Goal: Task Accomplishment & Management: Manage account settings

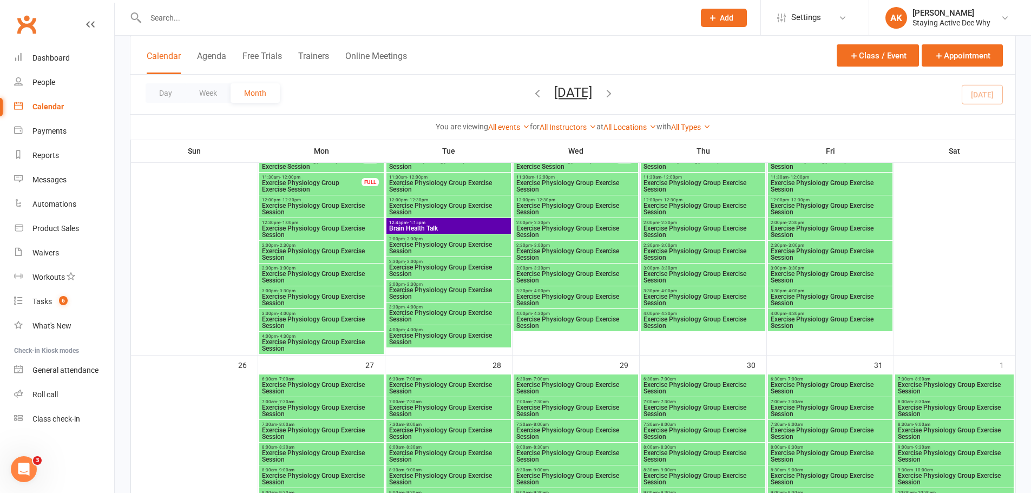
click at [461, 219] on div "12:45pm - 1:15pm Brain Health Talk" at bounding box center [448, 226] width 124 height 16
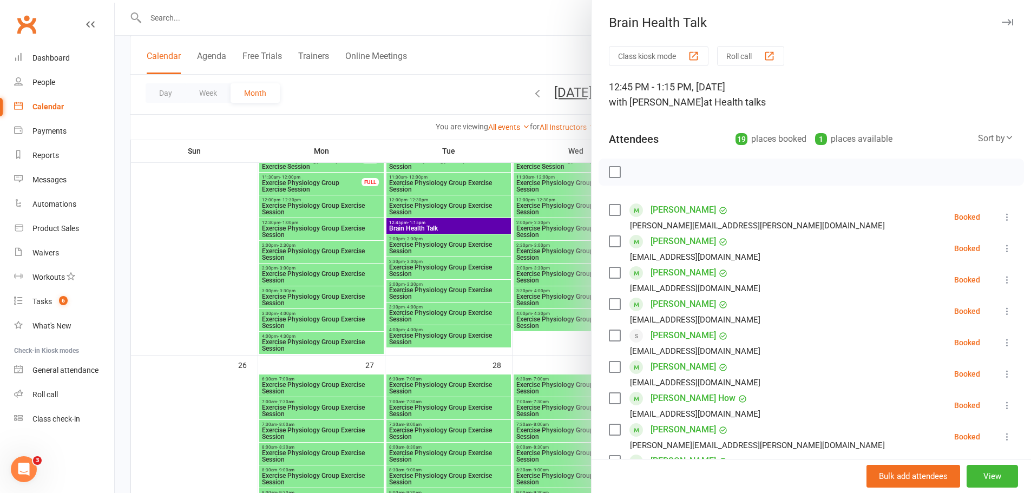
click at [671, 209] on link "Barbara Aird" at bounding box center [682, 209] width 65 height 17
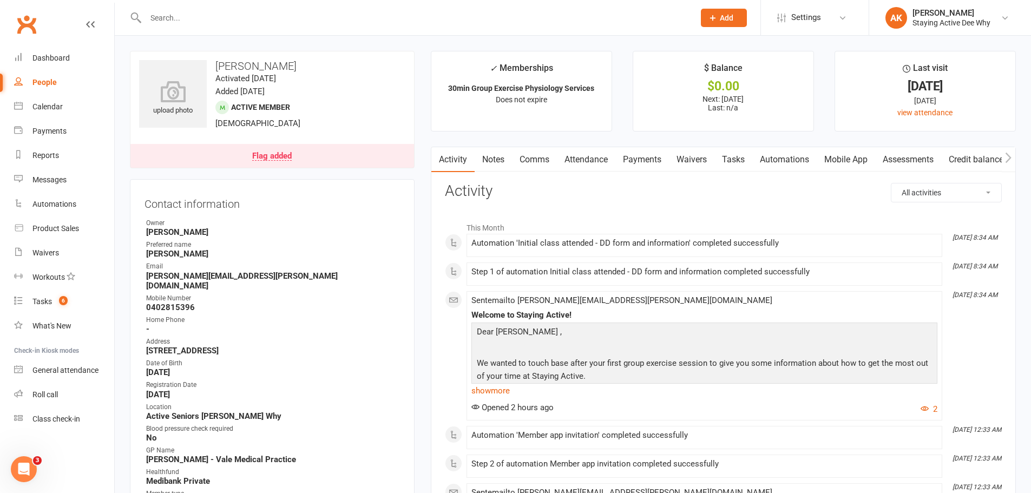
click at [325, 153] on link "Flag added" at bounding box center [271, 156] width 283 height 24
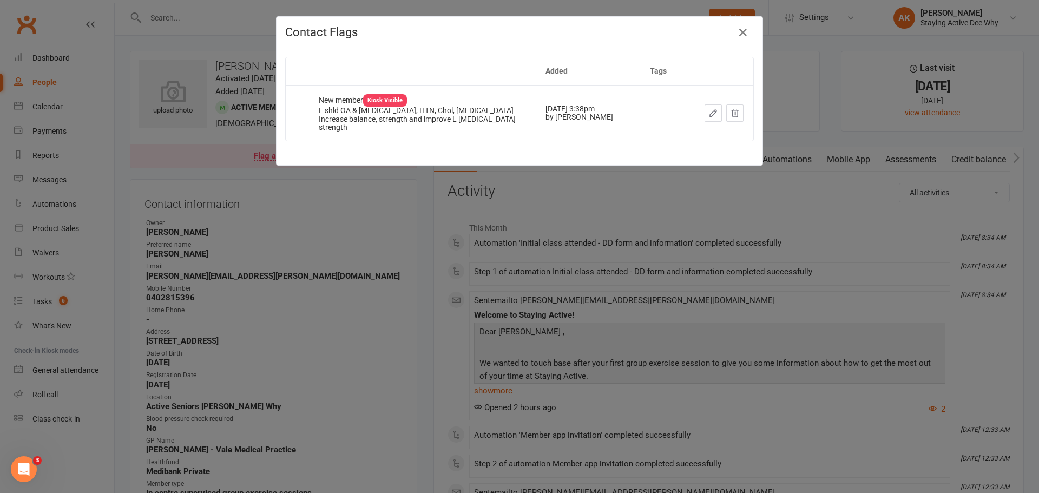
click at [330, 193] on div "Contact Flags Added Tags New member Kiosk Visible L shld OA & rotator cuff tear…" at bounding box center [519, 246] width 1039 height 493
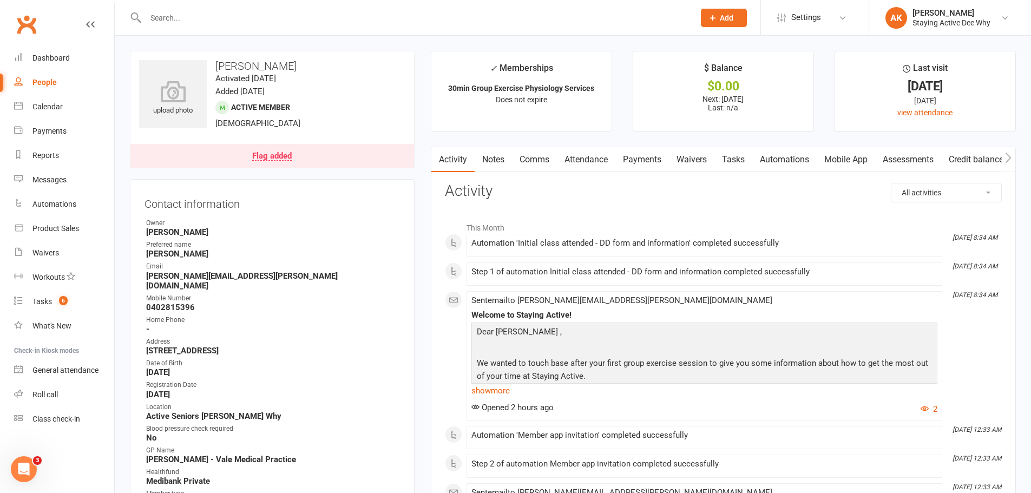
click at [499, 169] on link "Notes" at bounding box center [492, 159] width 37 height 25
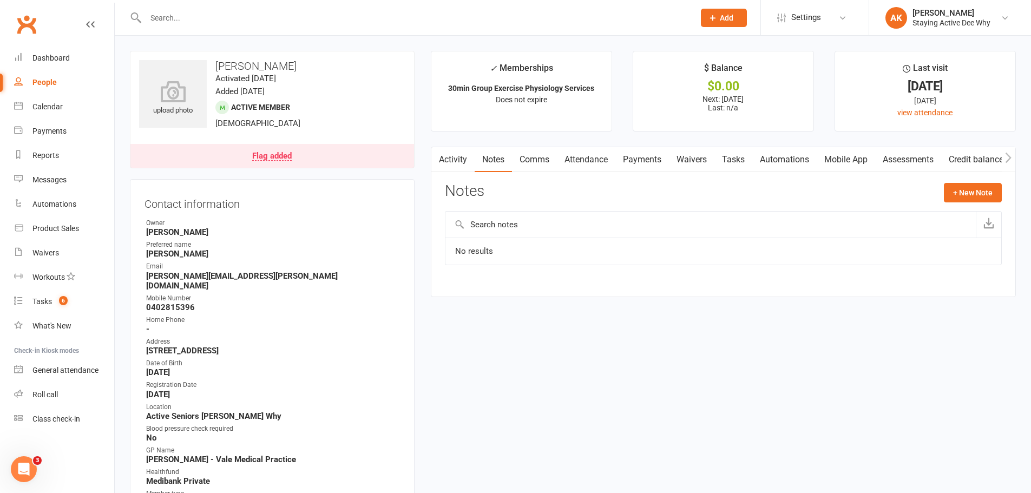
click at [450, 166] on link "Activity" at bounding box center [452, 159] width 43 height 25
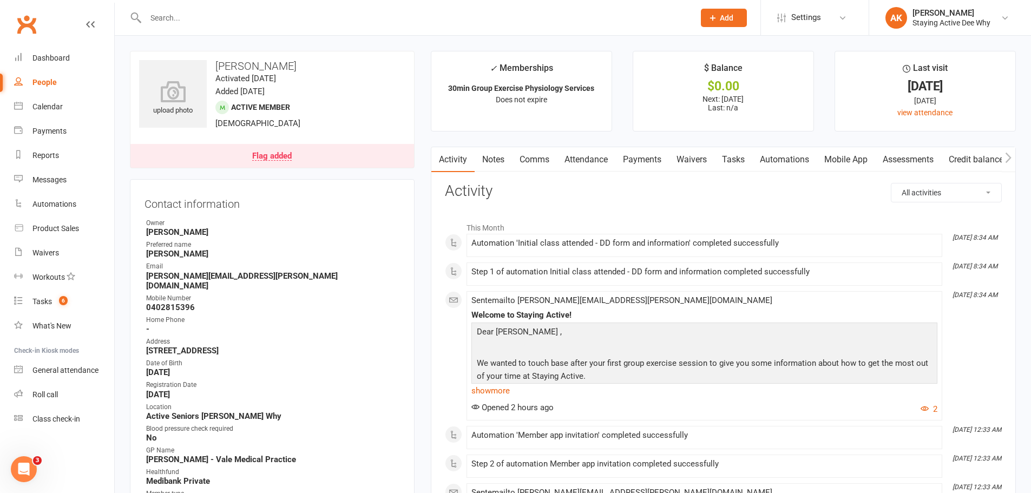
click at [919, 156] on link "Assessments" at bounding box center [908, 159] width 66 height 25
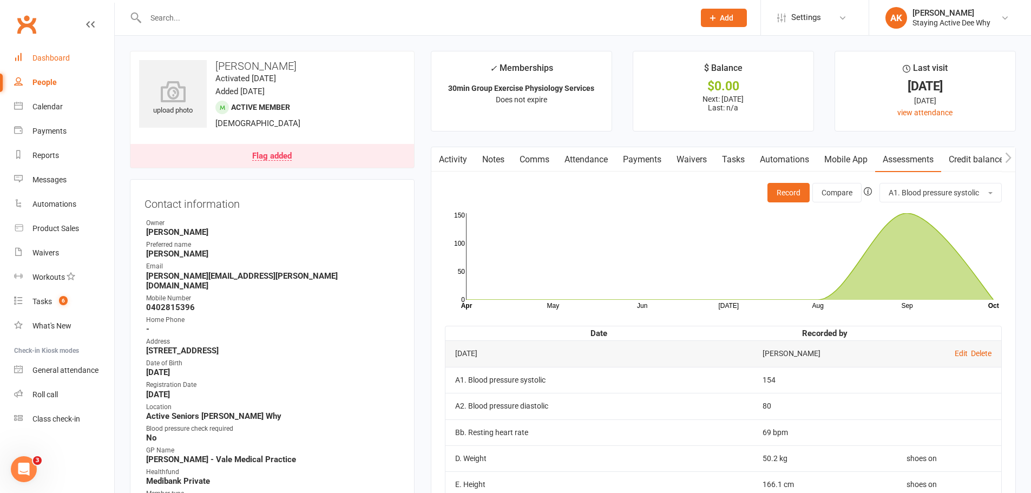
click at [57, 65] on link "Dashboard" at bounding box center [64, 58] width 100 height 24
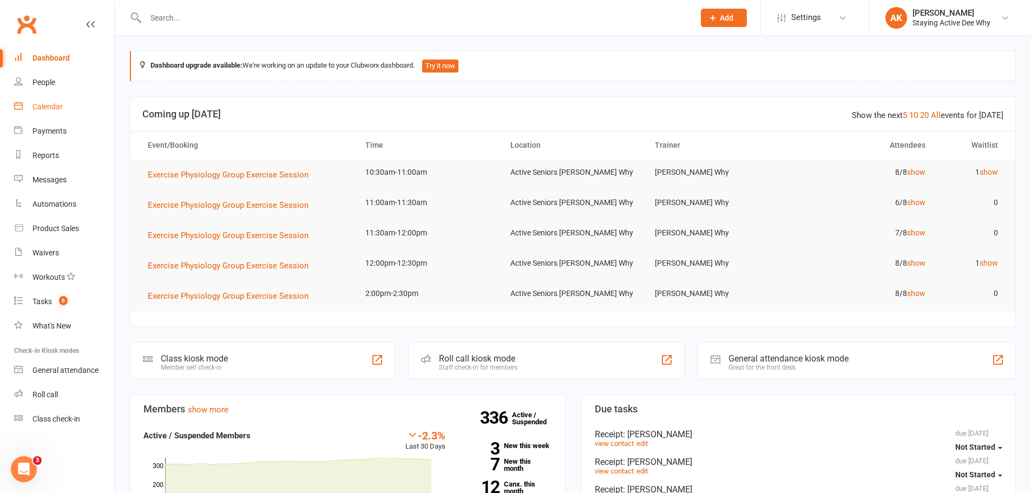
click at [45, 102] on div "Calendar" at bounding box center [47, 106] width 30 height 9
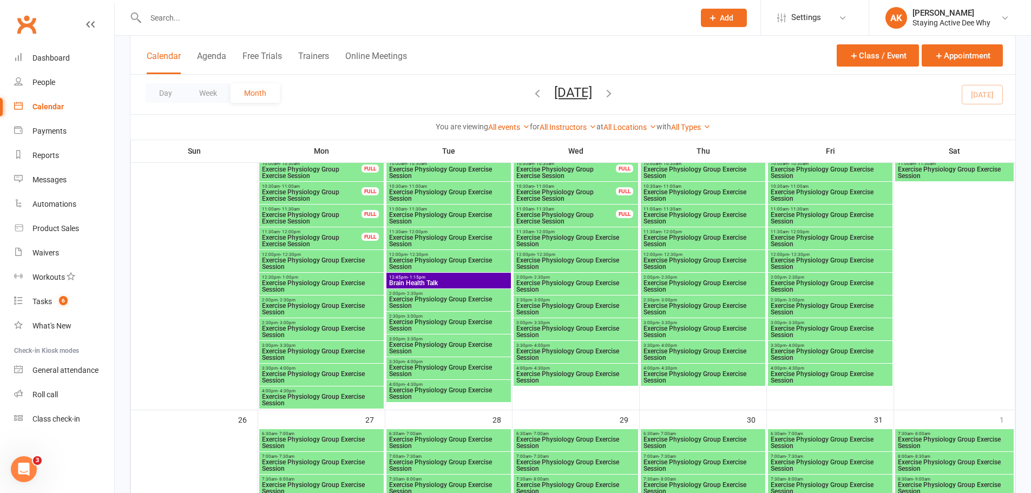
scroll to position [1515, 0]
click at [455, 277] on span "12:45pm - 1:15pm" at bounding box center [448, 276] width 120 height 5
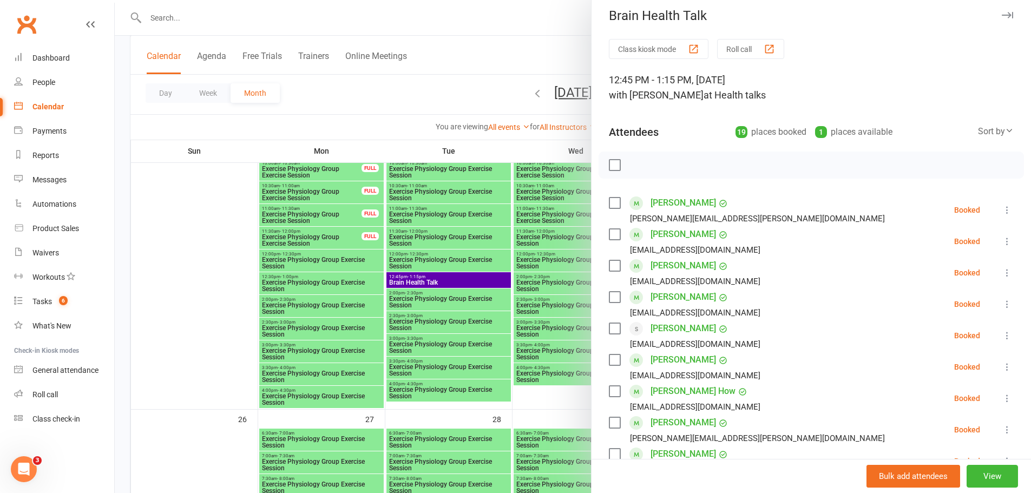
scroll to position [0, 0]
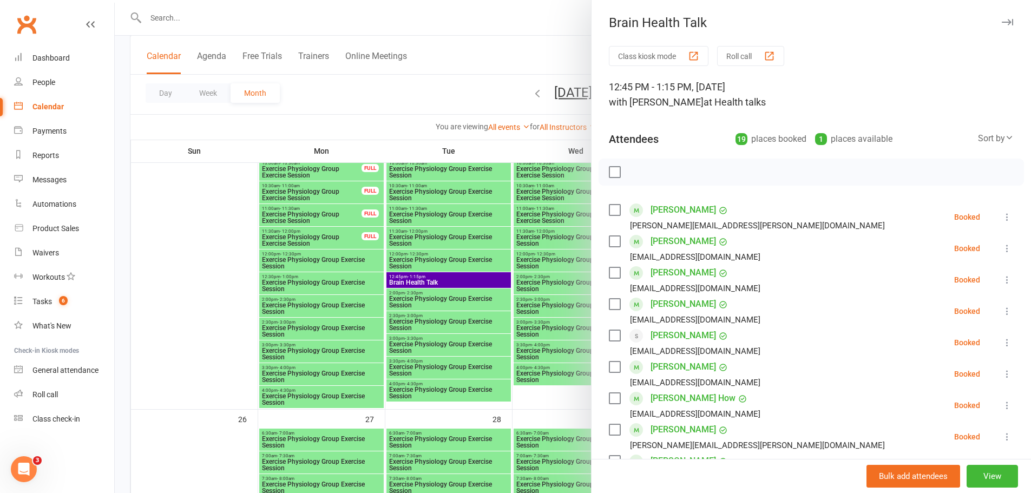
click at [446, 25] on div at bounding box center [573, 246] width 916 height 493
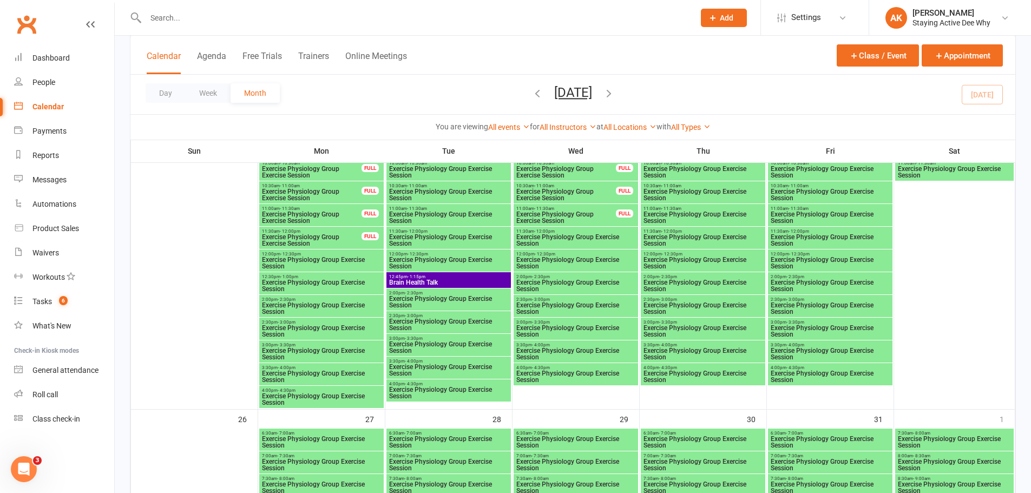
click at [441, 24] on input "text" at bounding box center [414, 17] width 544 height 15
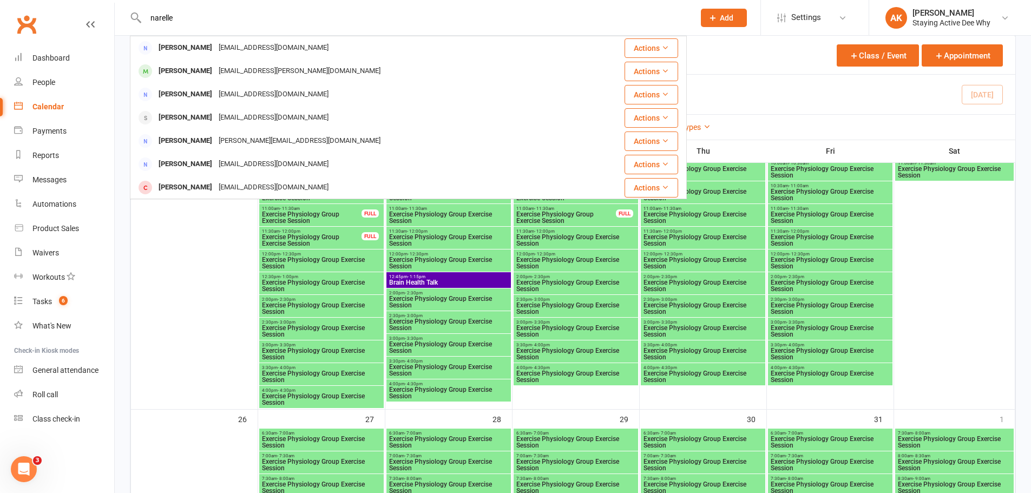
click at [243, 10] on input "narelle" at bounding box center [414, 17] width 544 height 15
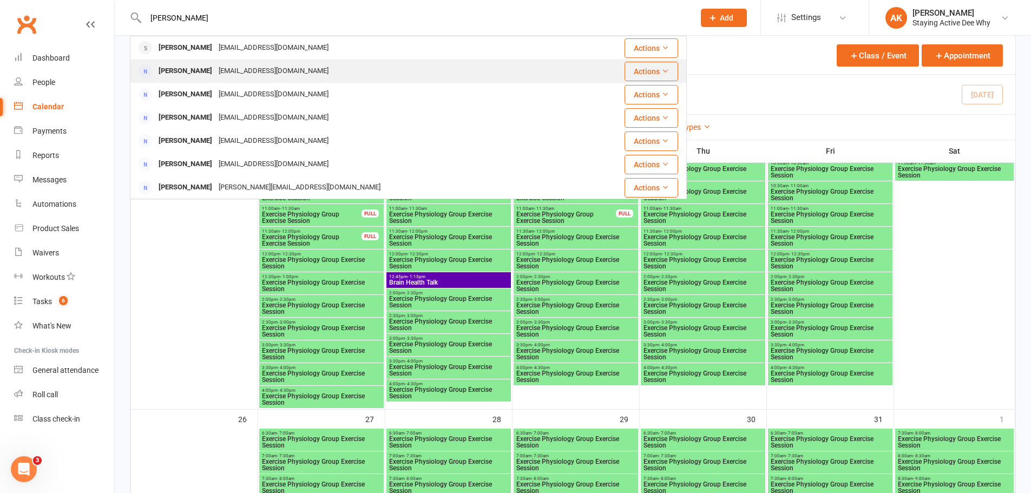
type input "flynn"
click at [189, 65] on div "Diane Flynn" at bounding box center [185, 71] width 60 height 16
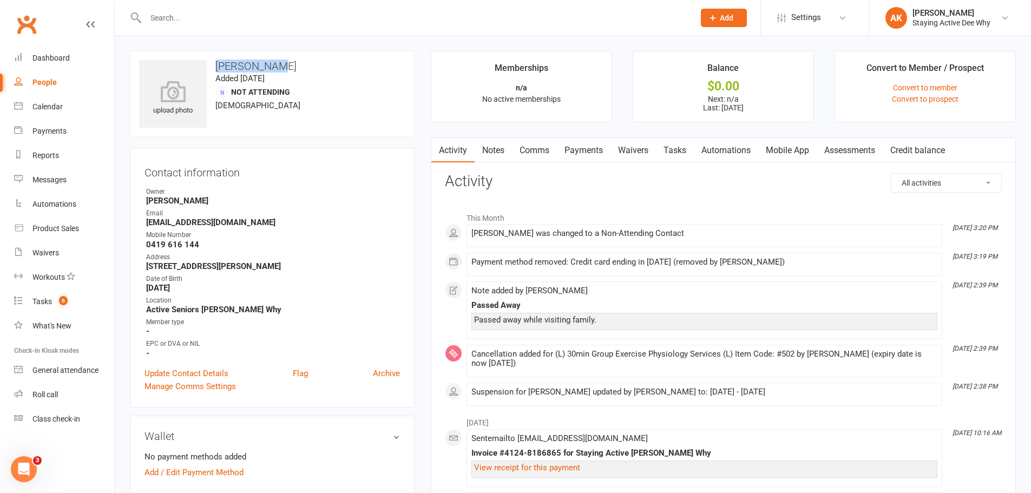
drag, startPoint x: 277, startPoint y: 65, endPoint x: 216, endPoint y: 65, distance: 60.6
click at [216, 65] on h3 "Diane Flynn" at bounding box center [272, 66] width 266 height 12
drag, startPoint x: 216, startPoint y: 65, endPoint x: 279, endPoint y: 63, distance: 62.3
click at [279, 63] on h3 "Diane Flynn" at bounding box center [272, 66] width 266 height 12
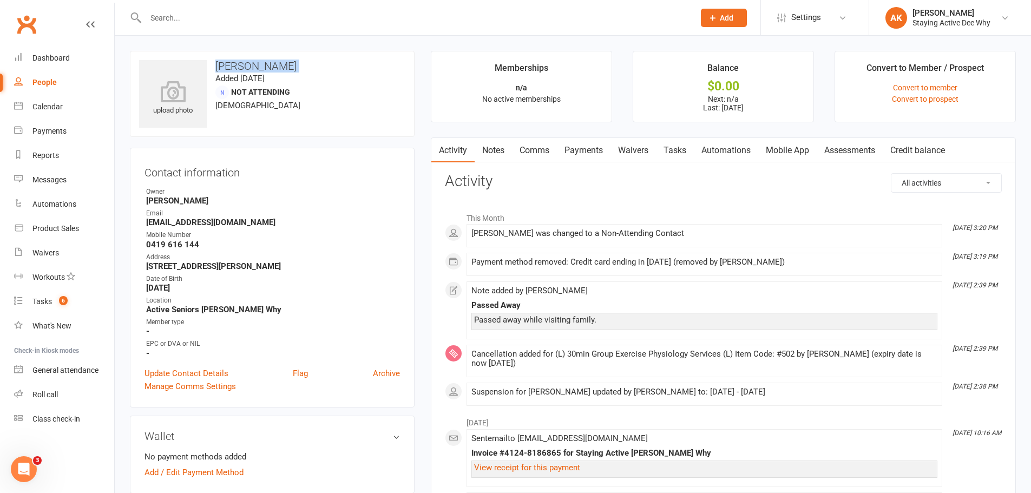
click at [279, 63] on h3 "Diane Flynn" at bounding box center [272, 66] width 266 height 12
click at [63, 61] on div "Dashboard" at bounding box center [50, 58] width 37 height 9
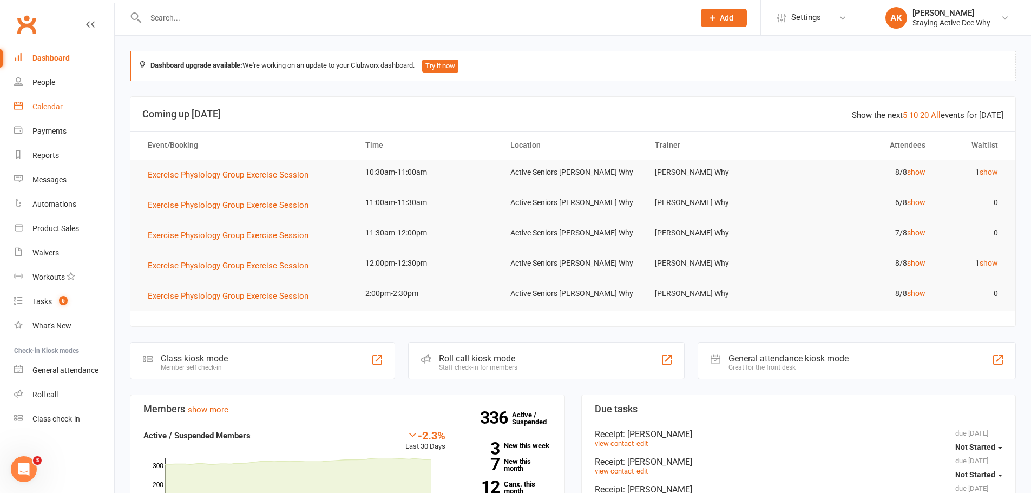
click at [65, 108] on link "Calendar" at bounding box center [64, 107] width 100 height 24
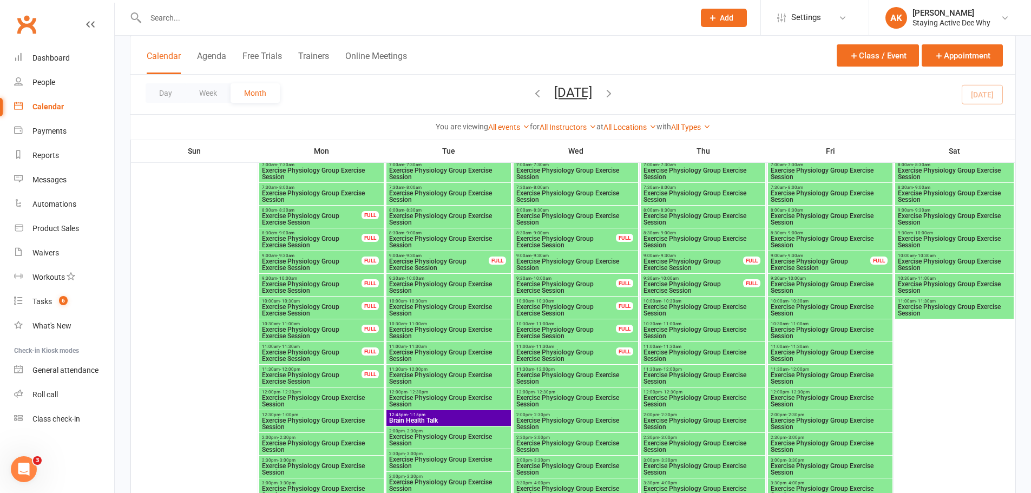
scroll to position [1461, 0]
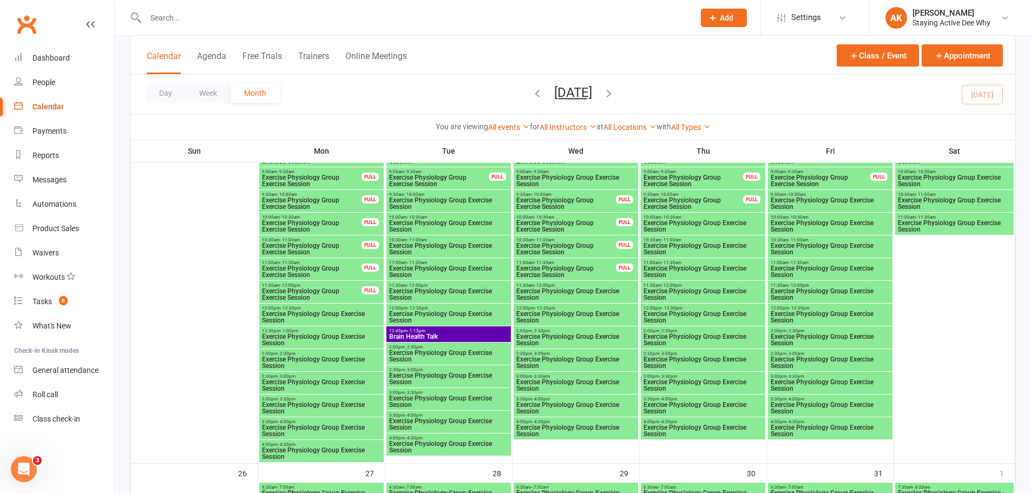
click at [430, 327] on div "12:45pm - 1:15pm Brain Health Talk" at bounding box center [448, 334] width 124 height 16
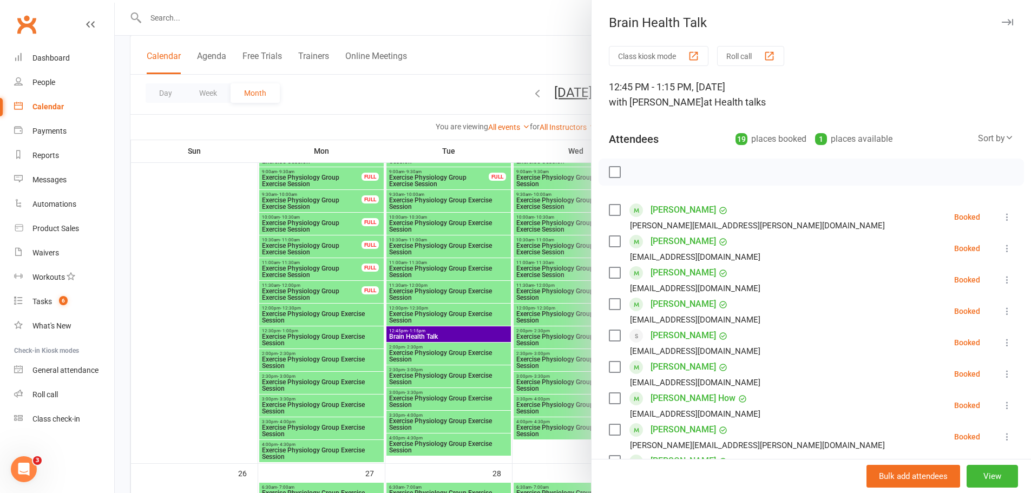
click at [329, 306] on div at bounding box center [573, 246] width 916 height 493
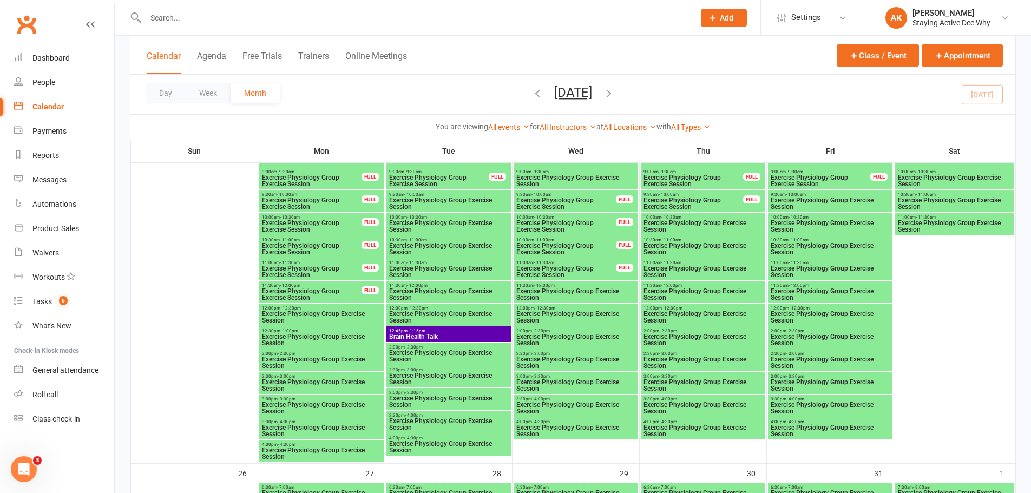
click at [294, 221] on span "Exercise Physiology Group Exercise Session" at bounding box center [311, 226] width 101 height 13
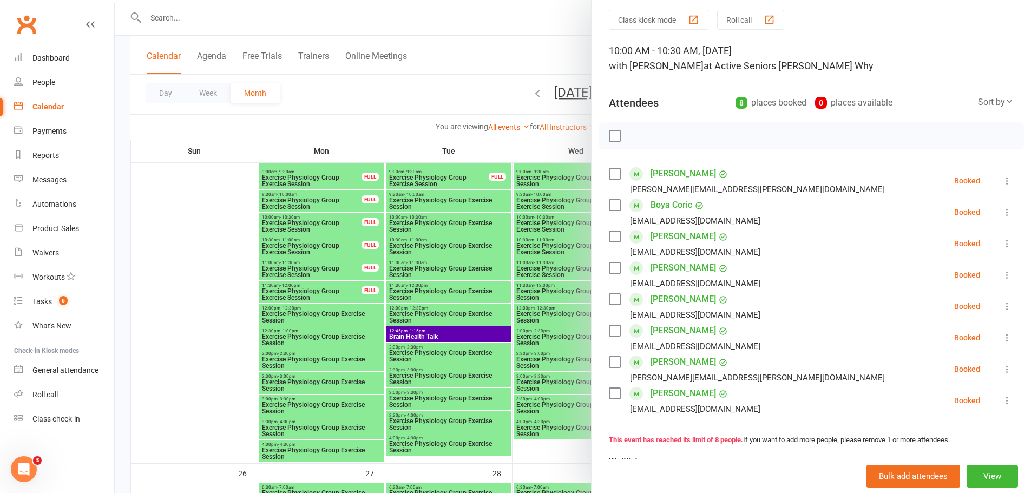
scroll to position [54, 0]
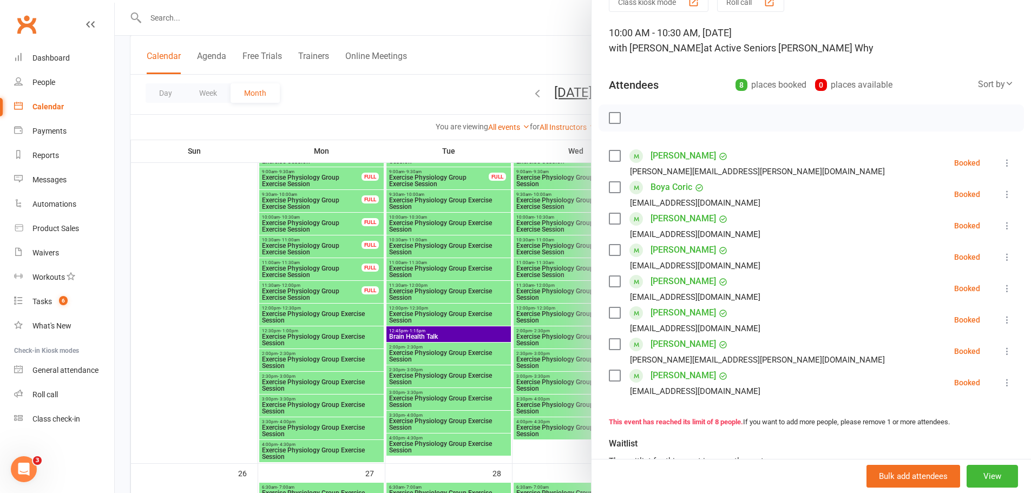
click at [336, 255] on div at bounding box center [573, 246] width 916 height 493
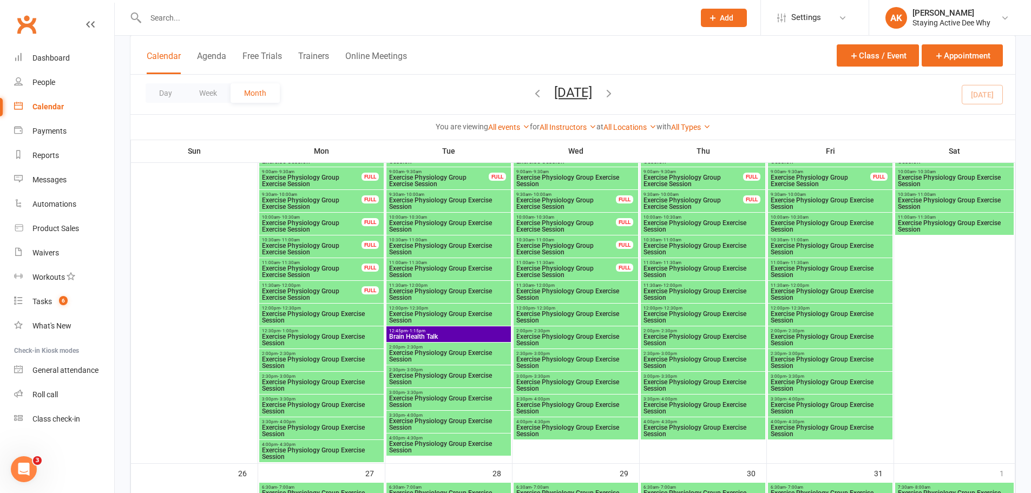
click at [538, 231] on span "Exercise Physiology Group Exercise Session" at bounding box center [566, 226] width 101 height 13
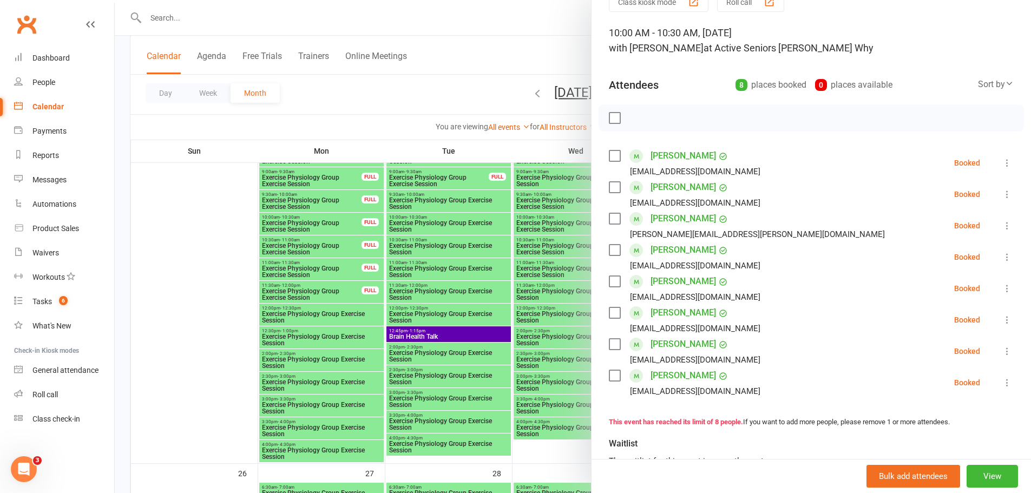
click at [519, 209] on div at bounding box center [573, 246] width 916 height 493
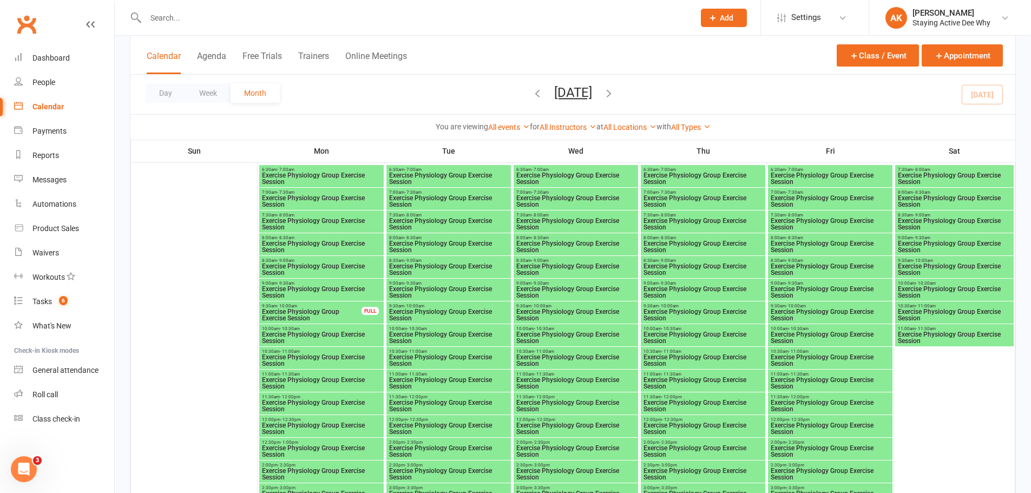
scroll to position [1785, 0]
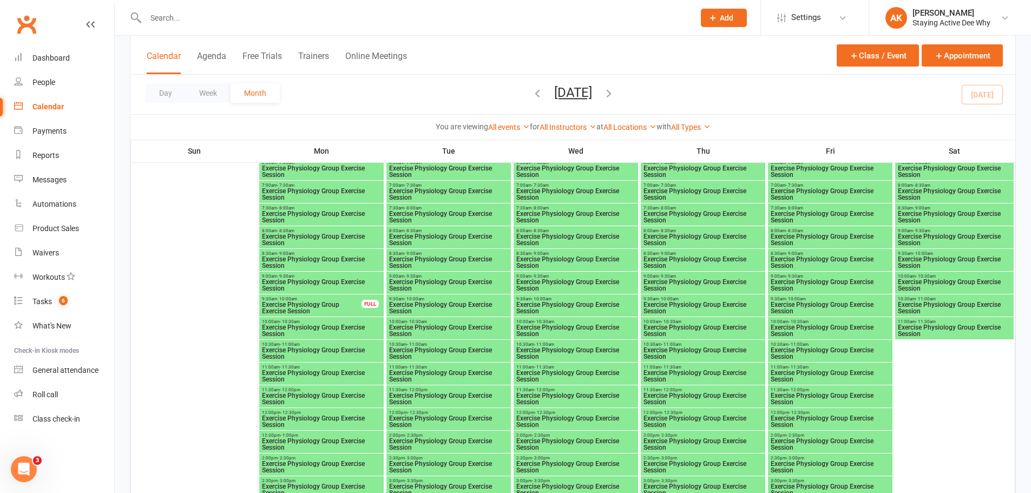
click at [309, 325] on span "Exercise Physiology Group Exercise Session" at bounding box center [321, 330] width 120 height 13
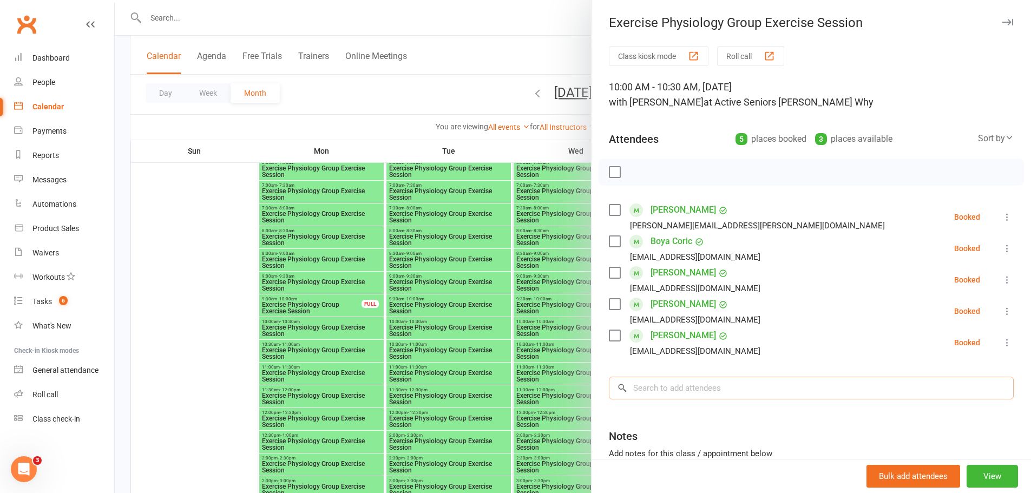
click at [700, 379] on input "search" at bounding box center [811, 388] width 405 height 23
click at [430, 352] on div at bounding box center [573, 246] width 916 height 493
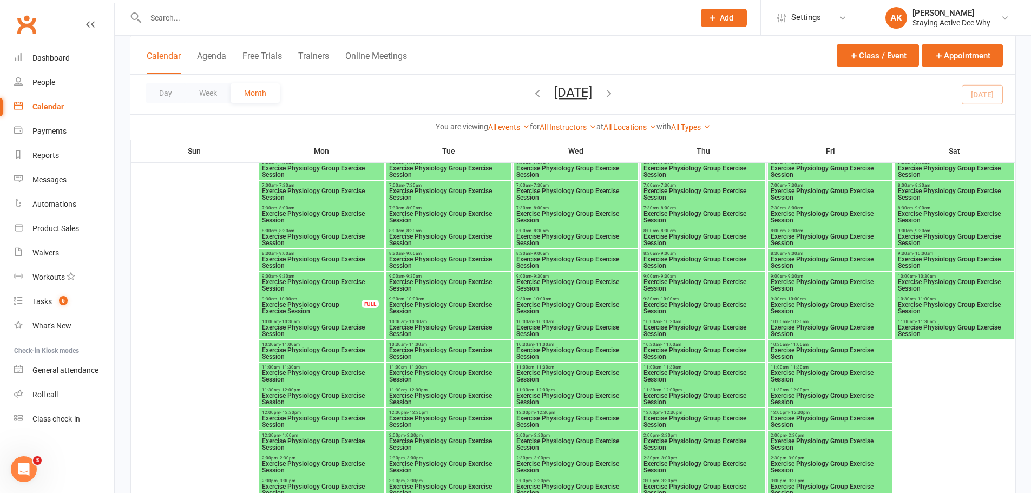
click at [551, 323] on span "- 10:30am" at bounding box center [544, 321] width 20 height 5
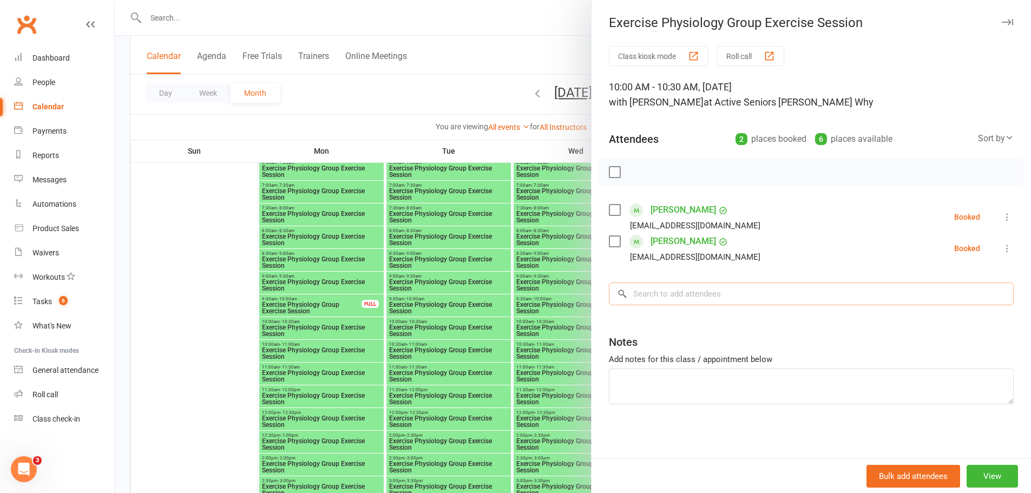
click at [668, 288] on input "search" at bounding box center [811, 293] width 405 height 23
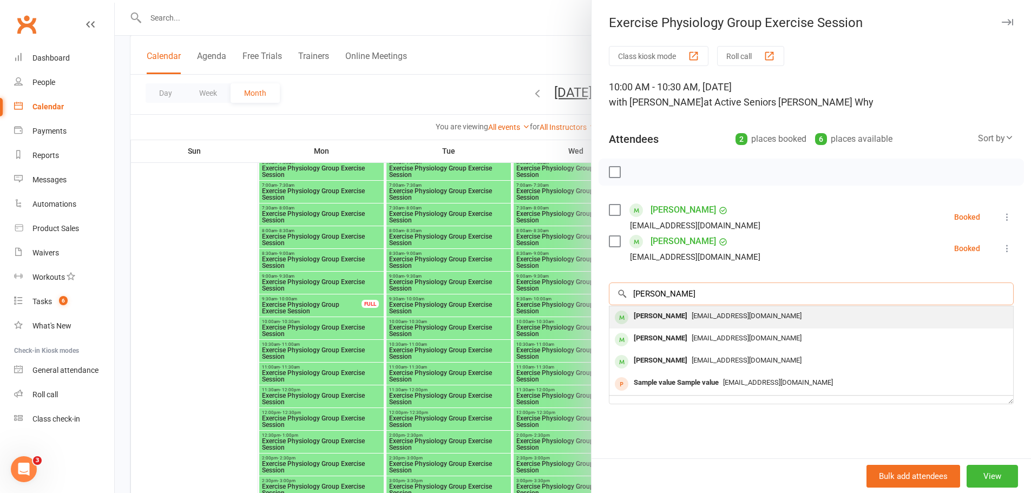
type input "valerie"
click at [663, 312] on div "Valerie Webster" at bounding box center [660, 316] width 62 height 16
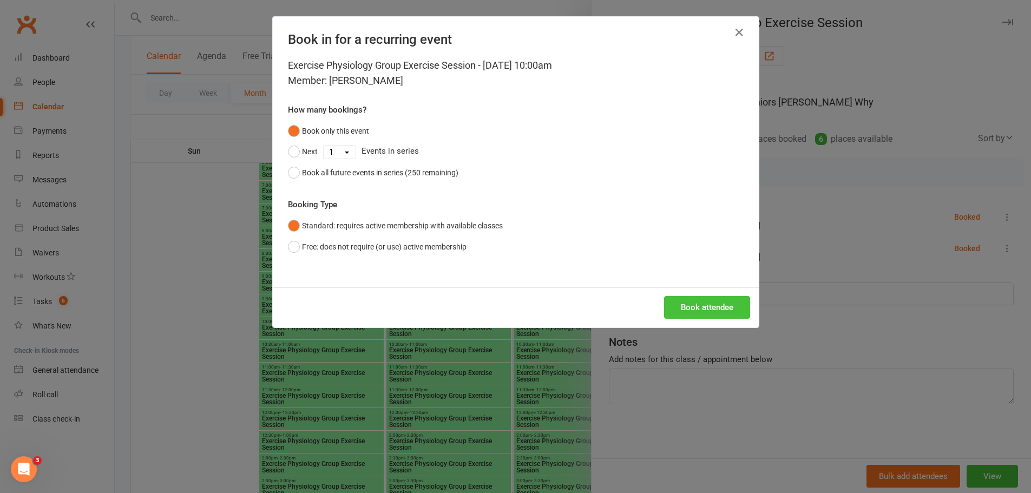
click at [700, 302] on button "Book attendee" at bounding box center [707, 307] width 86 height 23
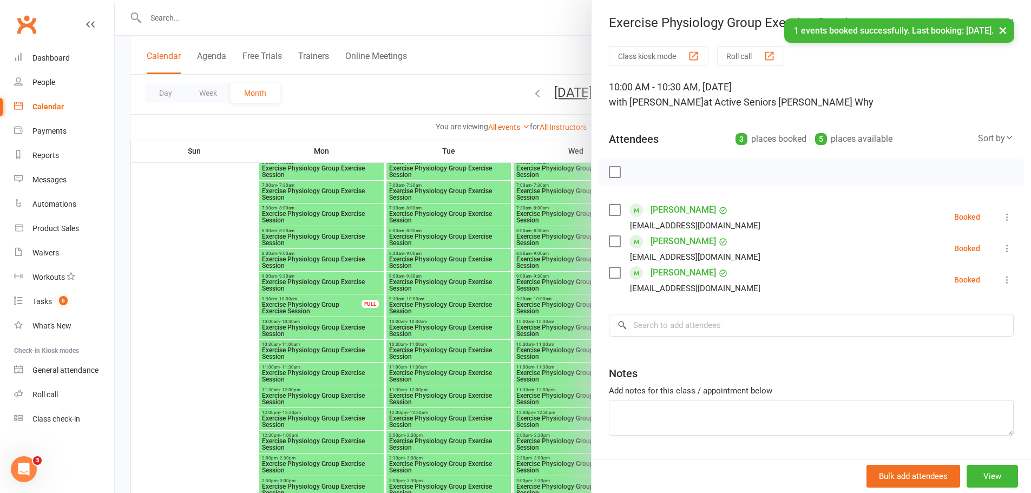
click at [514, 258] on div at bounding box center [573, 246] width 916 height 493
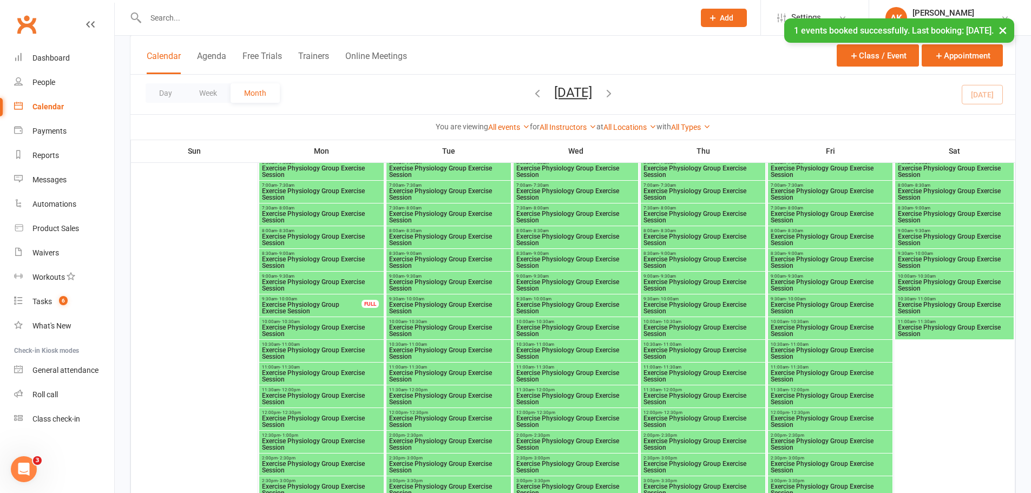
click at [562, 327] on span "Exercise Physiology Group Exercise Session" at bounding box center [576, 330] width 120 height 13
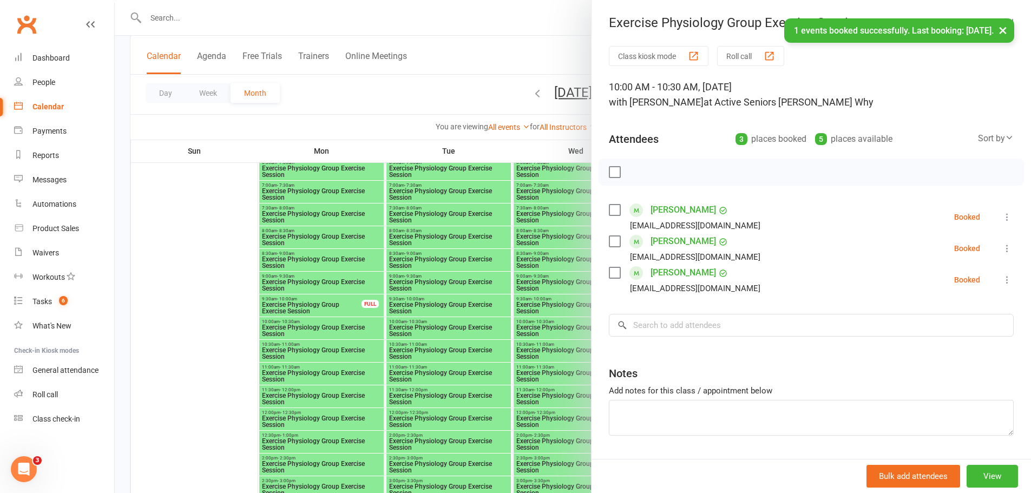
click at [508, 284] on div at bounding box center [573, 246] width 916 height 493
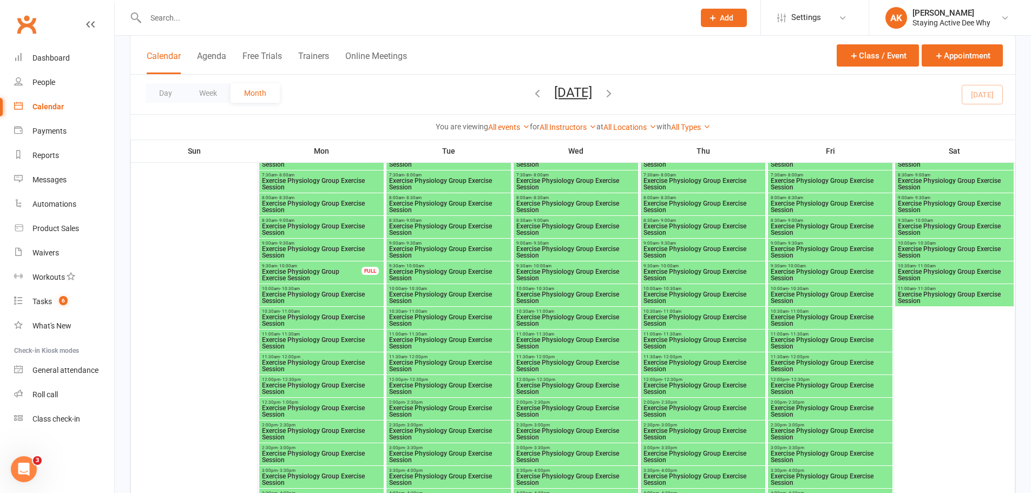
scroll to position [1839, 0]
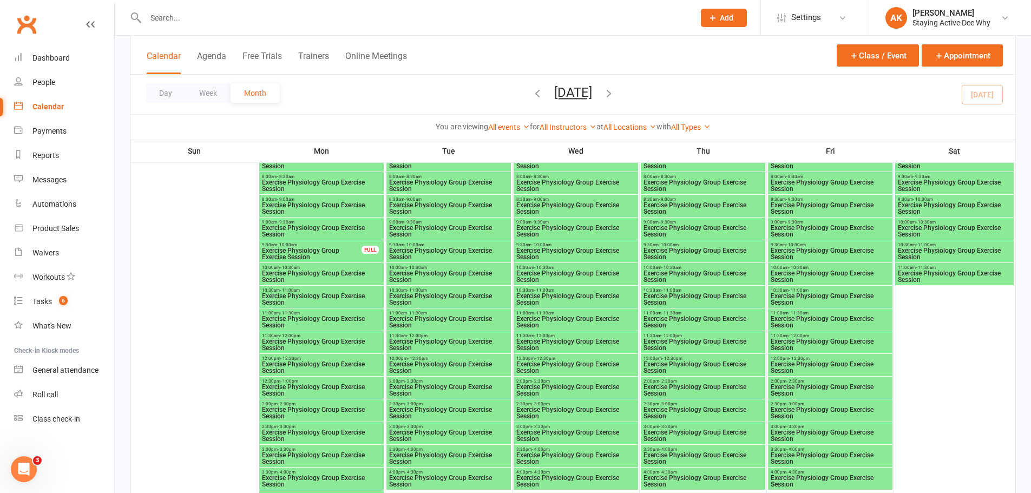
click at [801, 275] on span "Exercise Physiology Group Exercise Session" at bounding box center [830, 276] width 120 height 13
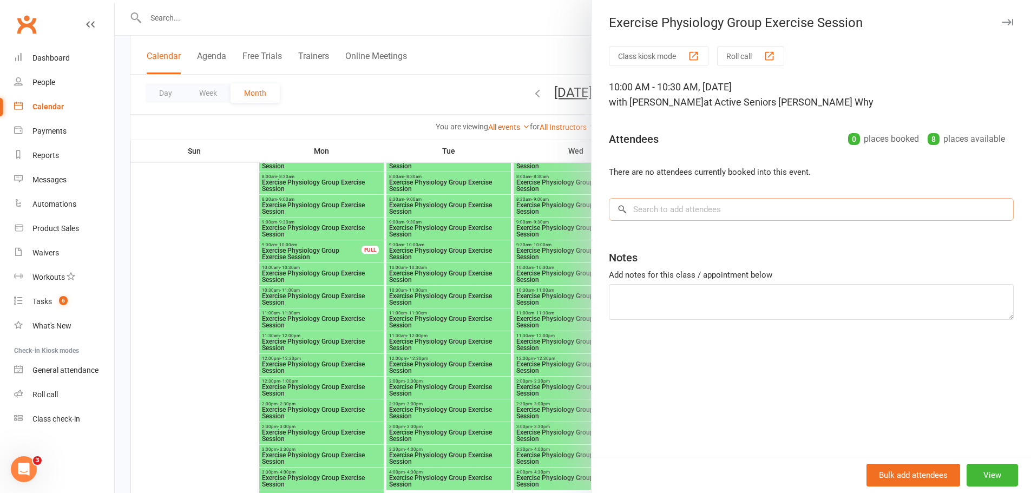
click at [696, 214] on input "search" at bounding box center [811, 209] width 405 height 23
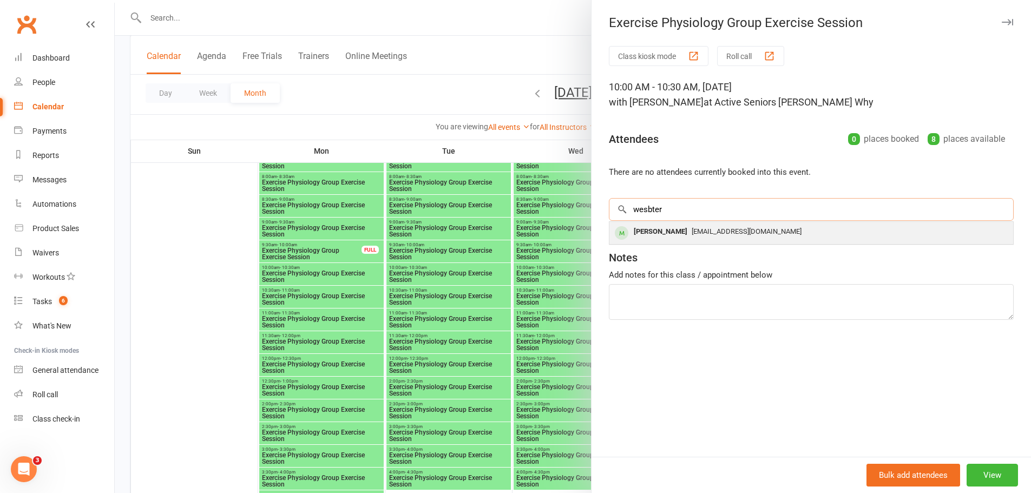
type input "wesbter"
click at [695, 227] on span "vwebster@ashc.com" at bounding box center [746, 231] width 110 height 8
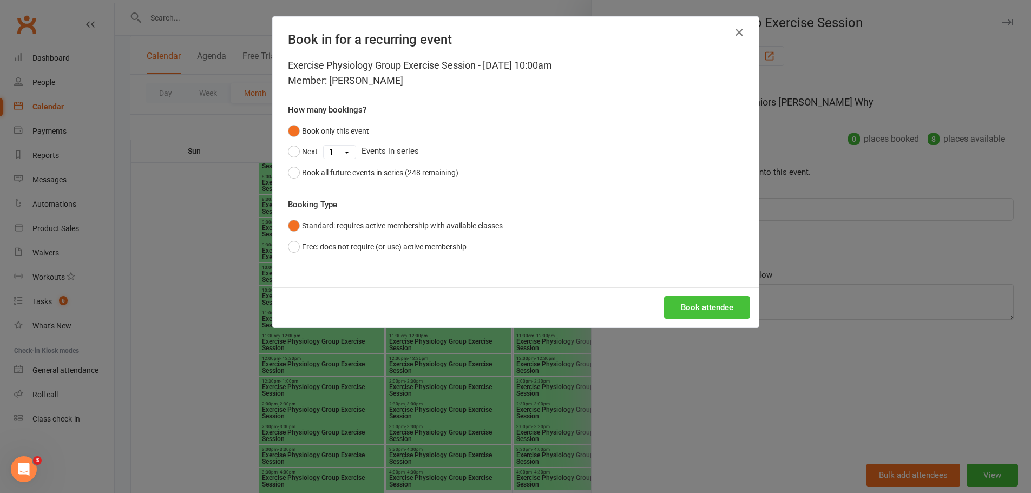
click at [690, 305] on button "Book attendee" at bounding box center [707, 307] width 86 height 23
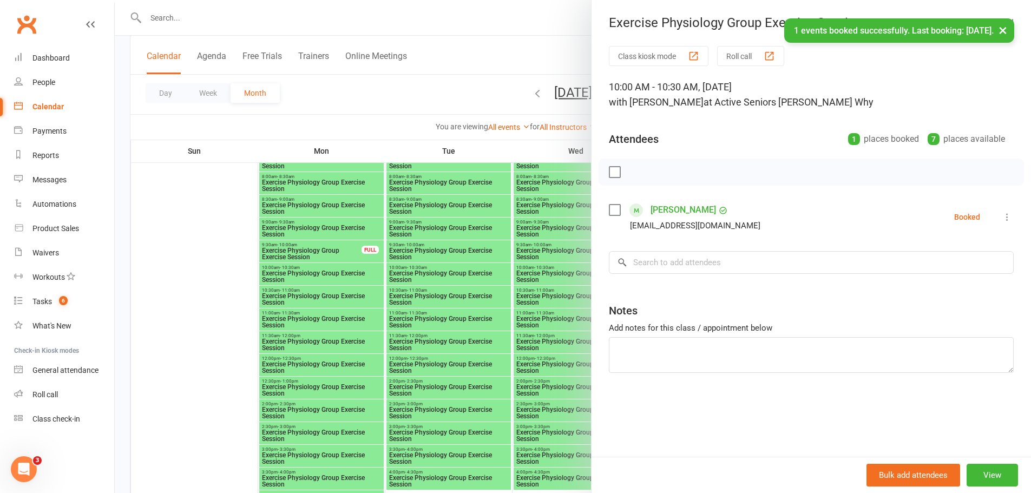
click at [437, 293] on div at bounding box center [573, 246] width 916 height 493
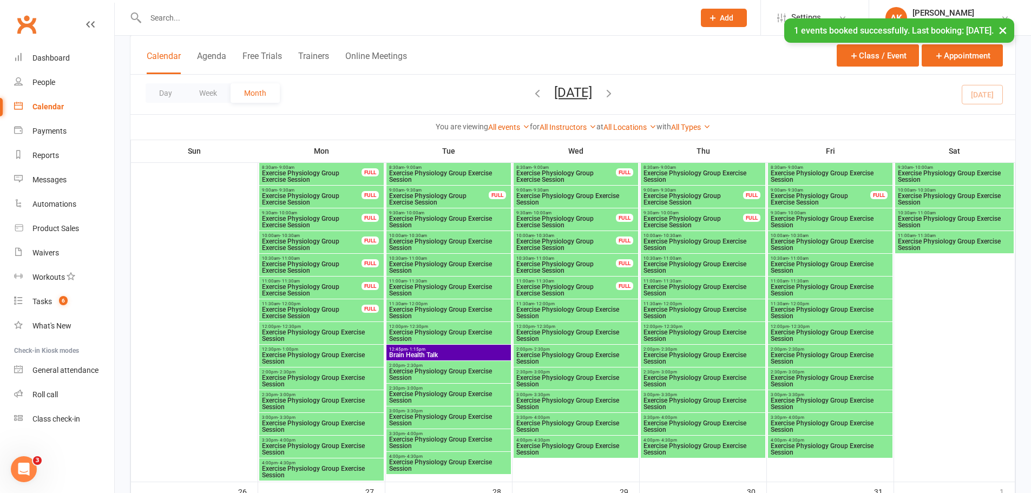
scroll to position [1461, 0]
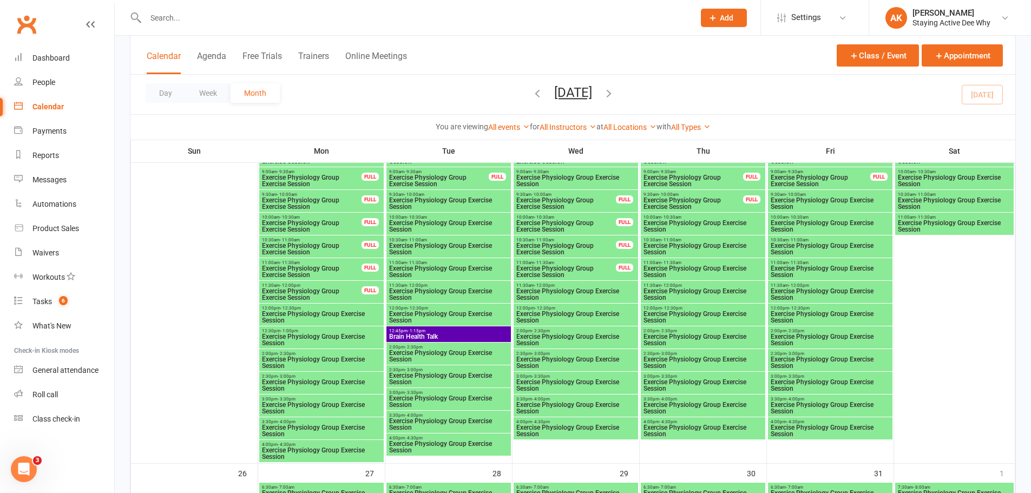
click at [453, 337] on span "Brain Health Talk" at bounding box center [448, 336] width 120 height 6
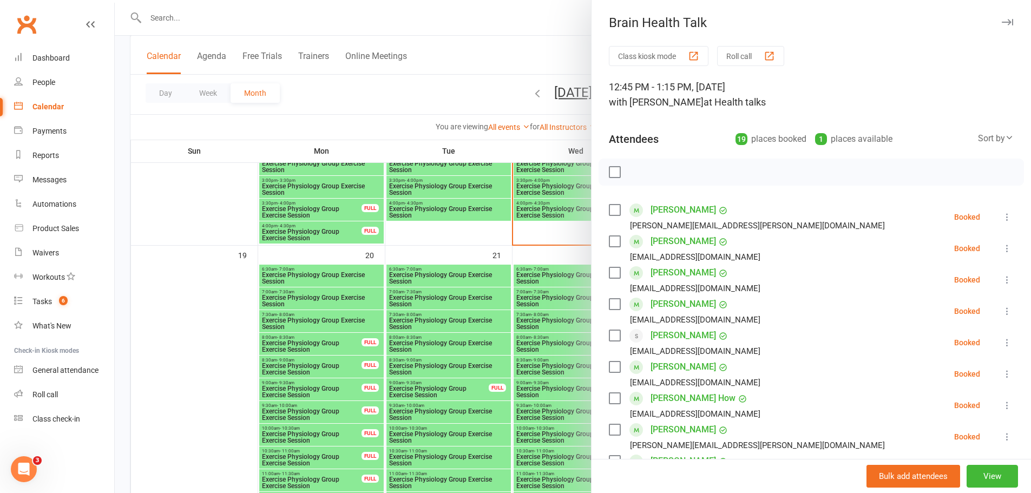
scroll to position [1136, 0]
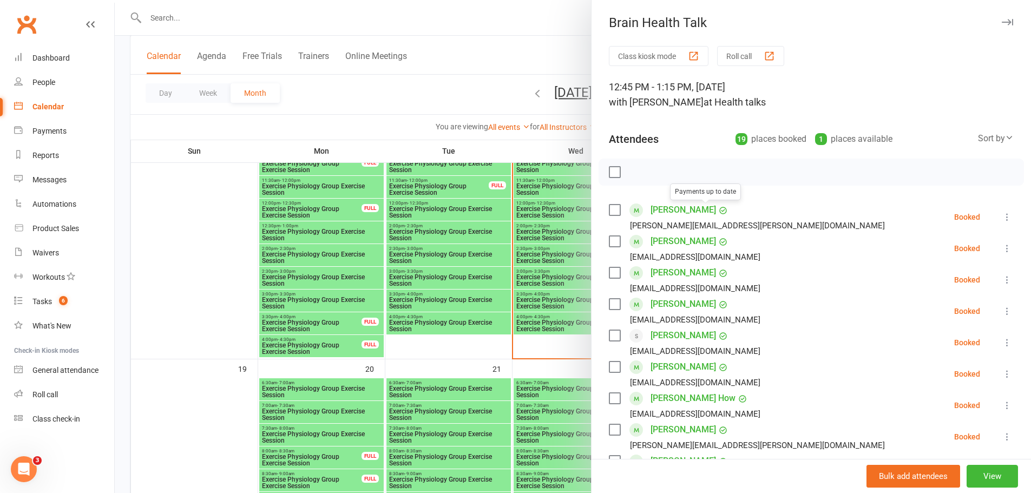
drag, startPoint x: 467, startPoint y: 38, endPoint x: 269, endPoint y: 17, distance: 199.2
click at [467, 38] on div at bounding box center [573, 246] width 916 height 493
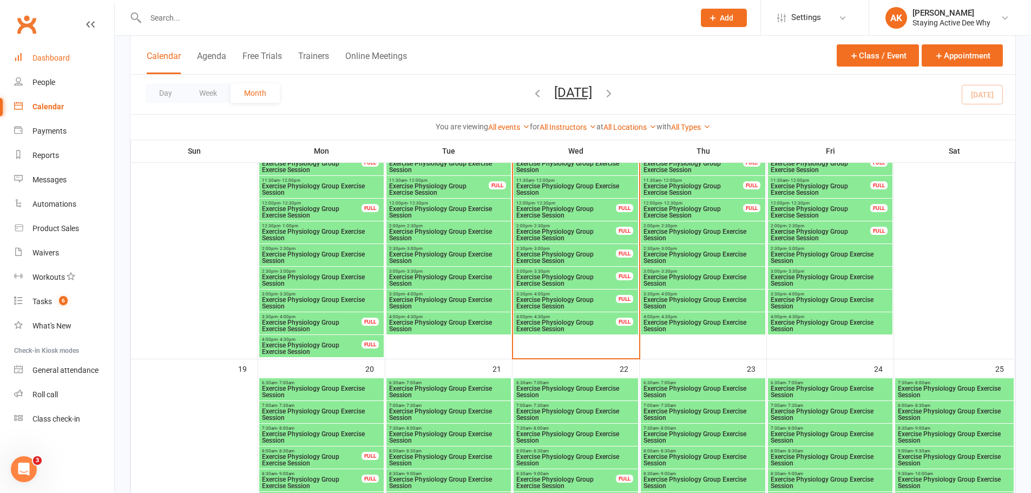
click at [48, 55] on div "Dashboard" at bounding box center [50, 58] width 37 height 9
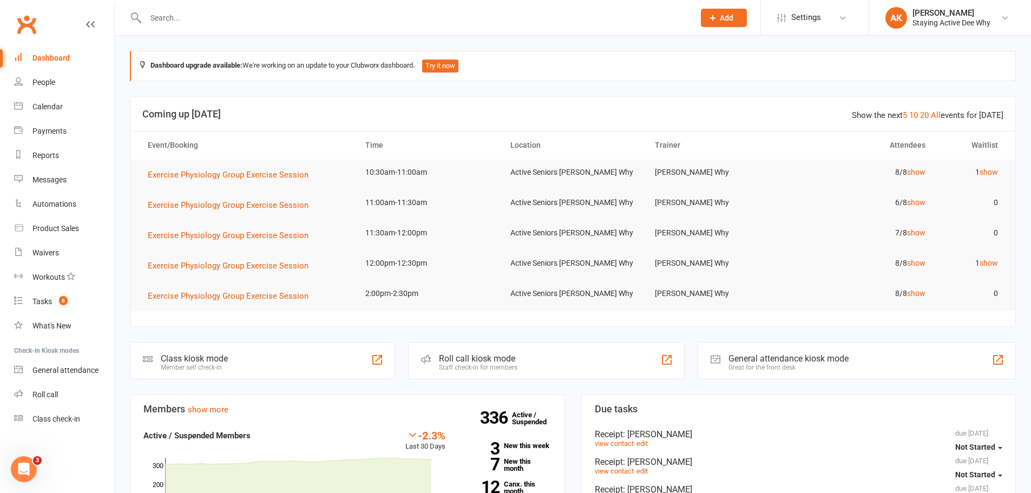
click at [326, 103] on header "Show the next 5 10 20 All events for today Coming up Today" at bounding box center [572, 114] width 885 height 35
click at [281, 234] on span "Exercise Physiology Group Exercise Session" at bounding box center [228, 235] width 161 height 10
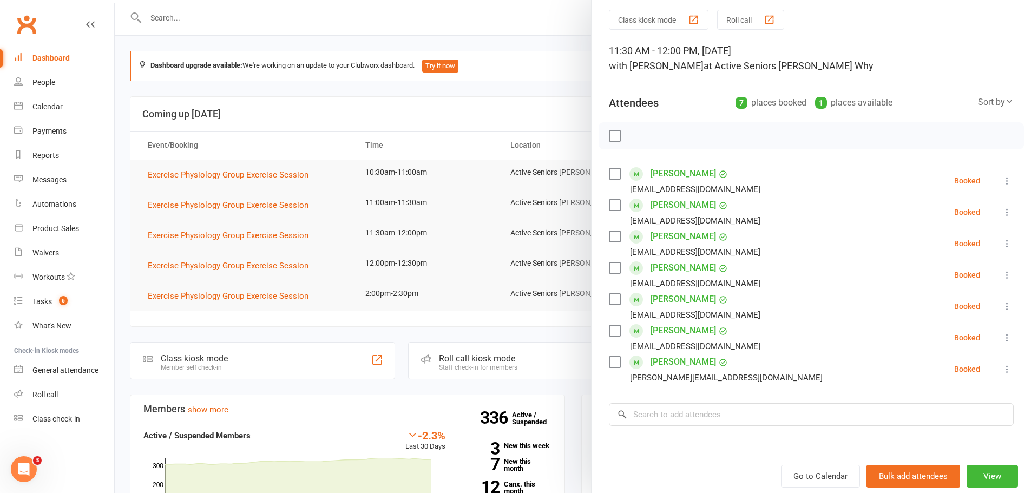
scroll to position [54, 0]
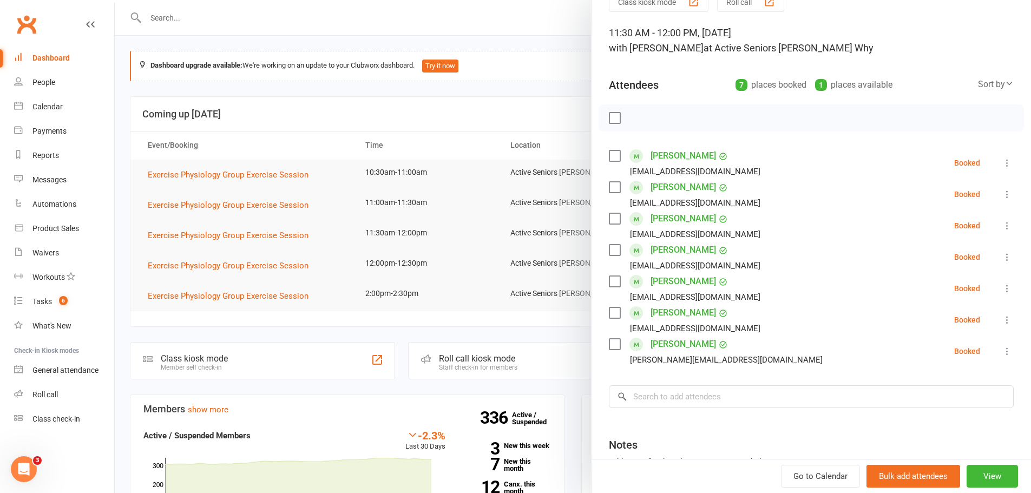
click at [1001, 351] on icon at bounding box center [1006, 351] width 11 height 11
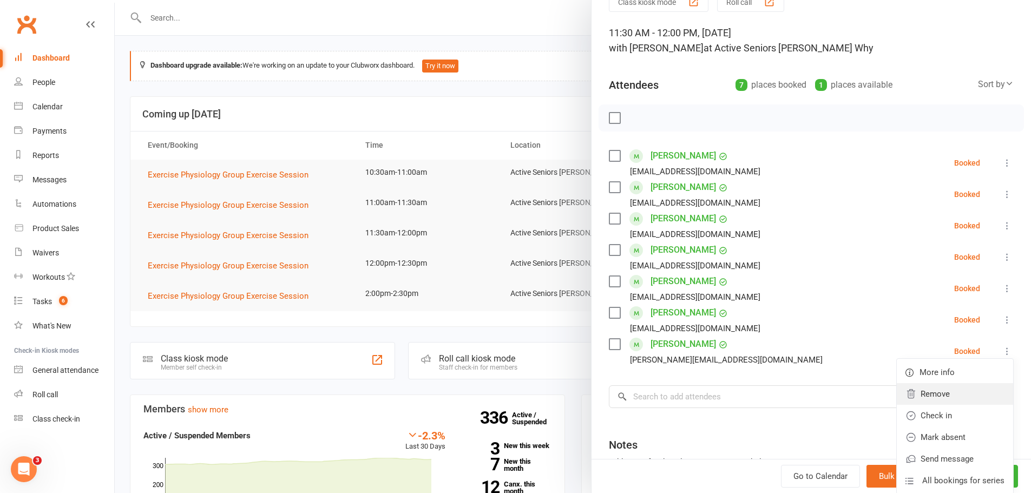
click at [950, 399] on link "Remove" at bounding box center [954, 394] width 116 height 22
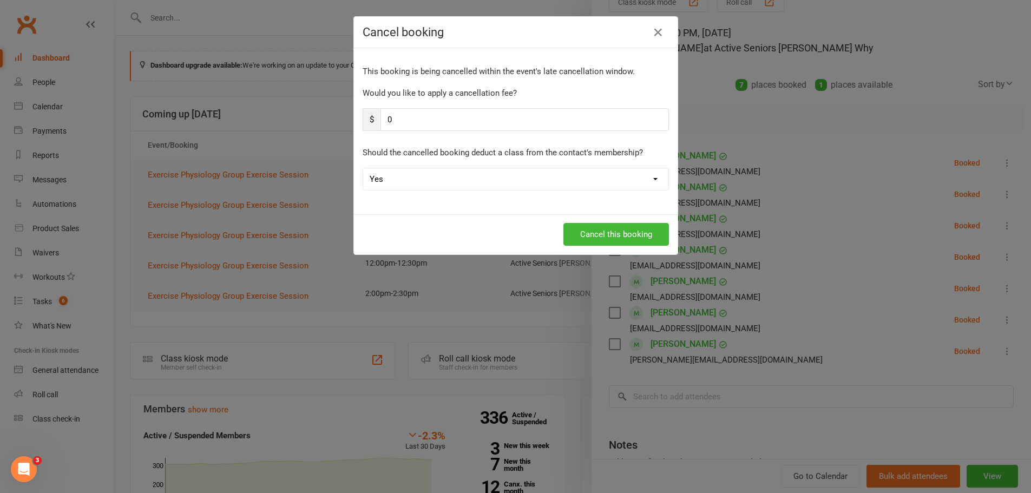
click at [409, 187] on select "Yes No" at bounding box center [515, 179] width 305 height 22
select select "1"
click at [363, 168] on select "Yes No" at bounding box center [515, 179] width 305 height 22
click at [593, 226] on button "Cancel this booking" at bounding box center [616, 234] width 106 height 23
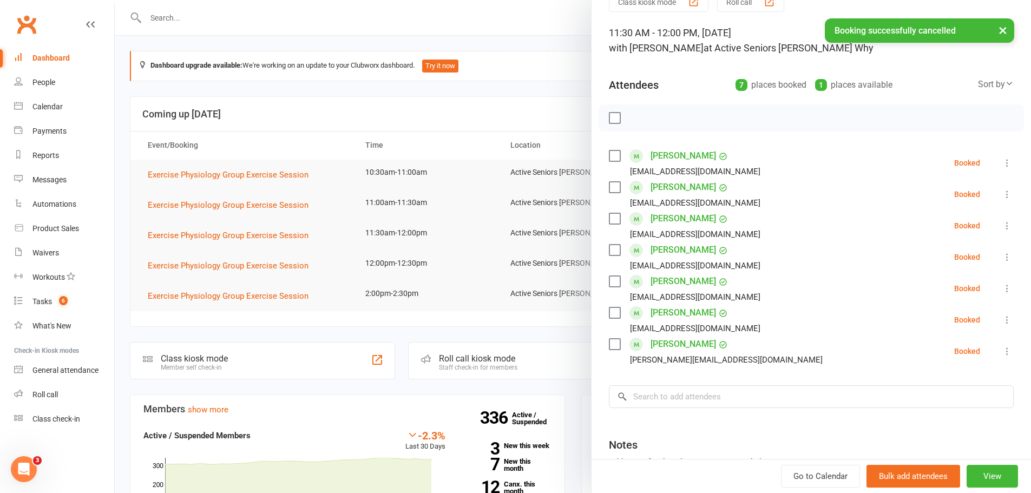
click at [486, 254] on div at bounding box center [573, 246] width 916 height 493
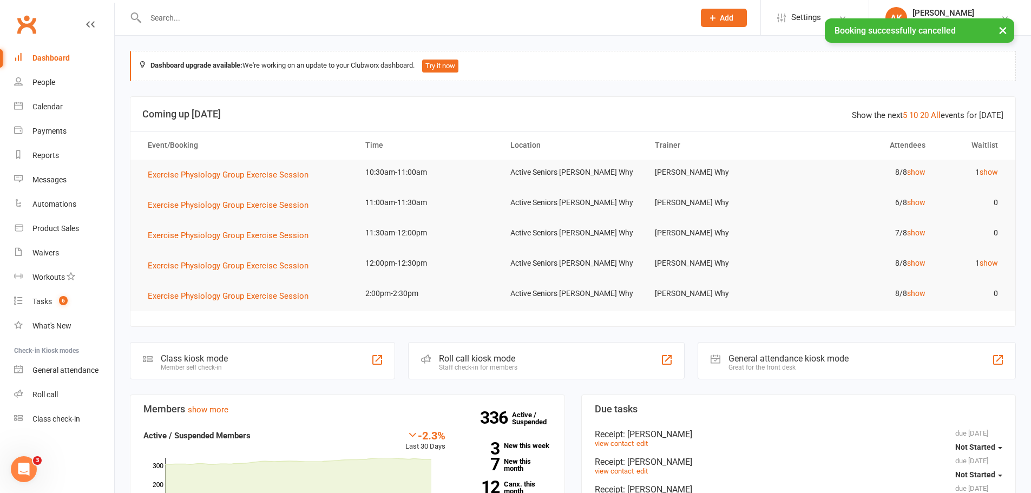
click at [977, 261] on td "1 show" at bounding box center [971, 262] width 72 height 25
click at [981, 261] on link "show" at bounding box center [988, 263] width 18 height 9
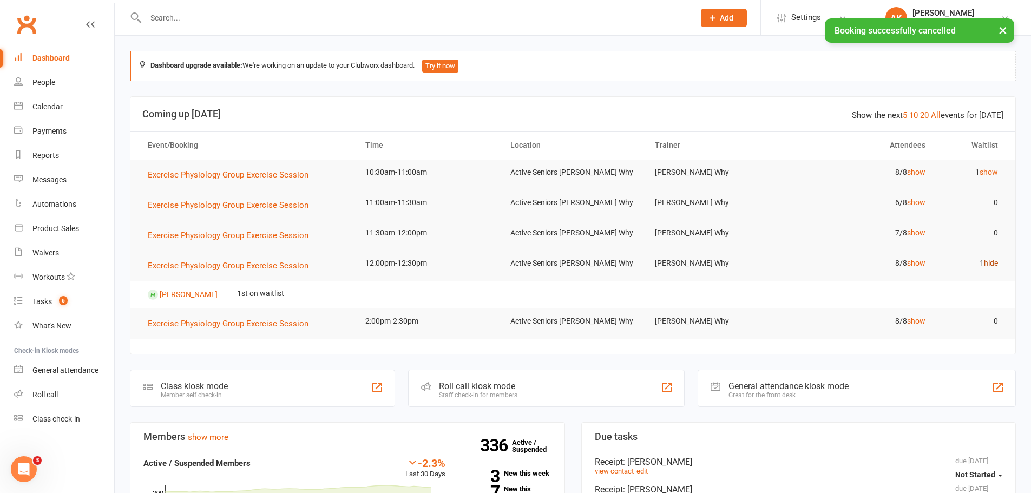
click at [993, 262] on link "hide" at bounding box center [991, 263] width 14 height 9
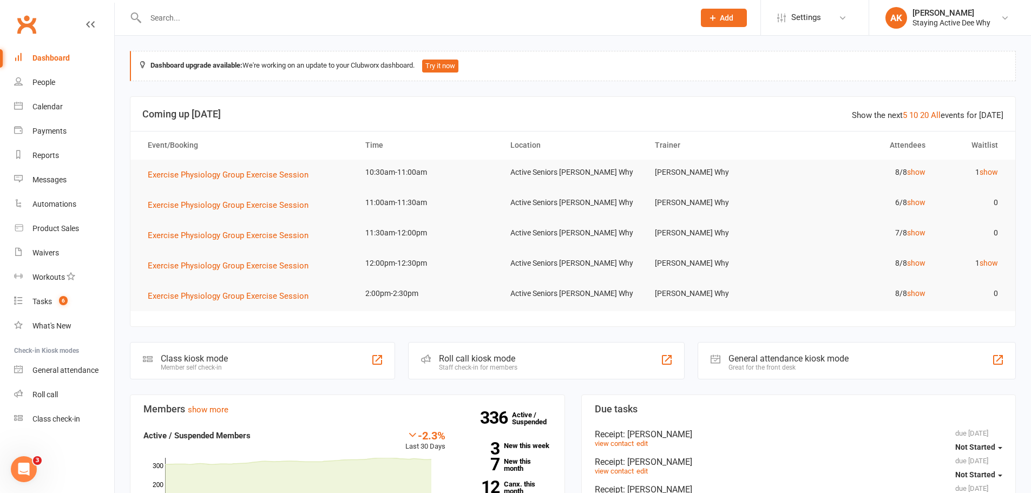
click at [202, 15] on input "text" at bounding box center [414, 17] width 544 height 15
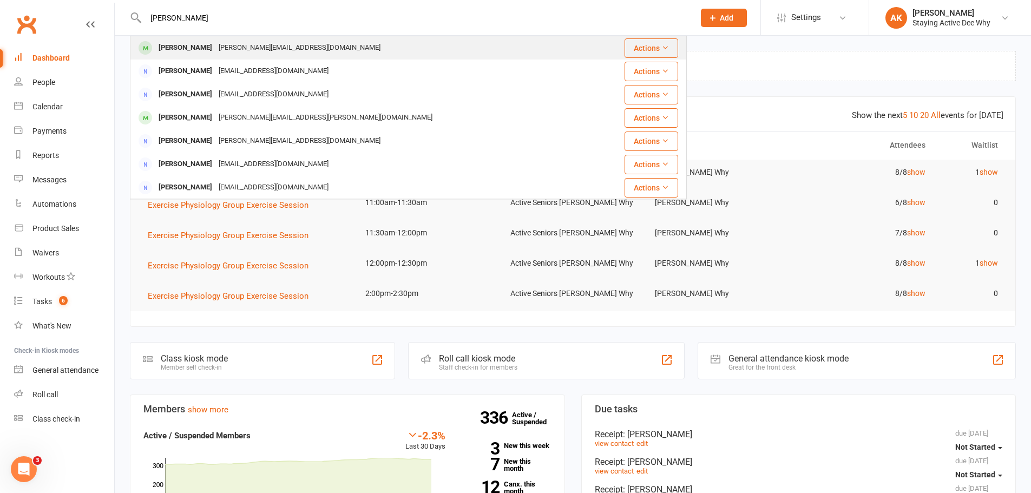
type input "lynne s"
click at [217, 41] on div "[PERSON_NAME][EMAIL_ADDRESS][DOMAIN_NAME]" at bounding box center [299, 48] width 168 height 16
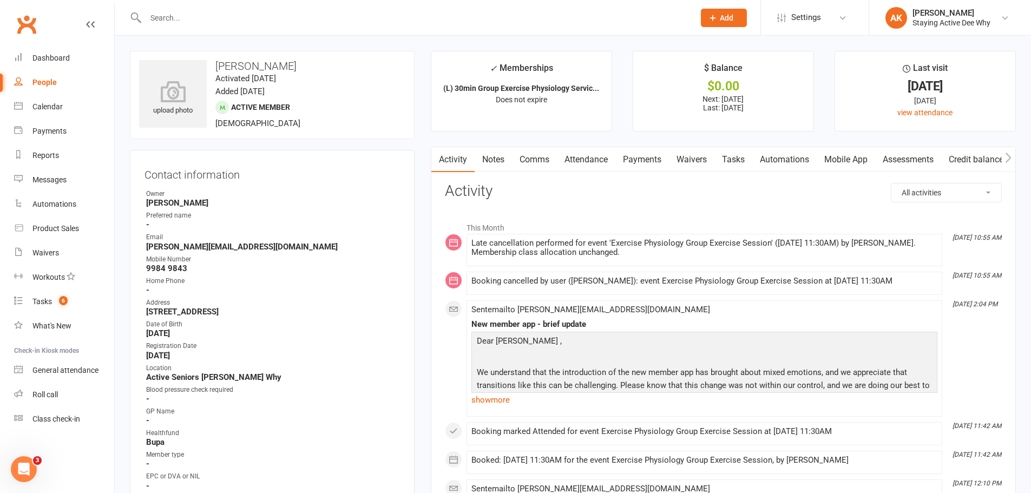
click at [601, 160] on link "Attendance" at bounding box center [586, 159] width 58 height 25
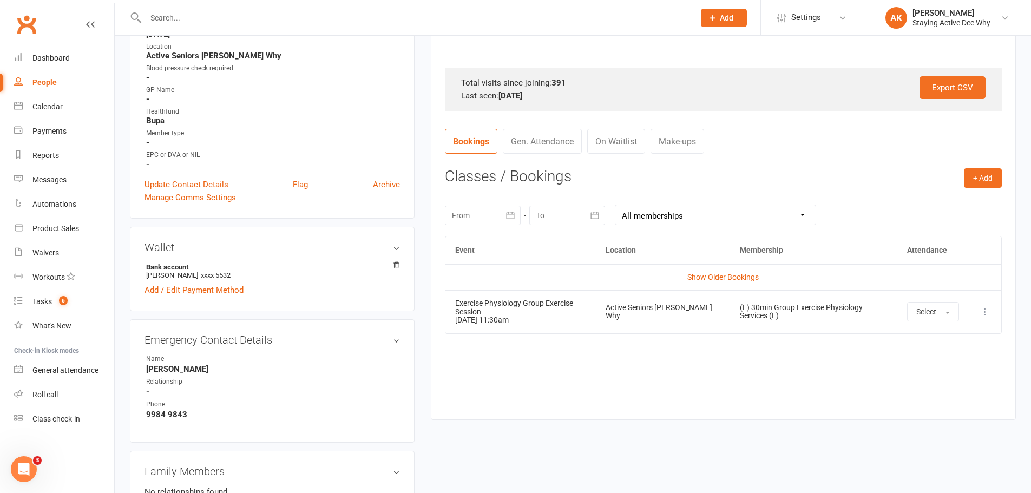
scroll to position [325, 0]
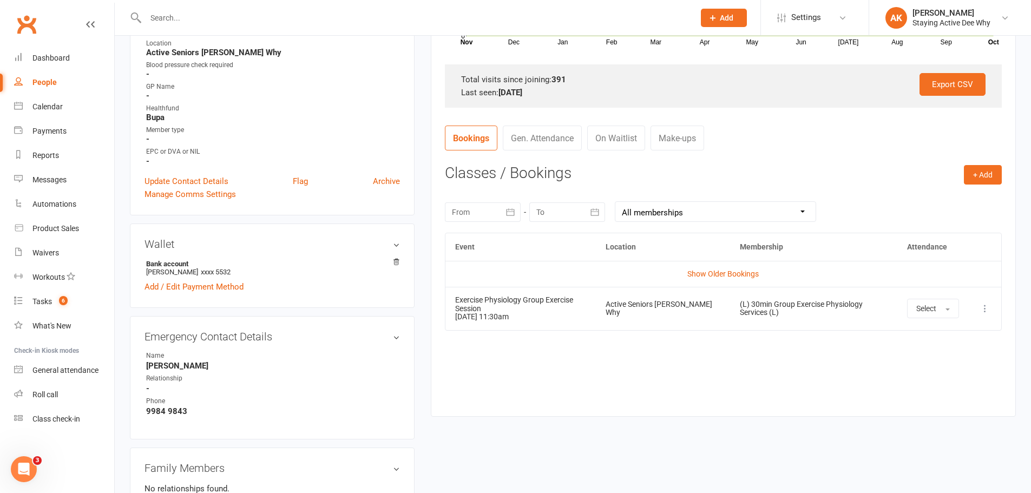
click at [748, 377] on div "Event Location Membership Attendance Show Older Bookings Exercise Physiology Gr…" at bounding box center [723, 316] width 557 height 167
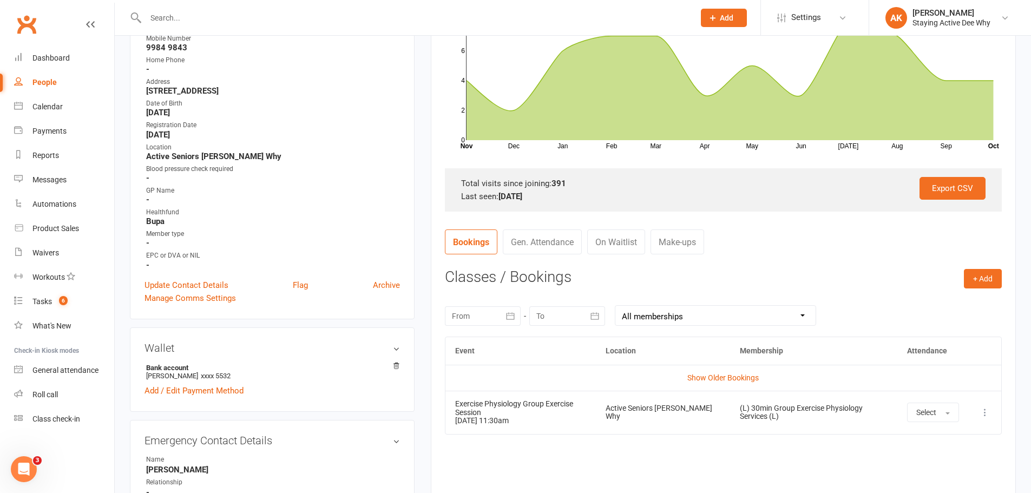
scroll to position [0, 0]
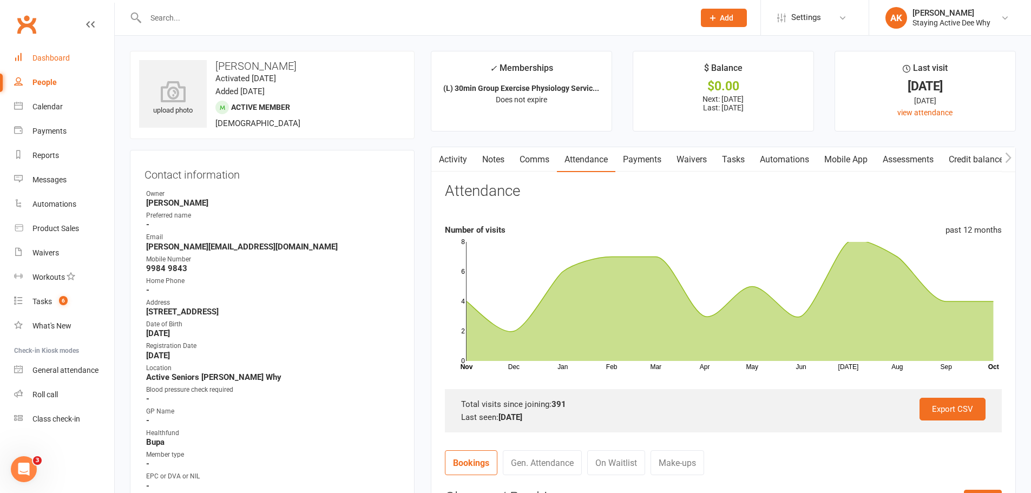
click at [60, 54] on div "Dashboard" at bounding box center [50, 58] width 37 height 9
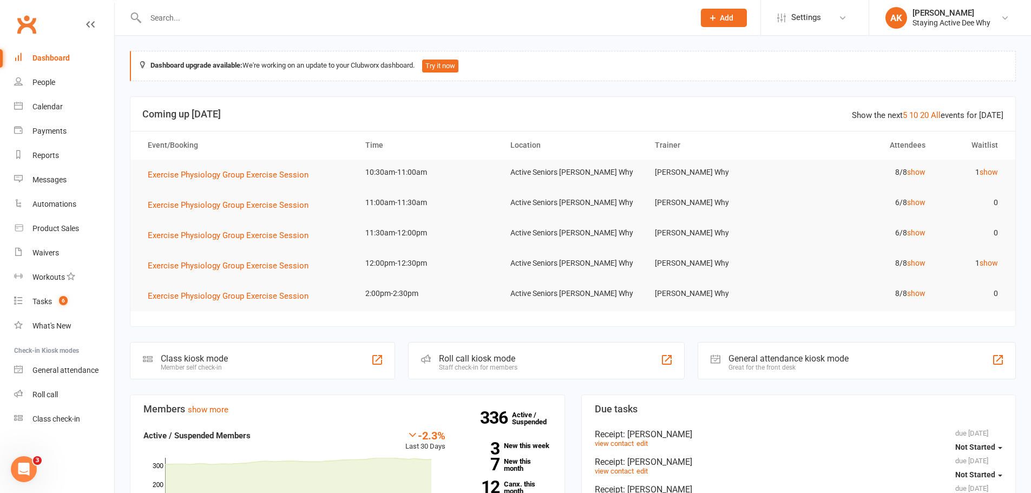
click at [232, 16] on input "text" at bounding box center [414, 17] width 544 height 15
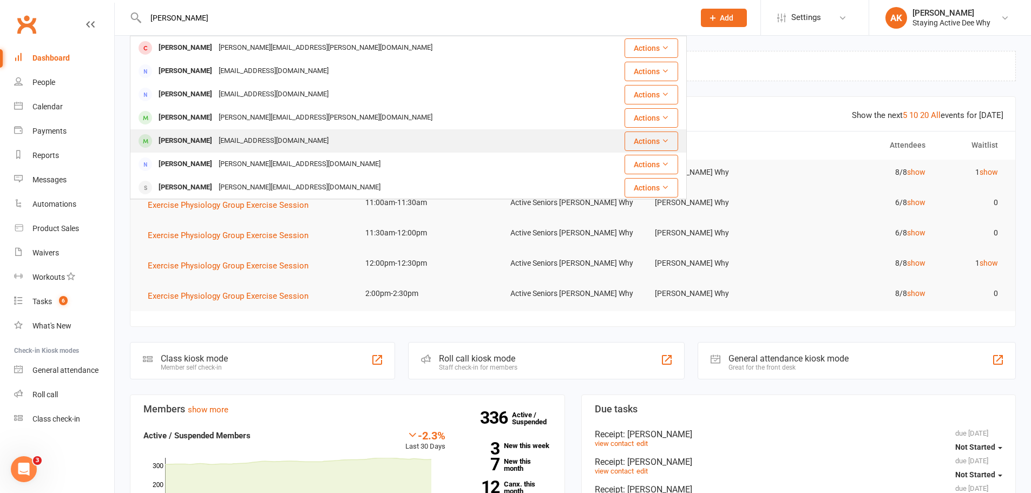
type input "jenny her"
click at [223, 143] on div "jennmop@optusnet.com.au" at bounding box center [273, 141] width 116 height 16
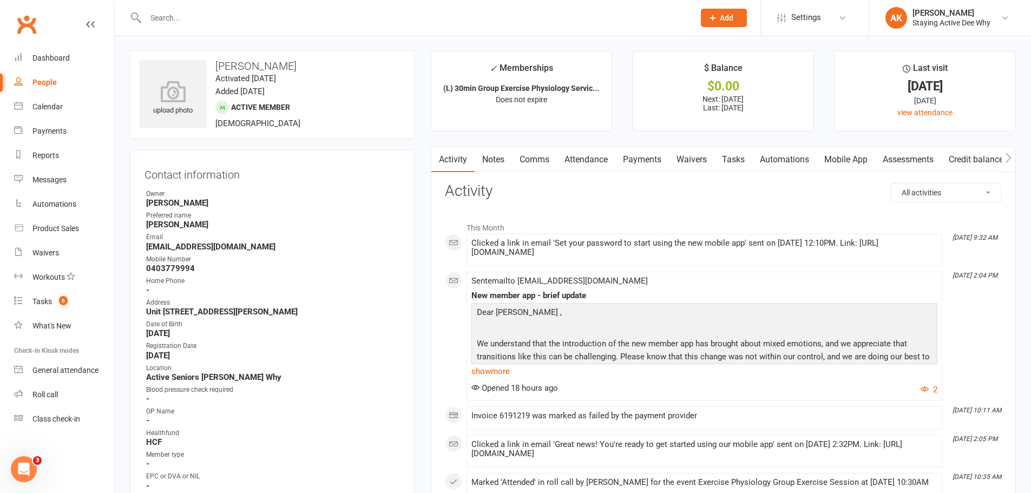
click at [644, 165] on link "Payments" at bounding box center [642, 159] width 54 height 25
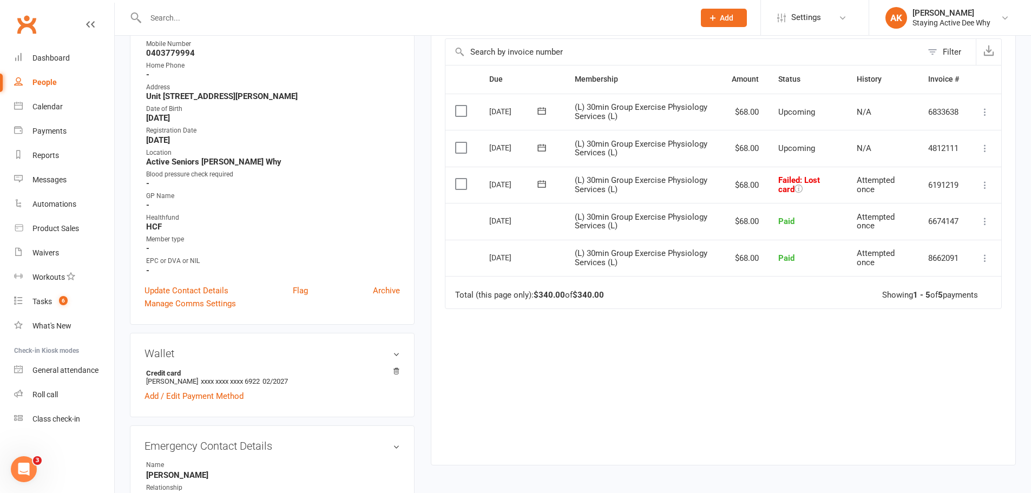
scroll to position [216, 0]
click at [985, 181] on icon at bounding box center [984, 184] width 11 height 11
click at [913, 223] on link "Mark as Paid (POS)" at bounding box center [936, 227] width 107 height 22
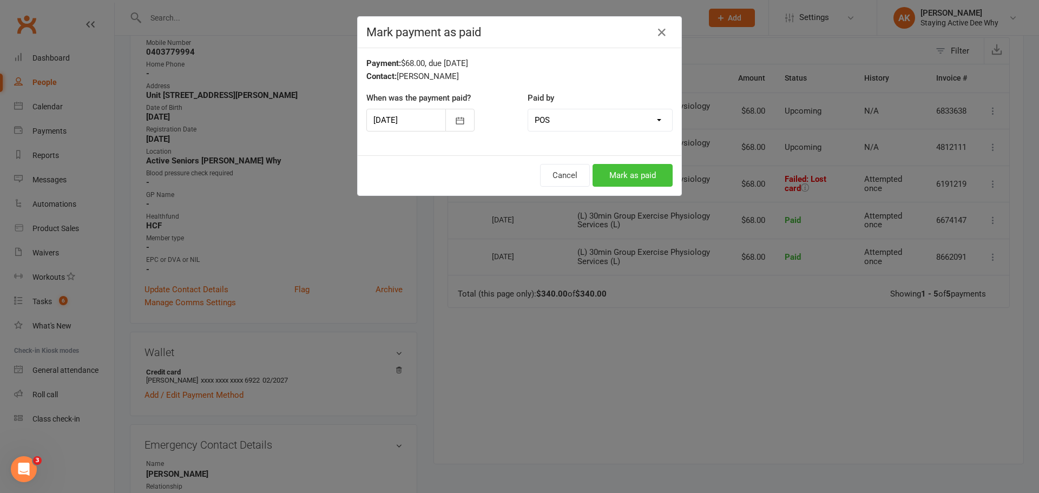
click at [626, 173] on button "Mark as paid" at bounding box center [632, 175] width 80 height 23
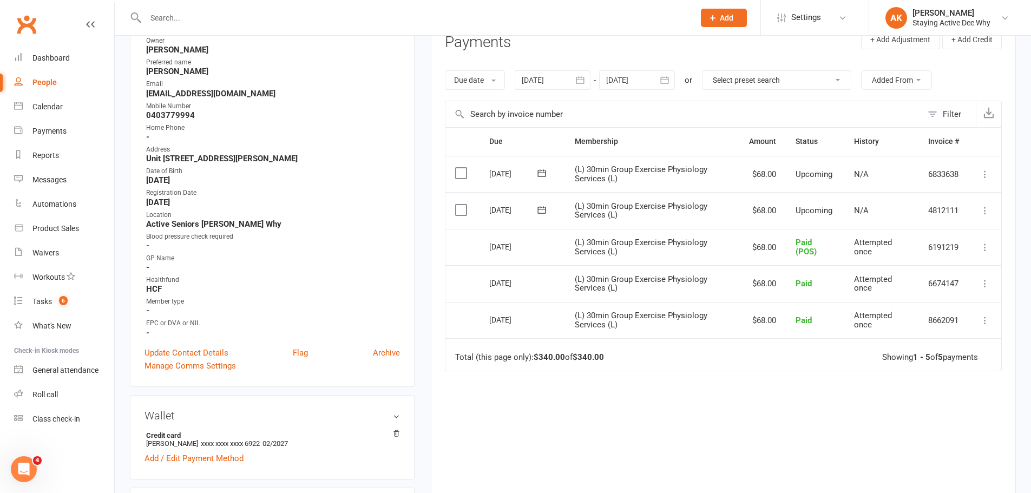
scroll to position [0, 0]
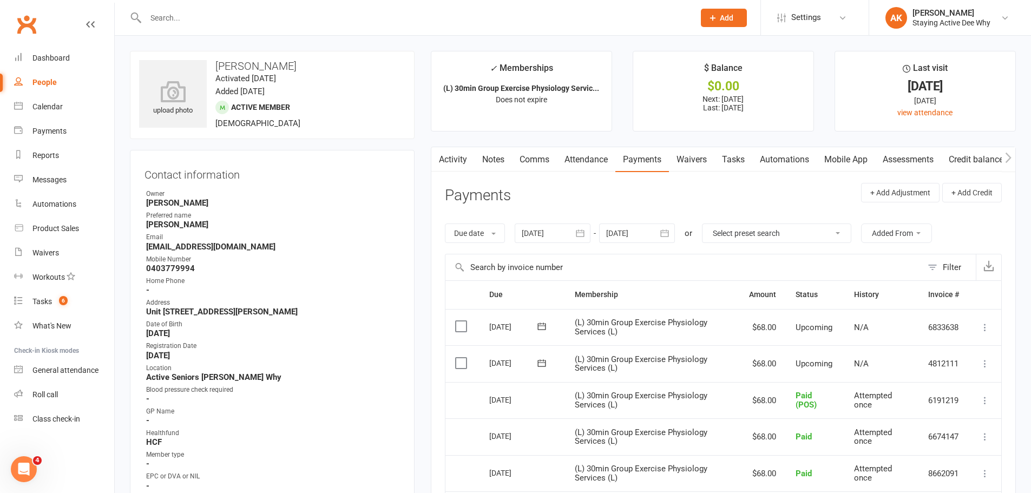
click at [587, 146] on main "✓ Memberships (L) 30min Group Exercise Physiology Servic... Does not expire $ B…" at bounding box center [723, 371] width 601 height 641
click at [583, 158] on link "Attendance" at bounding box center [586, 159] width 58 height 25
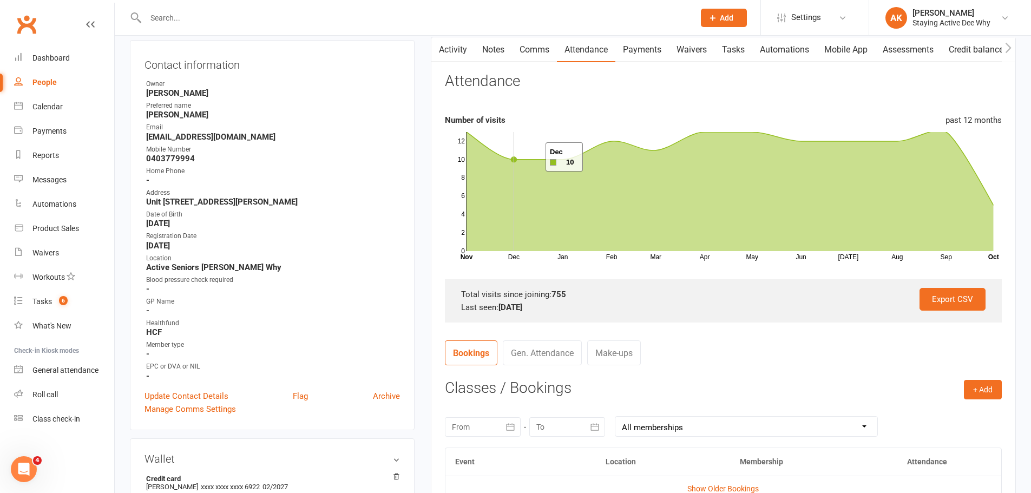
scroll to position [108, 0]
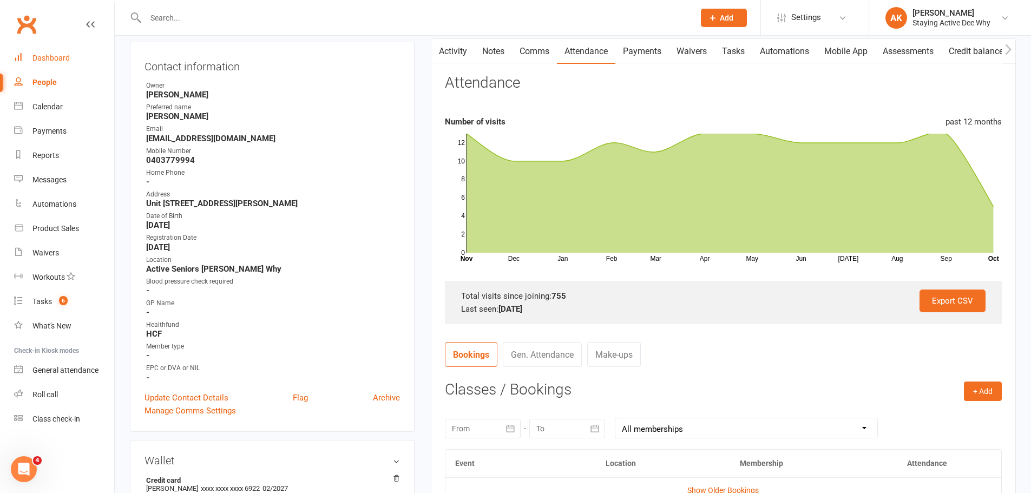
click at [51, 53] on link "Dashboard" at bounding box center [64, 58] width 100 height 24
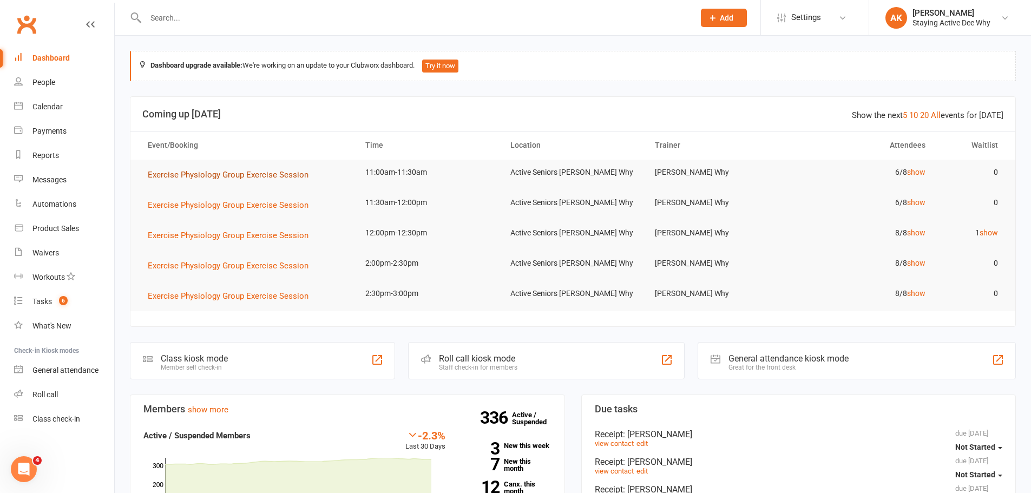
click at [250, 174] on span "Exercise Physiology Group Exercise Session" at bounding box center [228, 175] width 161 height 10
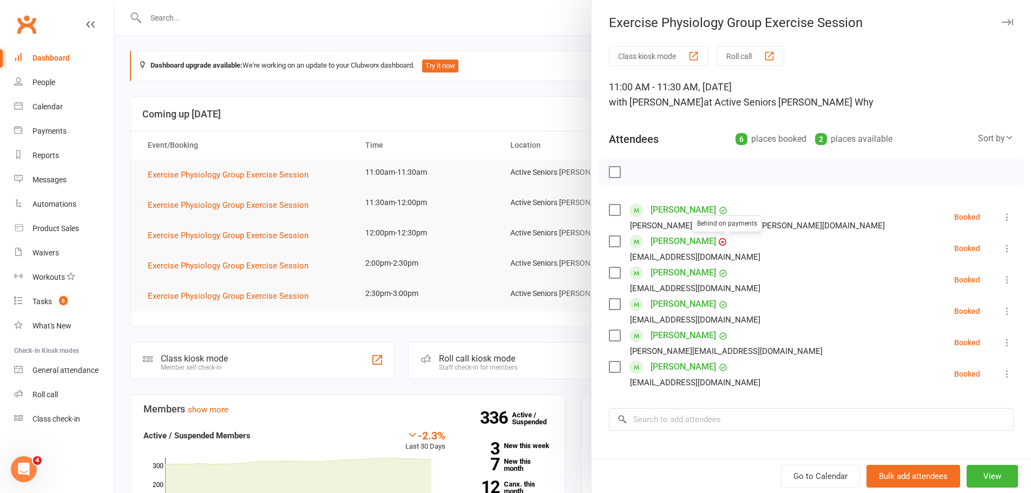
click at [704, 238] on link "Jennifer Herringer" at bounding box center [682, 241] width 65 height 17
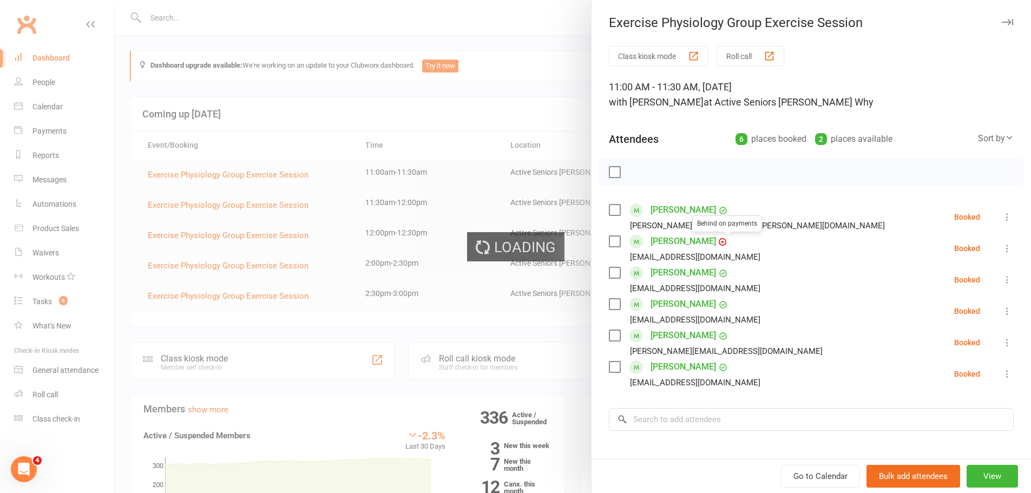
click at [704, 238] on link "Jennifer Herringer" at bounding box center [682, 241] width 65 height 17
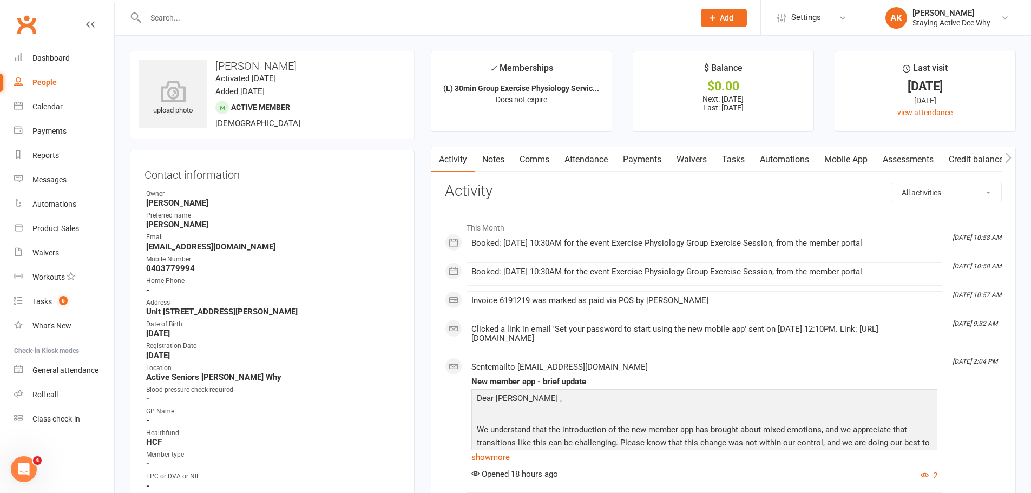
click at [625, 165] on link "Payments" at bounding box center [642, 159] width 54 height 25
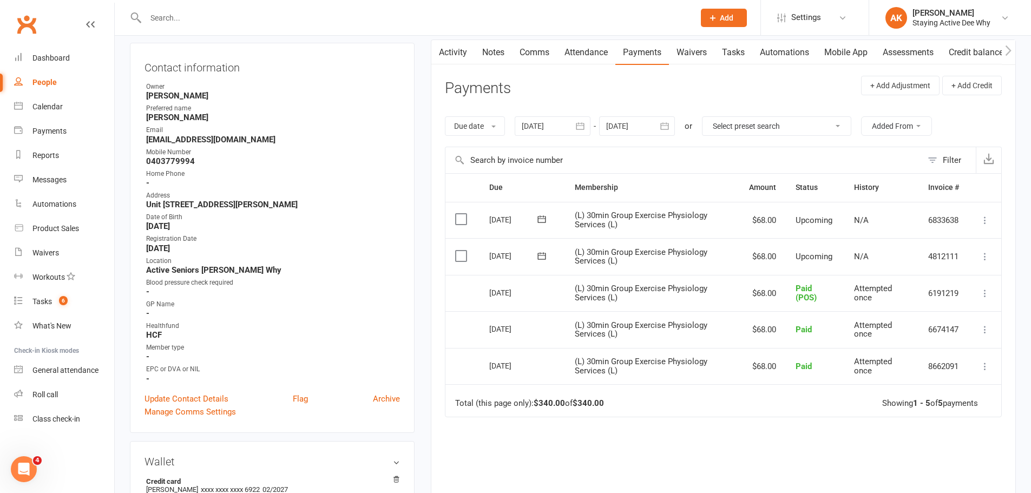
scroll to position [108, 0]
click at [72, 60] on link "Dashboard" at bounding box center [64, 58] width 100 height 24
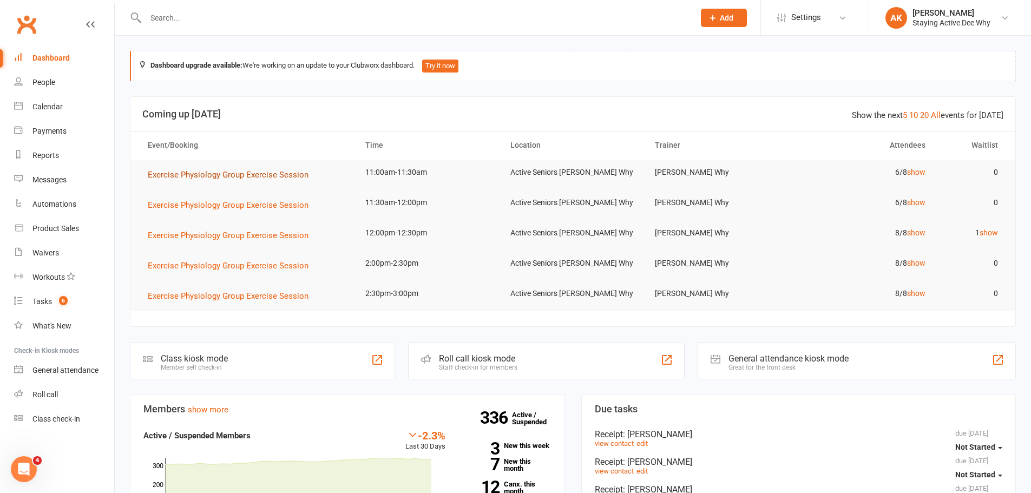
click at [287, 173] on span "Exercise Physiology Group Exercise Session" at bounding box center [228, 175] width 161 height 10
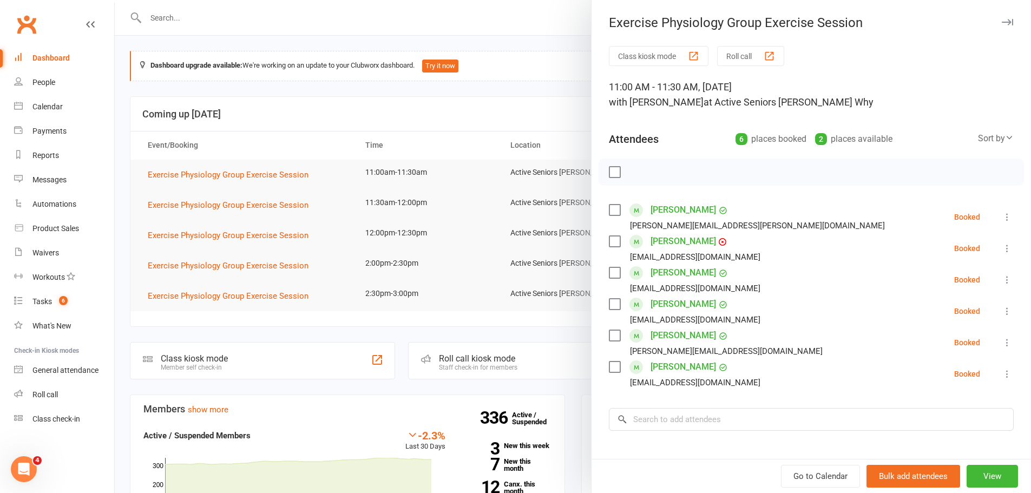
click at [330, 185] on div at bounding box center [573, 246] width 916 height 493
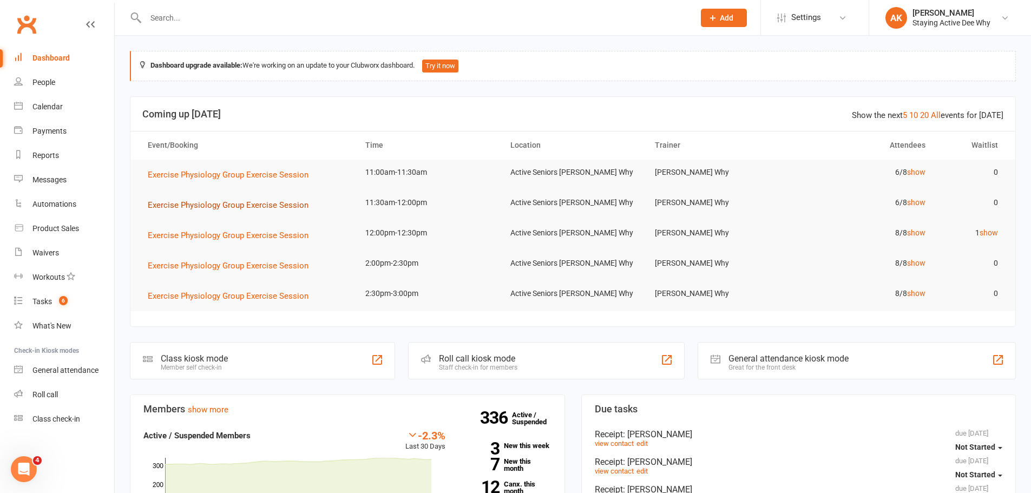
click at [247, 206] on span "Exercise Physiology Group Exercise Session" at bounding box center [228, 205] width 161 height 10
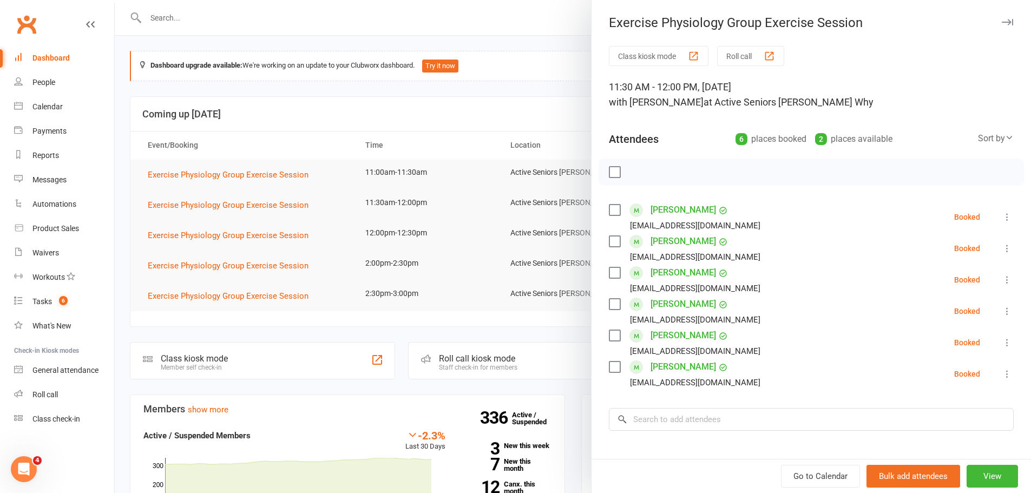
click at [308, 226] on div at bounding box center [573, 246] width 916 height 493
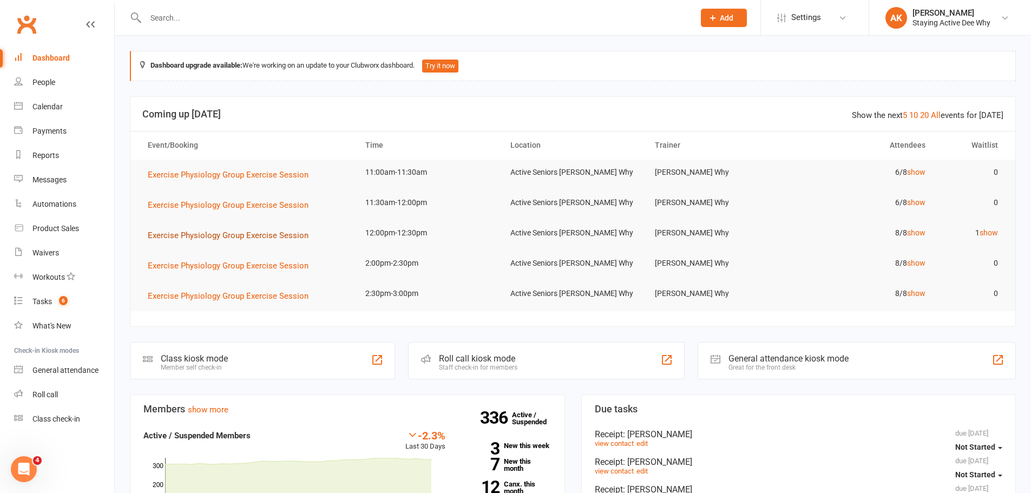
click at [283, 235] on span "Exercise Physiology Group Exercise Session" at bounding box center [228, 235] width 161 height 10
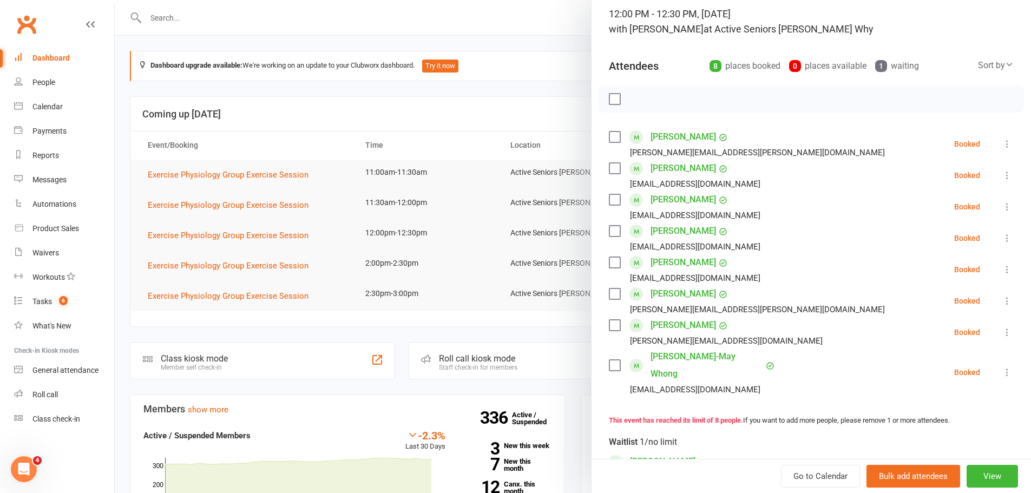
scroll to position [54, 0]
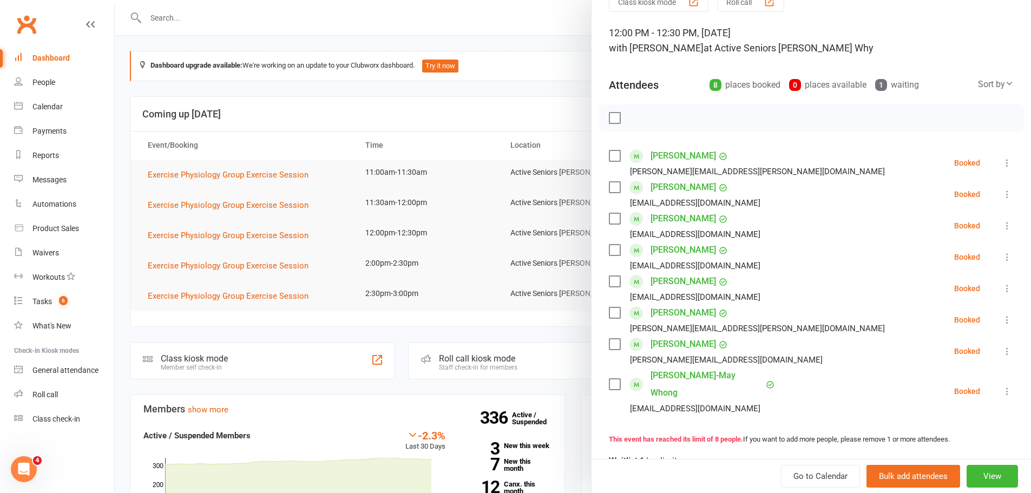
click at [441, 119] on div at bounding box center [573, 246] width 916 height 493
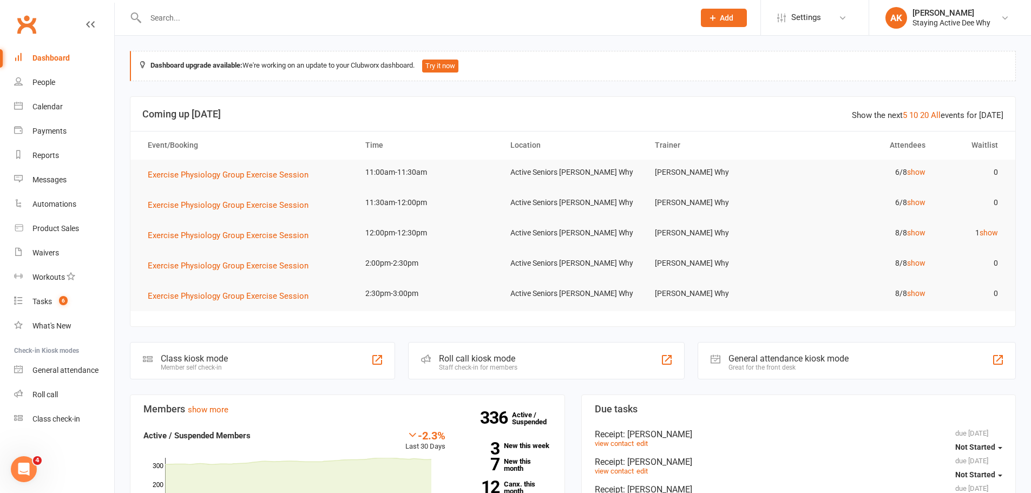
click at [432, 12] on input "text" at bounding box center [414, 17] width 544 height 15
click at [38, 101] on link "Calendar" at bounding box center [64, 107] width 100 height 24
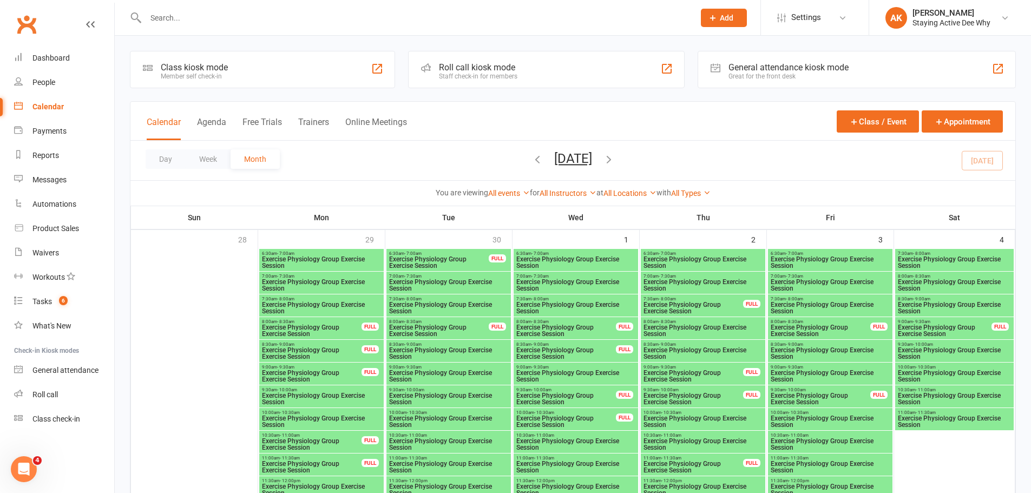
scroll to position [920, 0]
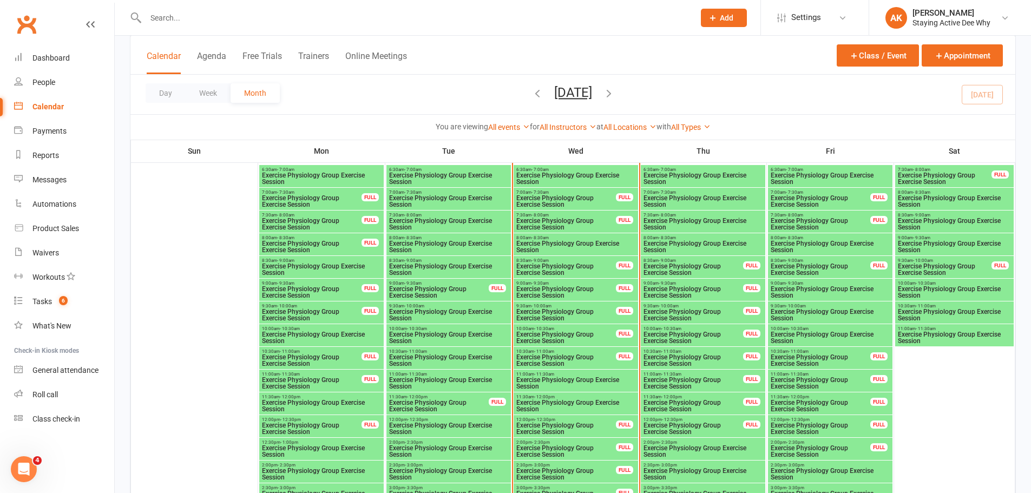
click at [545, 359] on span "Exercise Physiology Group Exercise Session" at bounding box center [566, 360] width 101 height 13
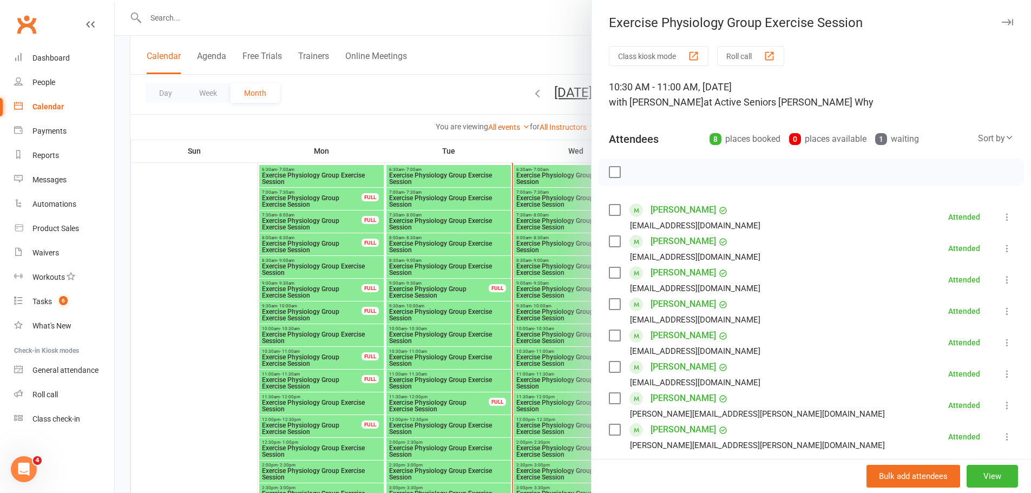
click at [675, 371] on link "Laura Ortega" at bounding box center [682, 366] width 65 height 17
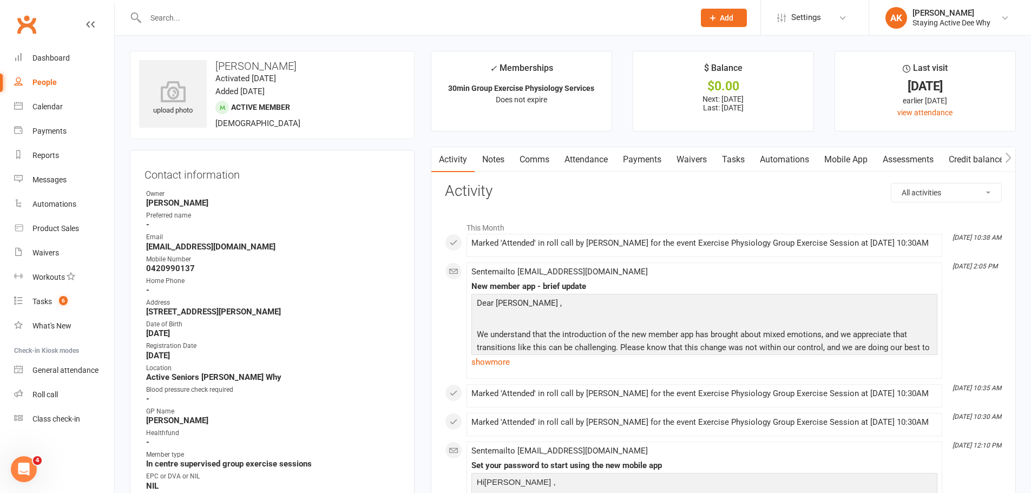
click at [591, 160] on link "Attendance" at bounding box center [586, 159] width 58 height 25
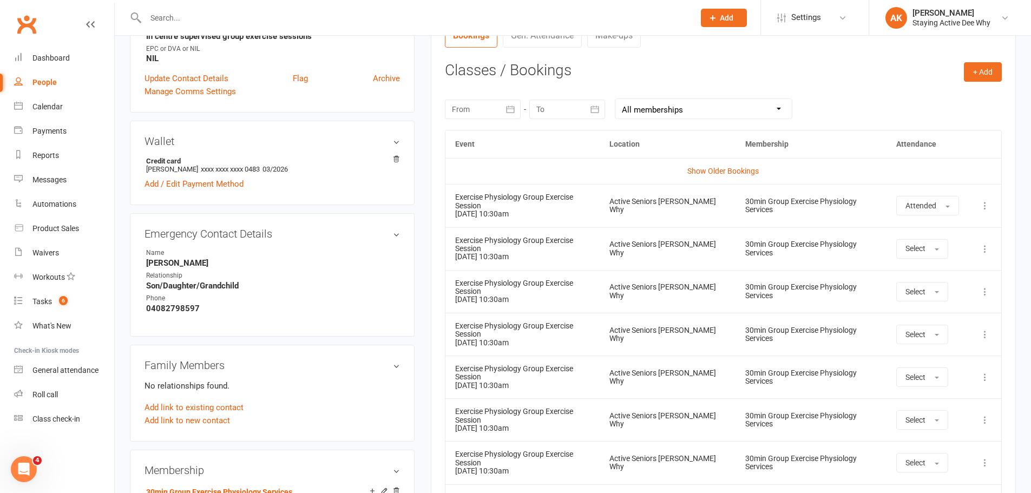
scroll to position [487, 0]
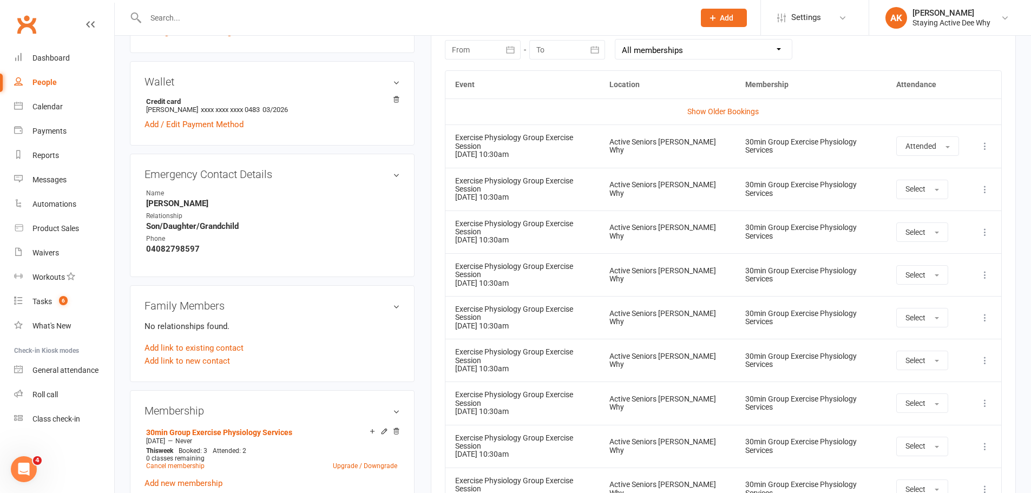
click at [986, 184] on icon at bounding box center [984, 189] width 11 height 11
click at [938, 244] on link "Remove booking" at bounding box center [936, 254] width 107 height 22
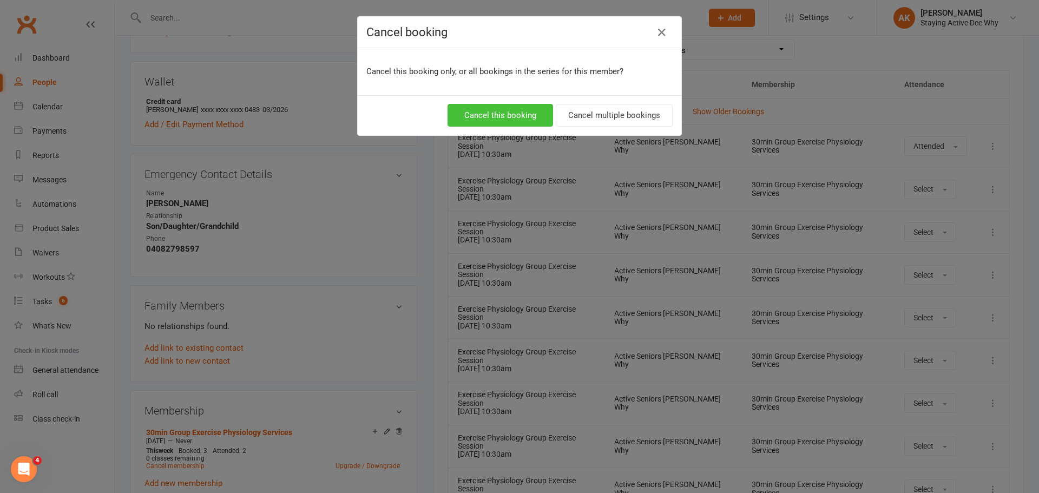
click at [509, 123] on button "Cancel this booking" at bounding box center [500, 115] width 106 height 23
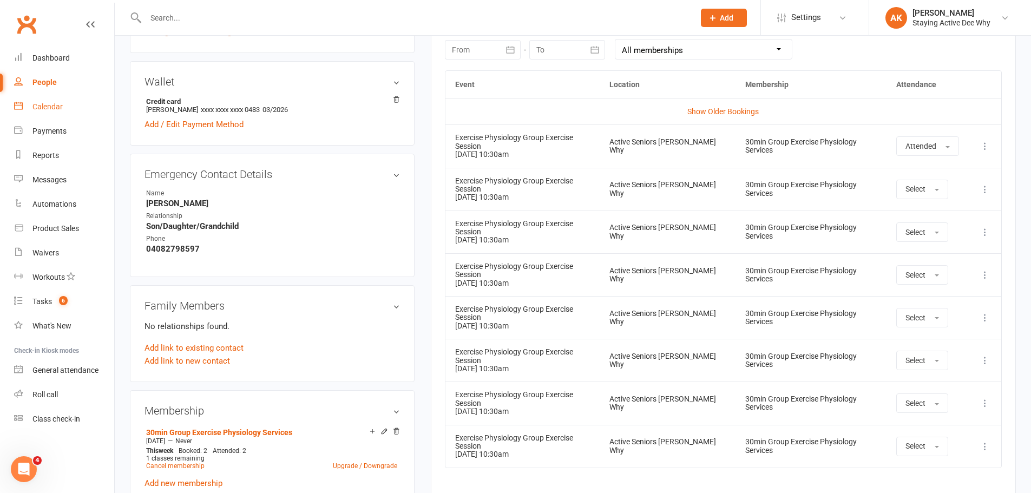
click at [64, 99] on link "Calendar" at bounding box center [64, 107] width 100 height 24
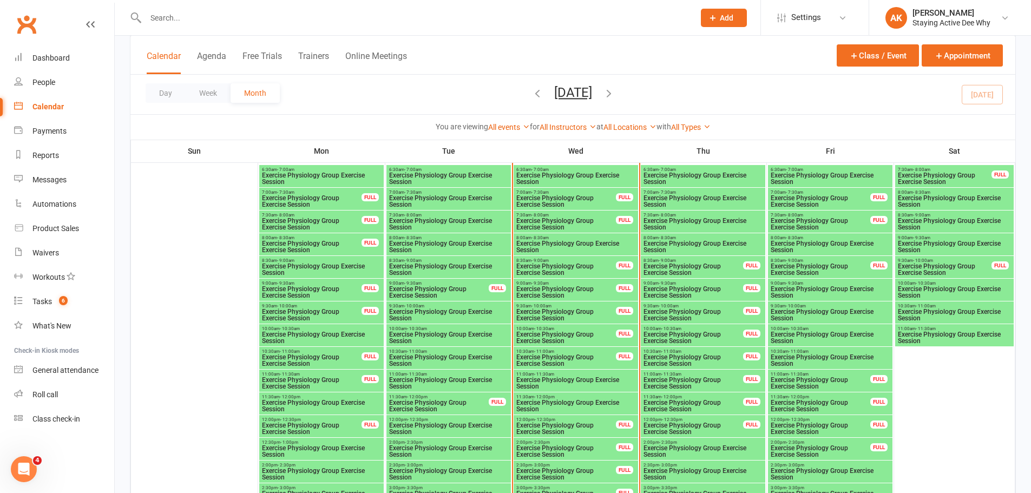
scroll to position [866, 0]
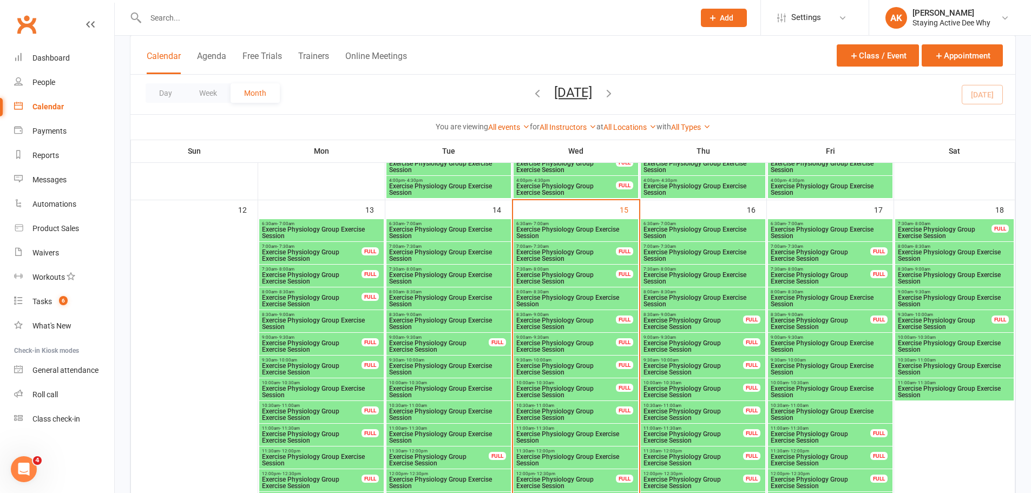
click at [922, 368] on span "Exercise Physiology Group Exercise Session" at bounding box center [954, 368] width 114 height 13
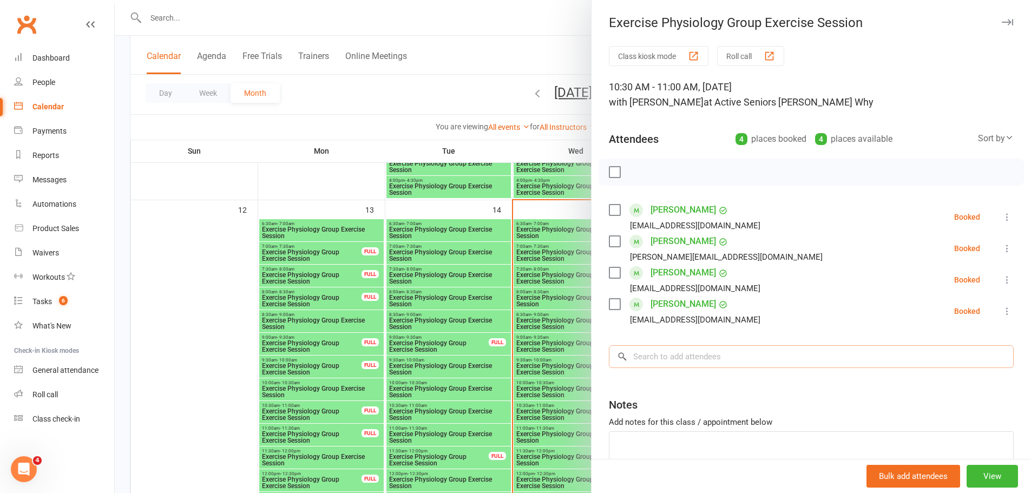
click at [685, 350] on input "search" at bounding box center [811, 356] width 405 height 23
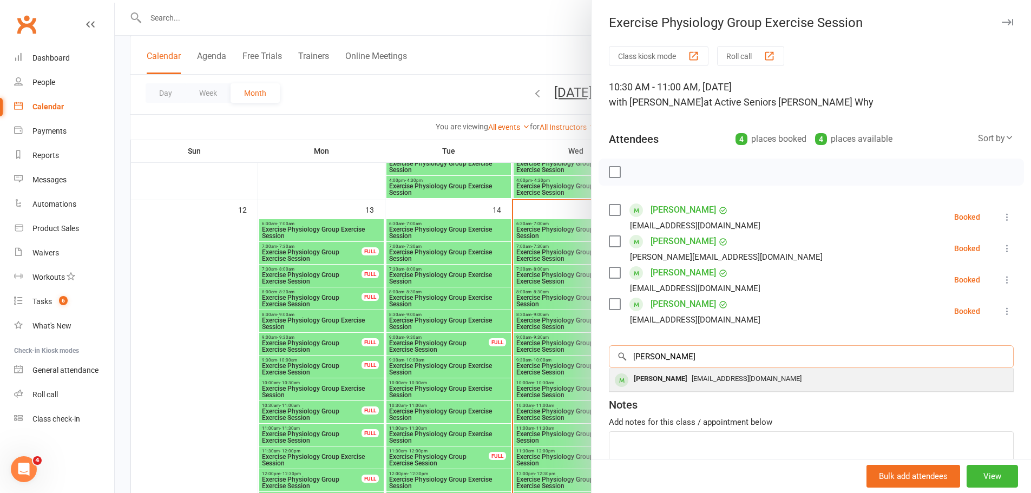
type input "ortega"
click at [691, 382] on span "deewhy@activeseniors.net.au" at bounding box center [746, 378] width 110 height 8
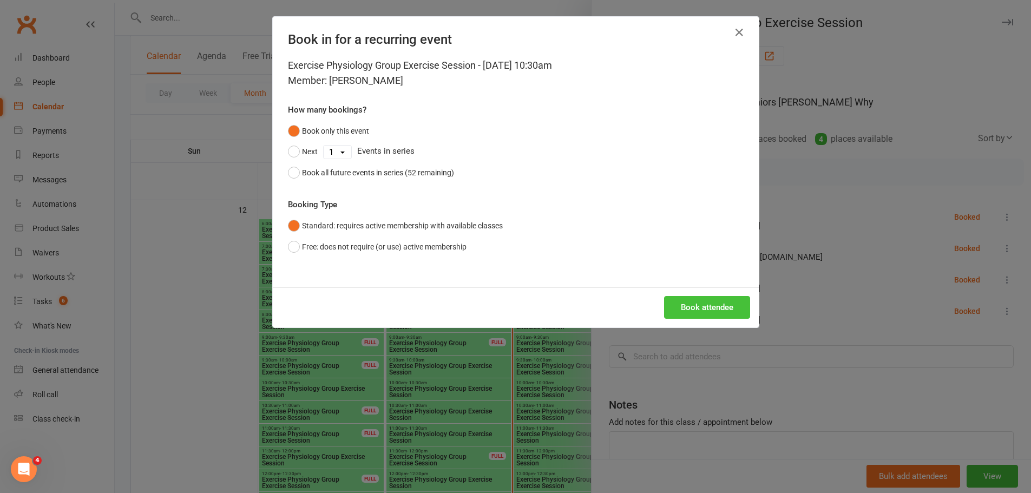
click at [688, 307] on button "Book attendee" at bounding box center [707, 307] width 86 height 23
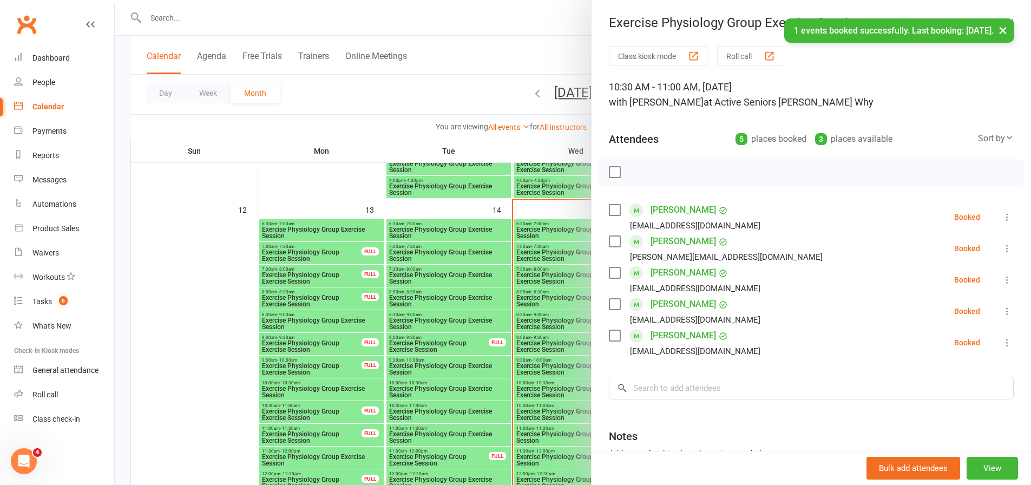
click at [425, 84] on div at bounding box center [573, 242] width 916 height 485
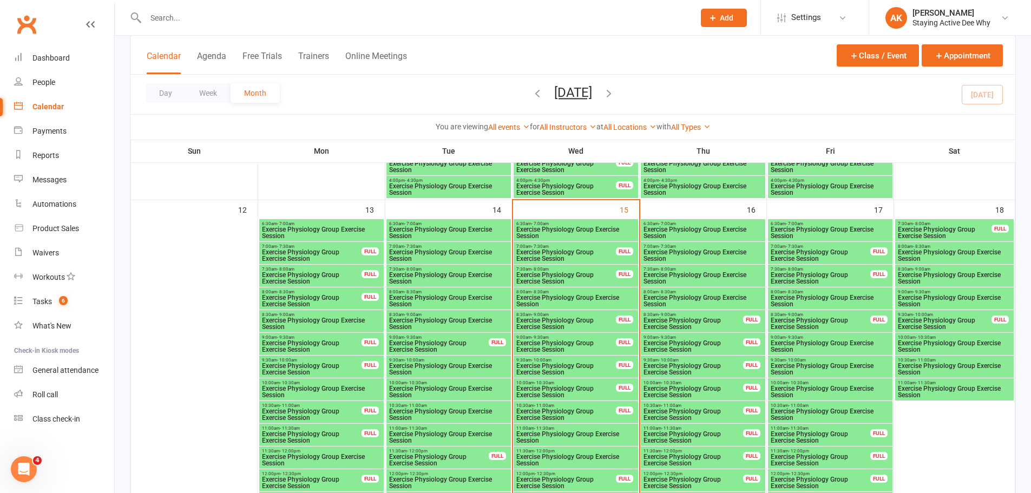
click at [918, 386] on span "Exercise Physiology Group Exercise Session" at bounding box center [954, 391] width 114 height 13
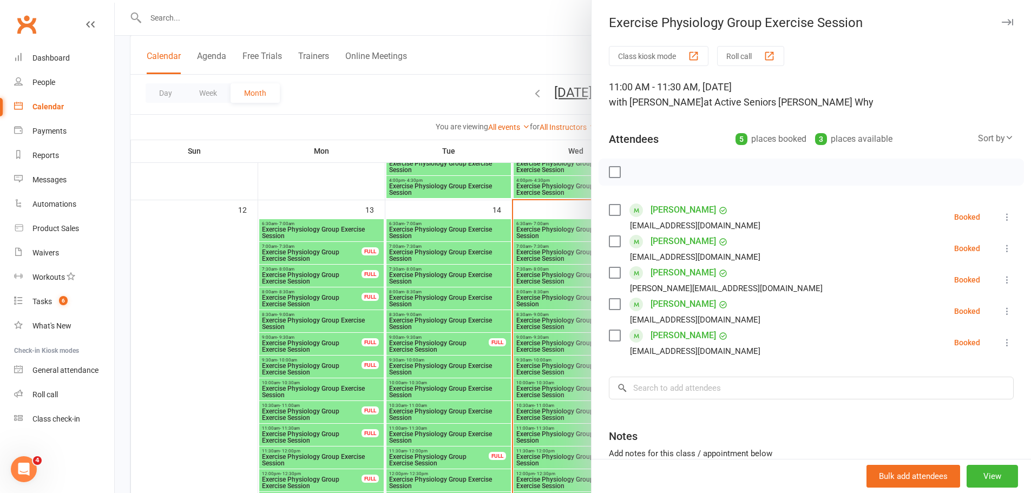
click at [450, 102] on div at bounding box center [573, 246] width 916 height 493
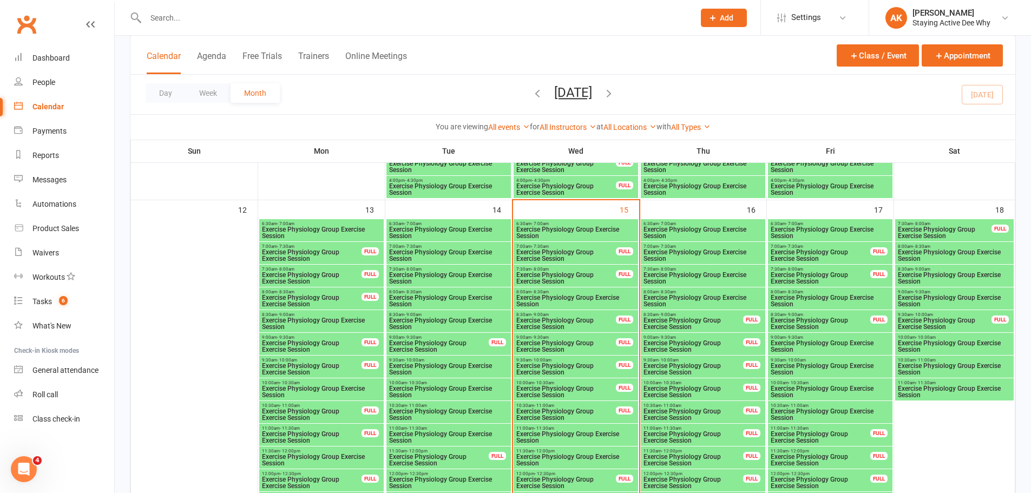
click at [924, 368] on span "Exercise Physiology Group Exercise Session" at bounding box center [954, 368] width 114 height 13
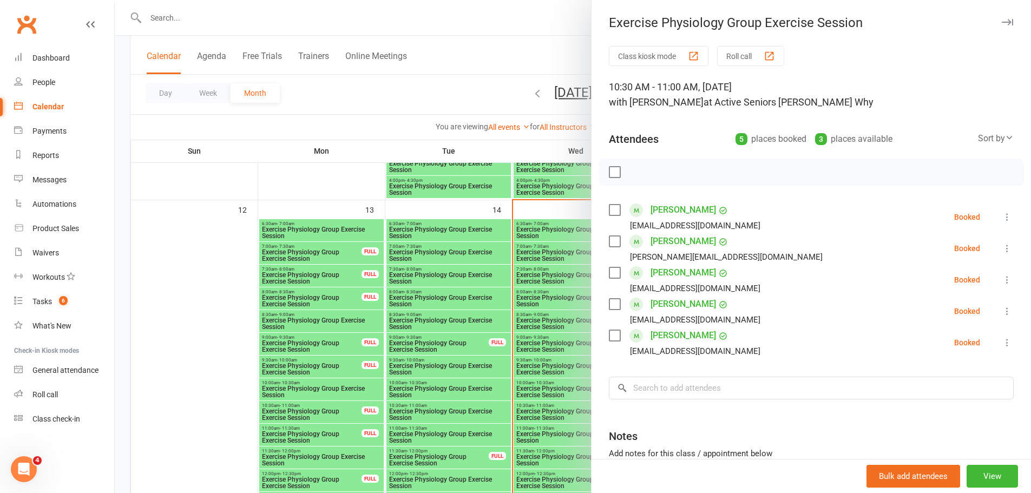
click at [453, 109] on div at bounding box center [573, 246] width 916 height 493
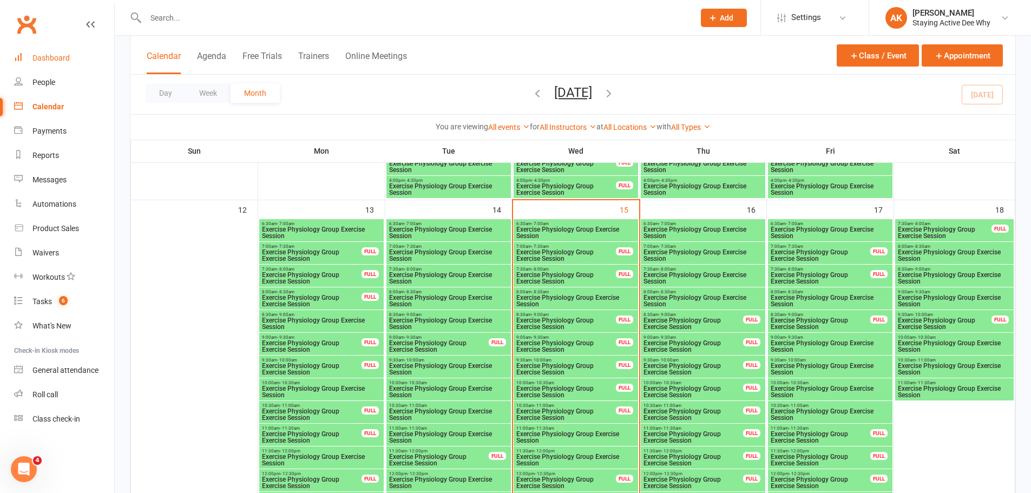
click at [41, 60] on div "Dashboard" at bounding box center [50, 58] width 37 height 9
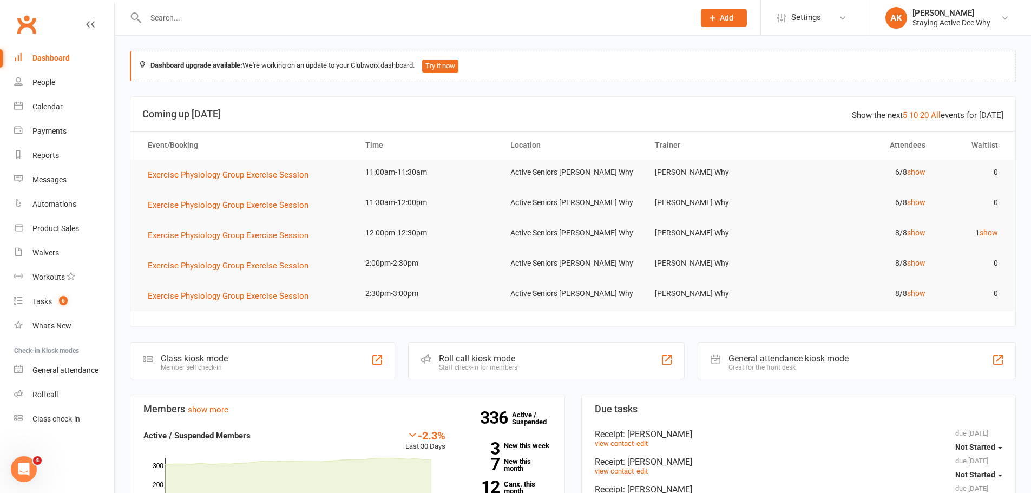
click at [249, 35] on div at bounding box center [408, 17] width 557 height 35
click at [250, 23] on input "text" at bounding box center [414, 17] width 544 height 15
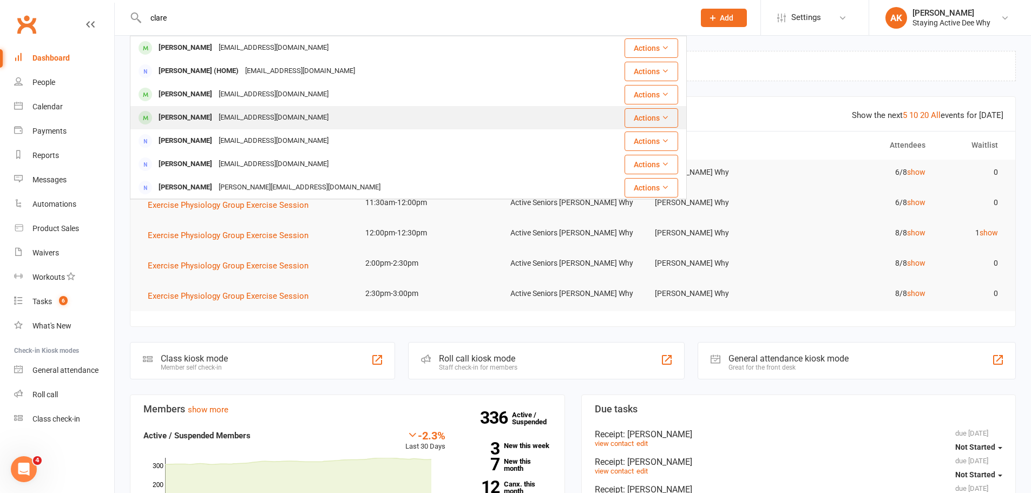
type input "clare"
click at [263, 114] on div "kindynan@hotmail.com" at bounding box center [273, 118] width 116 height 16
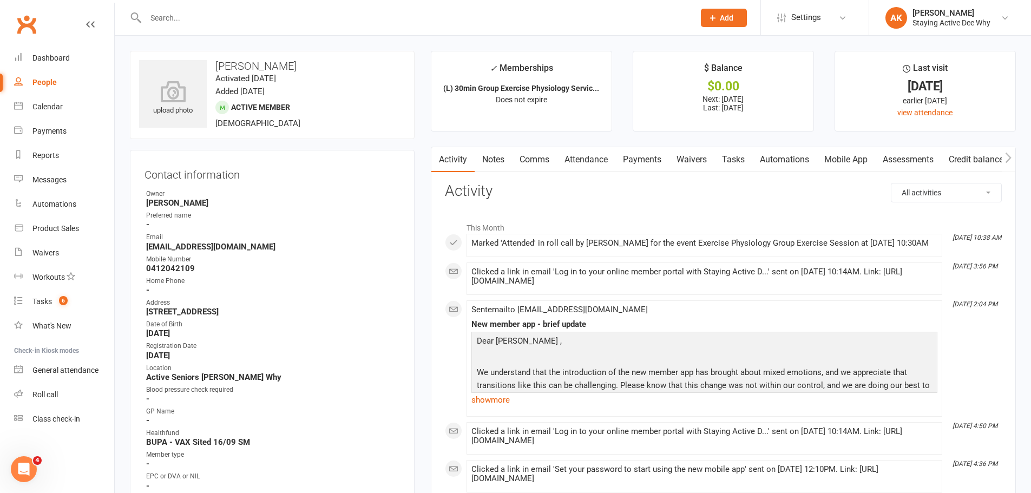
click at [594, 168] on link "Attendance" at bounding box center [586, 159] width 58 height 25
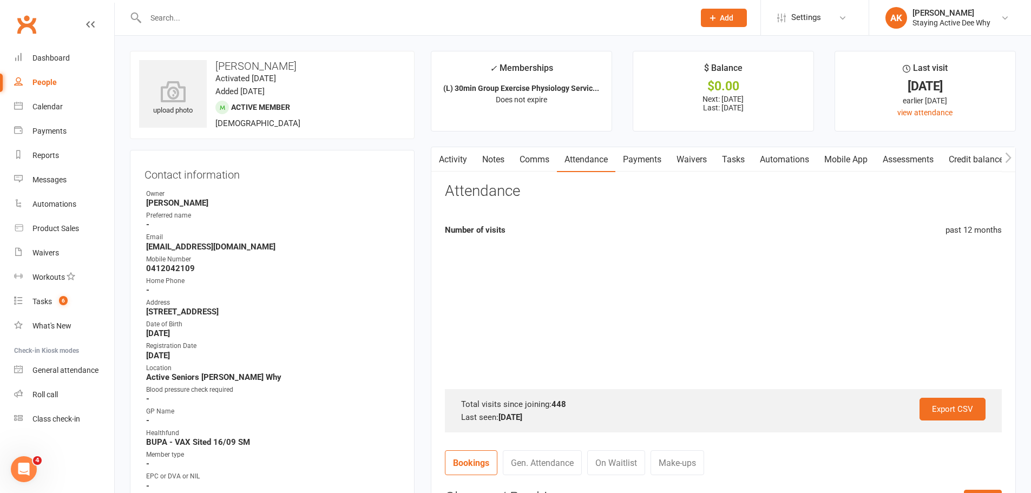
click at [895, 160] on link "Assessments" at bounding box center [908, 159] width 66 height 25
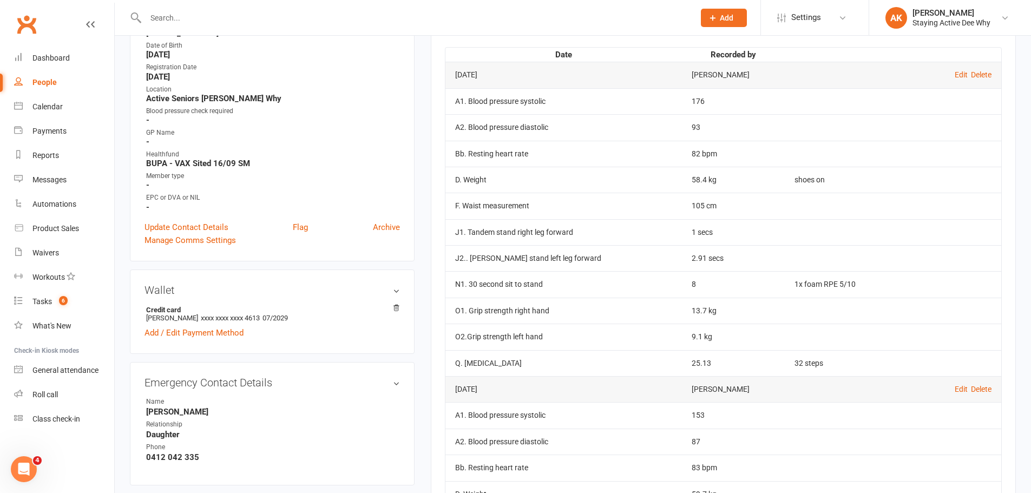
scroll to position [271, 0]
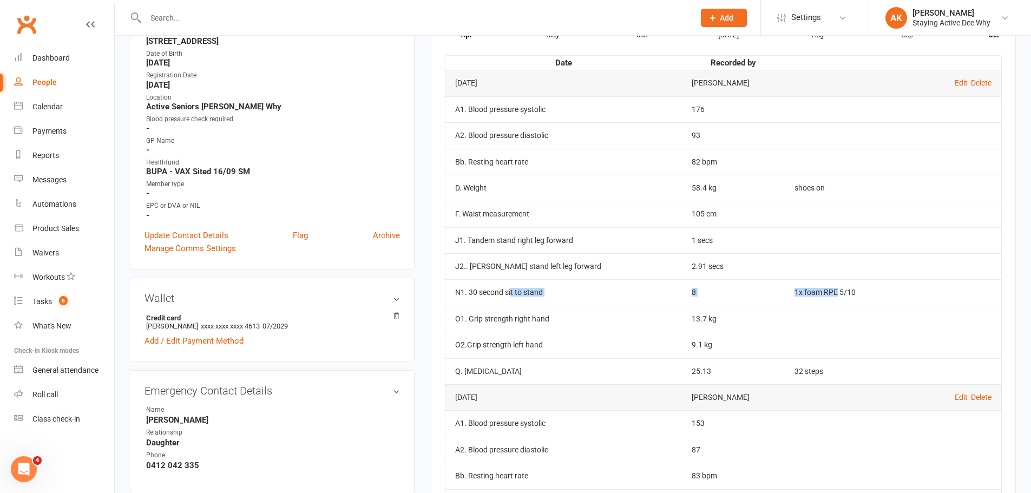
drag, startPoint x: 511, startPoint y: 293, endPoint x: 835, endPoint y: 292, distance: 324.1
click at [835, 292] on tr "N1. 30 second sit to stand 8 1x foam RPE 5/10" at bounding box center [723, 292] width 556 height 26
click at [835, 292] on td "1x foam RPE 5/10" at bounding box center [892, 292] width 216 height 26
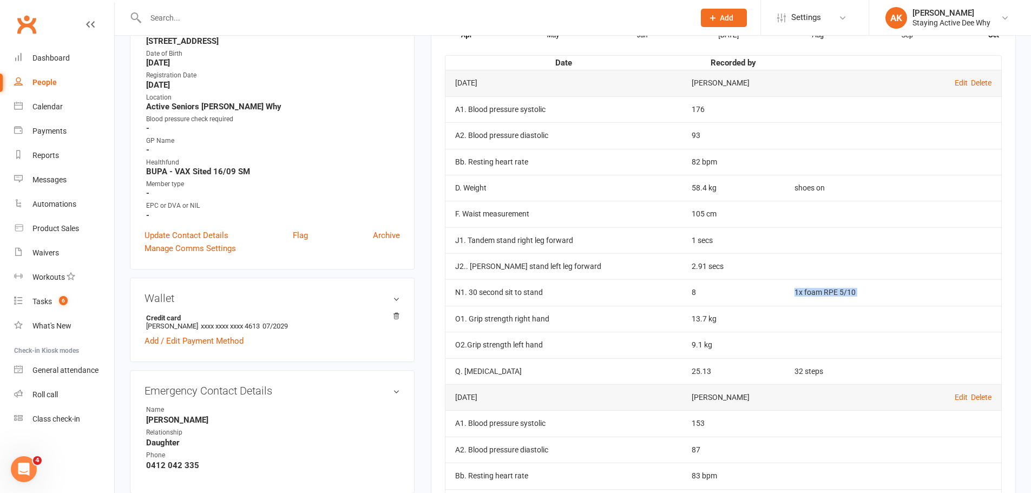
click at [830, 281] on td "1x foam RPE 5/10" at bounding box center [892, 292] width 216 height 26
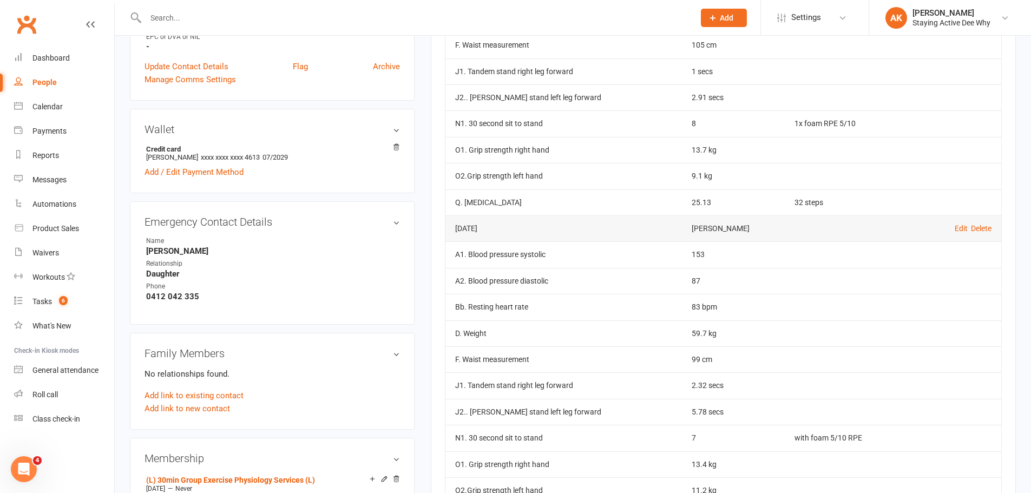
scroll to position [487, 0]
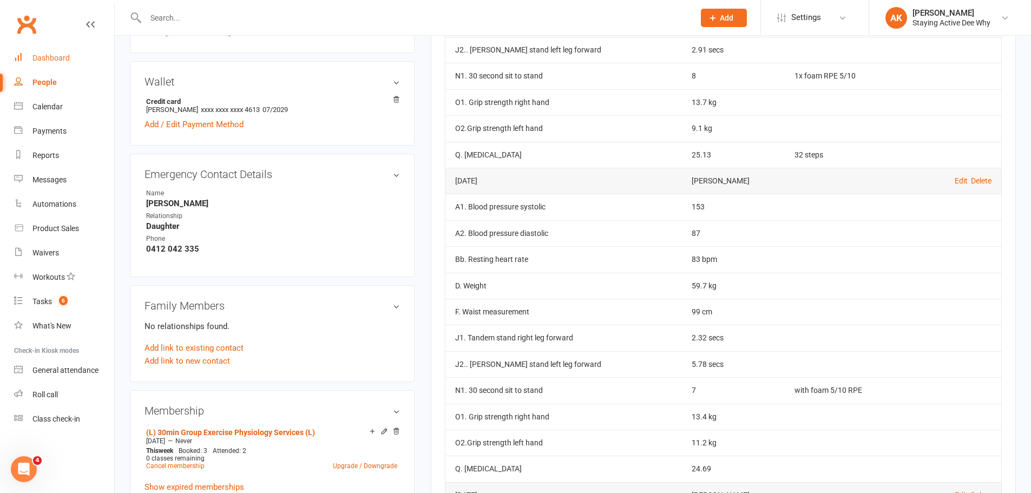
click at [54, 59] on div "Dashboard" at bounding box center [50, 58] width 37 height 9
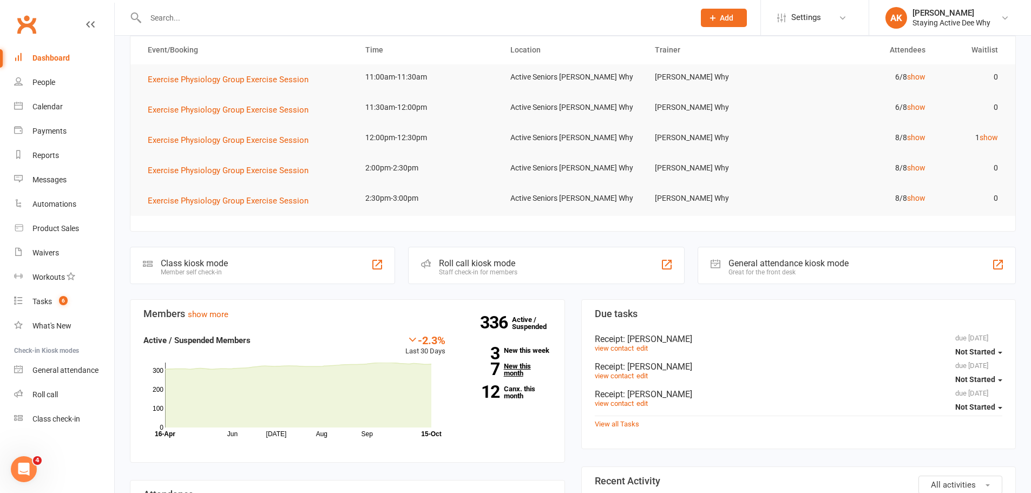
scroll to position [108, 0]
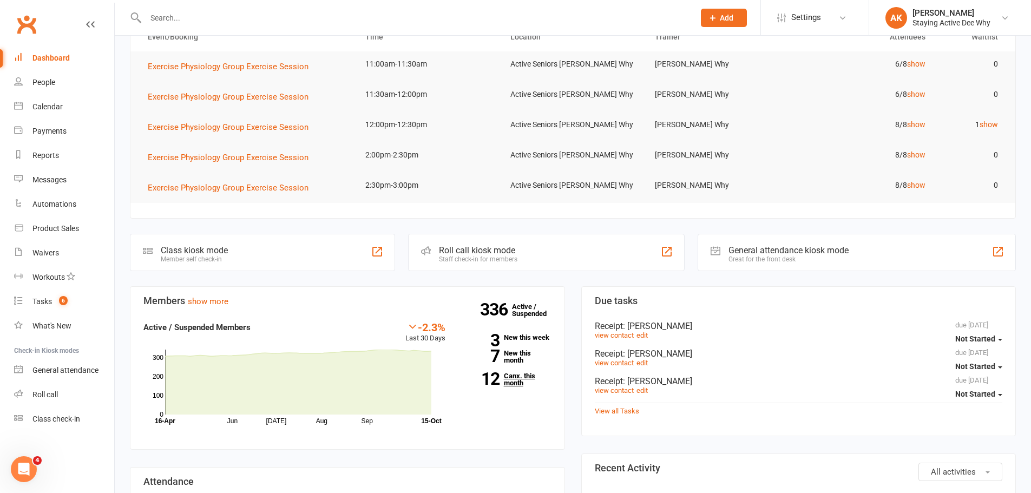
click at [510, 381] on link "12 Canx. this month" at bounding box center [506, 379] width 90 height 14
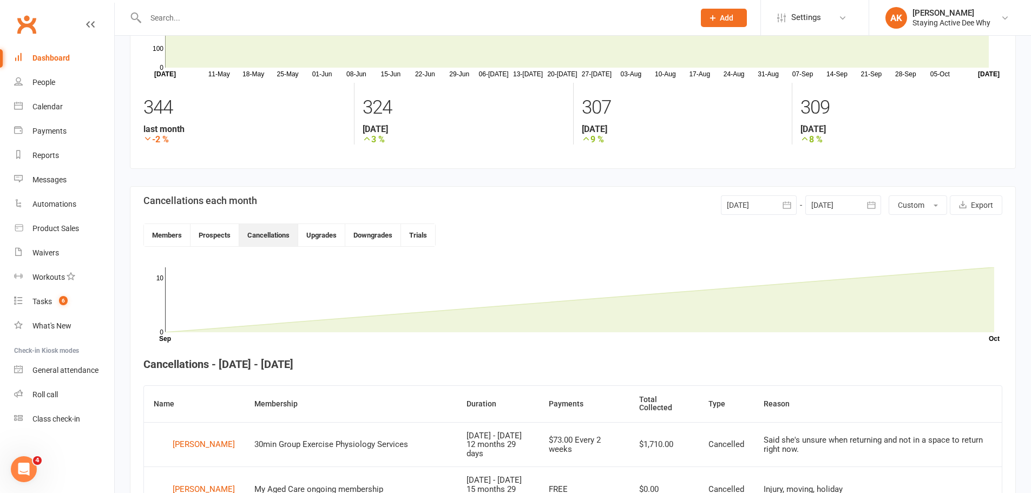
scroll to position [109, 0]
click at [77, 62] on link "Dashboard" at bounding box center [64, 58] width 100 height 24
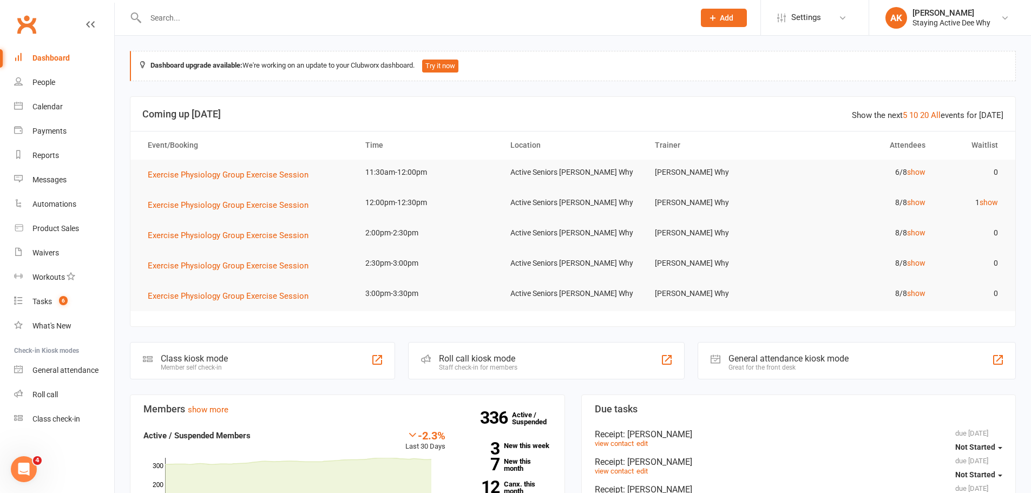
click at [169, 17] on input "text" at bounding box center [414, 17] width 544 height 15
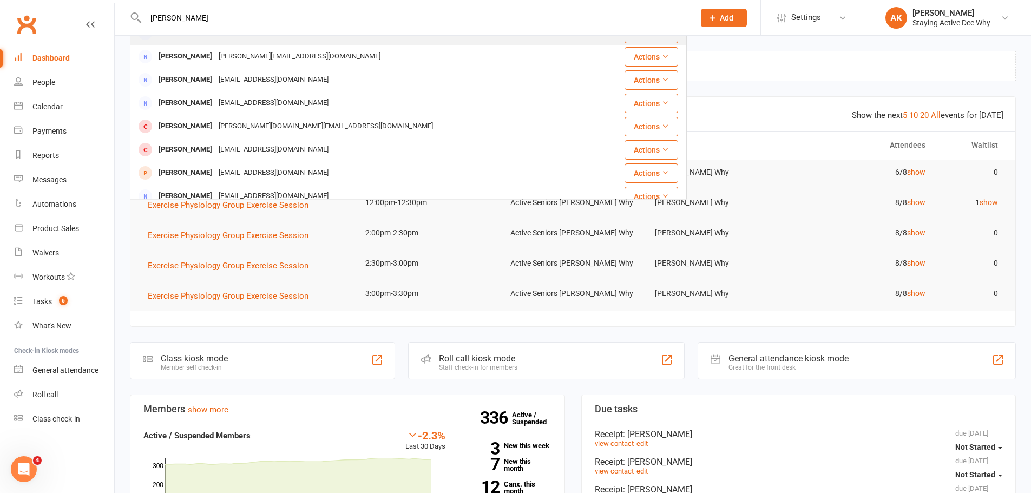
scroll to position [108, 0]
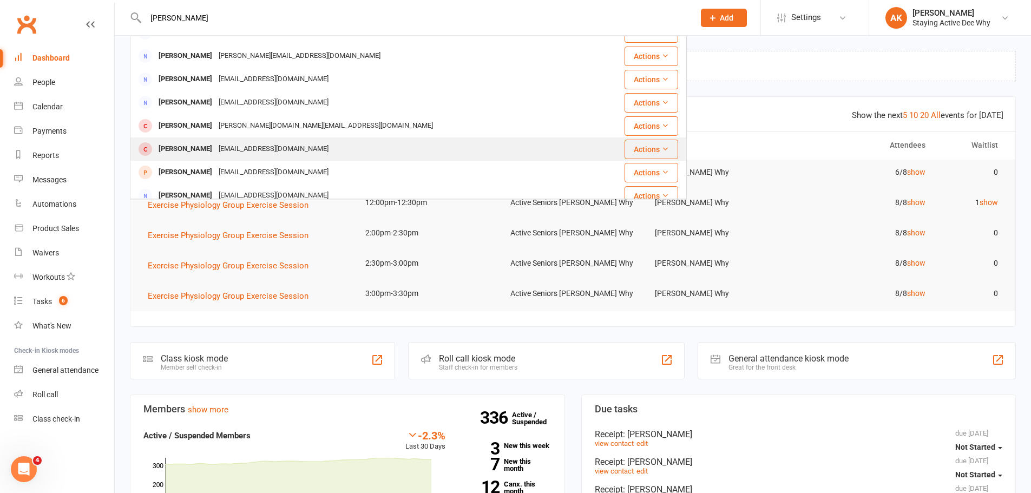
type input "john"
click at [226, 143] on div "grace.sim9@gmail.com" at bounding box center [273, 149] width 116 height 16
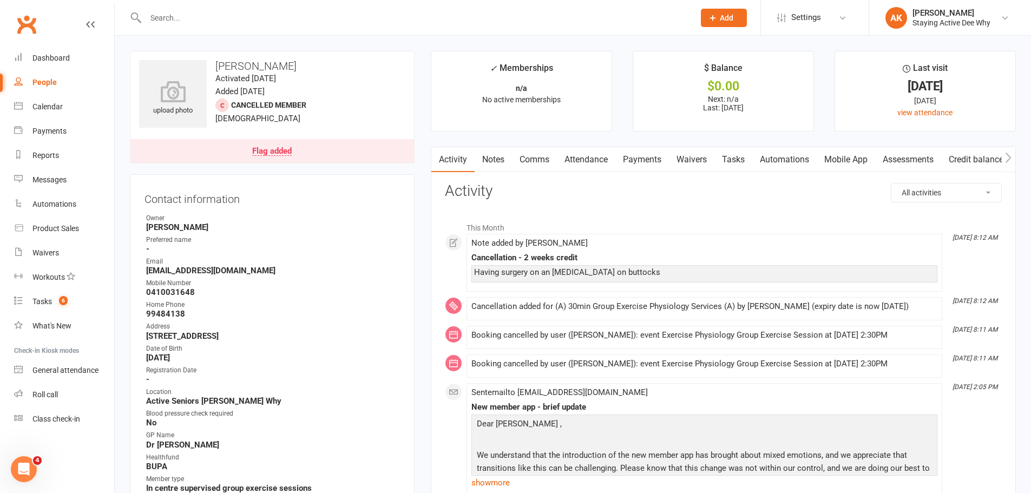
click at [492, 155] on link "Notes" at bounding box center [492, 159] width 37 height 25
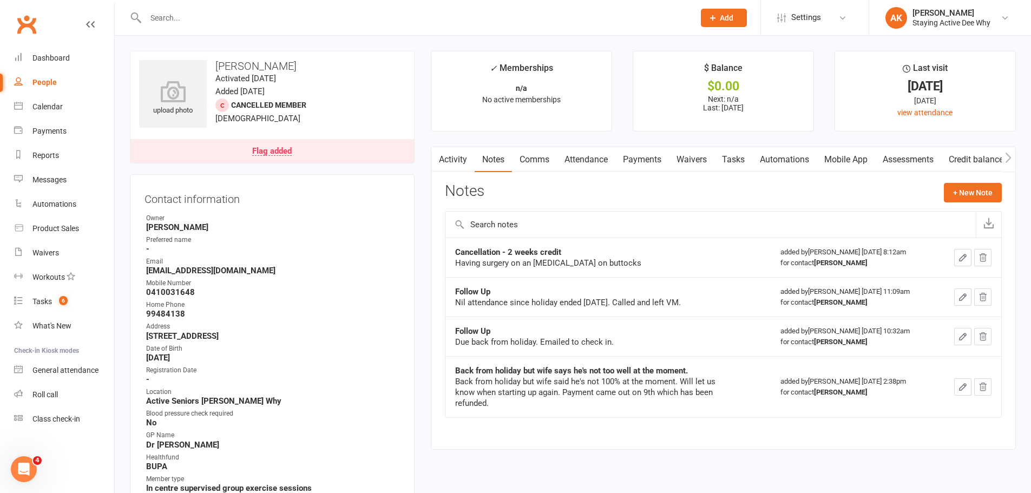
click at [469, 160] on link "Activity" at bounding box center [452, 159] width 43 height 25
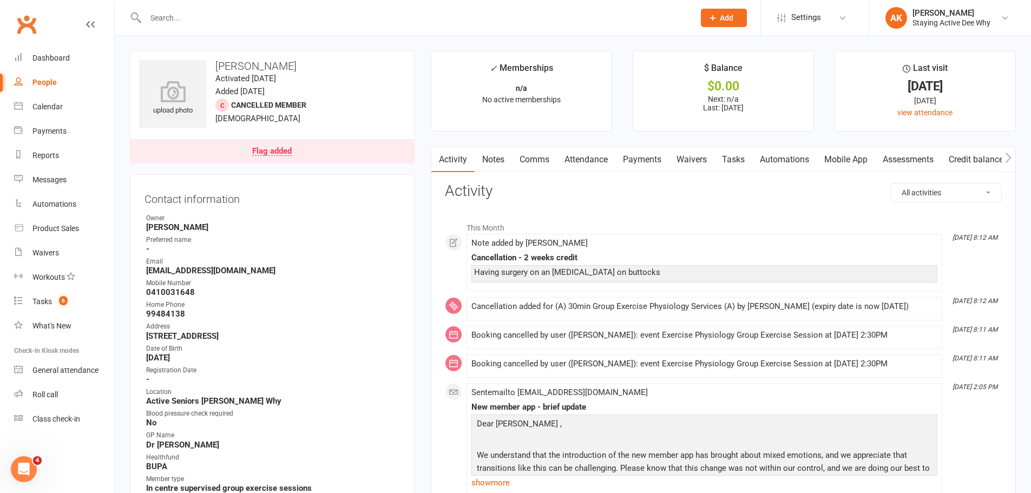
click at [485, 153] on link "Notes" at bounding box center [492, 159] width 37 height 25
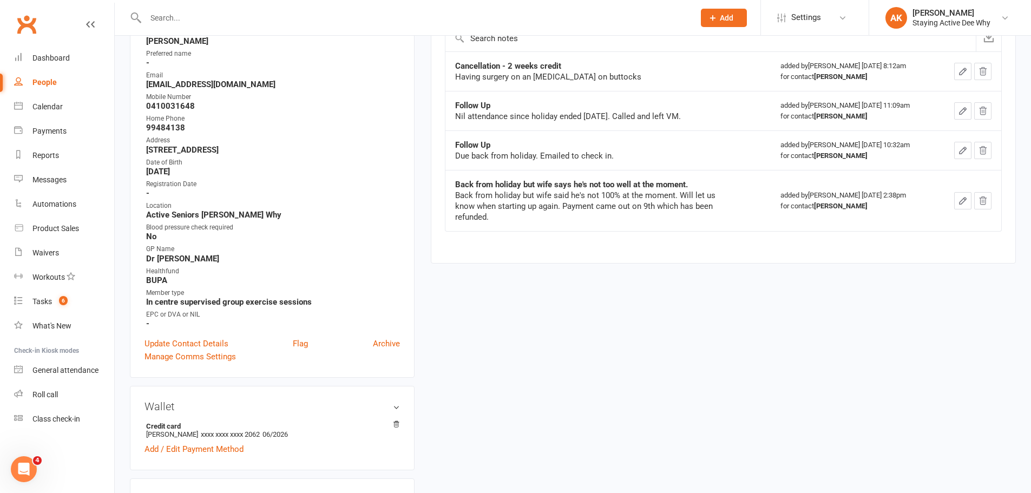
scroll to position [216, 0]
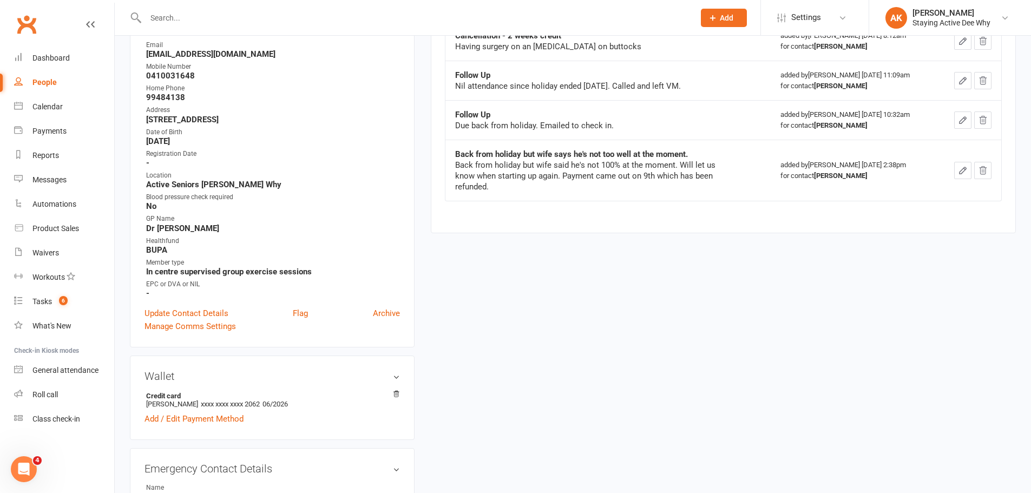
click at [511, 164] on div "Back from holiday but wife said he's not 100% at the moment. Will let us know w…" at bounding box center [590, 176] width 271 height 32
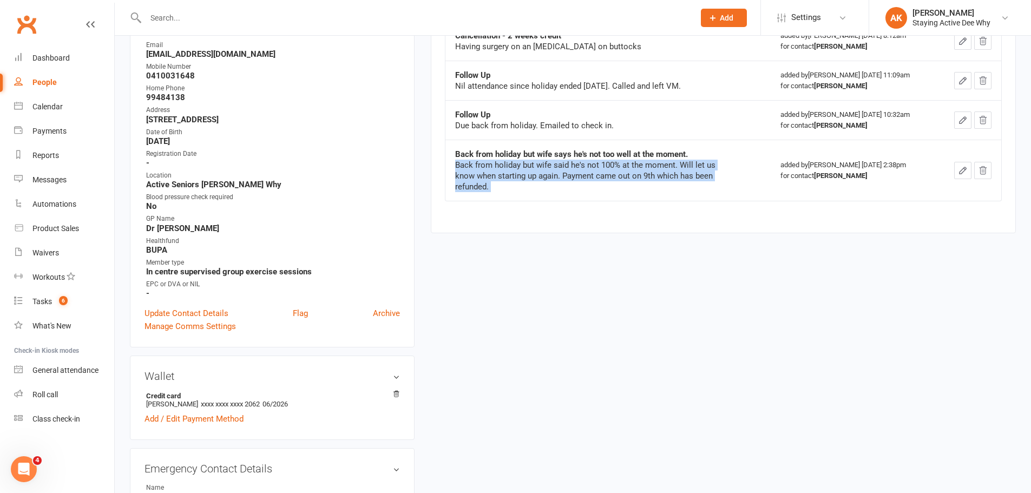
click at [511, 164] on div "Back from holiday but wife said he's not 100% at the moment. Will let us know w…" at bounding box center [590, 176] width 271 height 32
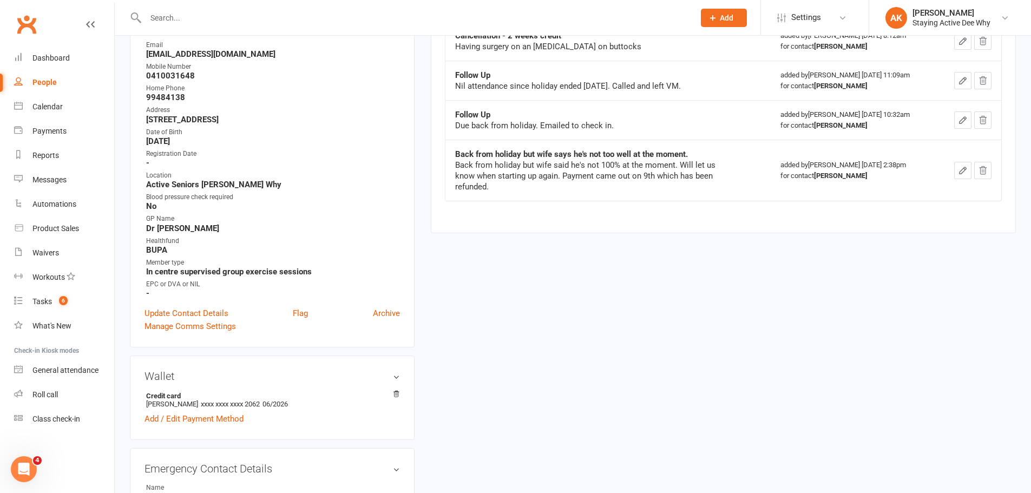
click at [520, 120] on div "Follow Up" at bounding box center [590, 114] width 271 height 11
click at [522, 92] on td "Follow Up Nil attendance since holiday ended one week ago. Called and left VM." at bounding box center [607, 80] width 325 height 39
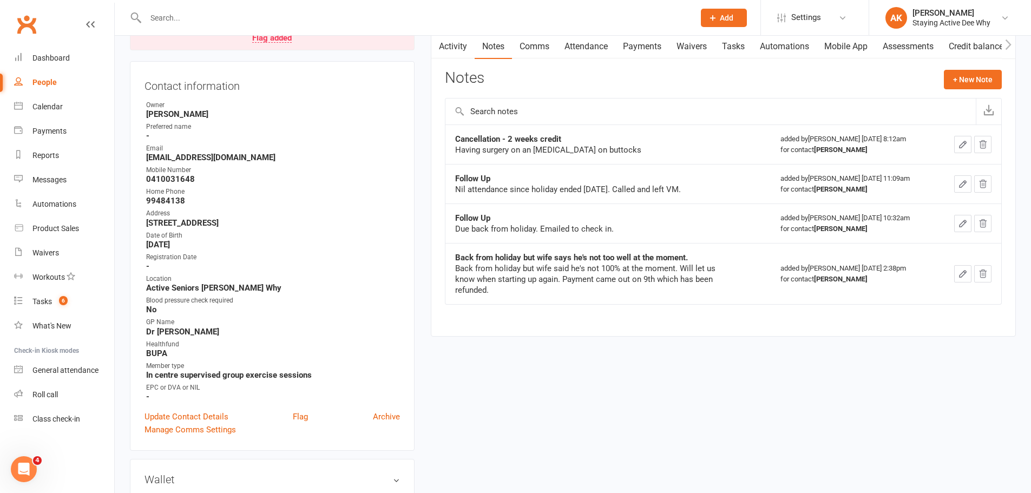
scroll to position [0, 0]
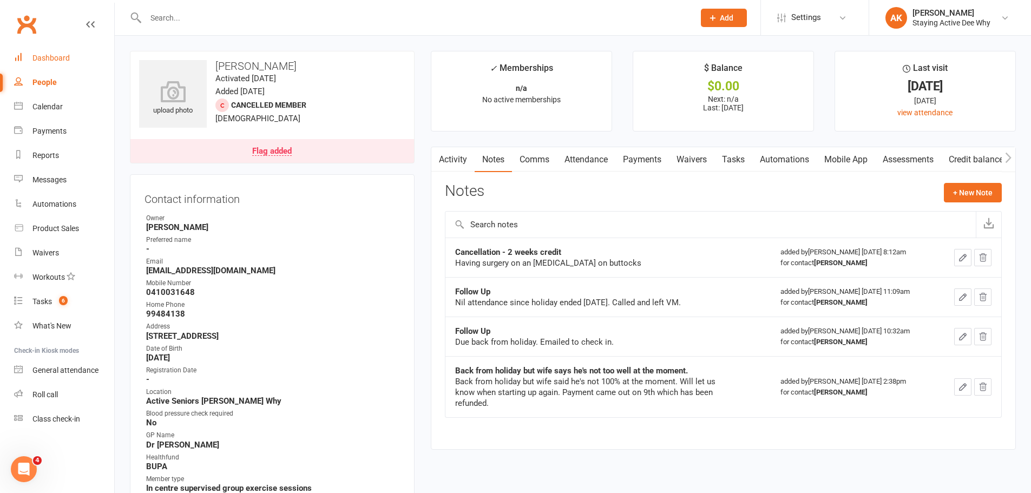
click at [43, 47] on link "Dashboard" at bounding box center [64, 58] width 100 height 24
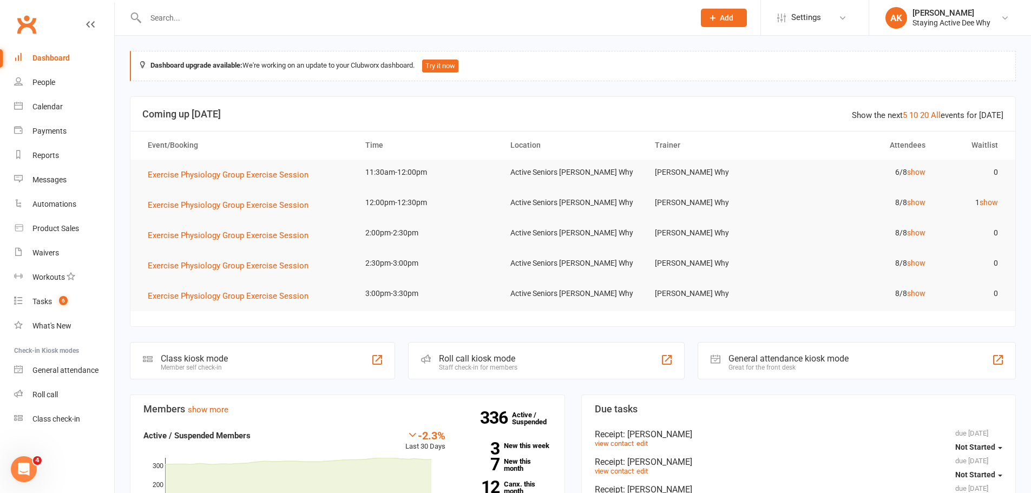
click at [187, 17] on input "text" at bounding box center [414, 17] width 544 height 15
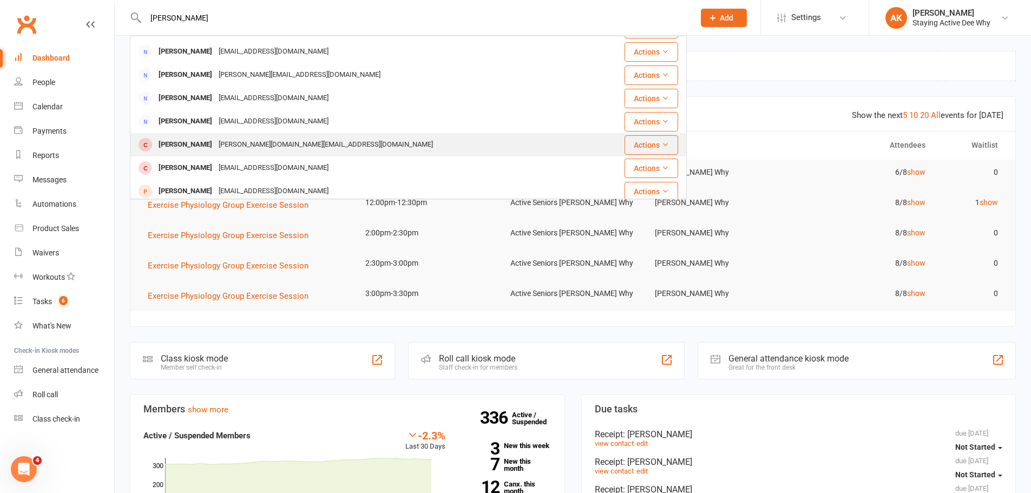
scroll to position [108, 0]
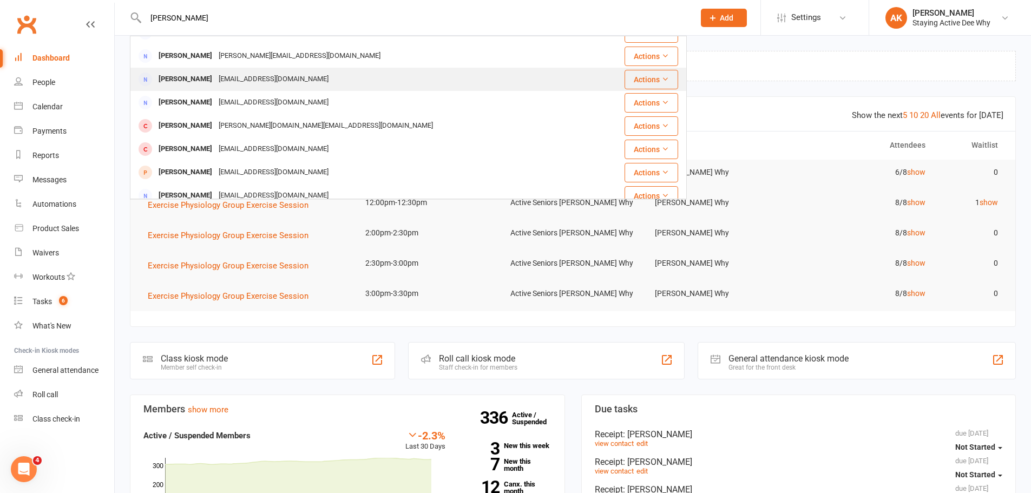
type input "john"
click at [258, 79] on div "crossie59@gmail.com" at bounding box center [273, 79] width 116 height 16
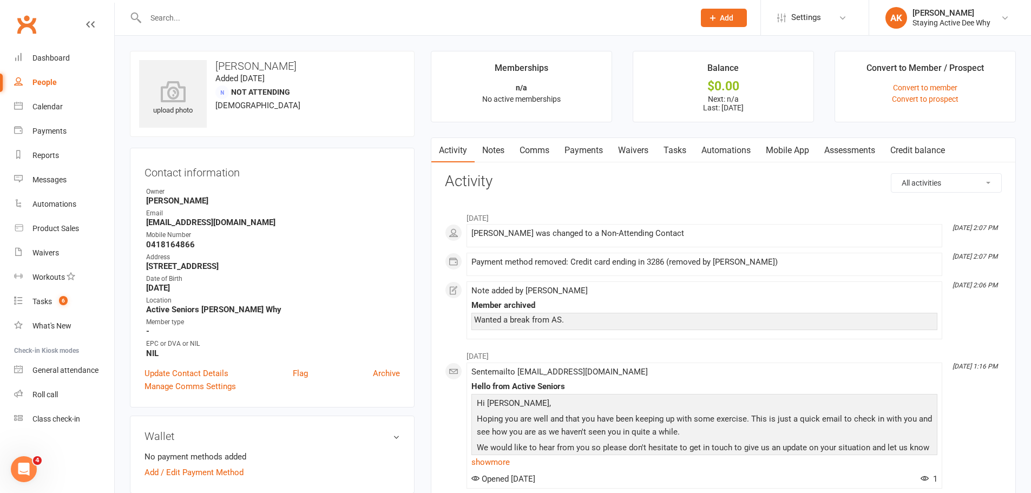
click at [491, 153] on link "Notes" at bounding box center [492, 150] width 37 height 25
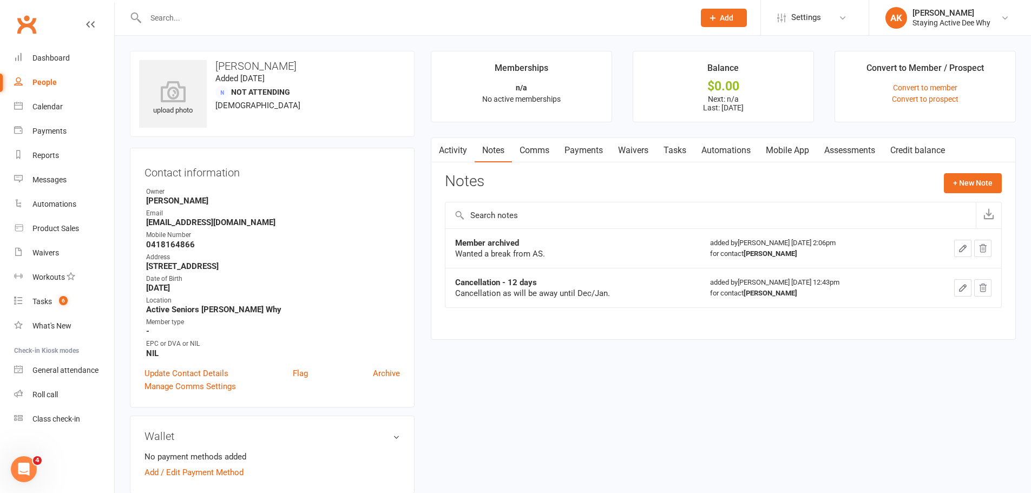
drag, startPoint x: 458, startPoint y: 148, endPoint x: 485, endPoint y: 149, distance: 26.5
click at [458, 149] on link "Activity" at bounding box center [452, 150] width 43 height 25
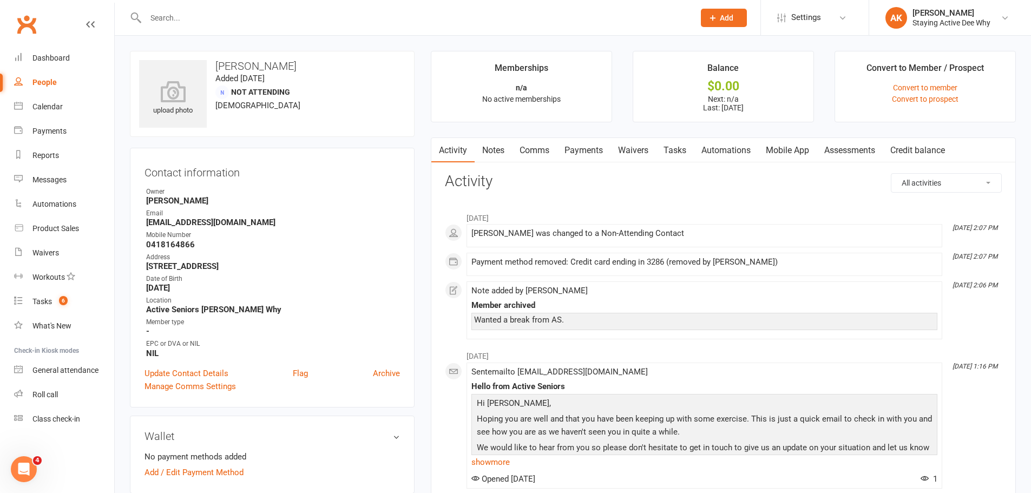
click at [857, 149] on link "Assessments" at bounding box center [849, 150] width 66 height 25
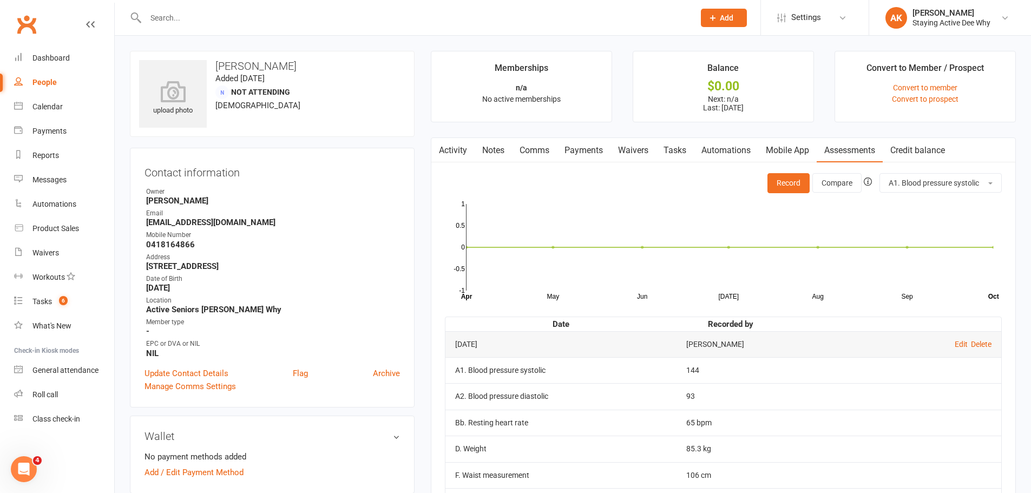
click at [456, 157] on link "Activity" at bounding box center [452, 150] width 43 height 25
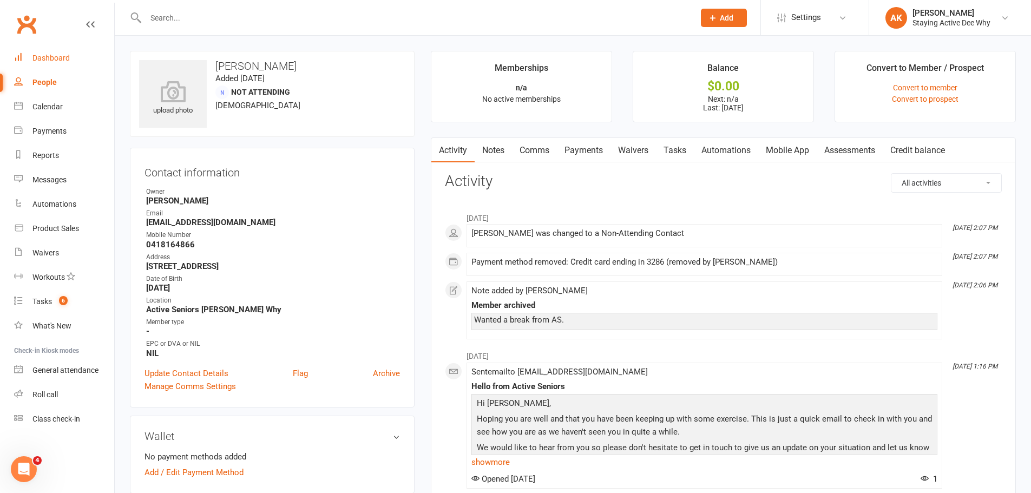
click at [49, 56] on div "Dashboard" at bounding box center [50, 58] width 37 height 9
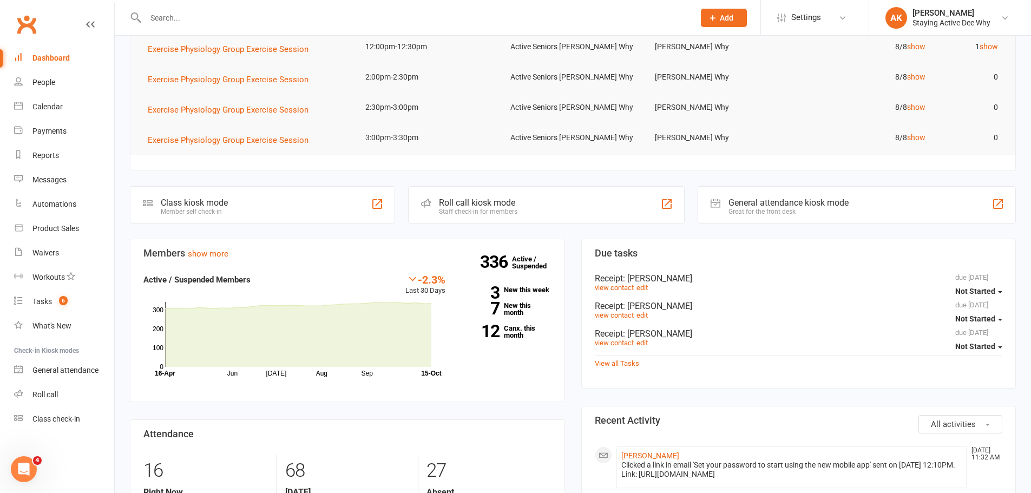
scroll to position [162, 0]
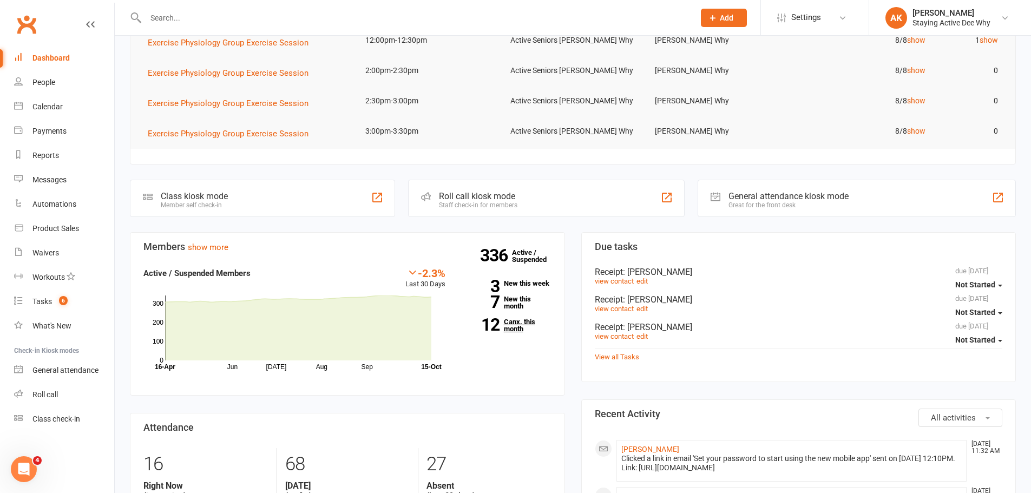
click at [519, 324] on link "12 Canx. this month" at bounding box center [506, 325] width 90 height 14
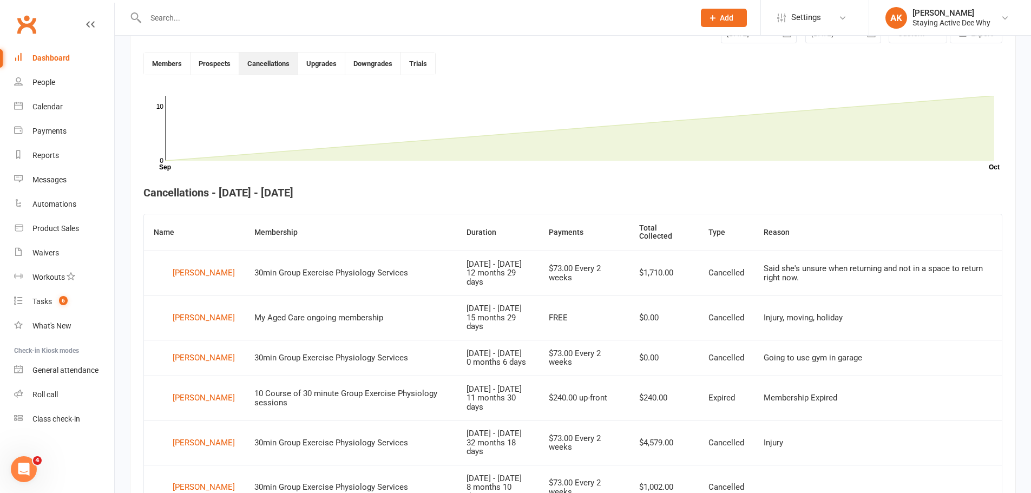
scroll to position [295, 0]
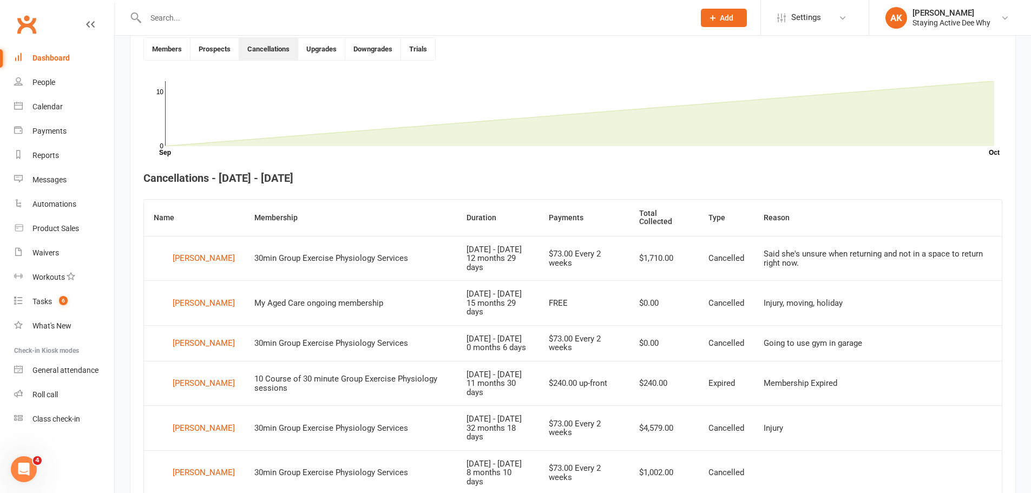
click at [60, 48] on link "Dashboard" at bounding box center [64, 58] width 100 height 24
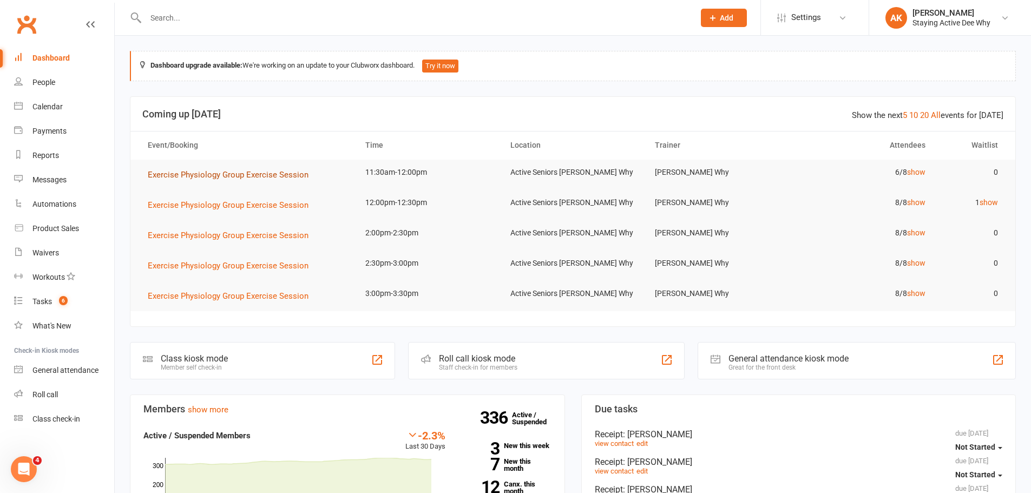
click at [269, 170] on span "Exercise Physiology Group Exercise Session" at bounding box center [228, 175] width 161 height 10
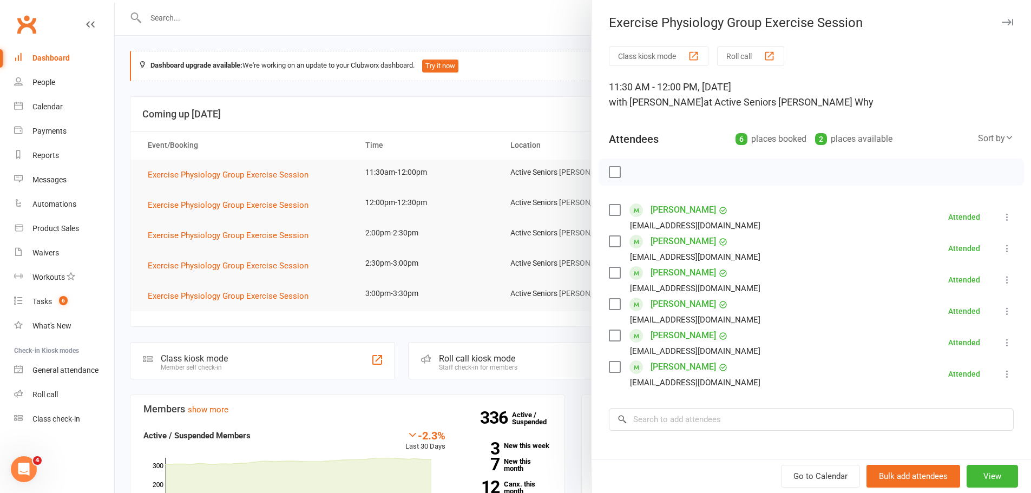
click at [682, 298] on link "Jennifer Harrison" at bounding box center [682, 303] width 65 height 17
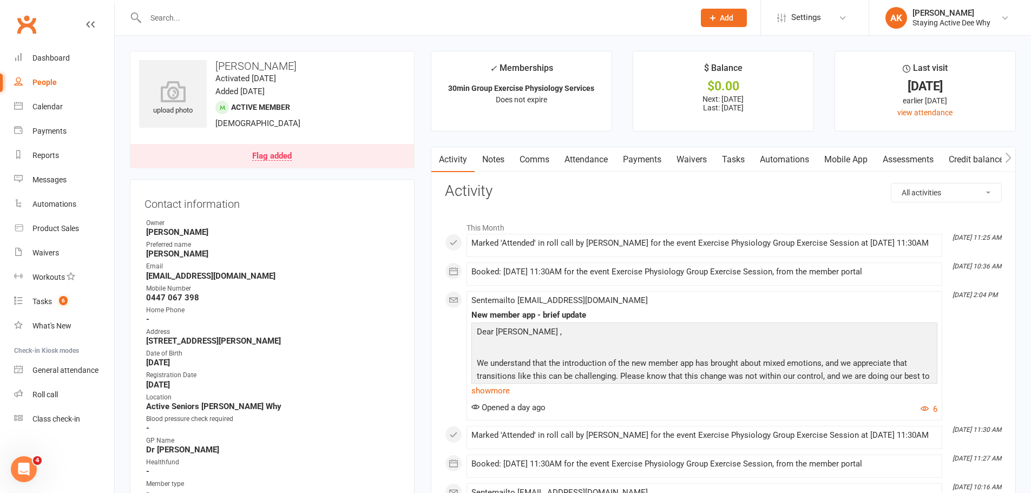
click at [651, 154] on link "Payments" at bounding box center [642, 159] width 54 height 25
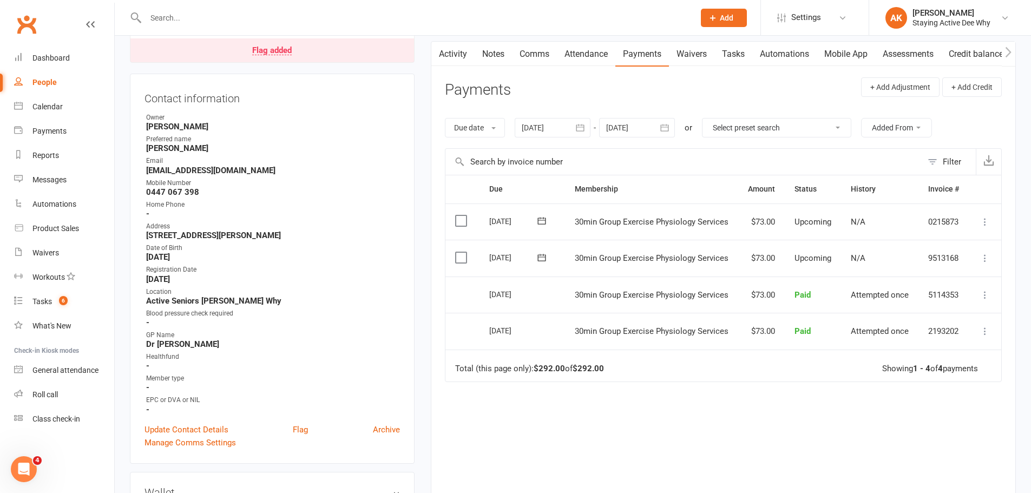
scroll to position [108, 0]
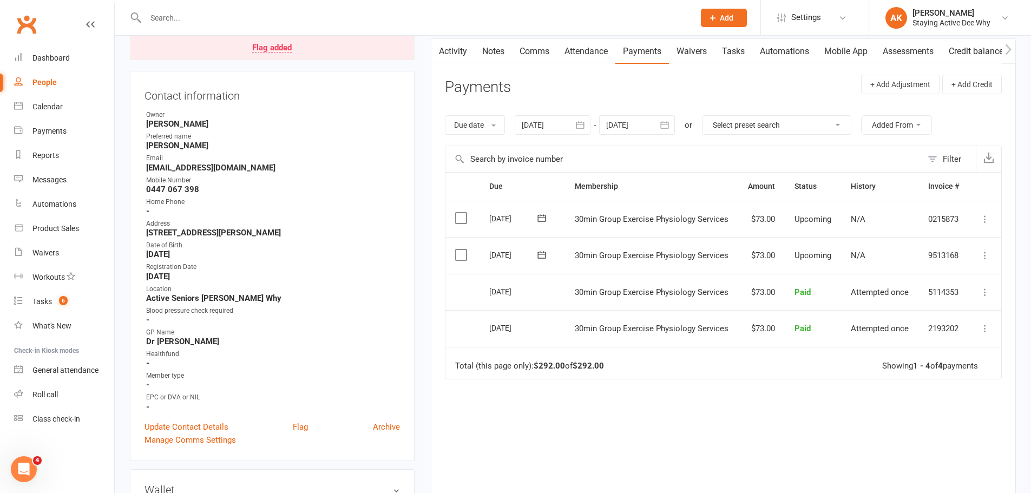
click at [987, 291] on icon at bounding box center [984, 292] width 11 height 11
click at [924, 356] on link "View invoice receipt" at bounding box center [936, 357] width 107 height 22
click at [246, 13] on input "text" at bounding box center [414, 17] width 544 height 15
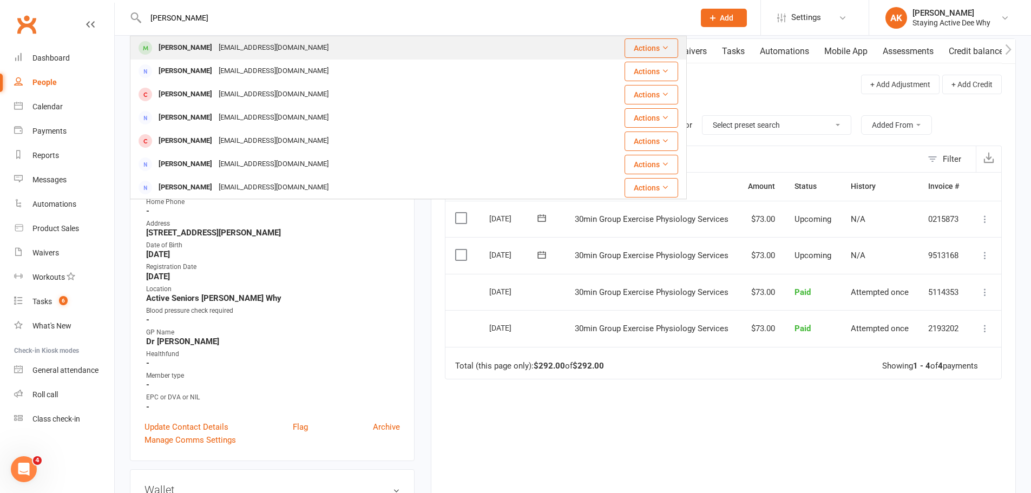
type input "fay richard"
click at [279, 50] on div "fayrichardson@optusnet.com.au" at bounding box center [273, 48] width 116 height 16
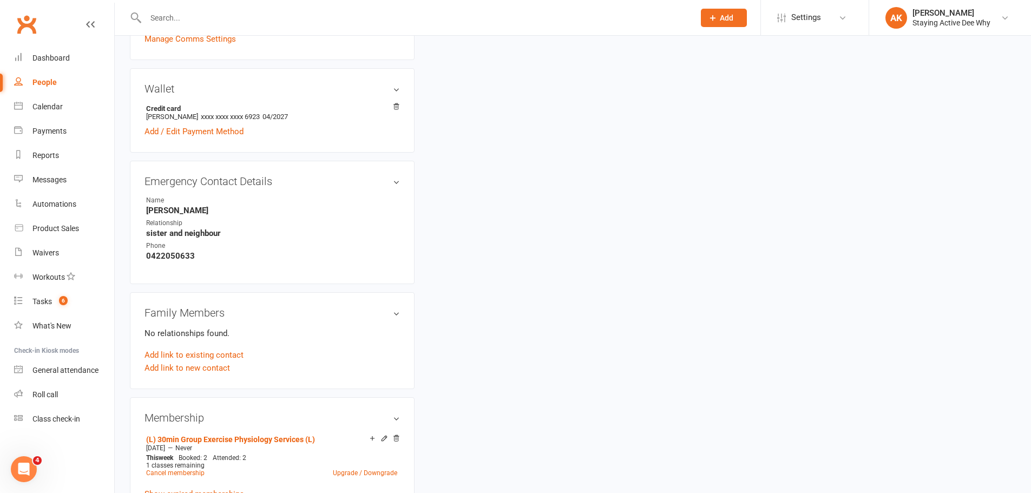
scroll to position [489, 0]
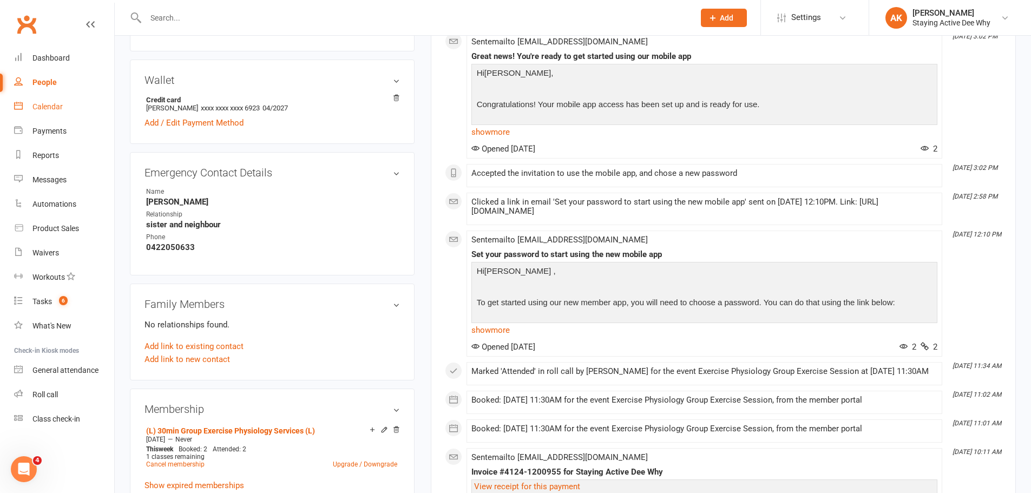
click at [75, 102] on link "Calendar" at bounding box center [64, 107] width 100 height 24
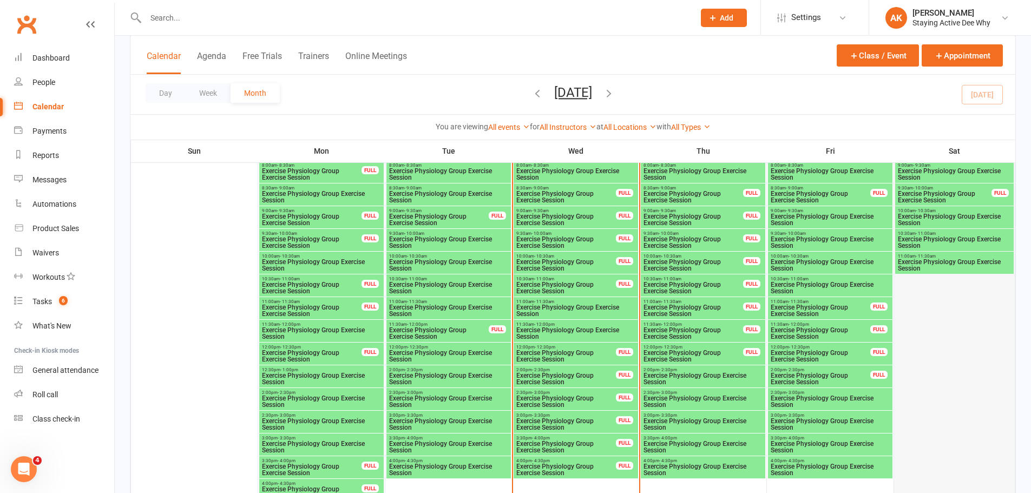
scroll to position [974, 0]
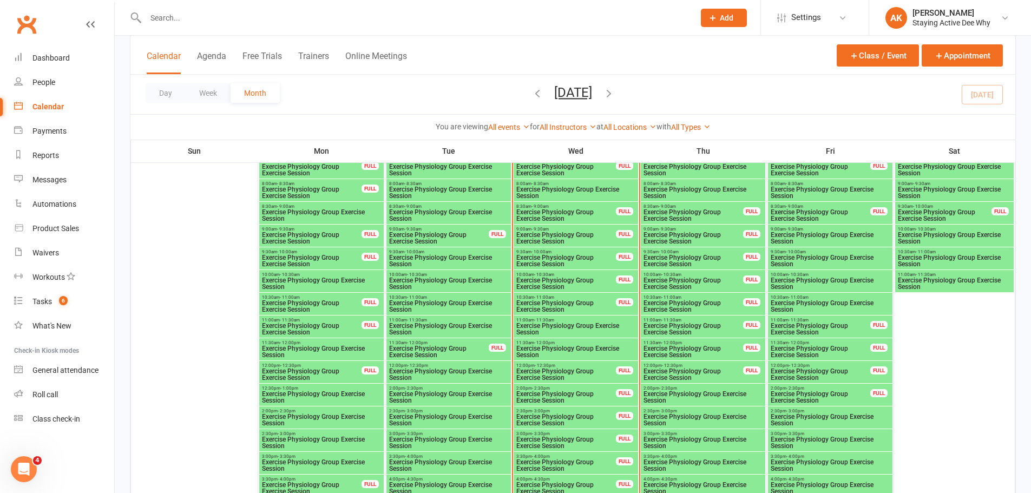
click at [928, 280] on span "Exercise Physiology Group Exercise Session" at bounding box center [954, 283] width 114 height 13
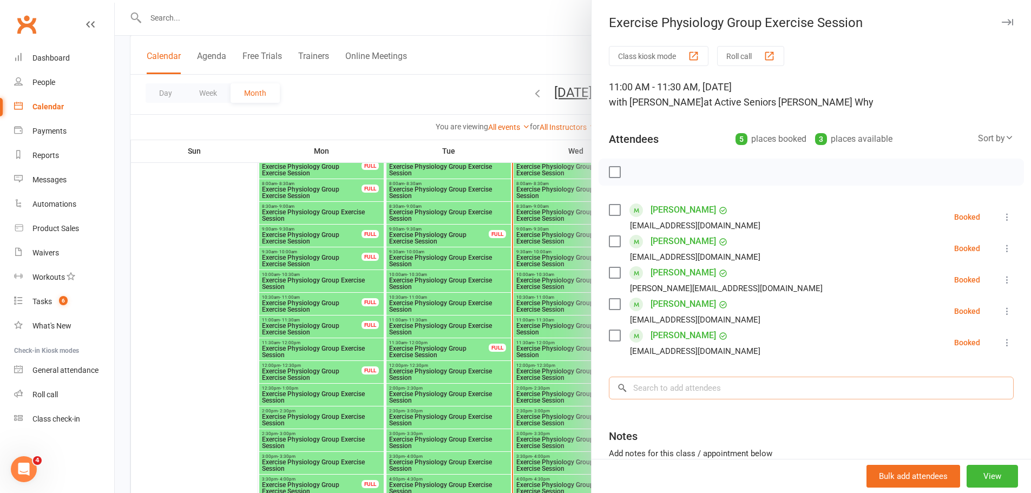
click at [644, 387] on input "search" at bounding box center [811, 388] width 405 height 23
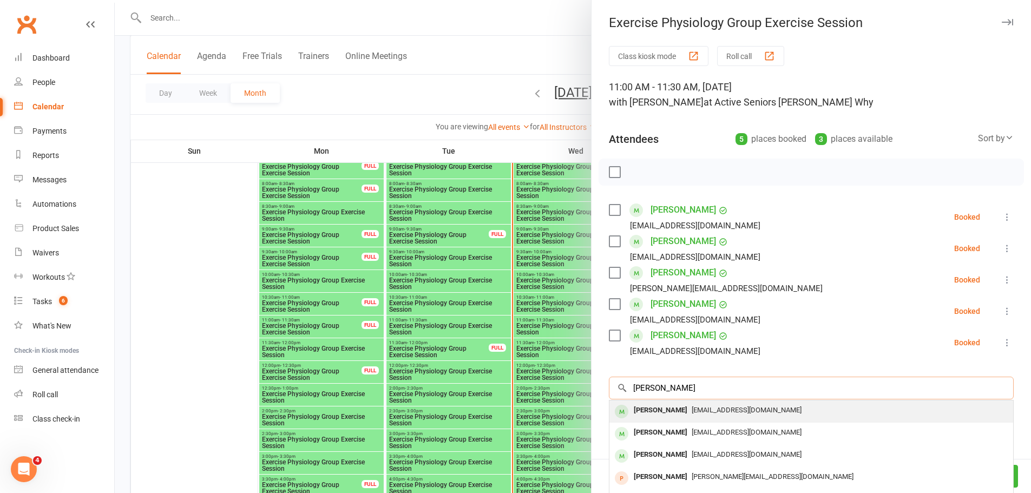
type input "collins"
click at [654, 411] on div "Jimmy Collins" at bounding box center [660, 411] width 62 height 16
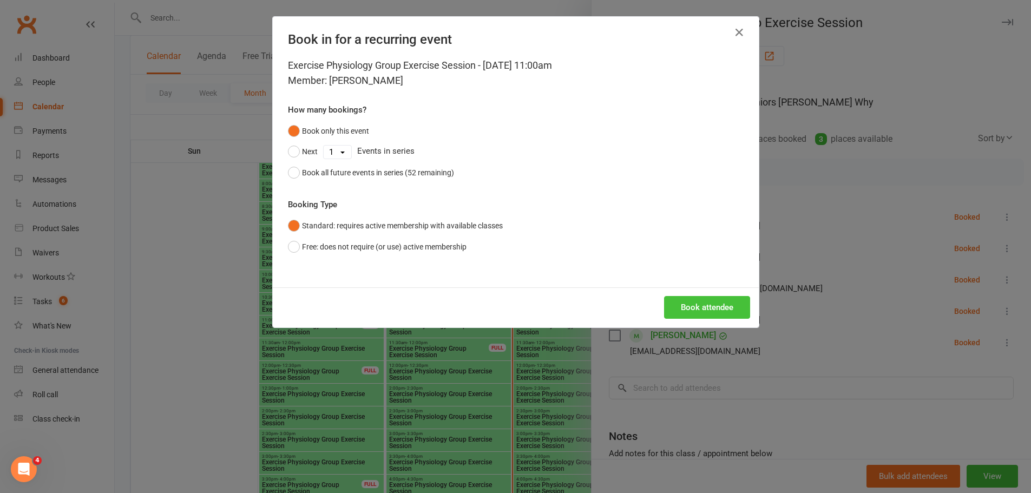
scroll to position [920, 0]
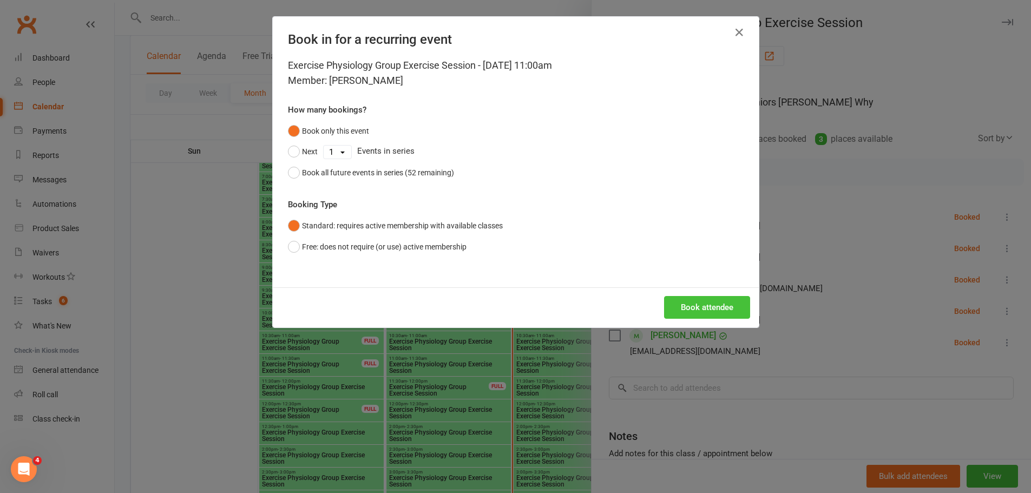
click at [701, 309] on button "Book attendee" at bounding box center [707, 307] width 86 height 23
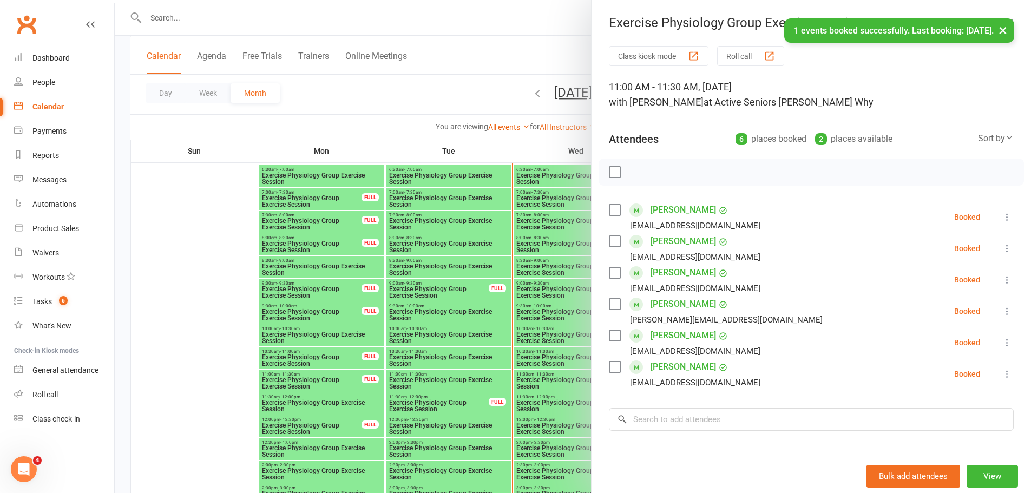
click at [448, 101] on div at bounding box center [573, 246] width 916 height 493
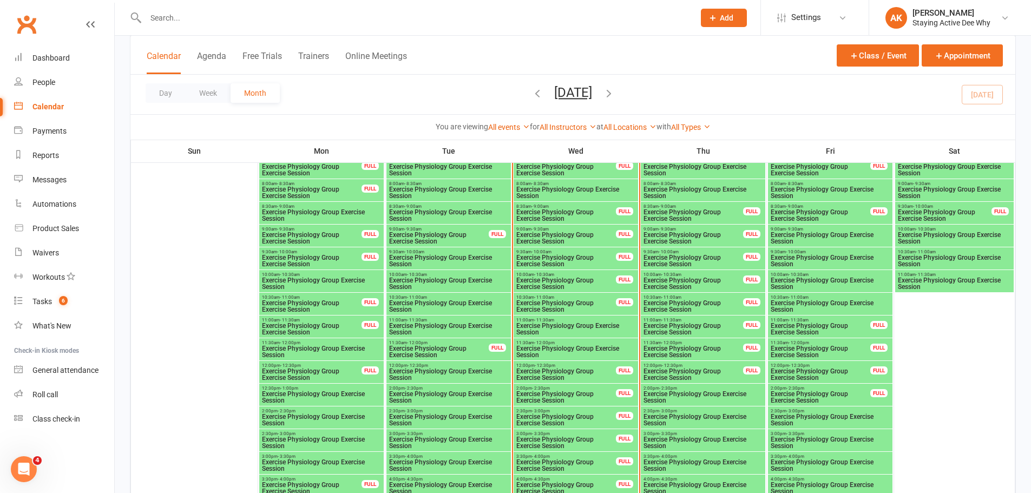
scroll to position [1028, 0]
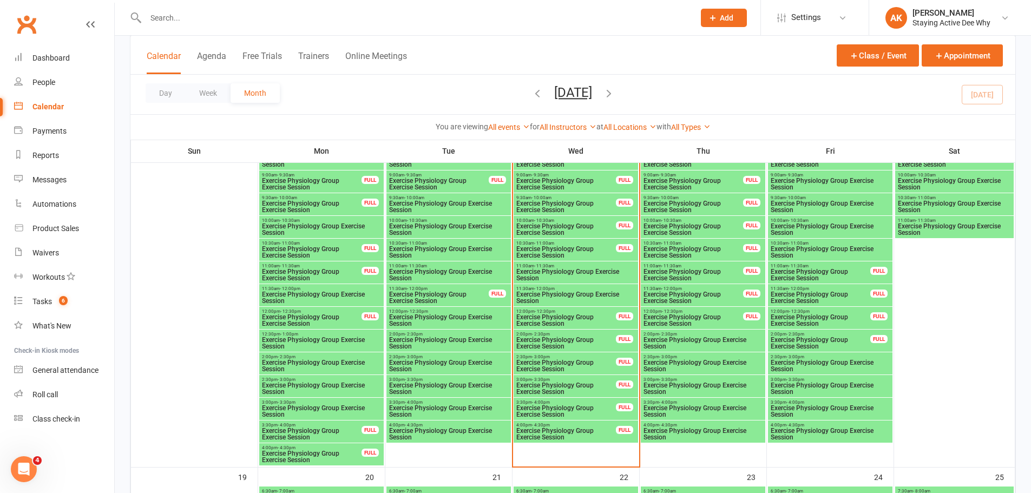
click at [784, 250] on span "Exercise Physiology Group Exercise Session" at bounding box center [830, 252] width 120 height 13
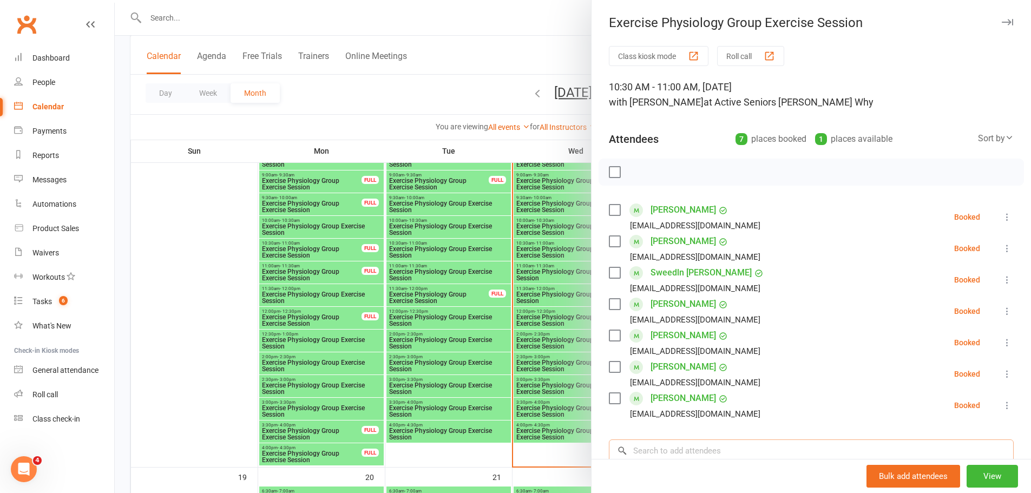
click at [646, 448] on input "search" at bounding box center [811, 450] width 405 height 23
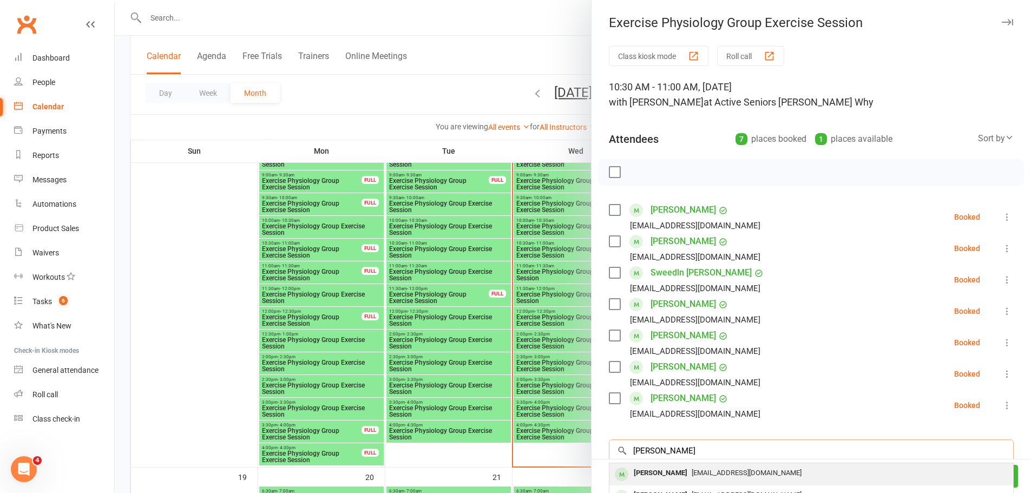
type input "collins"
click at [662, 471] on div "Jimmy Collins" at bounding box center [660, 473] width 62 height 16
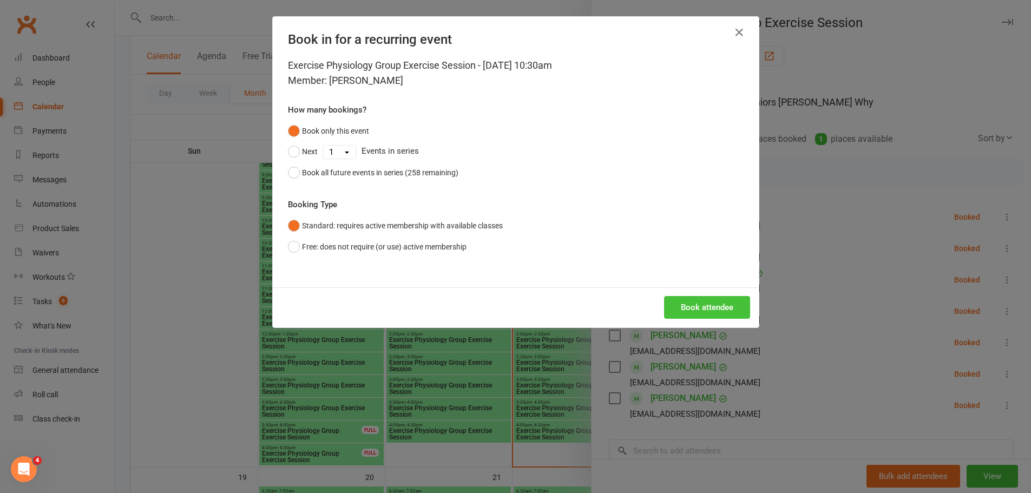
click at [706, 308] on button "Book attendee" at bounding box center [707, 307] width 86 height 23
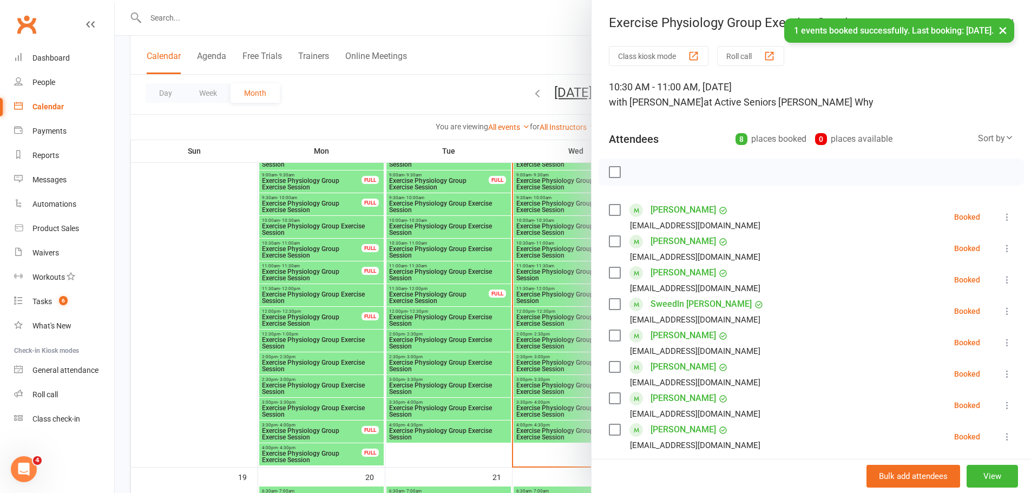
click at [213, 176] on div at bounding box center [573, 246] width 916 height 493
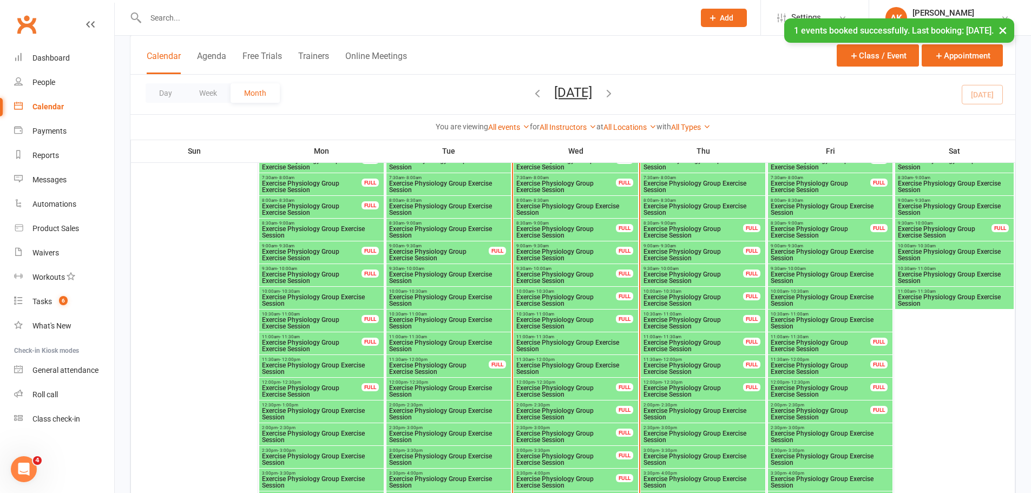
scroll to position [974, 0]
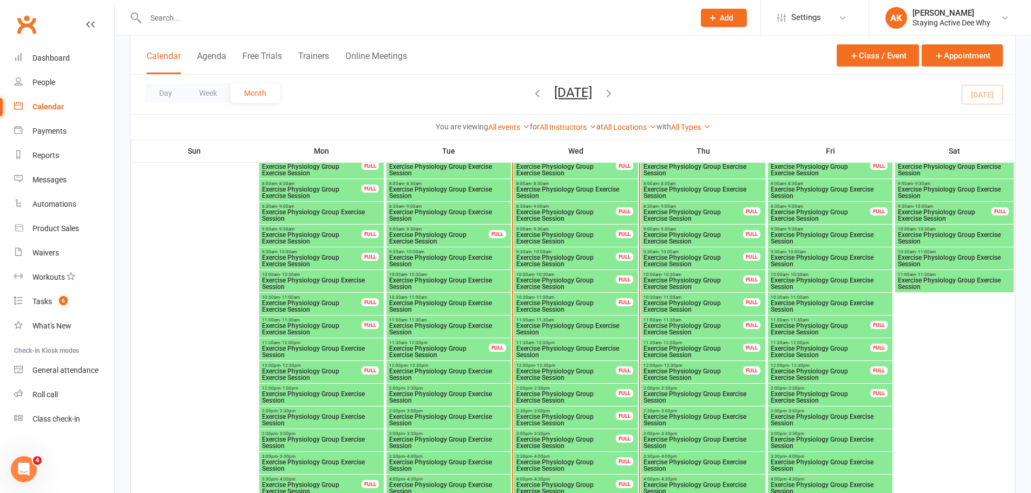
click at [789, 367] on span "- 12:30pm" at bounding box center [799, 365] width 21 height 5
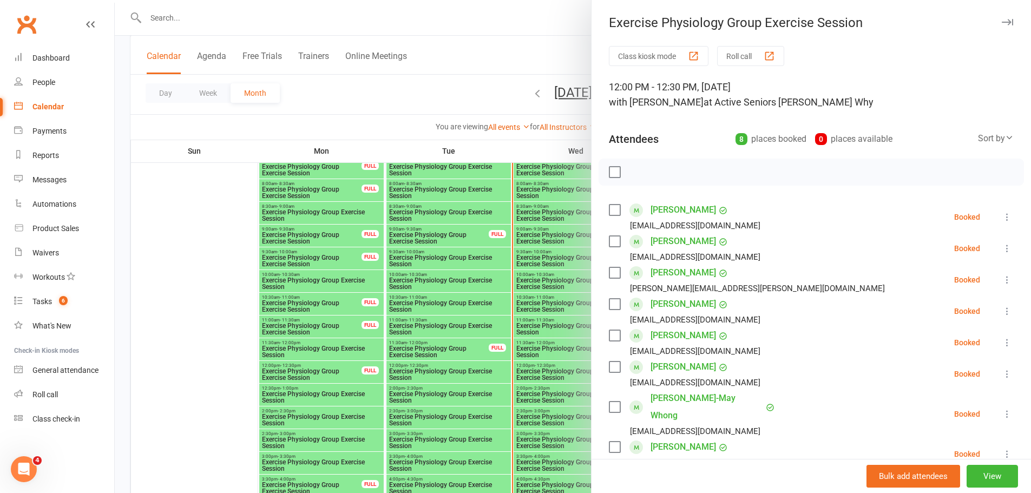
click at [1001, 21] on icon "button" at bounding box center [1006, 22] width 11 height 6
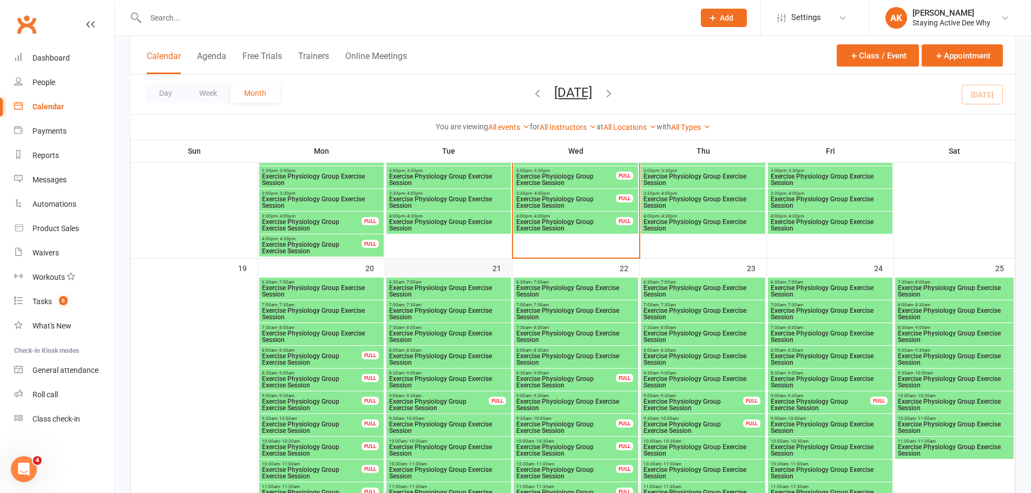
scroll to position [1461, 0]
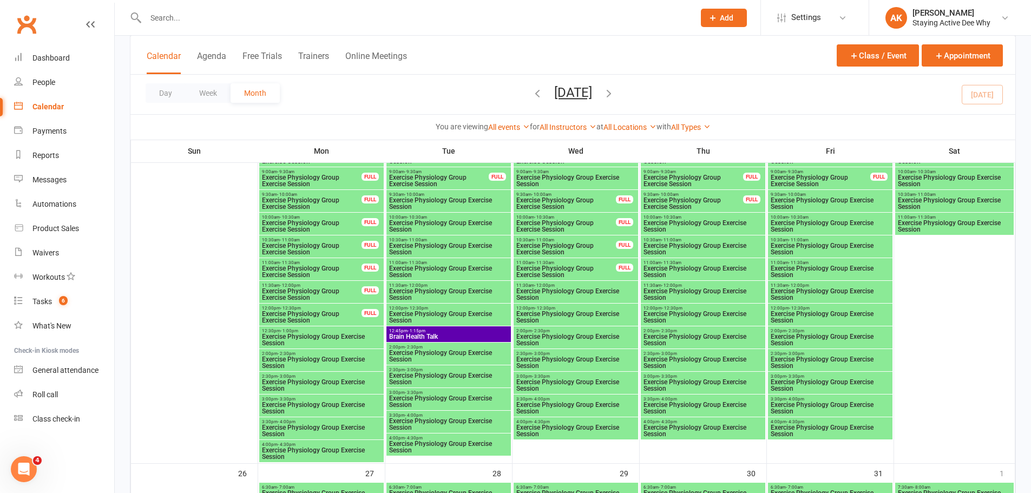
click at [442, 291] on span "Exercise Physiology Group Exercise Session" at bounding box center [448, 294] width 120 height 13
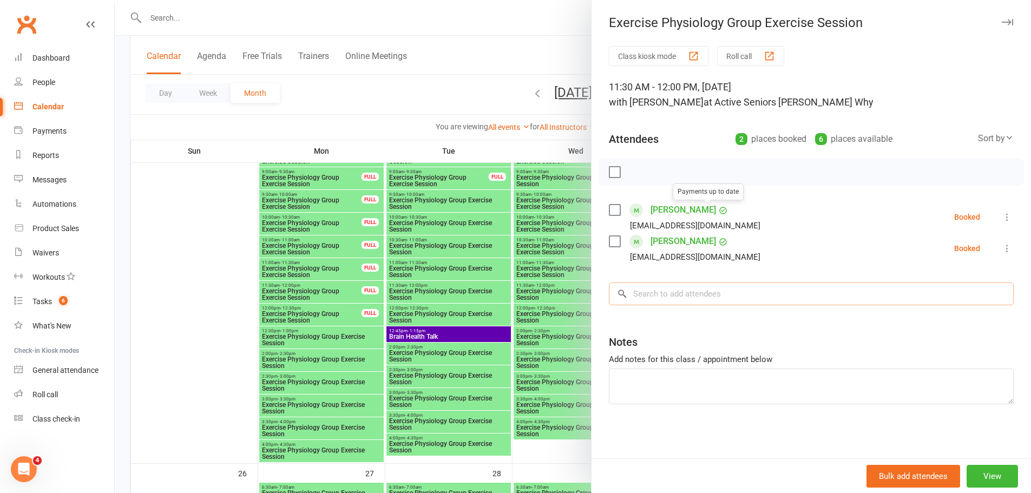
click at [635, 299] on input "search" at bounding box center [811, 293] width 405 height 23
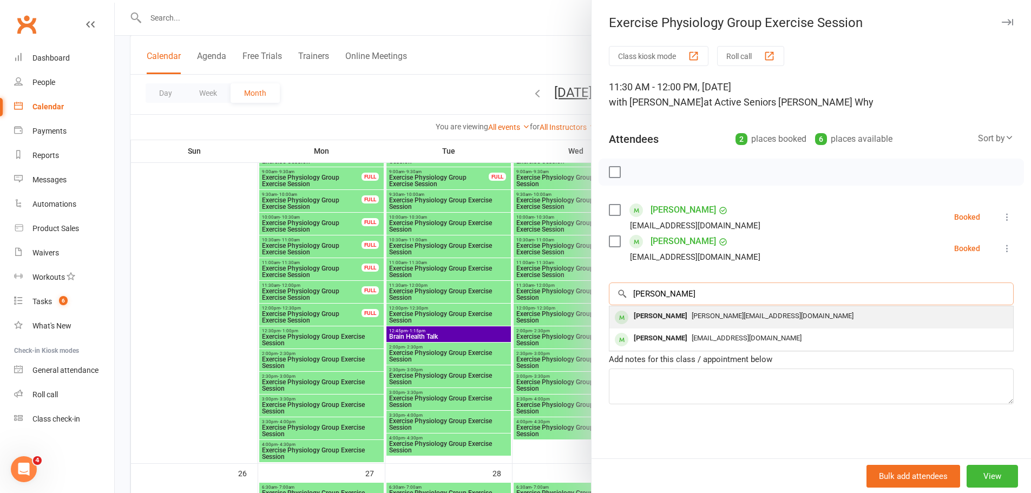
type input "dana b"
click at [645, 316] on div "Dana Boudaghian" at bounding box center [660, 316] width 62 height 16
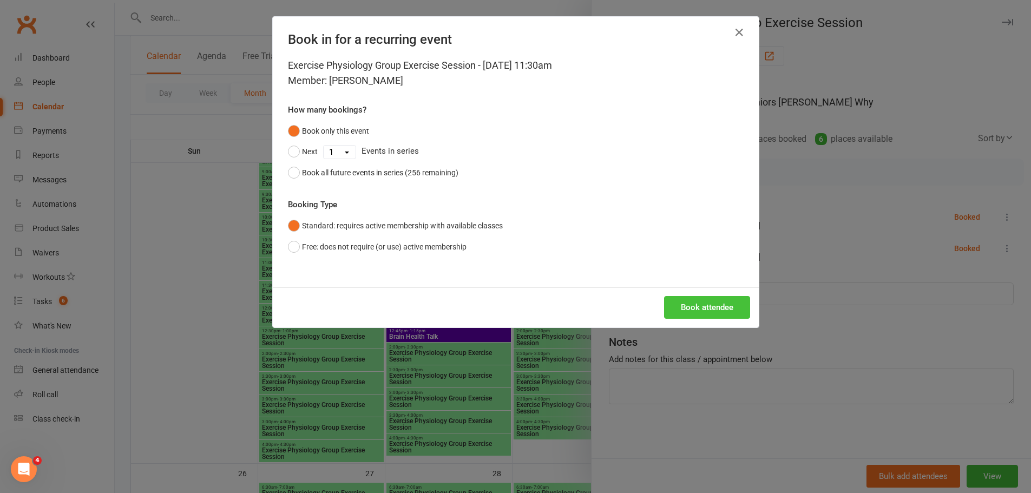
click at [701, 312] on button "Book attendee" at bounding box center [707, 307] width 86 height 23
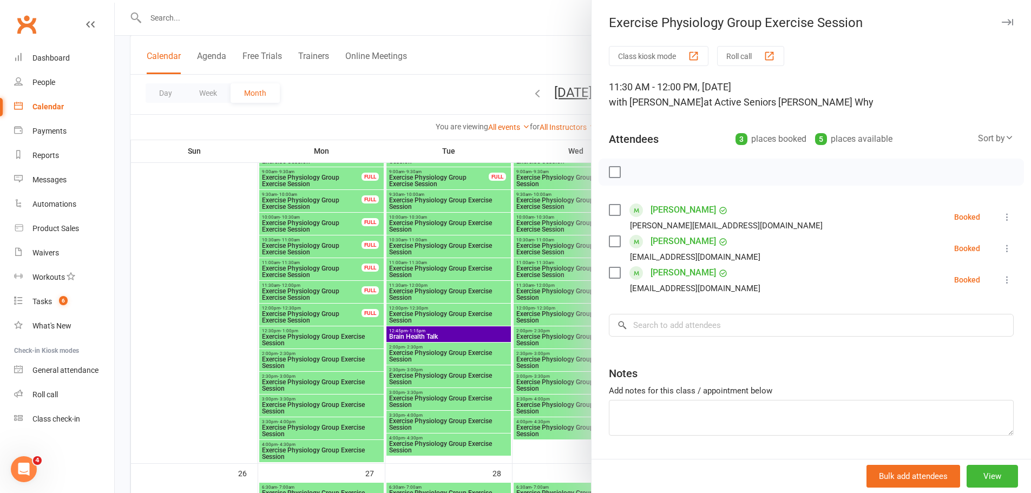
click at [1001, 22] on icon "button" at bounding box center [1006, 22] width 11 height 6
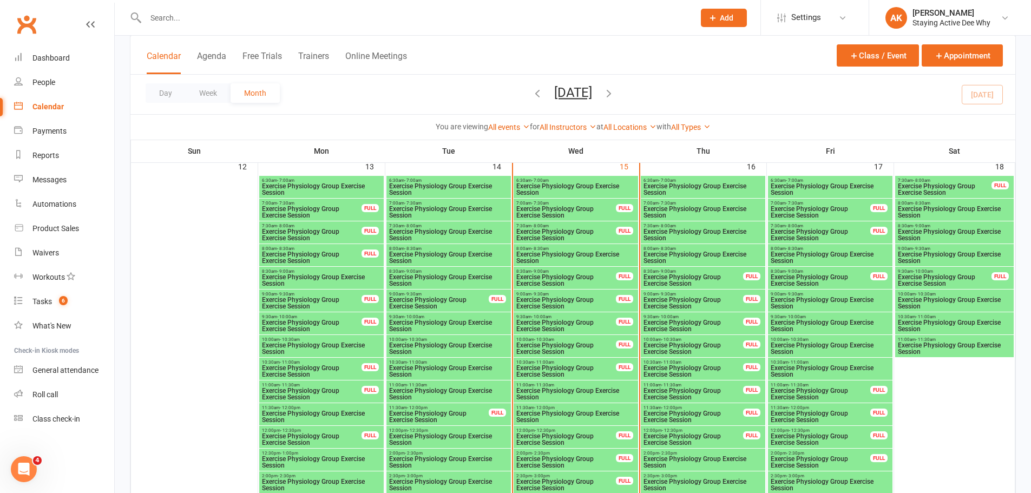
scroll to position [920, 0]
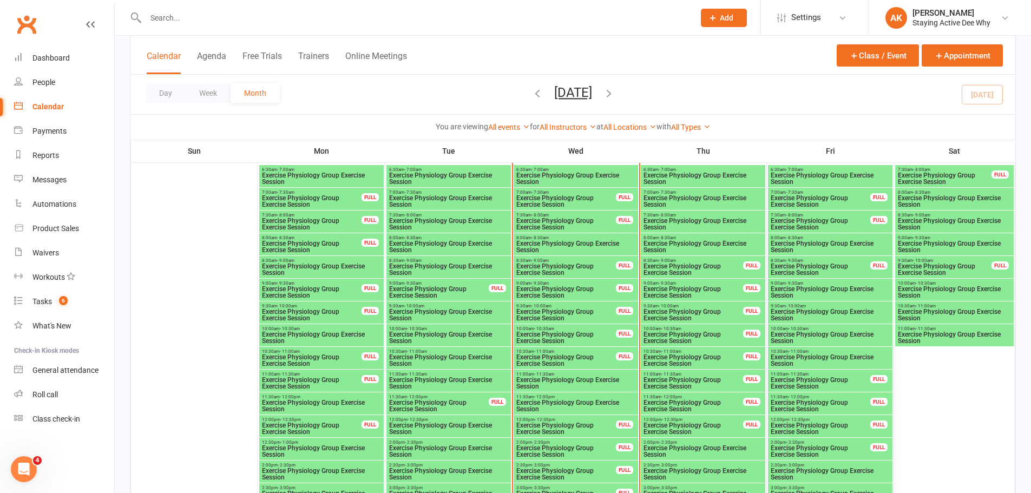
click at [203, 16] on input "text" at bounding box center [414, 17] width 544 height 15
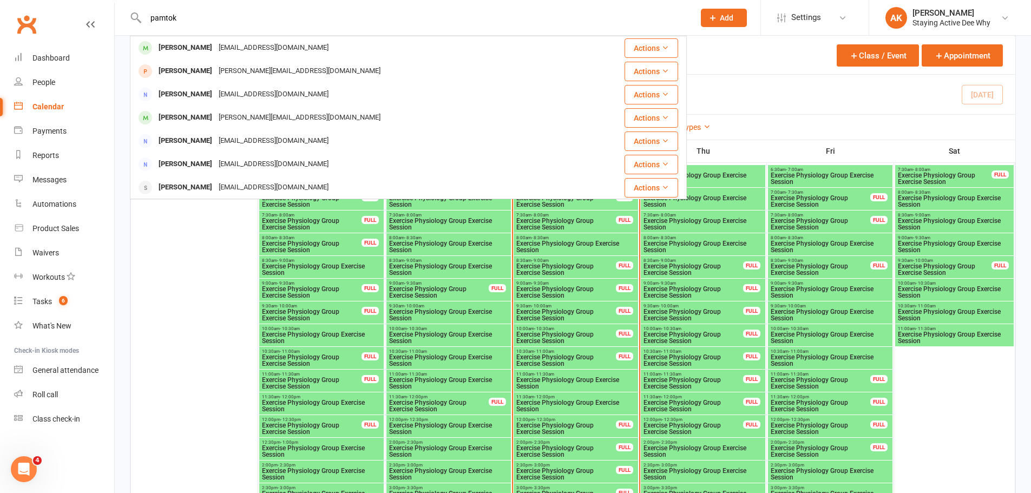
drag, startPoint x: 212, startPoint y: 25, endPoint x: 131, endPoint y: 22, distance: 81.2
click at [131, 22] on div "pamtok Pamela Tokarczyk pamtok@optusnet.com.au Actions Pam Bradbury pam@pambrad…" at bounding box center [408, 17] width 557 height 35
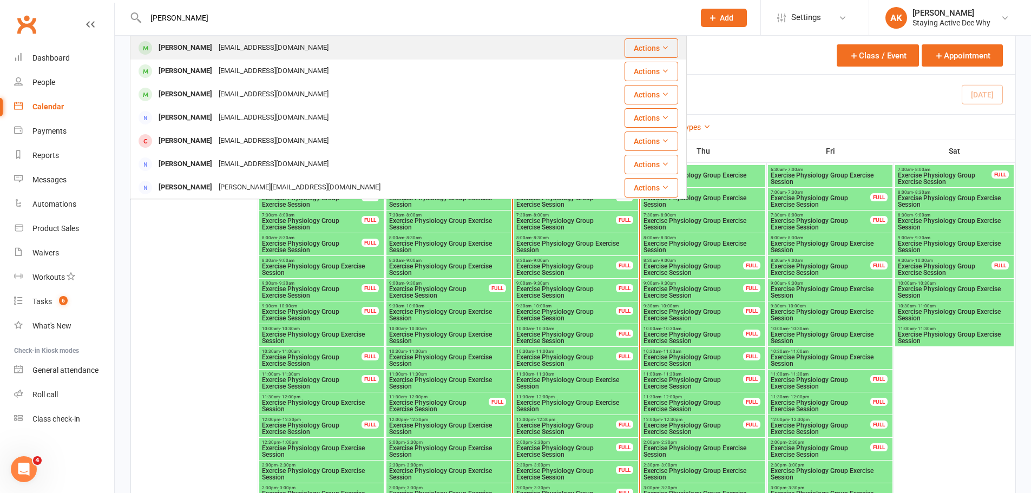
type input "alex shepard"
click at [186, 52] on div "[PERSON_NAME]" at bounding box center [185, 48] width 60 height 16
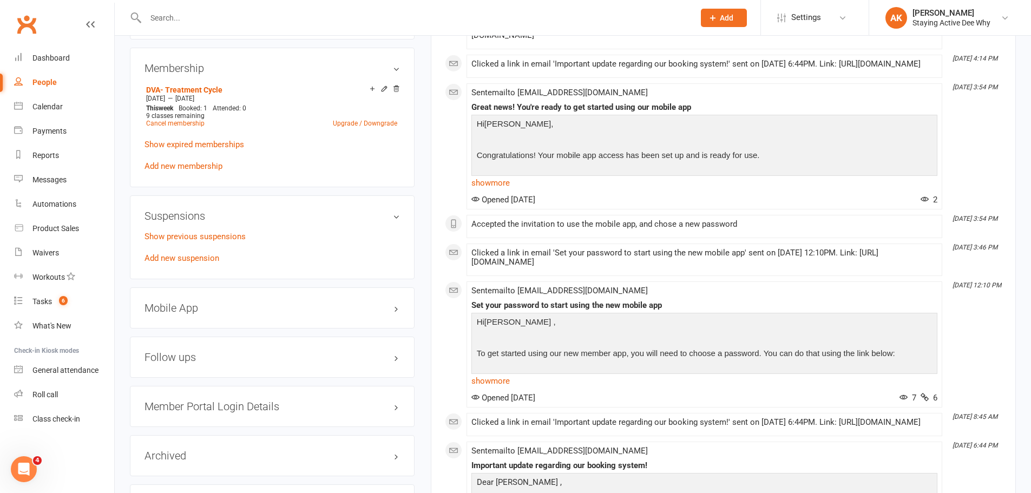
scroll to position [866, 0]
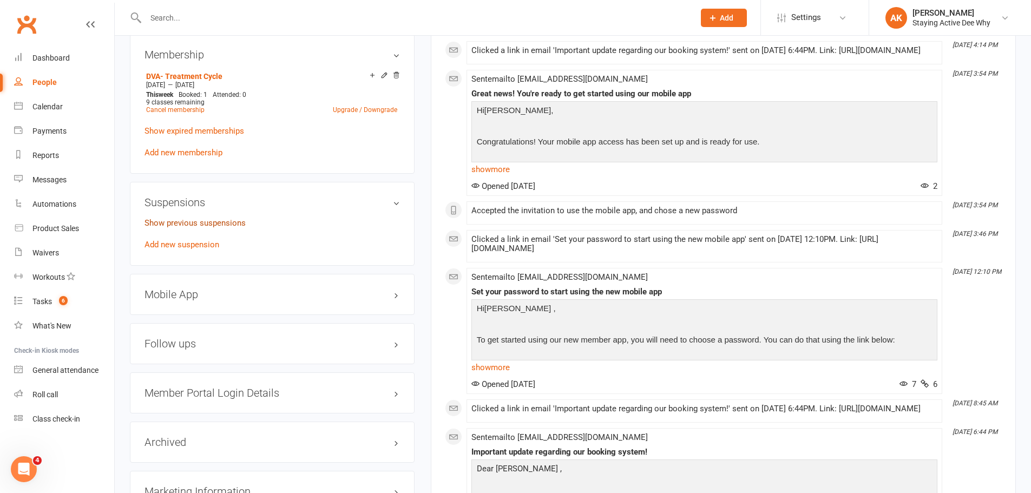
click at [230, 223] on link "Show previous suspensions" at bounding box center [194, 223] width 101 height 10
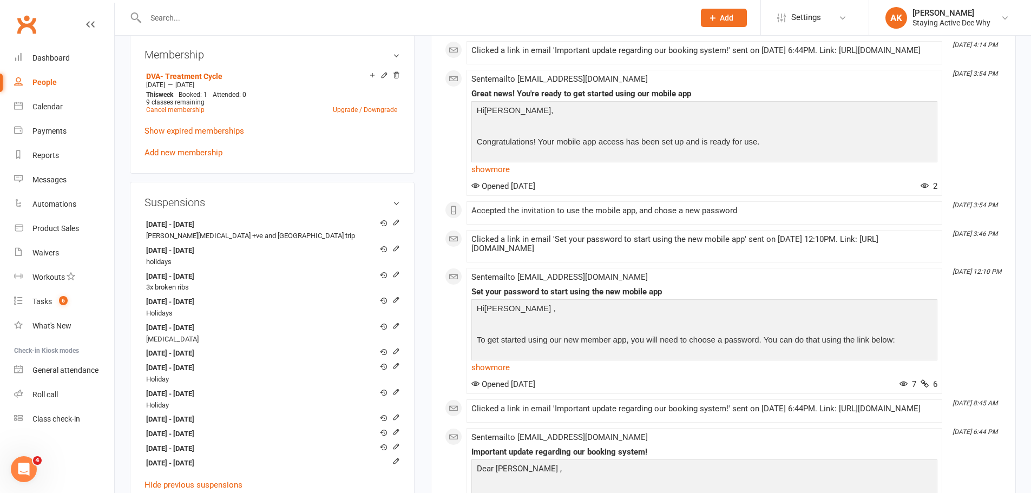
click at [207, 19] on input "text" at bounding box center [414, 17] width 544 height 15
type input "e"
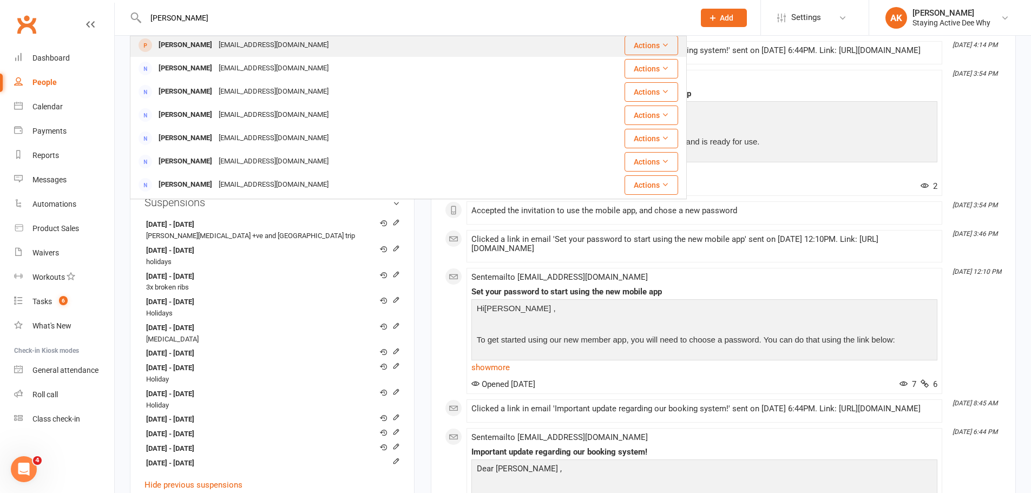
scroll to position [0, 0]
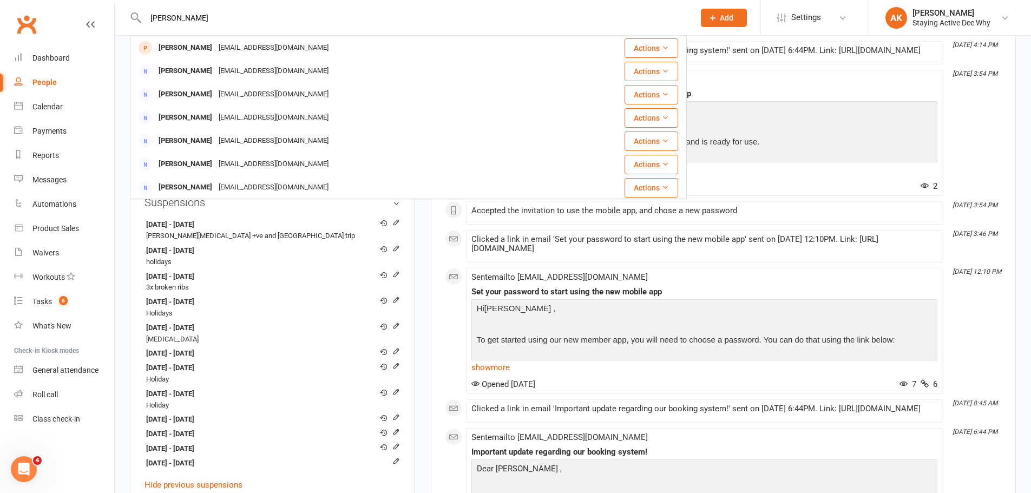
drag, startPoint x: 167, startPoint y: 18, endPoint x: 139, endPoint y: 12, distance: 29.3
click at [139, 12] on div "liz Liz Henderson Lizhenderson2@optusnet.com.au Actions Elizabeth Plummer liz.p…" at bounding box center [408, 17] width 557 height 35
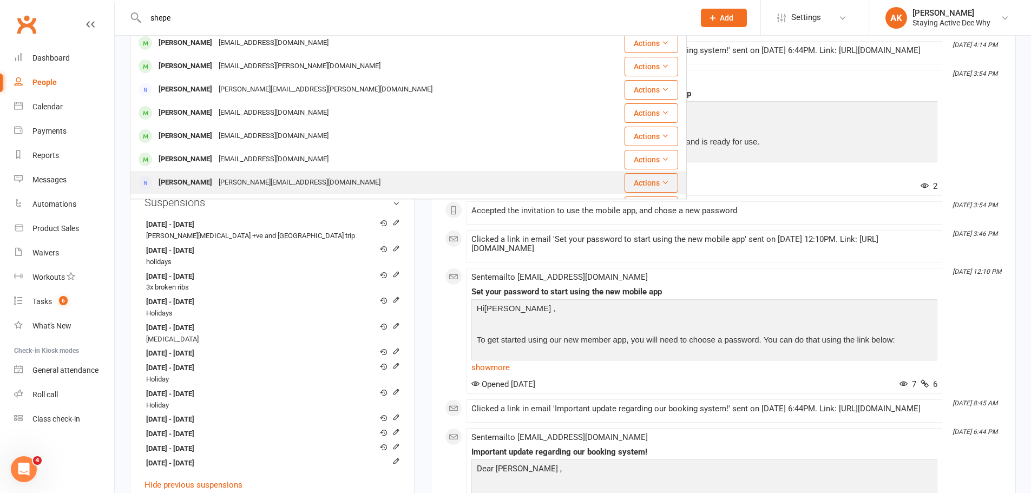
scroll to position [54, 0]
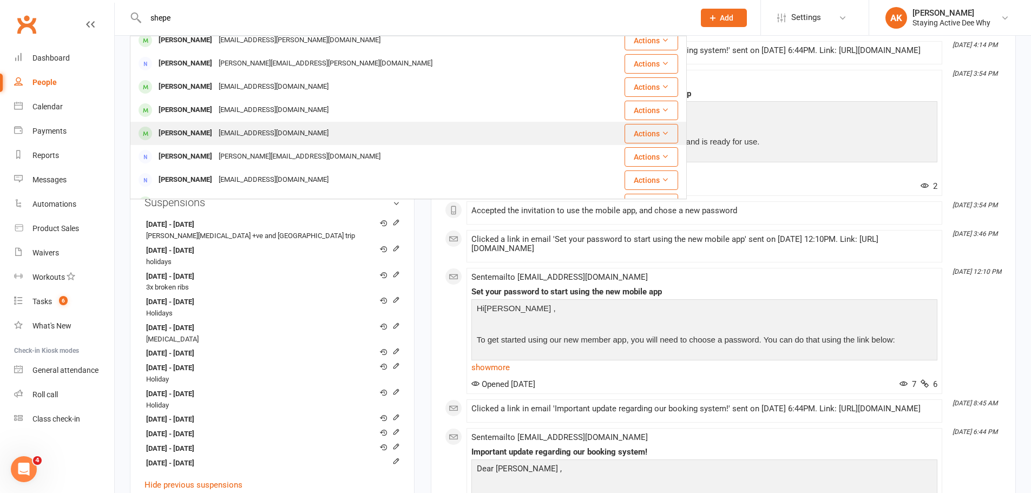
type input "shepe"
click at [207, 135] on div "[PERSON_NAME]" at bounding box center [185, 134] width 60 height 16
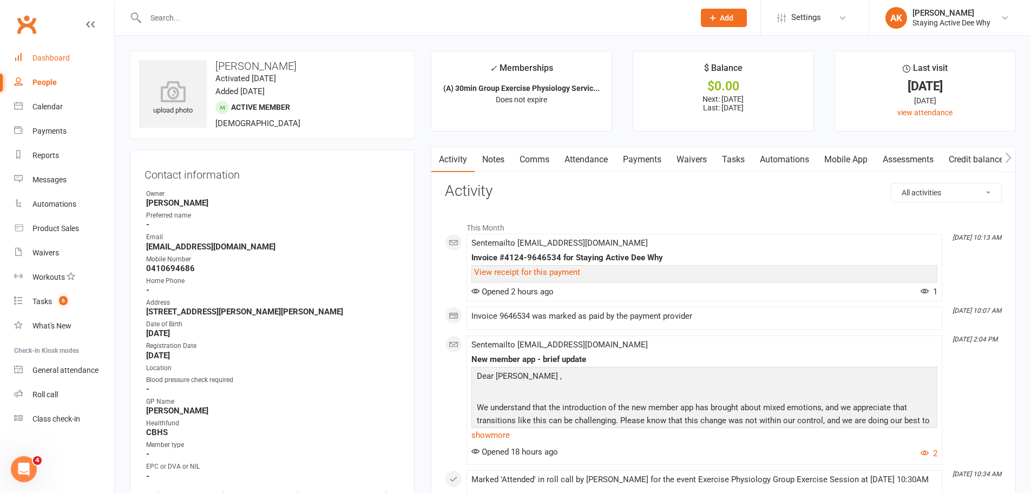
click at [45, 50] on link "Dashboard" at bounding box center [64, 58] width 100 height 24
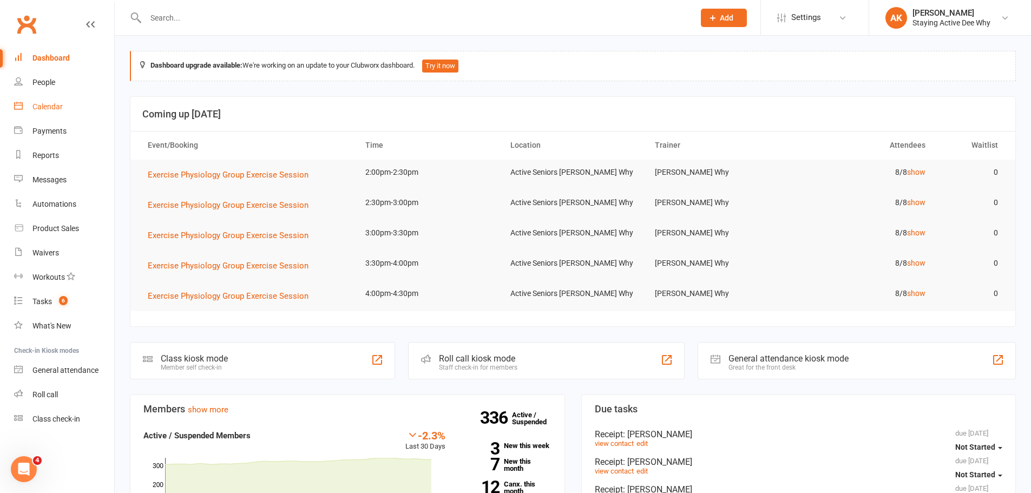
click at [61, 106] on div "Calendar" at bounding box center [47, 106] width 30 height 9
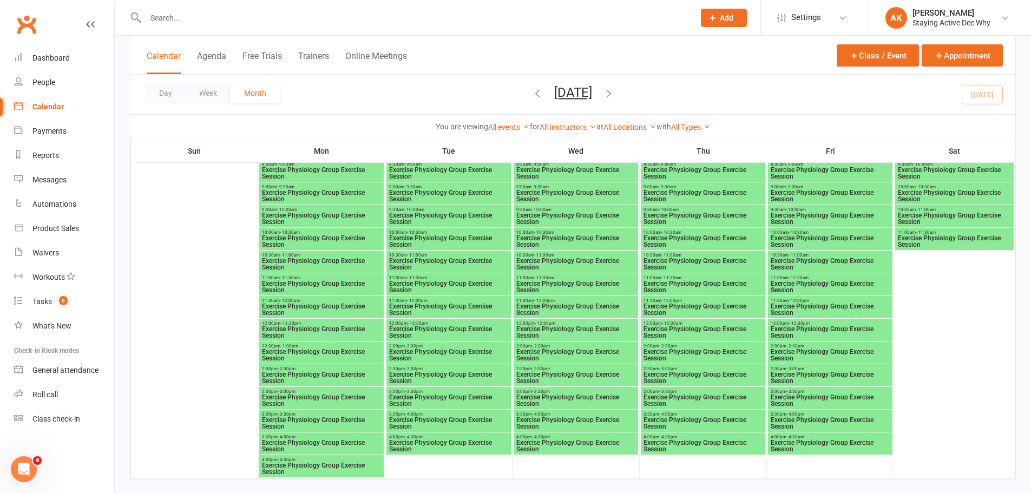
scroll to position [2321, 0]
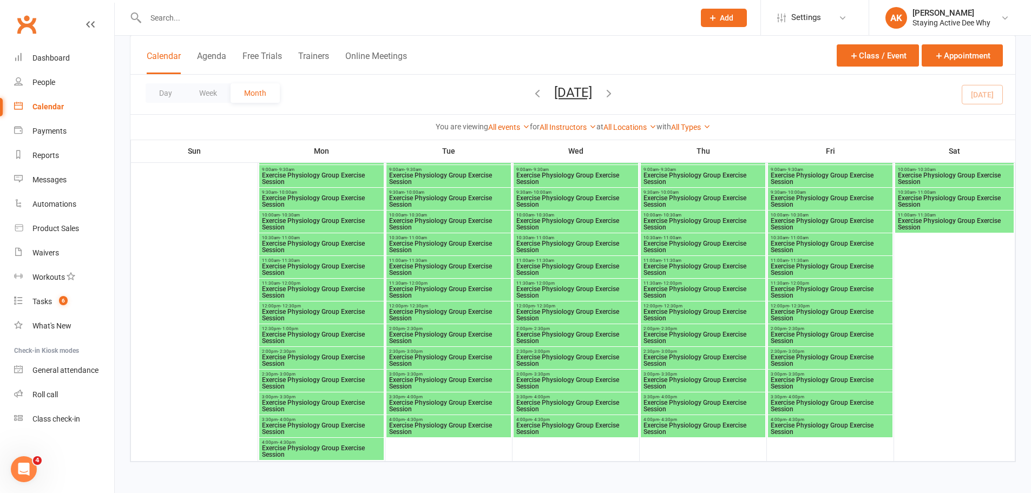
click at [295, 357] on span "Exercise Physiology Group Exercise Session" at bounding box center [321, 360] width 120 height 13
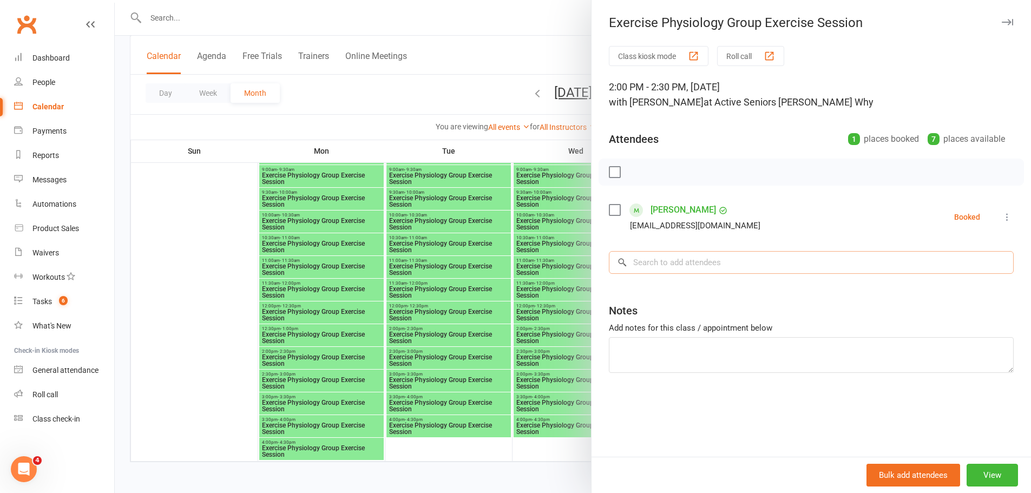
click at [715, 264] on input "search" at bounding box center [811, 262] width 405 height 23
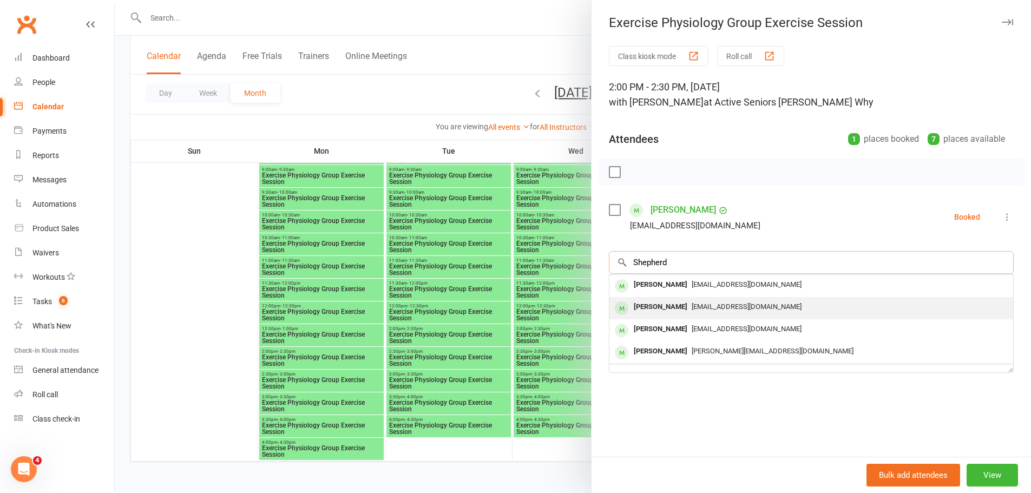
type input "Shepherd"
click at [680, 302] on div "[PERSON_NAME]" at bounding box center [660, 307] width 62 height 16
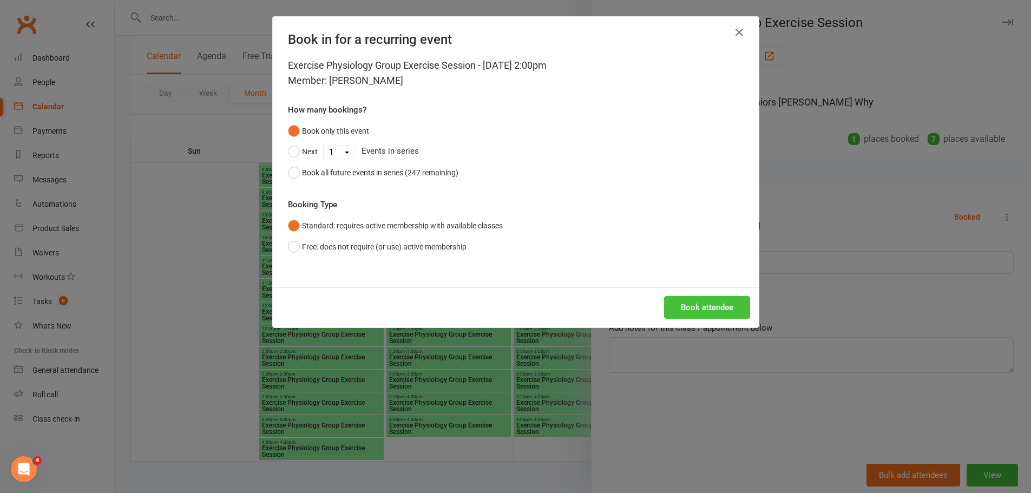
click at [687, 304] on button "Book attendee" at bounding box center [707, 307] width 86 height 23
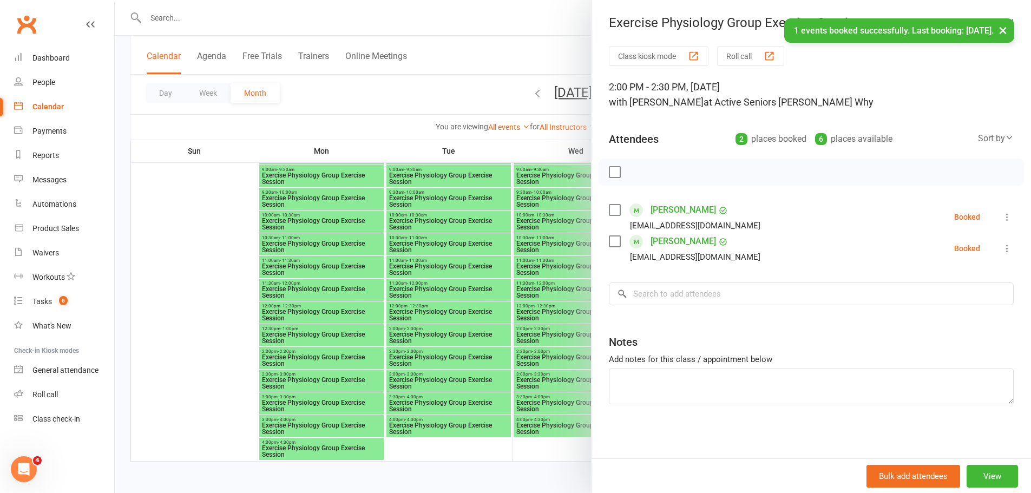
click at [457, 65] on div at bounding box center [573, 246] width 916 height 493
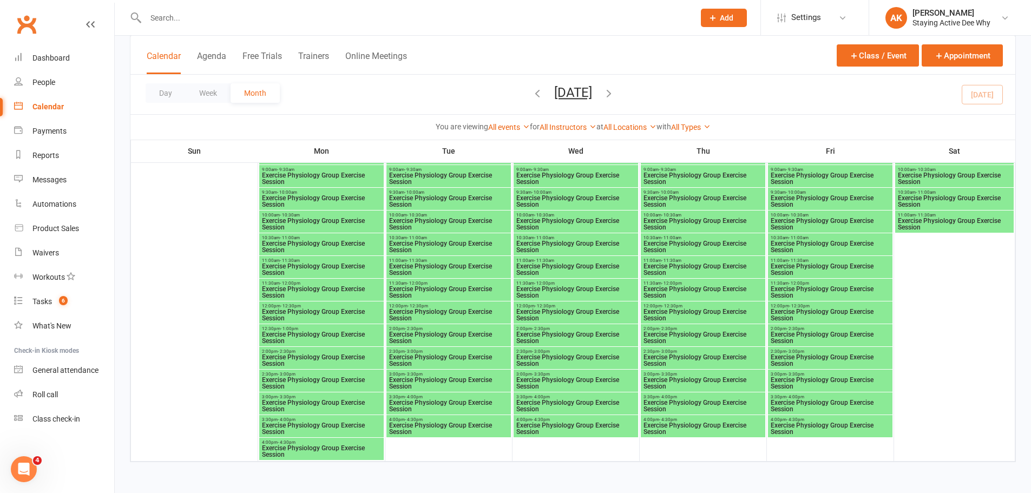
click at [300, 360] on span "Exercise Physiology Group Exercise Session" at bounding box center [321, 360] width 120 height 13
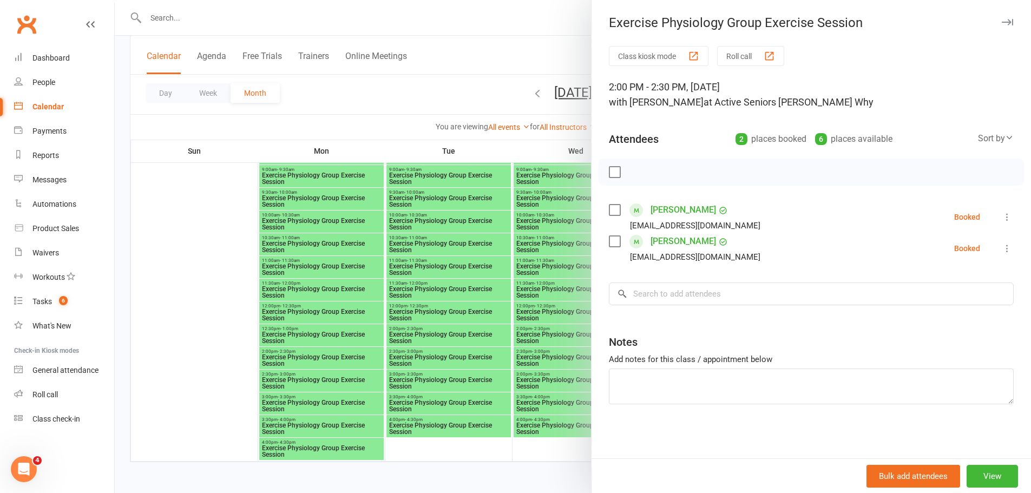
click at [371, 254] on div at bounding box center [573, 246] width 916 height 493
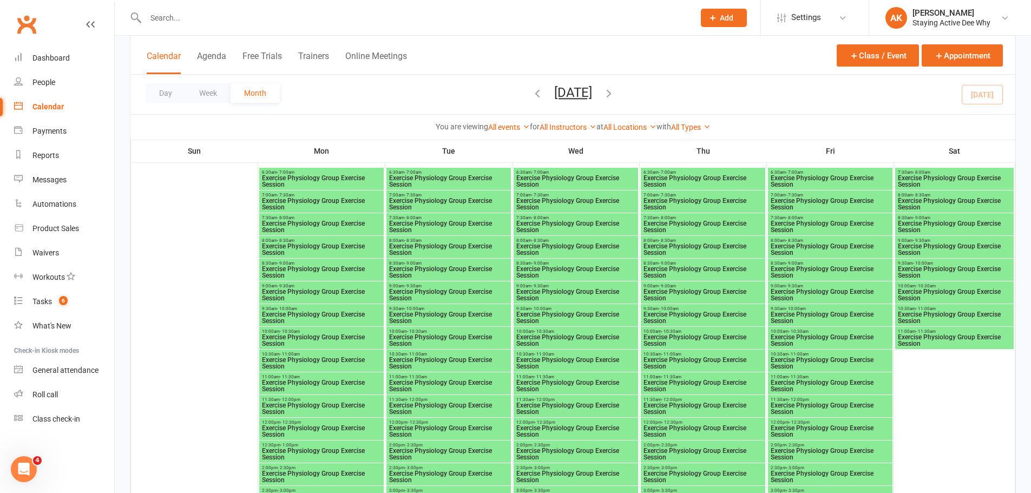
scroll to position [2213, 0]
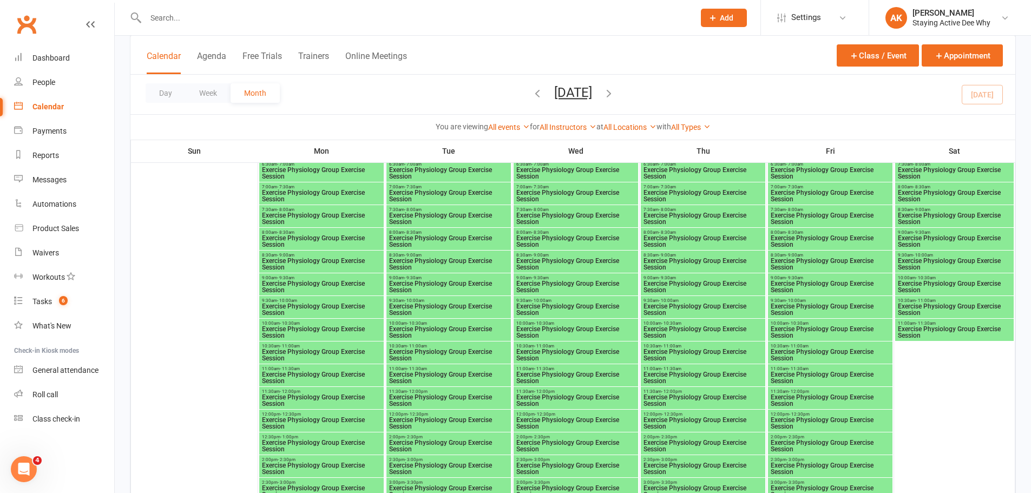
click at [161, 20] on input "text" at bounding box center [414, 17] width 544 height 15
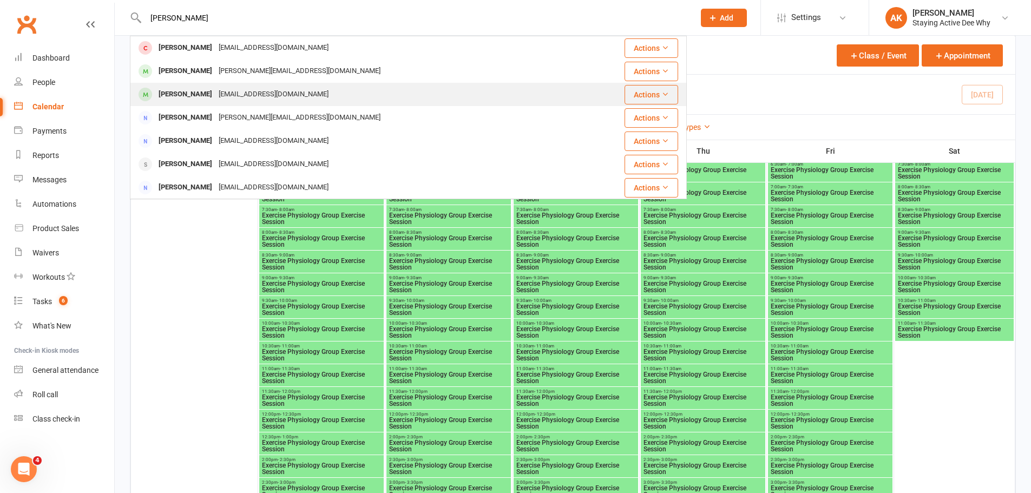
type input "paul"
click at [215, 88] on div "Wendypaul52@gmail.com" at bounding box center [273, 95] width 116 height 16
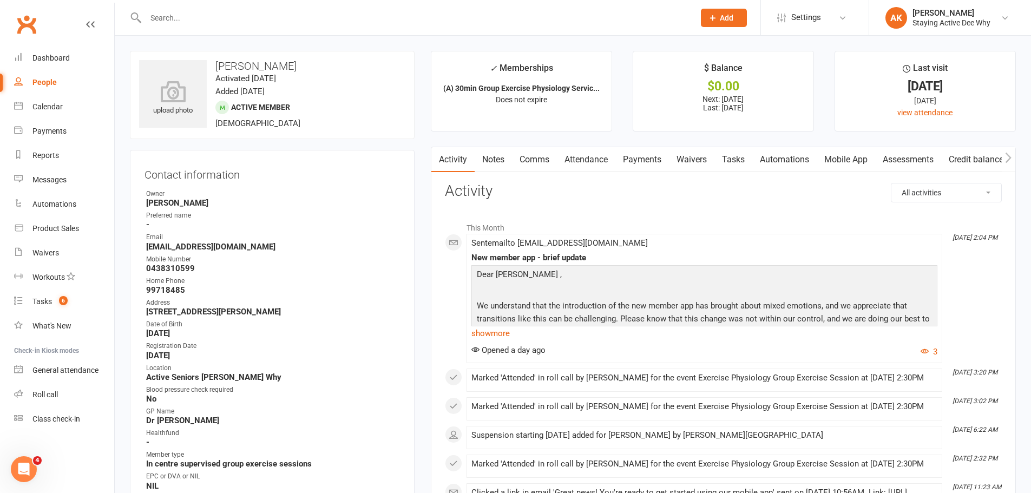
click at [583, 160] on link "Attendance" at bounding box center [586, 159] width 58 height 25
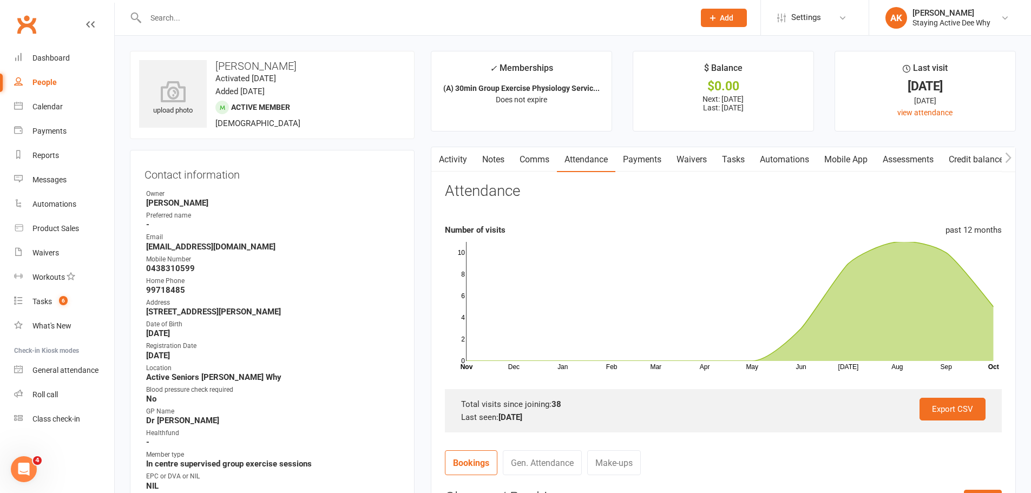
click at [201, 12] on input "text" at bounding box center [414, 17] width 544 height 15
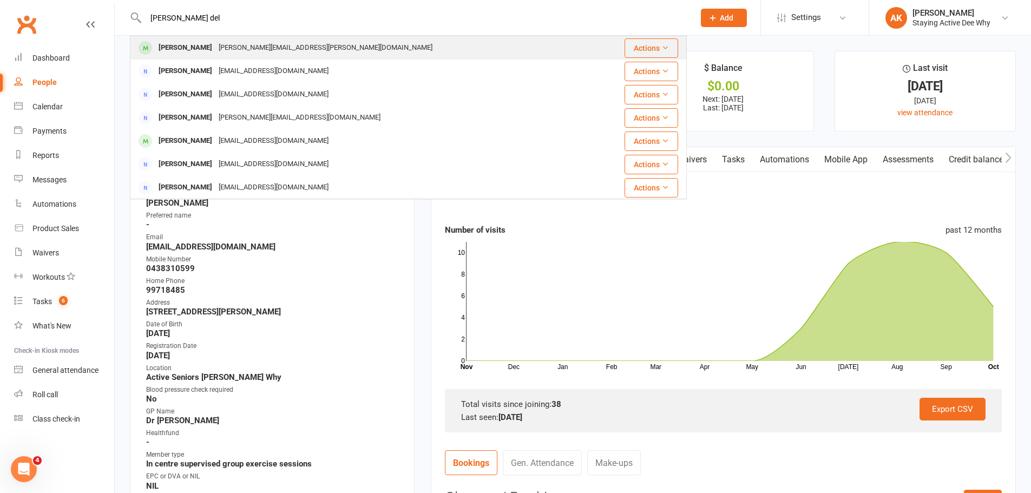
type input "gail del"
click at [215, 46] on div "gail.deligny@gmail.com" at bounding box center [325, 48] width 220 height 16
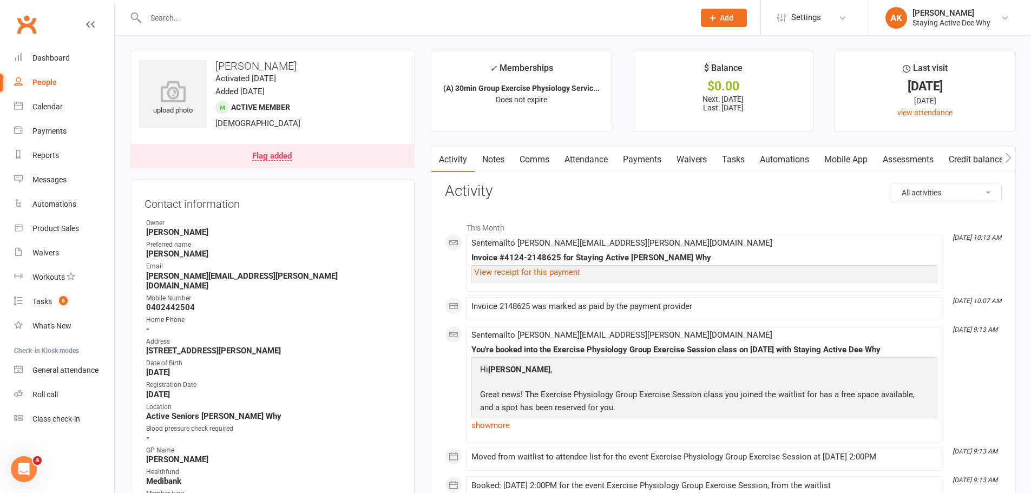
click at [601, 161] on link "Attendance" at bounding box center [586, 159] width 58 height 25
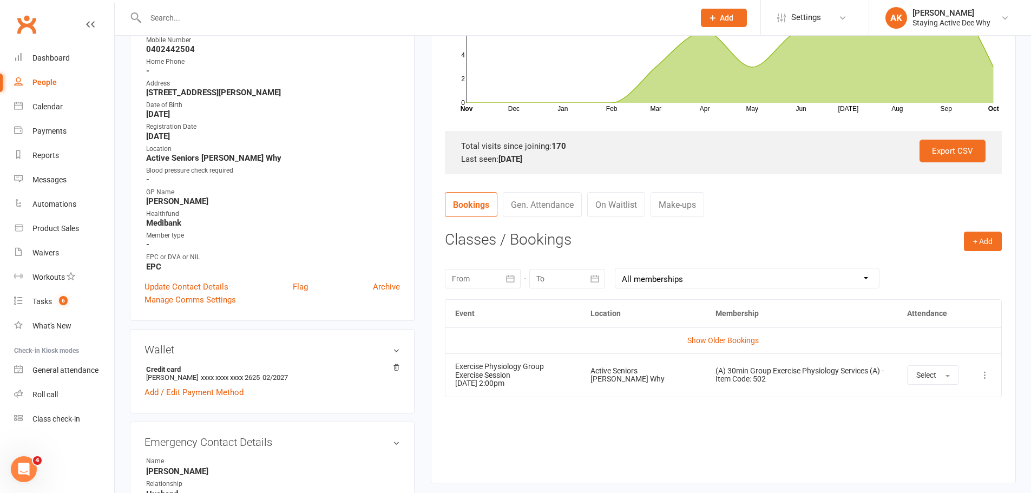
scroll to position [271, 0]
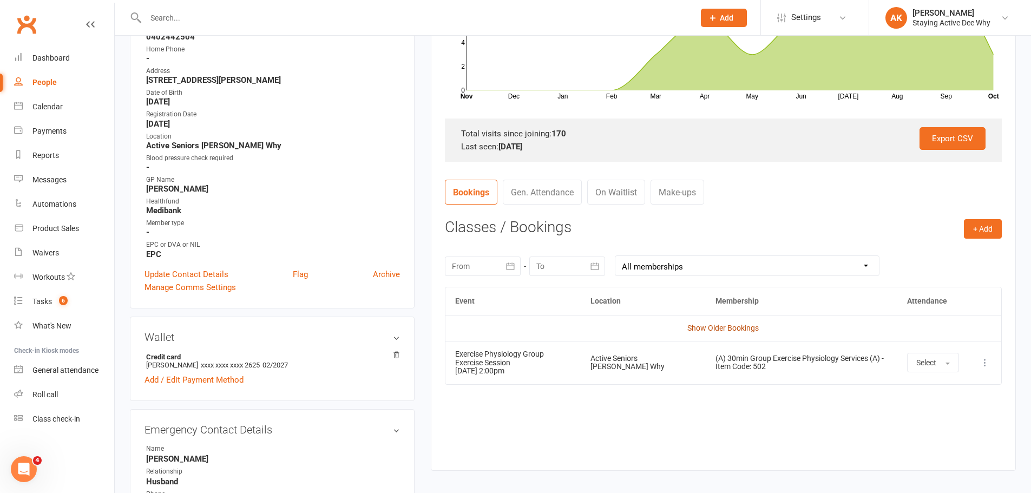
click at [731, 324] on link "Show Older Bookings" at bounding box center [722, 328] width 71 height 9
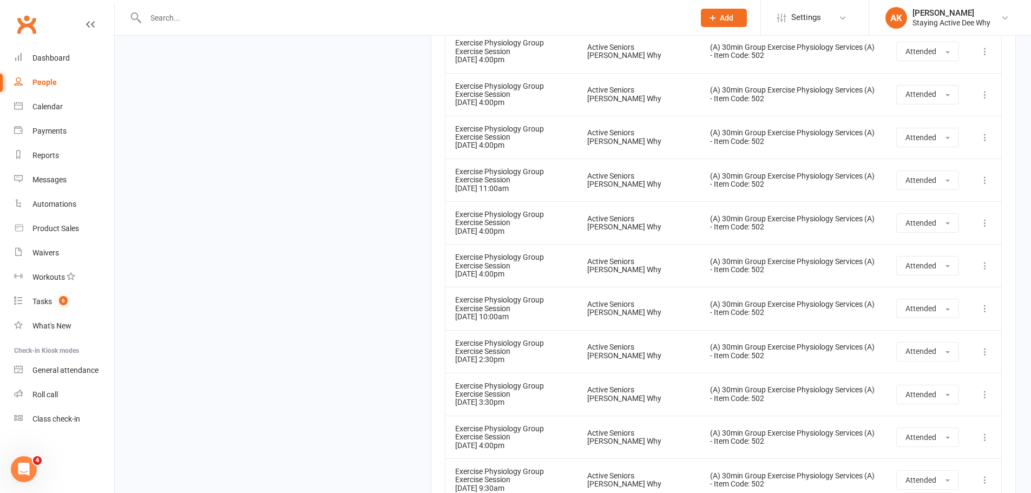
scroll to position [7770, 0]
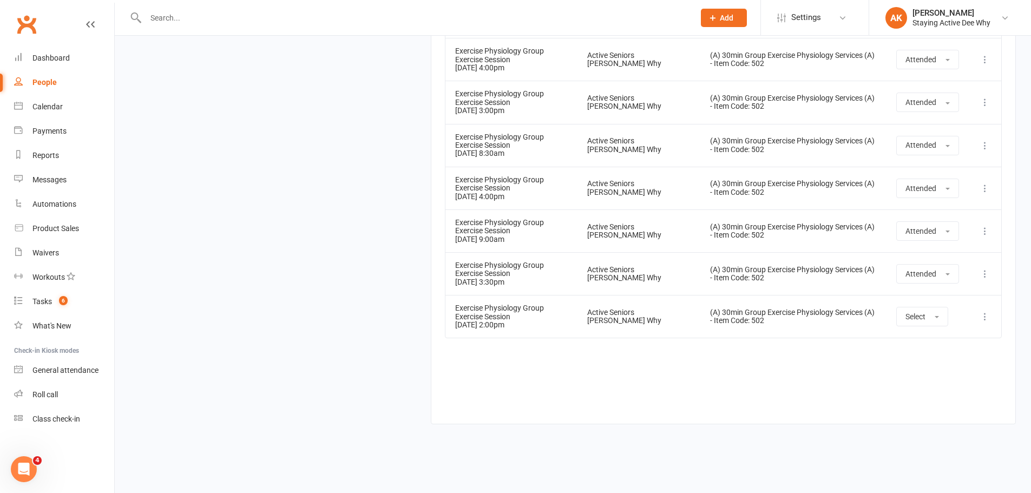
click at [41, 51] on link "Dashboard" at bounding box center [64, 58] width 100 height 24
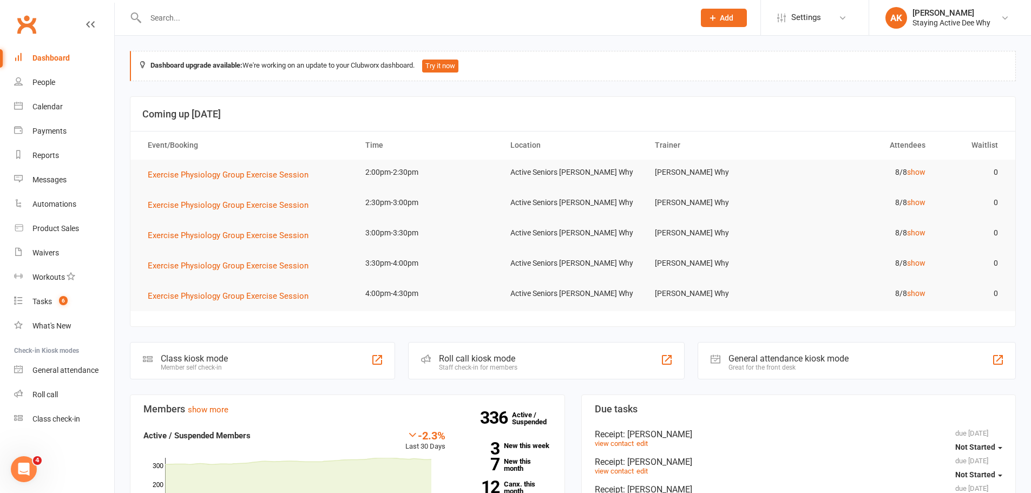
click at [184, 15] on input "text" at bounding box center [414, 17] width 544 height 15
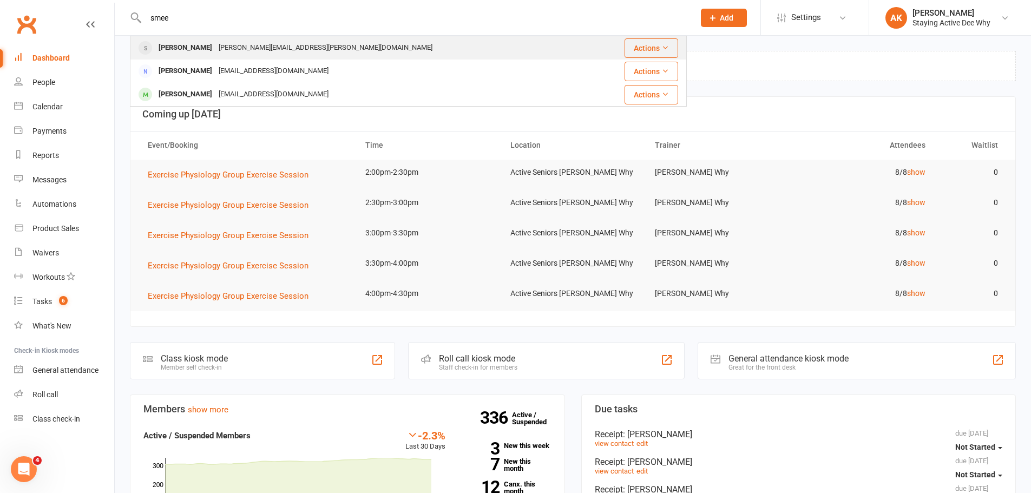
type input "smee"
click at [203, 44] on div "Rodney Smee" at bounding box center [185, 48] width 60 height 16
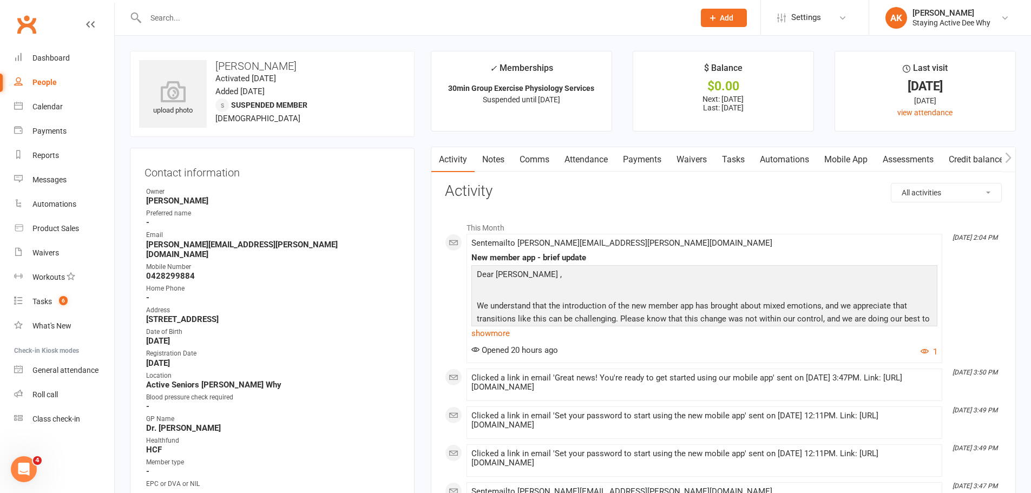
click at [489, 163] on link "Notes" at bounding box center [492, 159] width 37 height 25
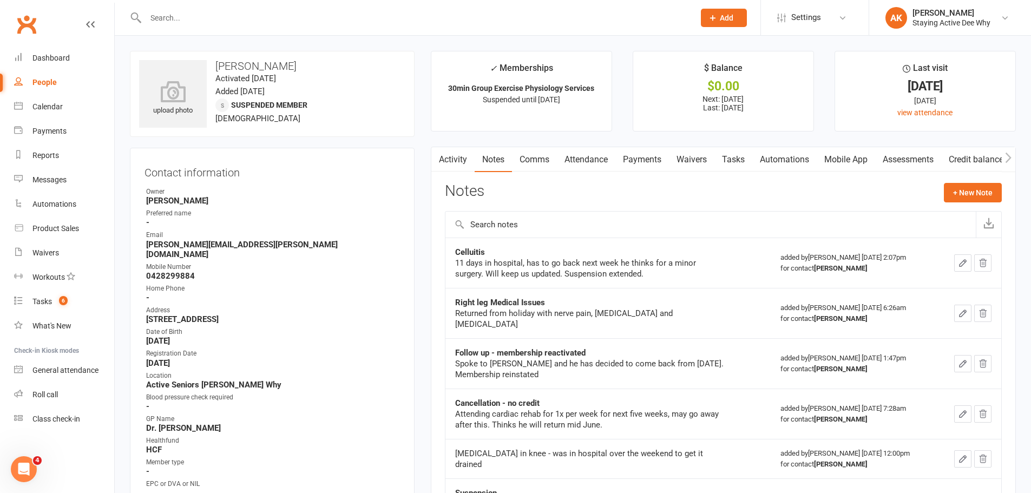
click at [459, 157] on link "Activity" at bounding box center [452, 159] width 43 height 25
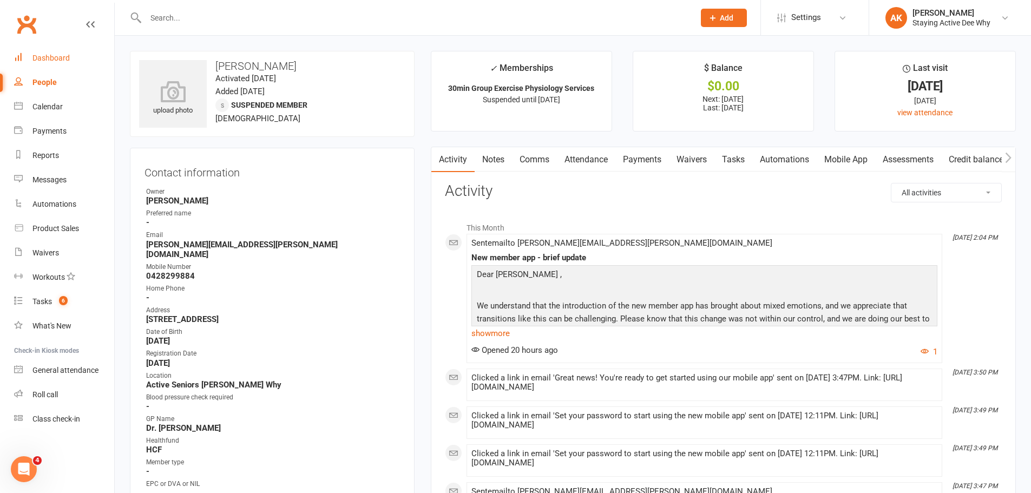
click at [41, 61] on div "Dashboard" at bounding box center [50, 58] width 37 height 9
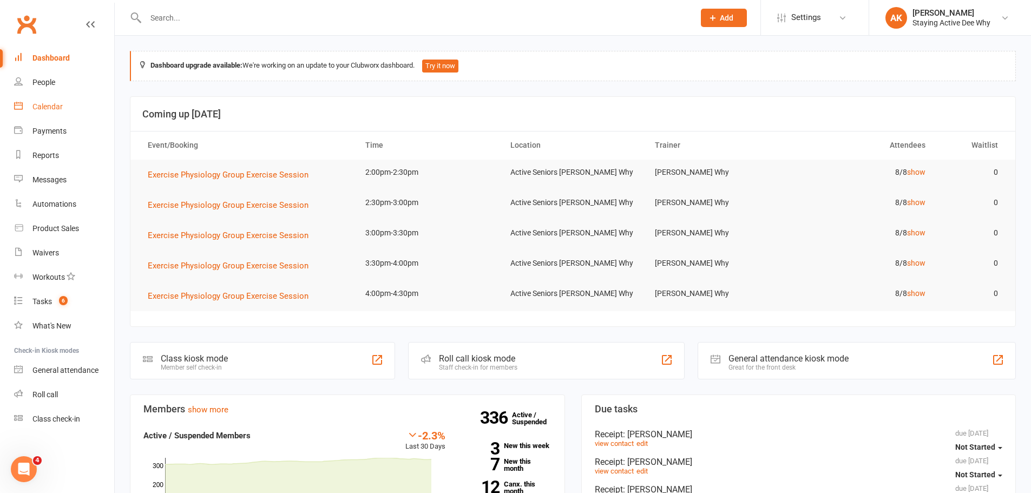
click at [30, 109] on link "Calendar" at bounding box center [64, 107] width 100 height 24
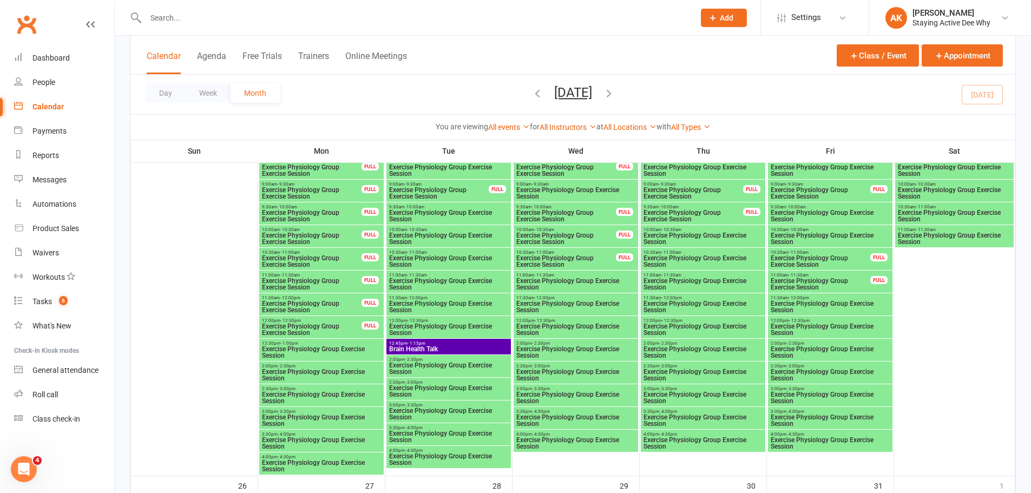
scroll to position [1515, 0]
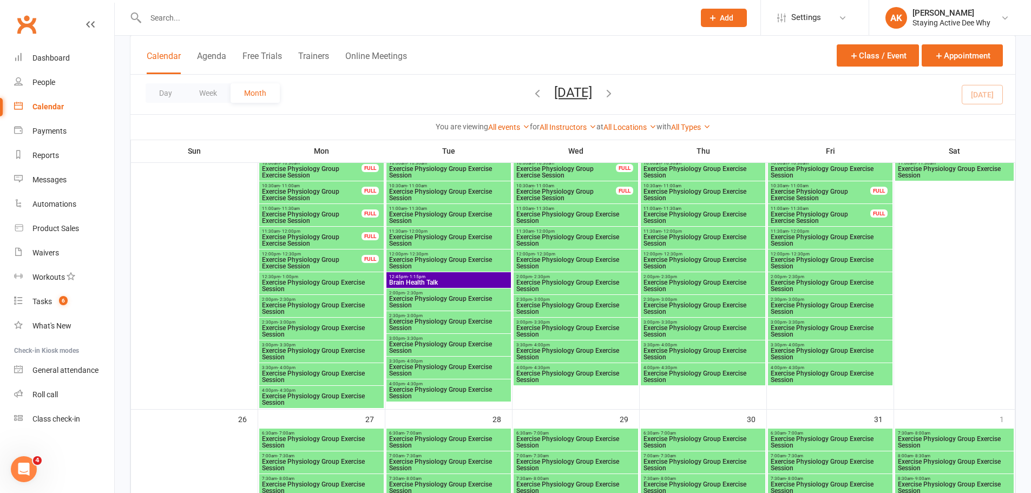
click at [423, 278] on span "- 1:15pm" at bounding box center [416, 276] width 18 height 5
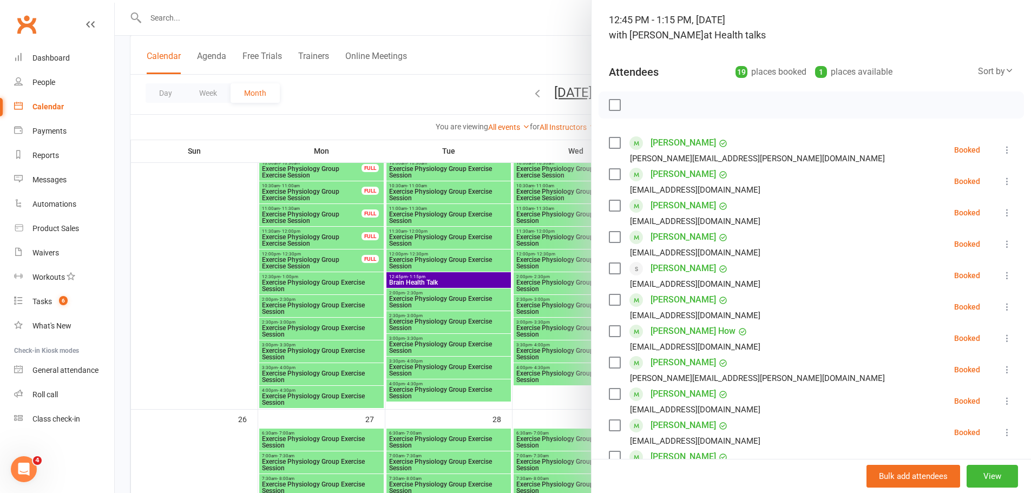
scroll to position [0, 0]
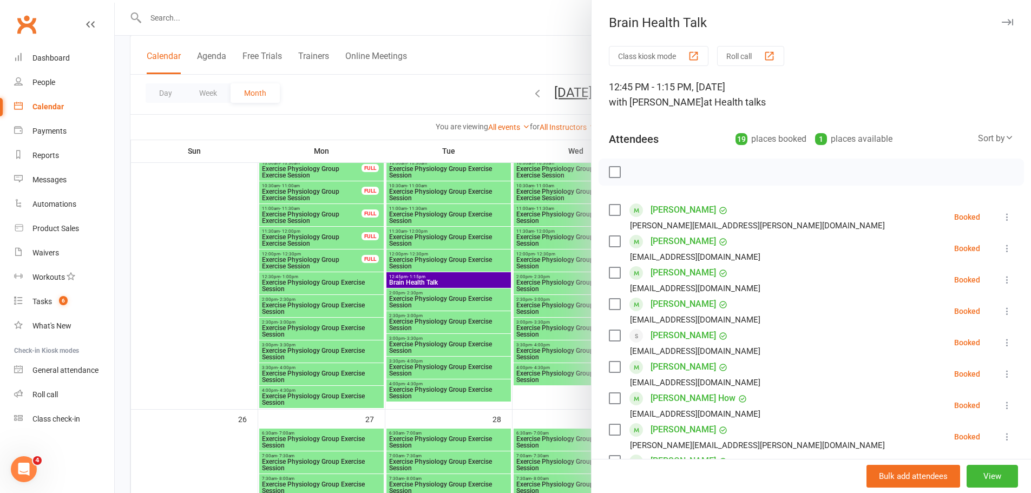
click at [1001, 213] on icon at bounding box center [1006, 217] width 11 height 11
click at [941, 254] on link "Remove" at bounding box center [959, 260] width 107 height 22
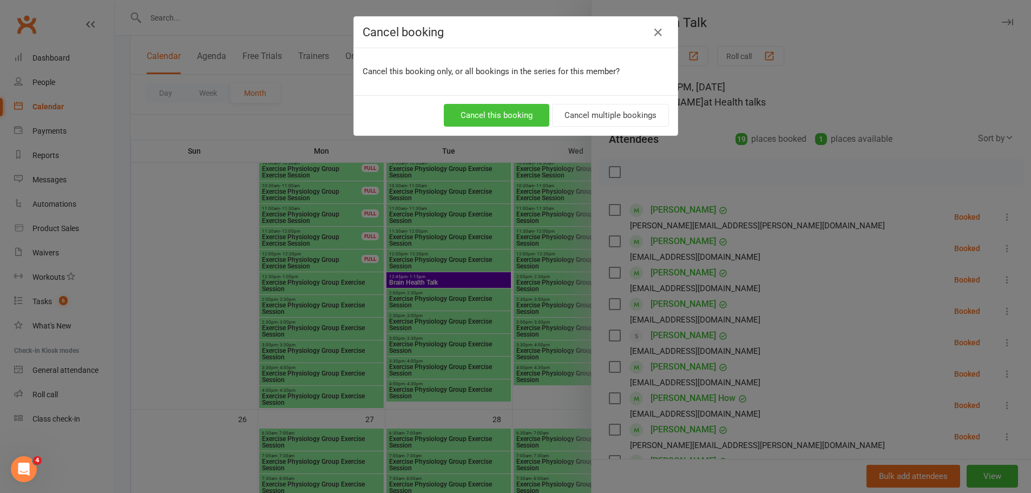
click at [480, 117] on button "Cancel this booking" at bounding box center [497, 115] width 106 height 23
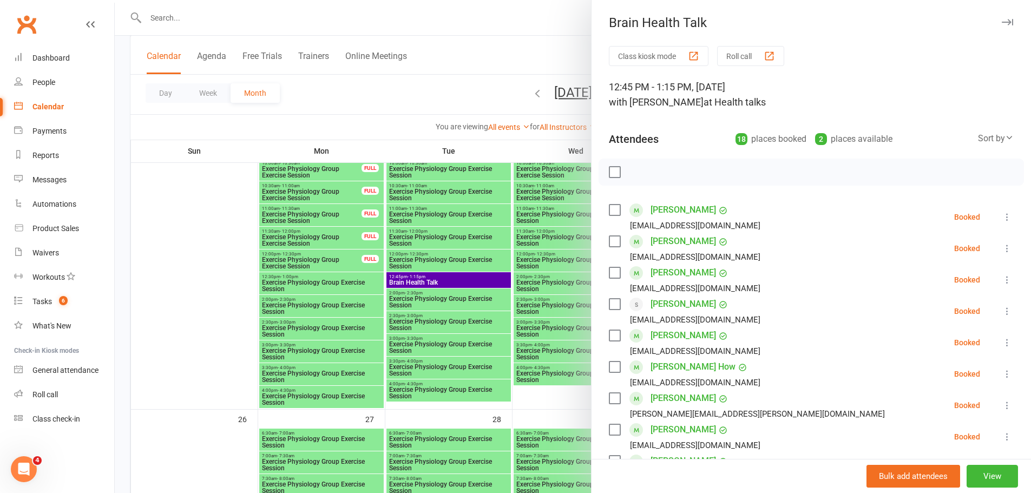
click at [453, 77] on div at bounding box center [573, 246] width 916 height 493
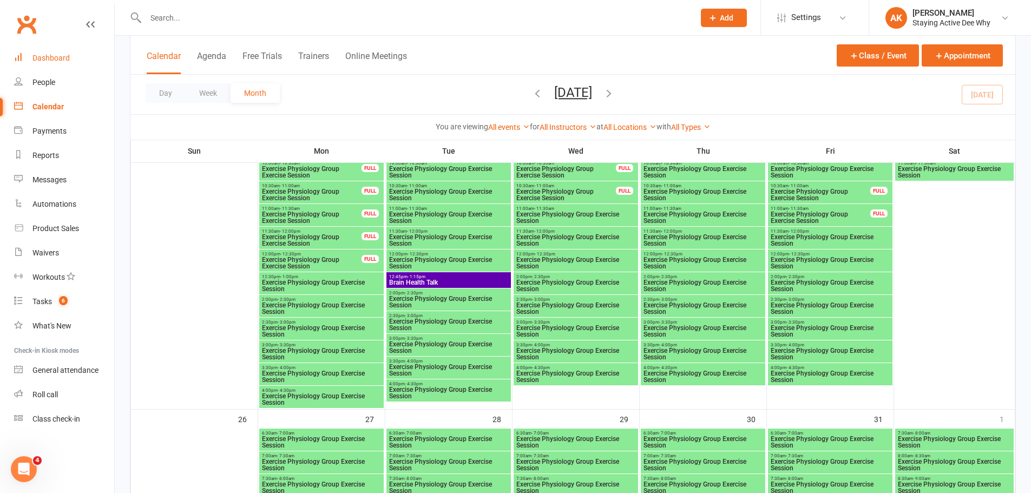
click at [62, 62] on div "Dashboard" at bounding box center [50, 58] width 37 height 9
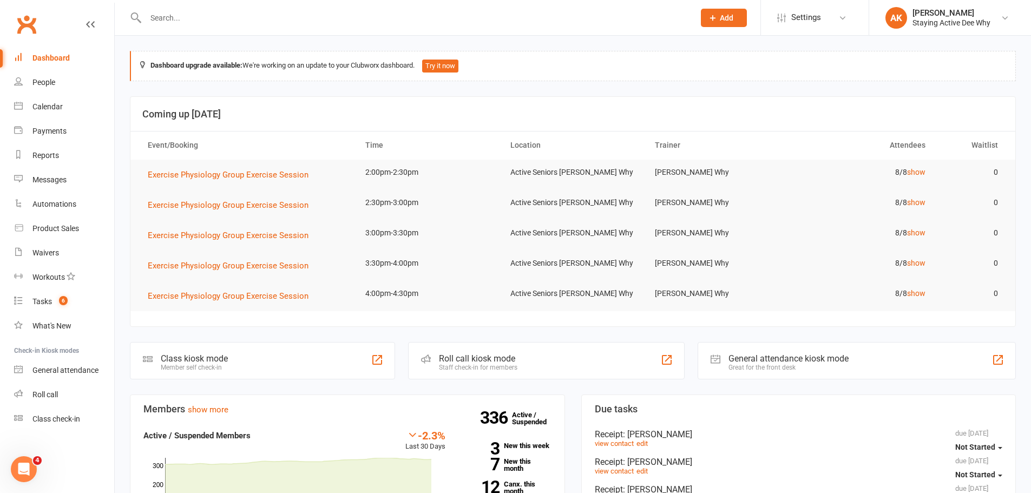
click at [194, 23] on input "text" at bounding box center [414, 17] width 544 height 15
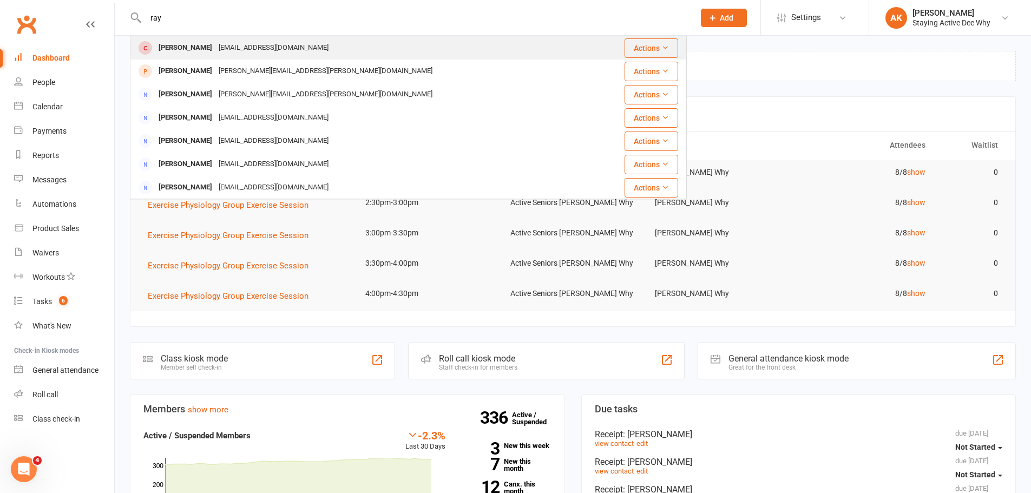
type input "ray"
click at [215, 42] on div "eltonray@bigpond.com" at bounding box center [273, 48] width 116 height 16
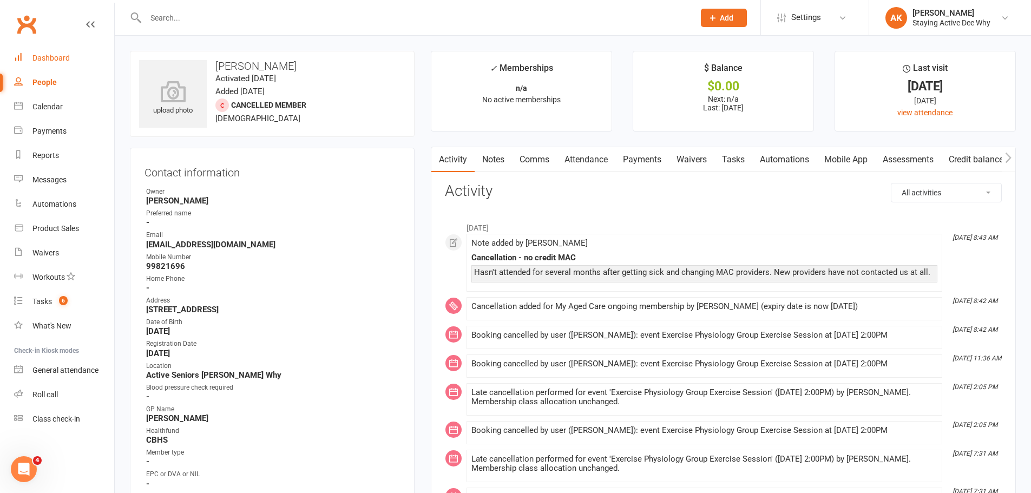
click at [102, 54] on link "Dashboard" at bounding box center [64, 58] width 100 height 24
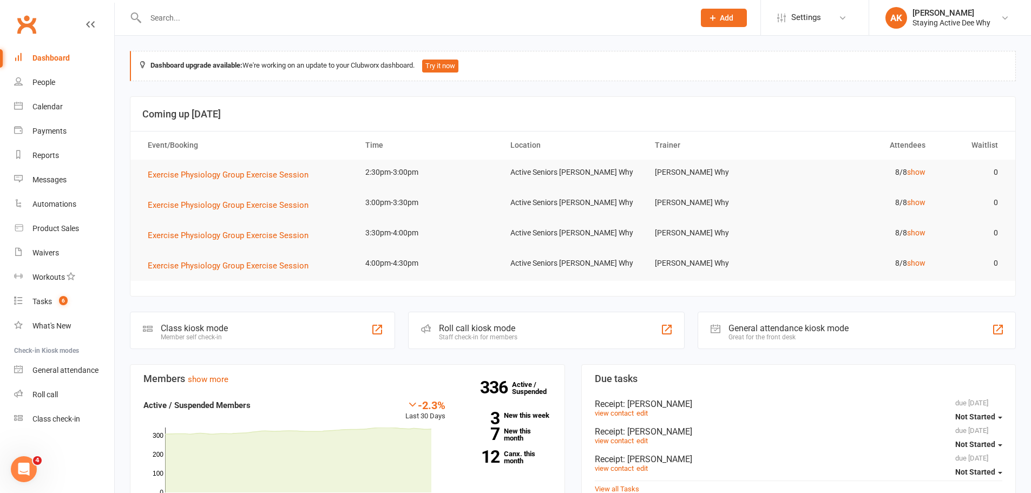
click at [169, 16] on input "text" at bounding box center [414, 17] width 544 height 15
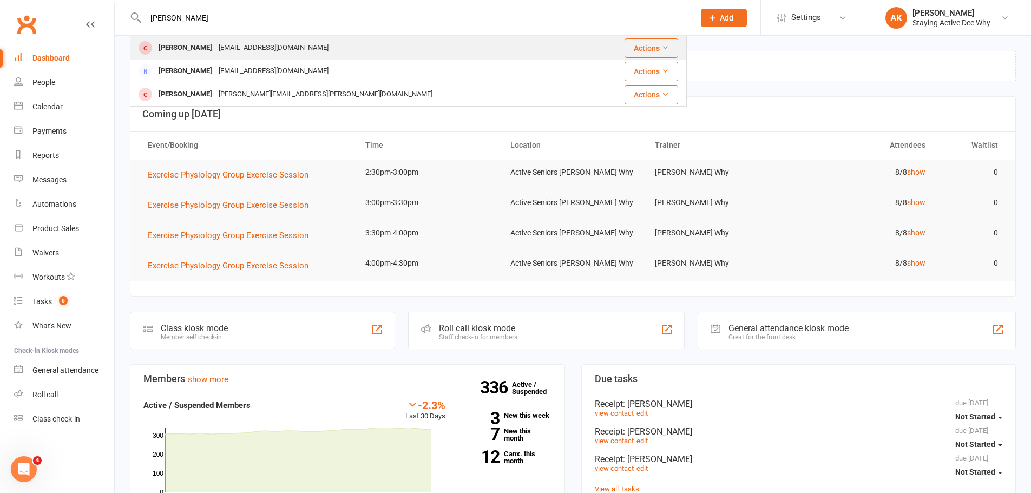
type input "weekes"
click at [171, 41] on div "John Weekes" at bounding box center [185, 48] width 60 height 16
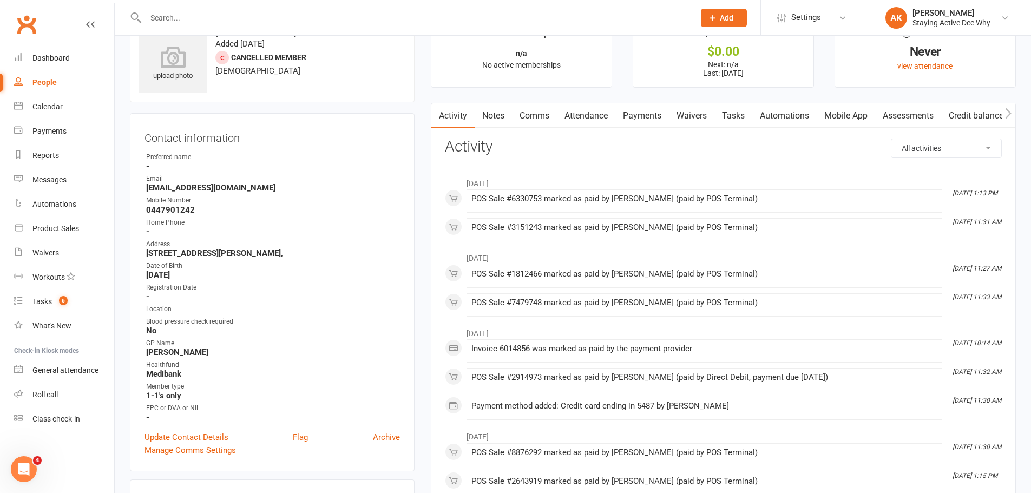
scroll to position [54, 0]
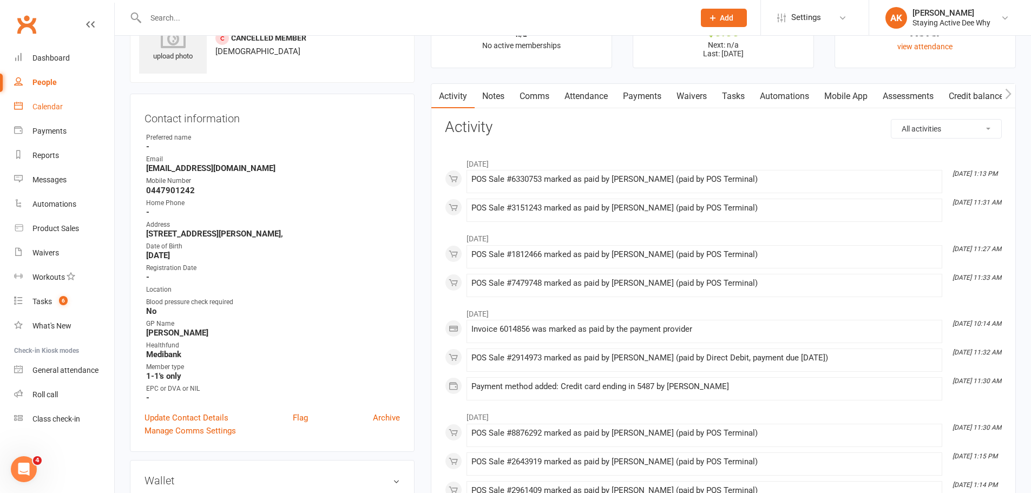
click at [65, 110] on link "Calendar" at bounding box center [64, 107] width 100 height 24
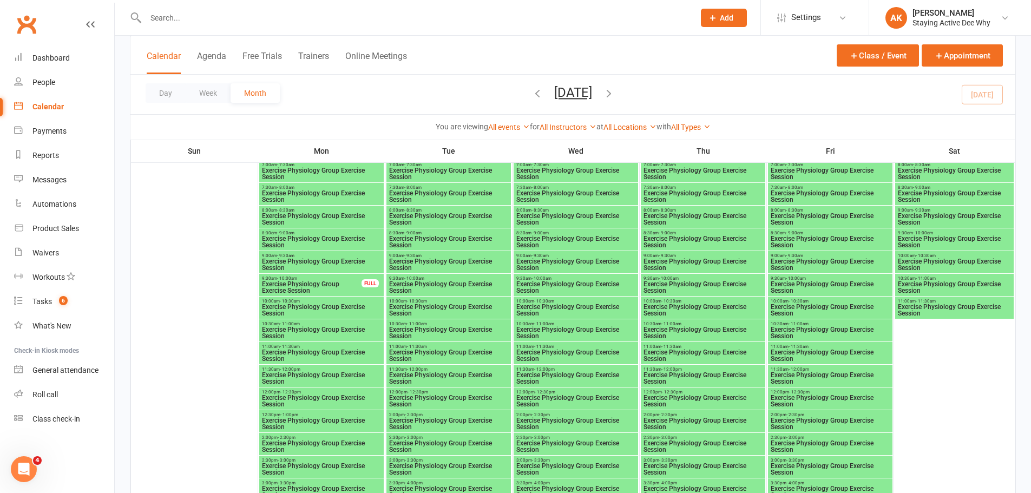
scroll to position [1834, 0]
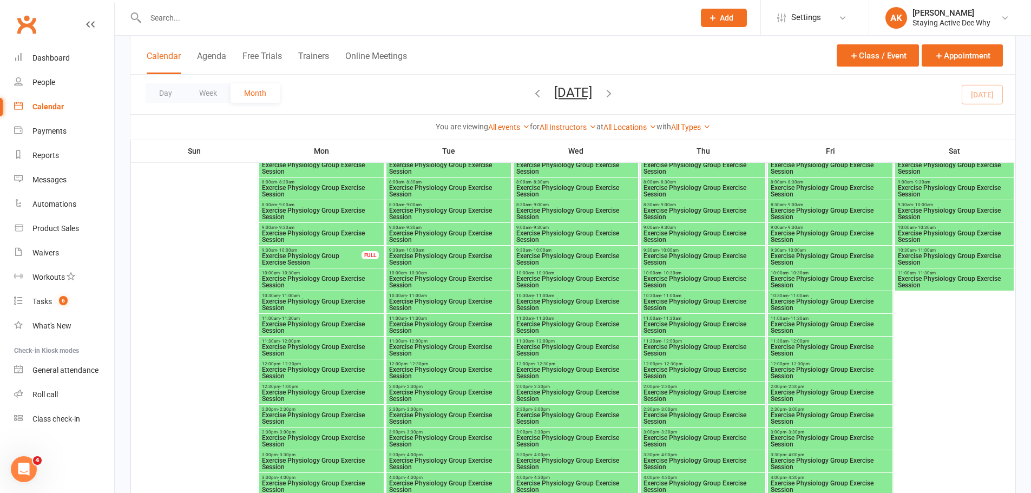
click at [293, 364] on span "- 12:30pm" at bounding box center [290, 363] width 21 height 5
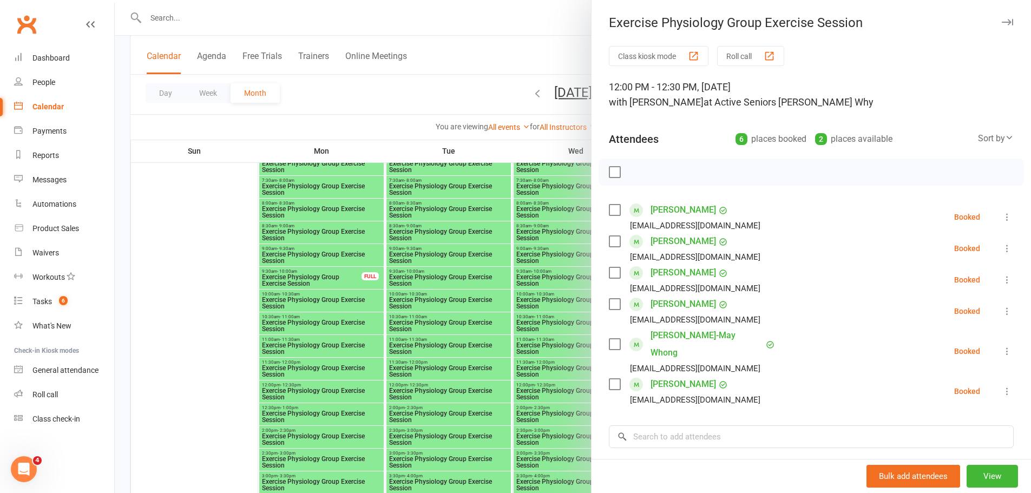
click at [341, 337] on div at bounding box center [573, 246] width 916 height 493
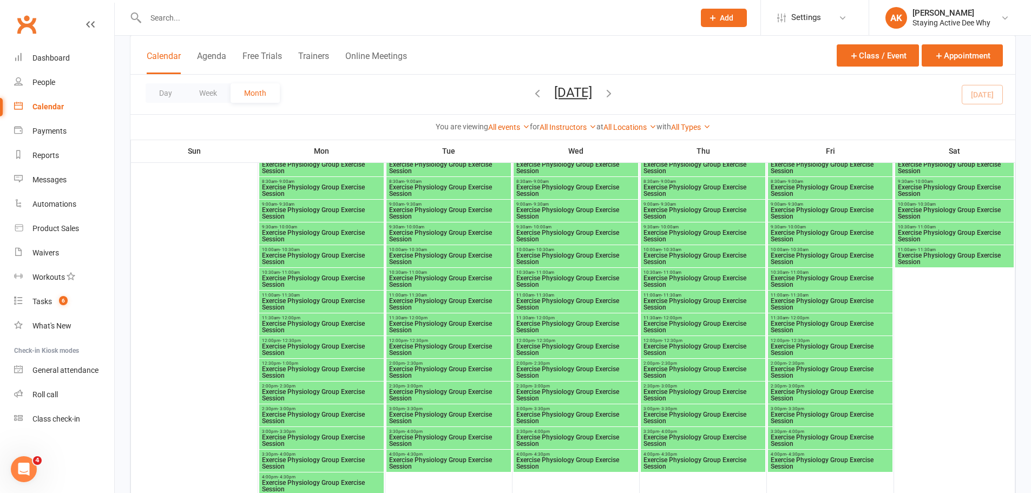
scroll to position [2267, 0]
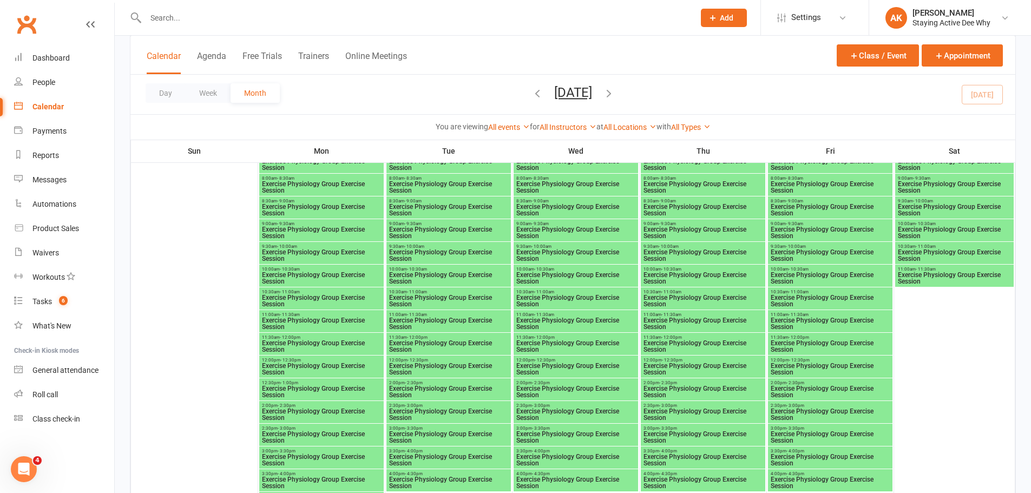
click at [304, 366] on span "Exercise Physiology Group Exercise Session" at bounding box center [321, 368] width 120 height 13
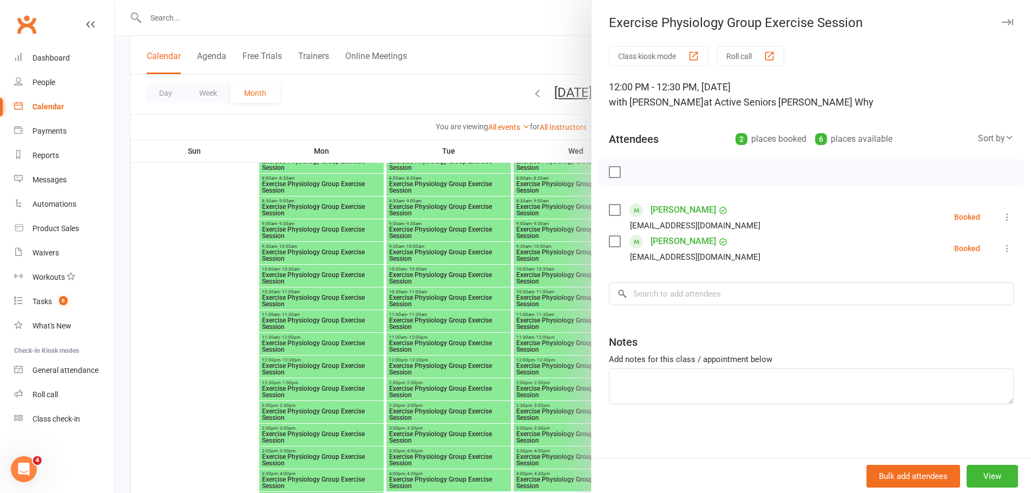
click at [316, 362] on div at bounding box center [573, 246] width 916 height 493
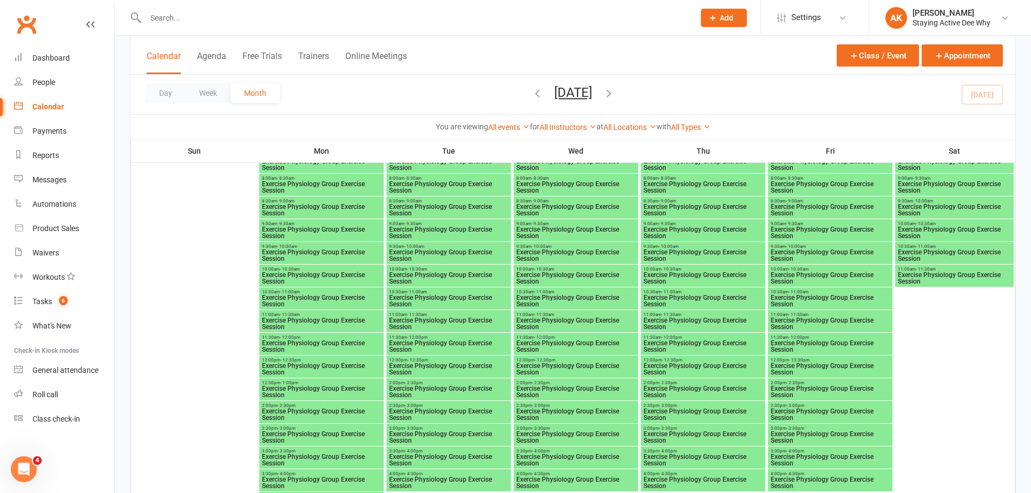
click at [615, 90] on icon "button" at bounding box center [609, 93] width 12 height 12
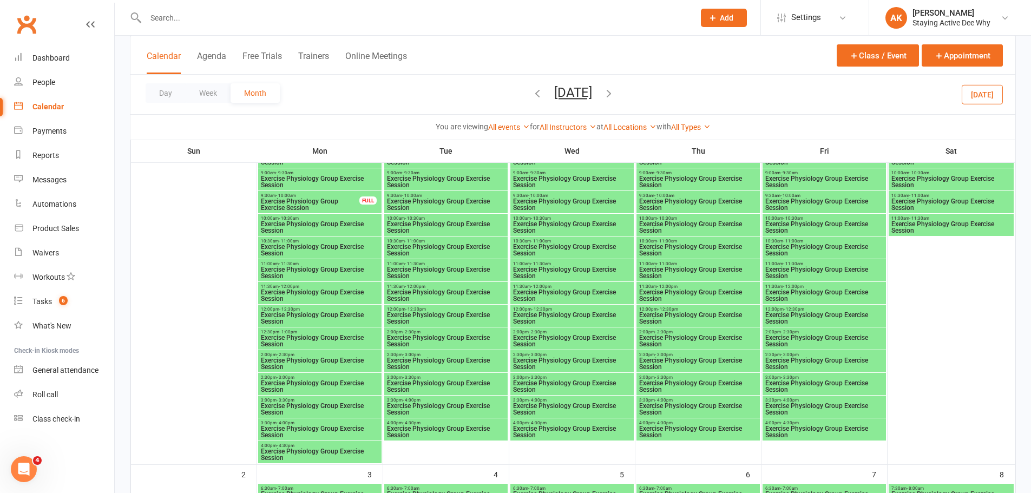
scroll to position [216, 0]
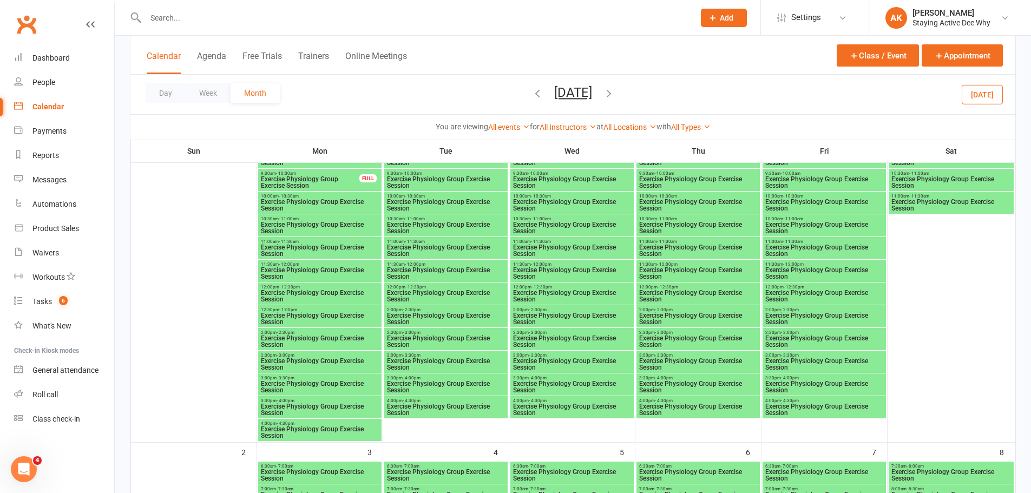
click at [283, 294] on span "Exercise Physiology Group Exercise Session" at bounding box center [319, 295] width 119 height 13
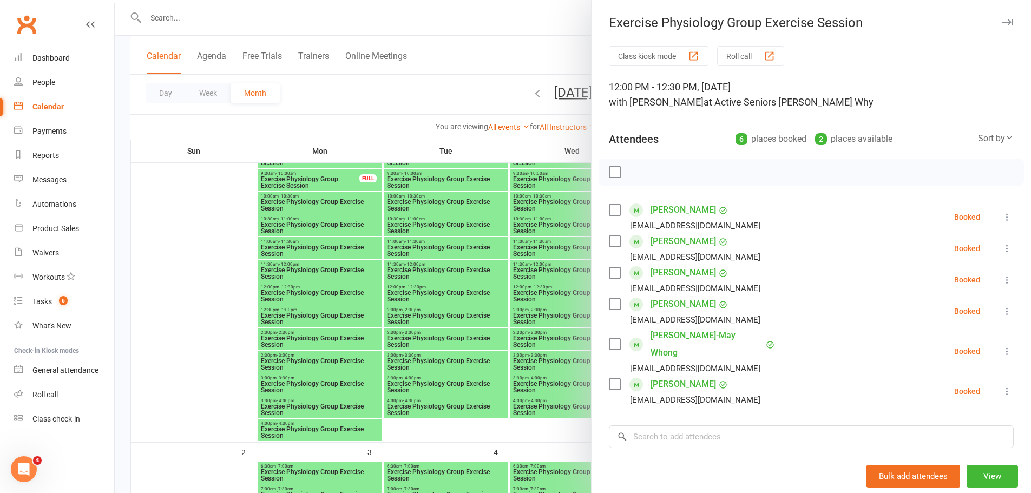
click at [283, 294] on div at bounding box center [573, 246] width 916 height 493
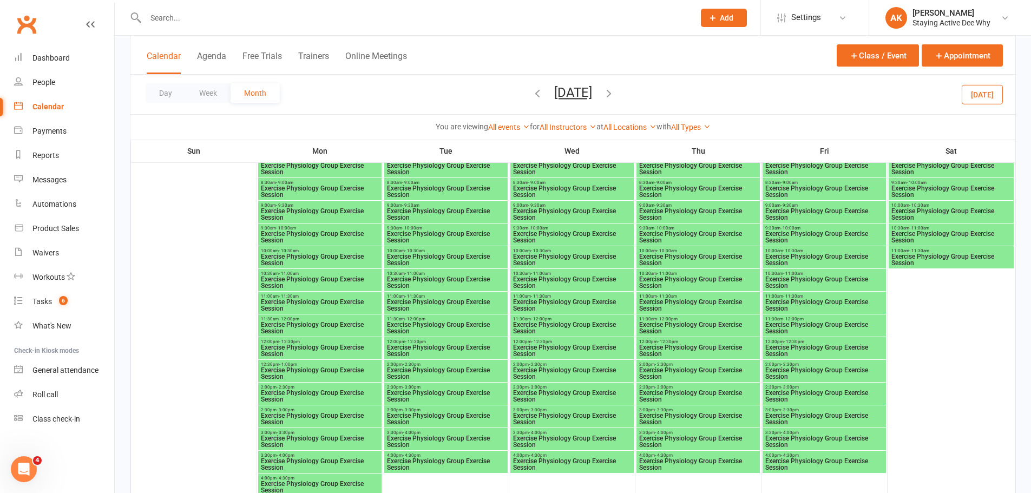
scroll to position [595, 0]
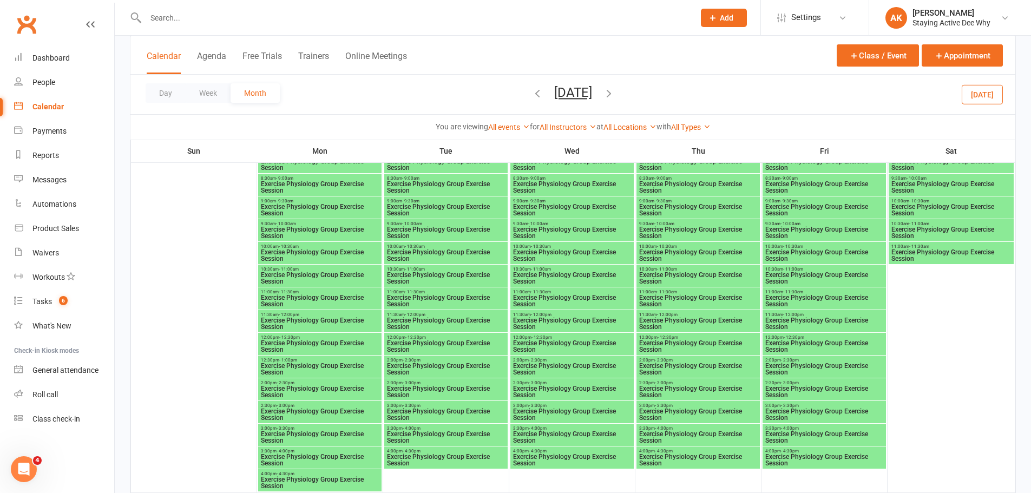
click at [298, 339] on span "- 12:30pm" at bounding box center [289, 337] width 21 height 5
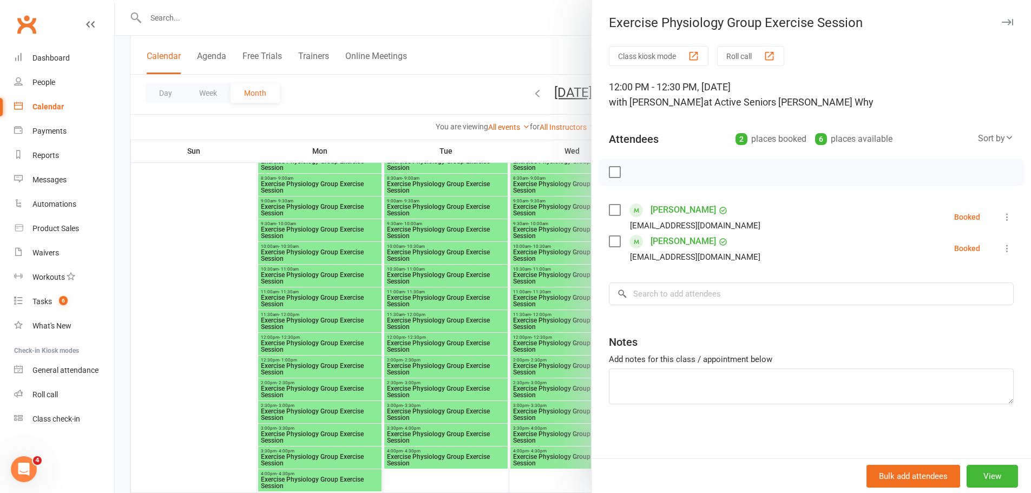
click at [450, 275] on div at bounding box center [573, 246] width 916 height 493
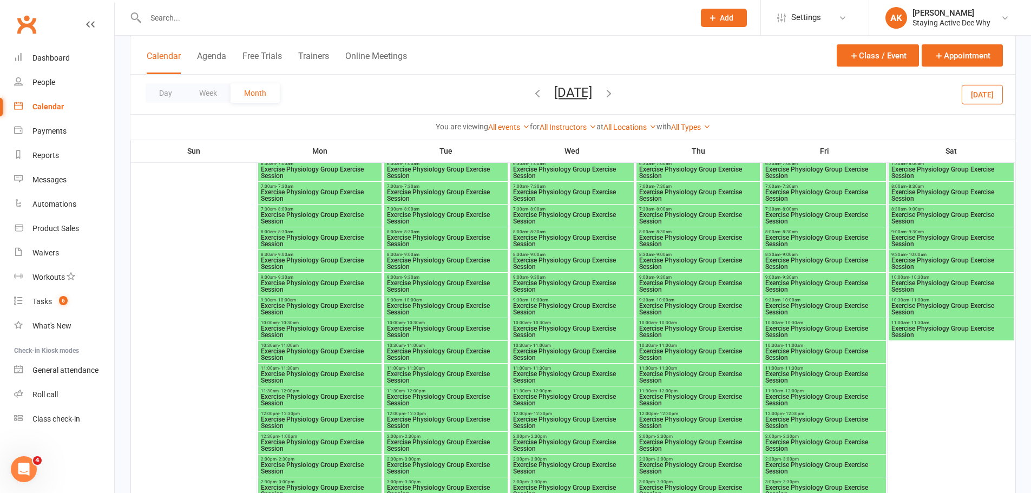
scroll to position [974, 0]
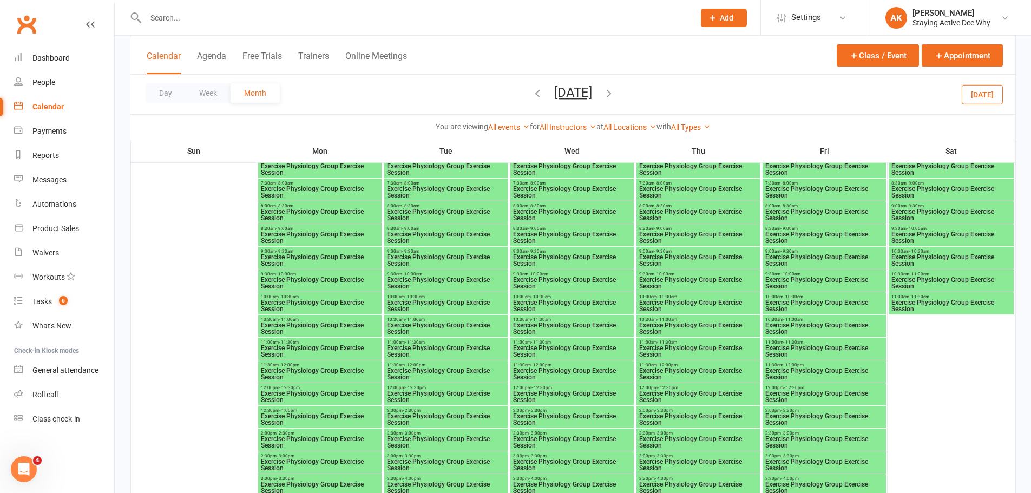
click at [276, 393] on span "Exercise Physiology Group Exercise Session" at bounding box center [319, 396] width 119 height 13
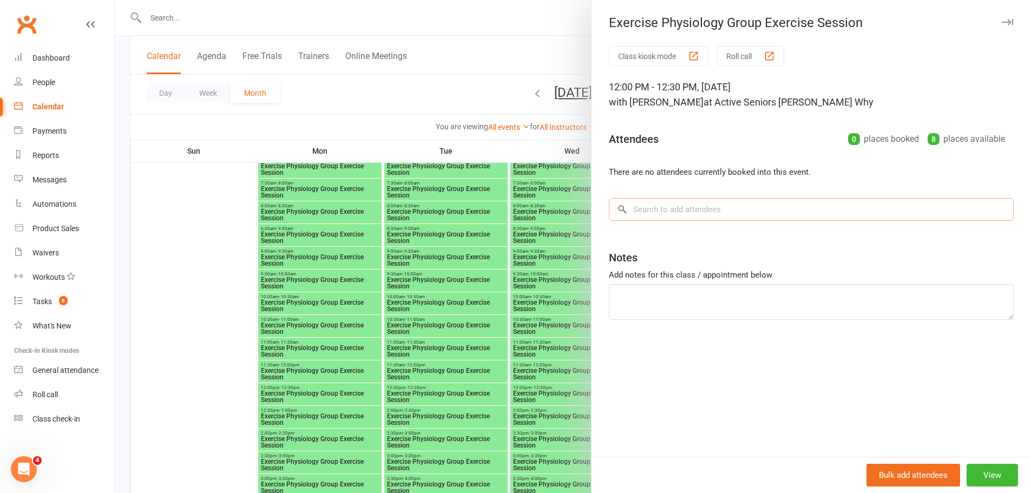
click at [693, 215] on input "search" at bounding box center [811, 209] width 405 height 23
paste input "Berry"
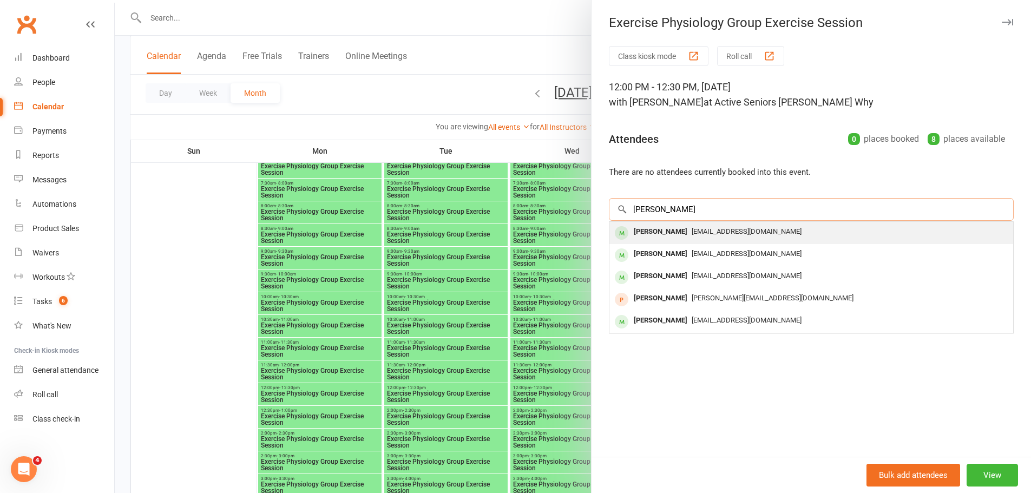
type input "Berry"
click at [691, 230] on span "ericberry@optusnet.com.au" at bounding box center [746, 231] width 110 height 8
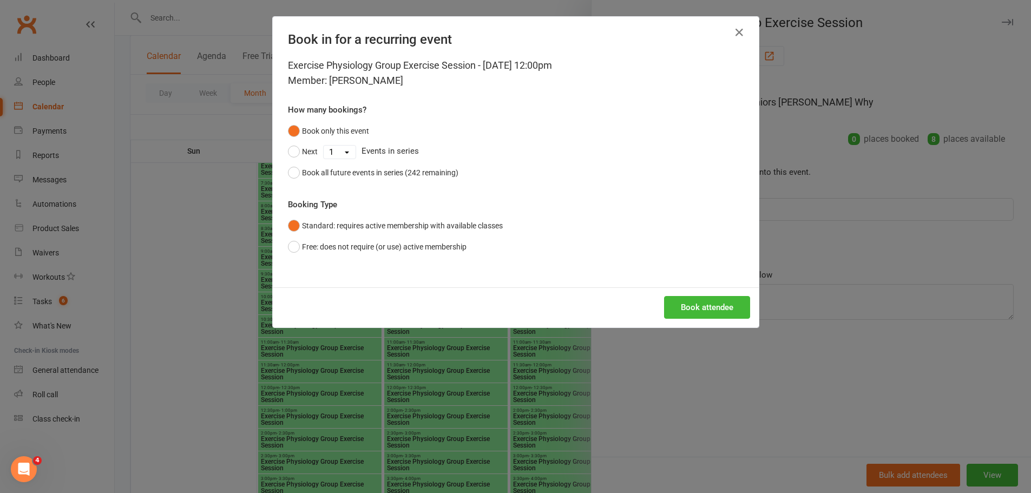
click at [800, 242] on div "Book in for a recurring event Exercise Physiology Group Exercise Session - Nov …" at bounding box center [515, 246] width 1031 height 493
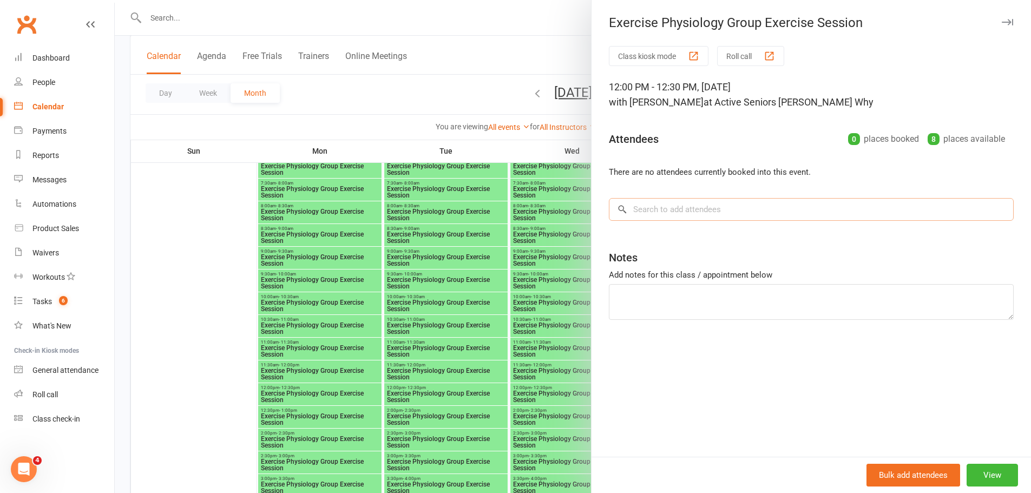
click at [709, 212] on input "search" at bounding box center [811, 209] width 405 height 23
paste input "Berry"
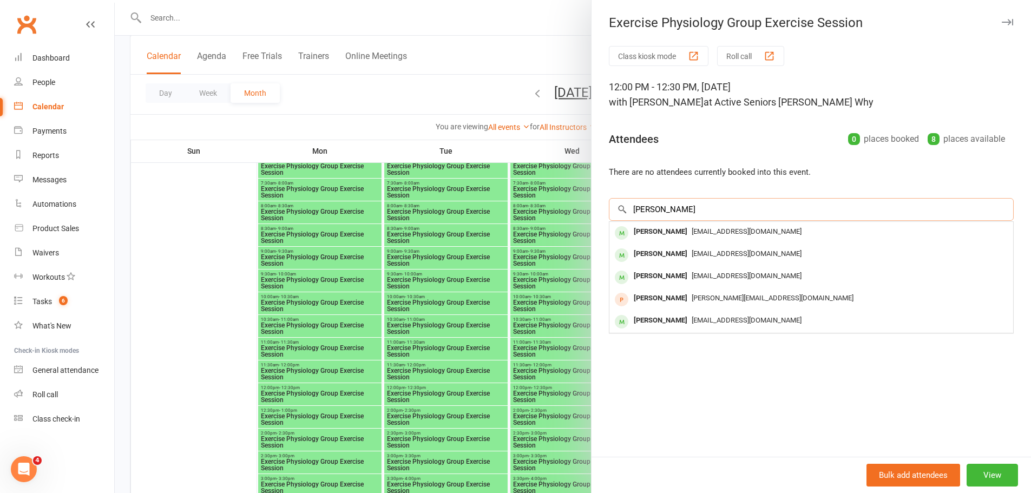
click at [642, 209] on input "Berry" at bounding box center [811, 209] width 405 height 23
click at [657, 207] on input "Eric Kathleen" at bounding box center [811, 209] width 405 height 23
type input "E"
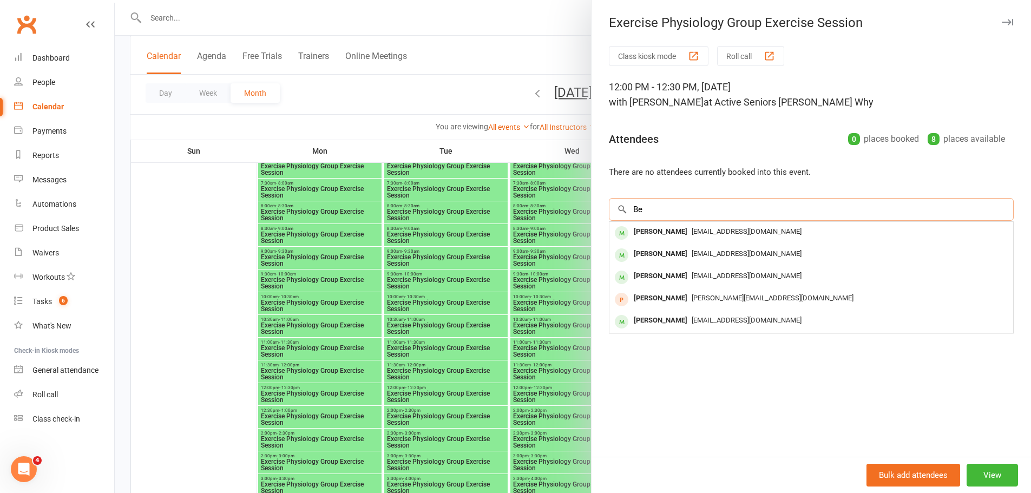
type input "B"
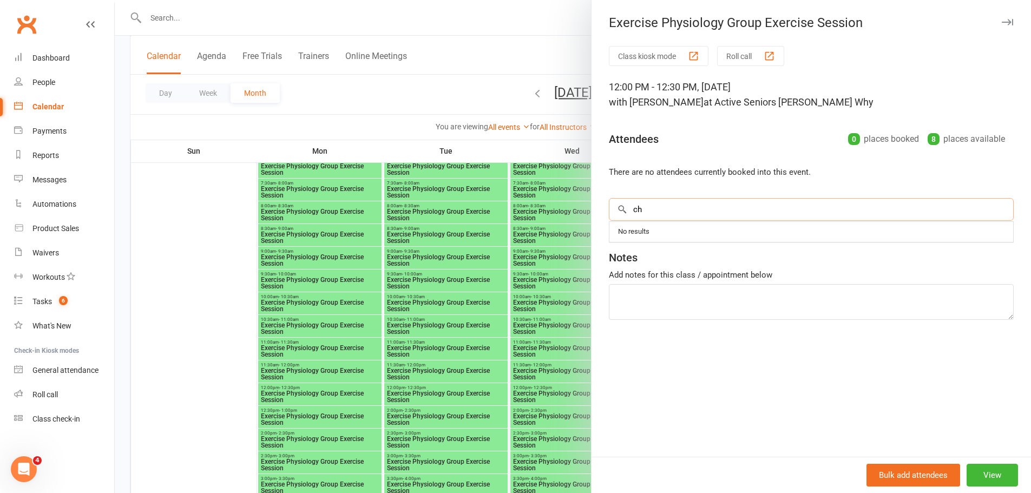
type input "c"
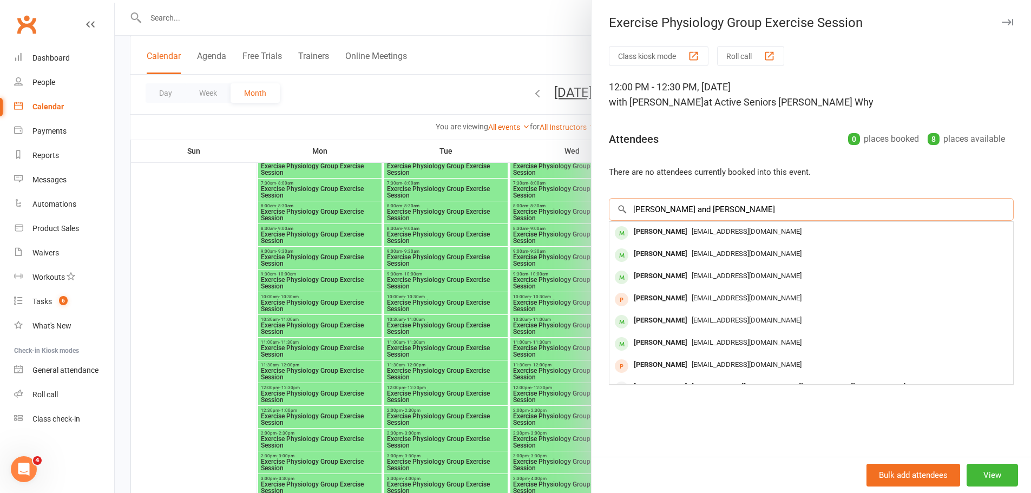
drag, startPoint x: 722, startPoint y: 212, endPoint x: 555, endPoint y: 202, distance: 166.9
click at [555, 0] on div "Exercise Physiology Group Exercise Session Class kiosk mode Roll call 12:00 PM …" at bounding box center [573, 0] width 916 height 0
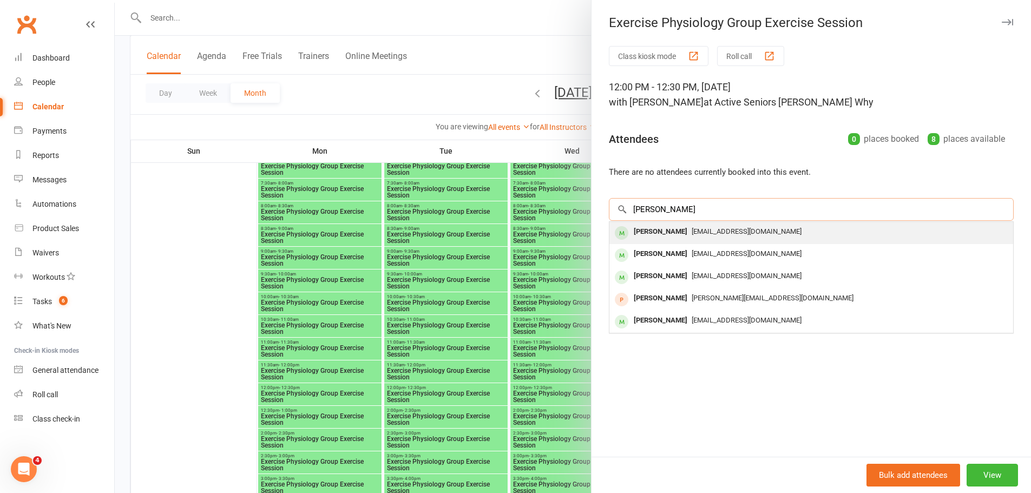
type input "Berry"
click at [649, 228] on div "Eric Berry" at bounding box center [660, 232] width 62 height 16
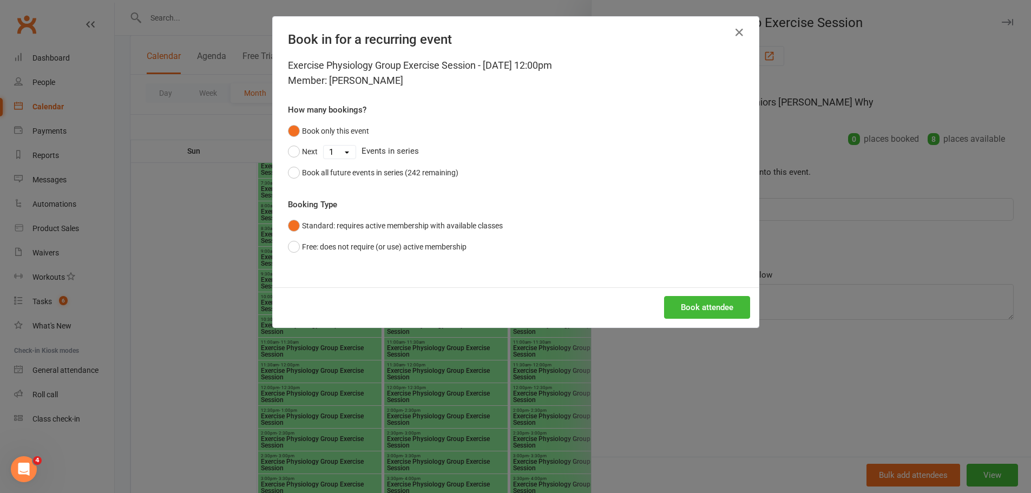
click at [704, 294] on div "Book attendee" at bounding box center [516, 307] width 486 height 40
click at [698, 312] on button "Book attendee" at bounding box center [707, 307] width 86 height 23
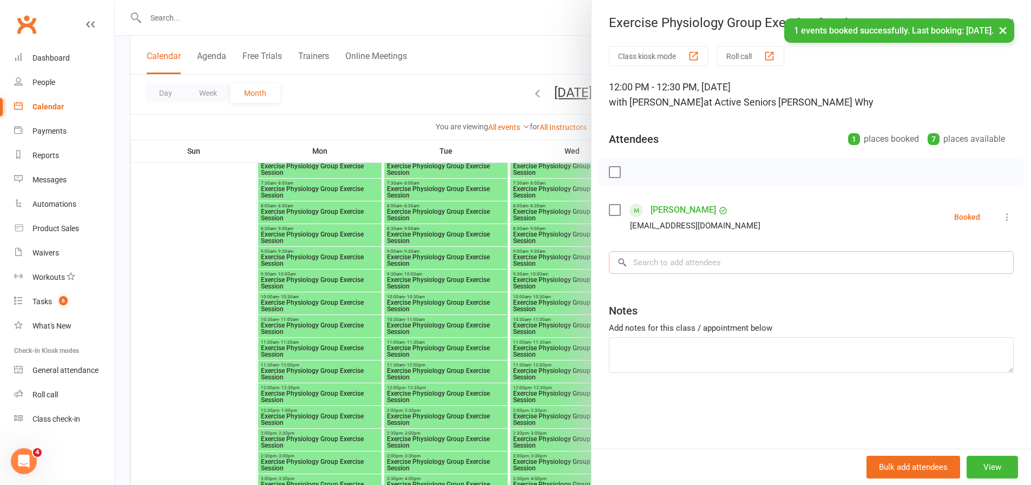
click at [684, 265] on input "search" at bounding box center [811, 262] width 405 height 23
paste input "Berry"
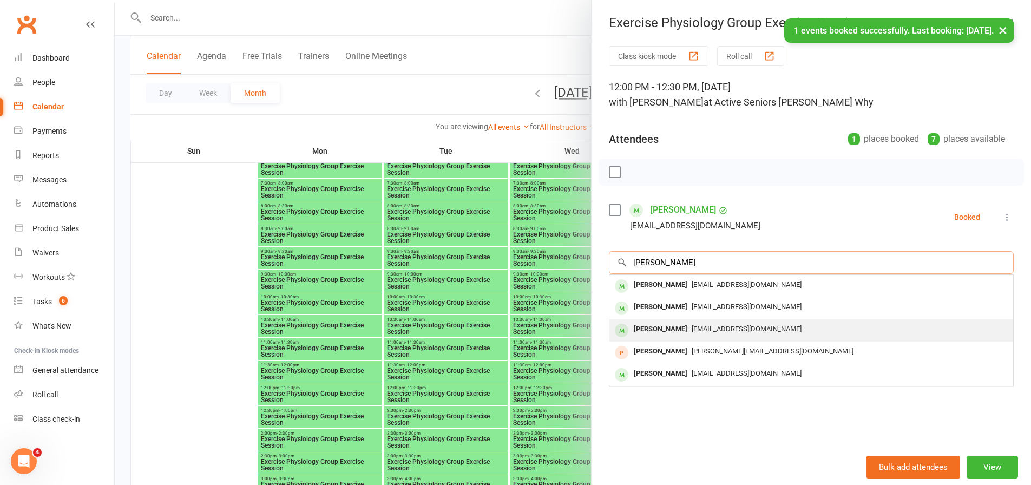
type input "Berry"
click at [666, 325] on div "Kathleen Berry" at bounding box center [660, 329] width 62 height 16
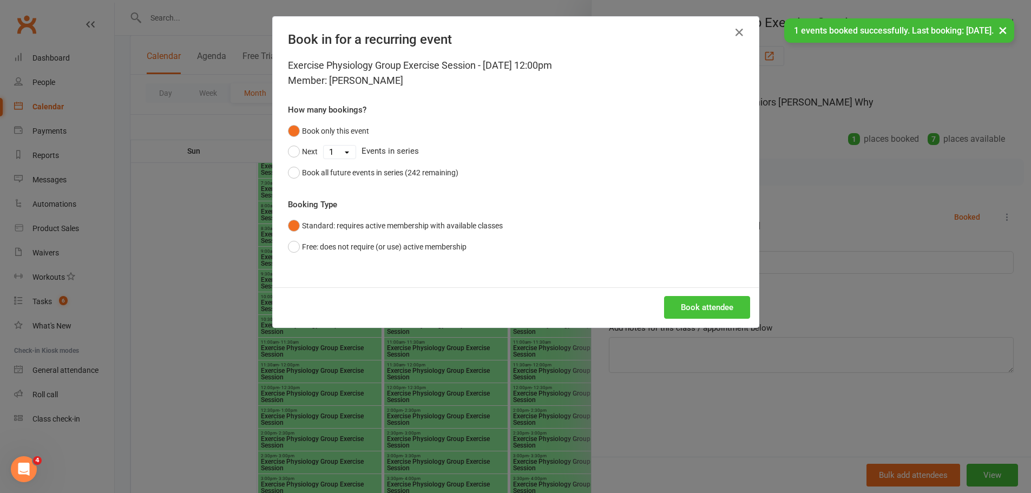
click at [710, 317] on button "Book attendee" at bounding box center [707, 307] width 86 height 23
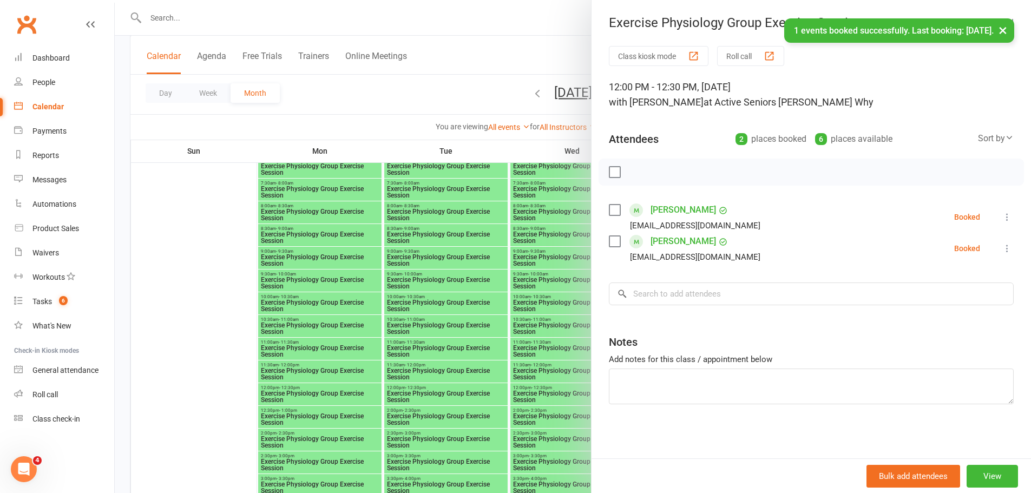
click at [470, 287] on div at bounding box center [573, 246] width 916 height 493
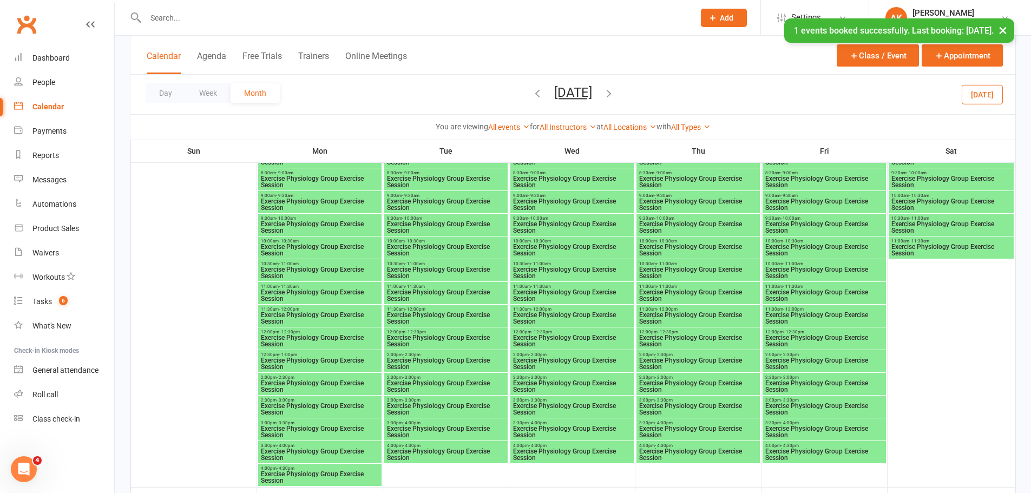
scroll to position [1082, 0]
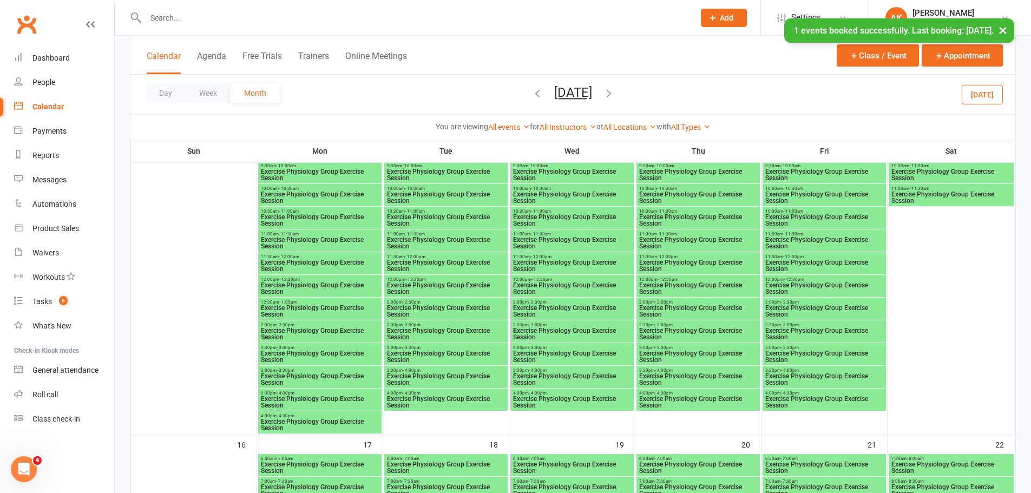
click at [678, 289] on span "Exercise Physiology Group Exercise Session" at bounding box center [697, 288] width 119 height 13
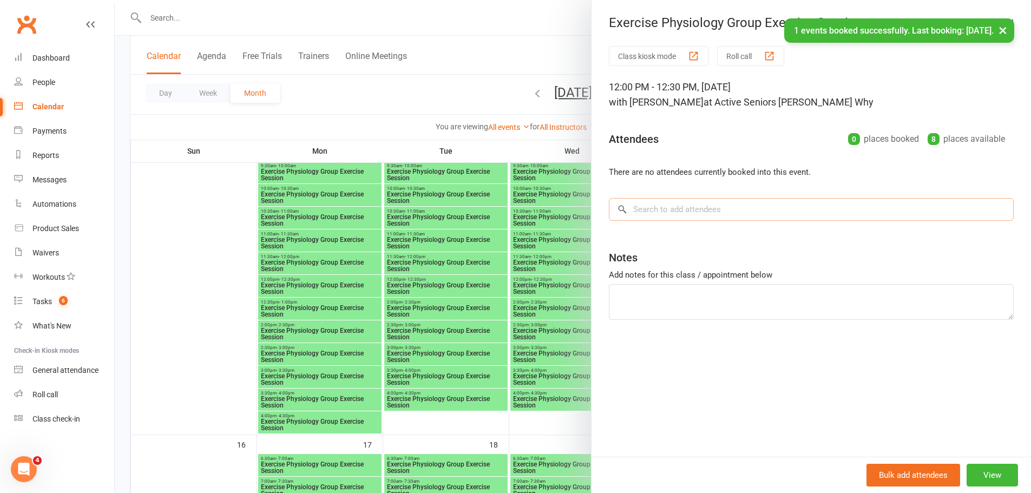
click at [666, 217] on input "search" at bounding box center [811, 209] width 405 height 23
paste input "Berry"
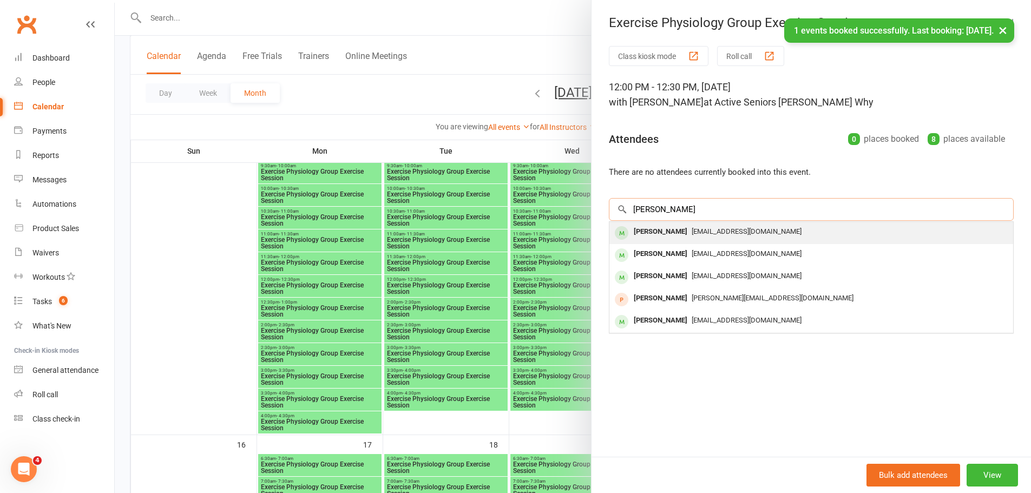
type input "Berry"
click at [663, 234] on div "Eric Berry" at bounding box center [660, 232] width 62 height 16
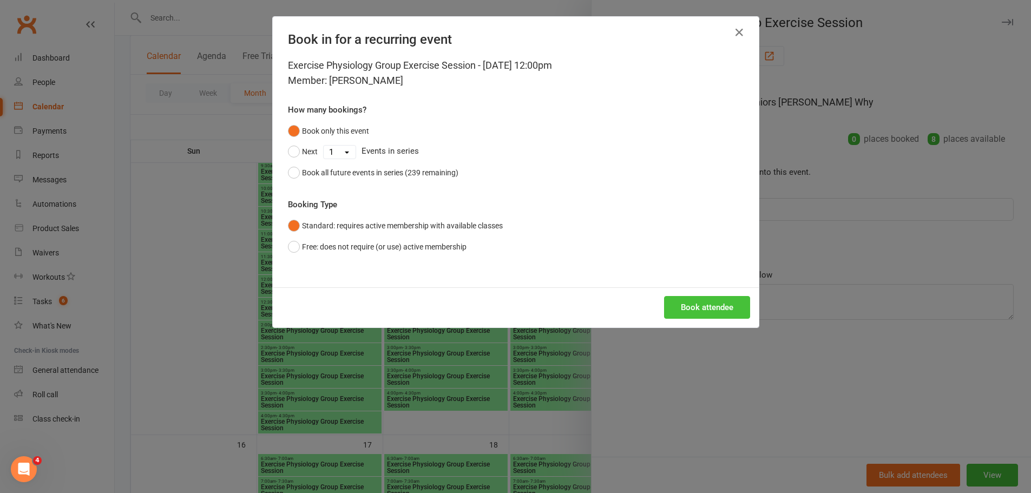
click at [685, 312] on button "Book attendee" at bounding box center [707, 307] width 86 height 23
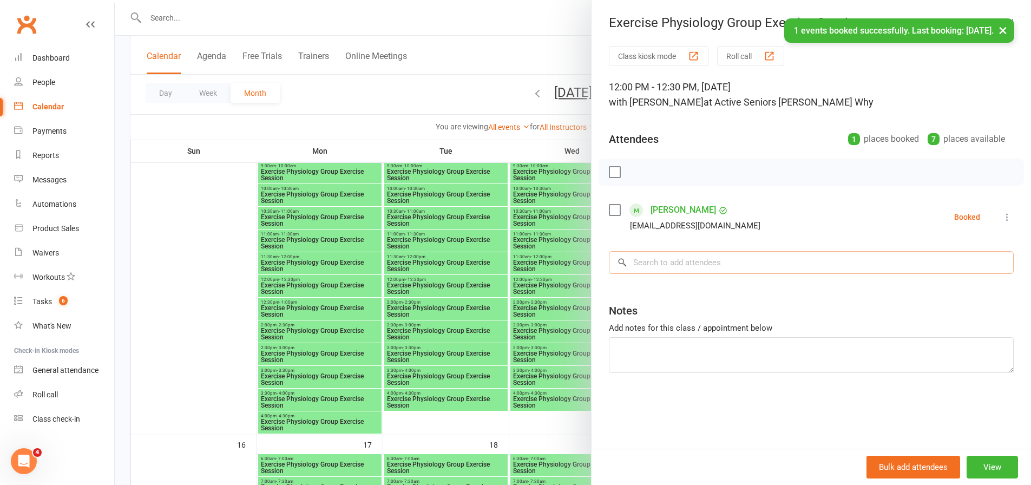
click at [686, 256] on input "search" at bounding box center [811, 262] width 405 height 23
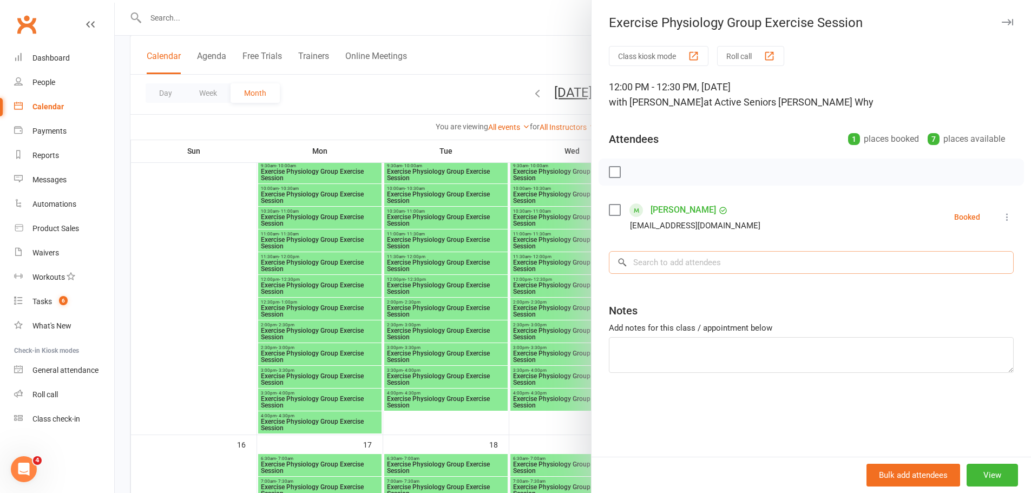
paste input "barbara.aird@gmail.com"
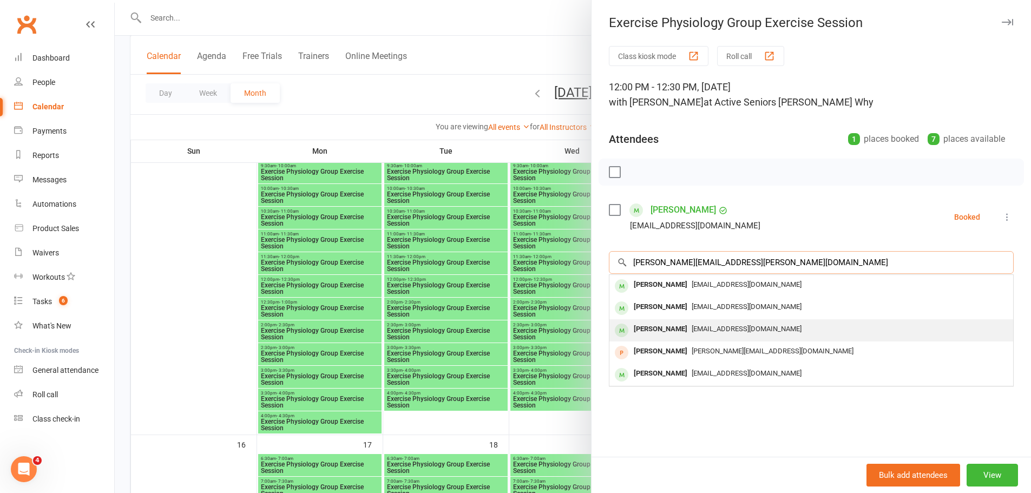
type input "barbara.aird@gmail.com"
click at [659, 324] on div "Kathleen Berry" at bounding box center [660, 329] width 62 height 16
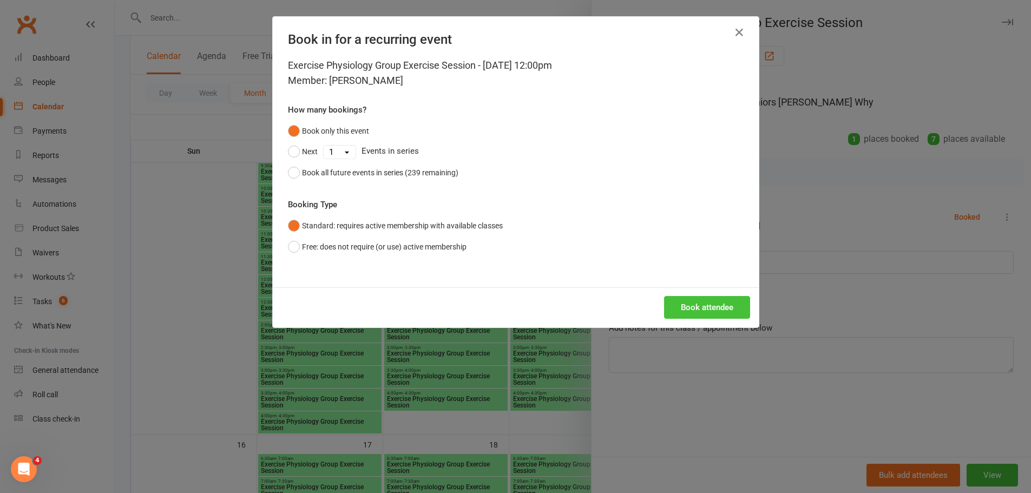
click at [726, 315] on button "Book attendee" at bounding box center [707, 307] width 86 height 23
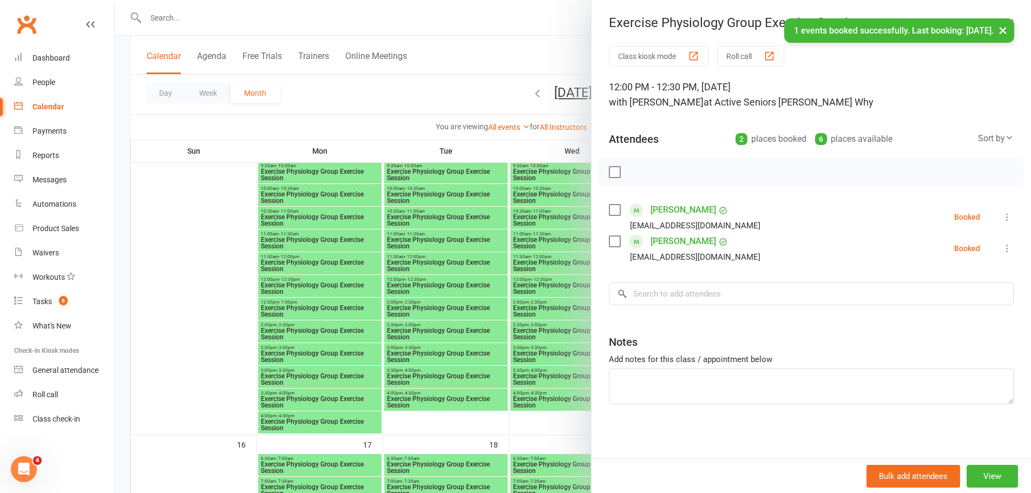
click at [509, 234] on div at bounding box center [573, 246] width 916 height 493
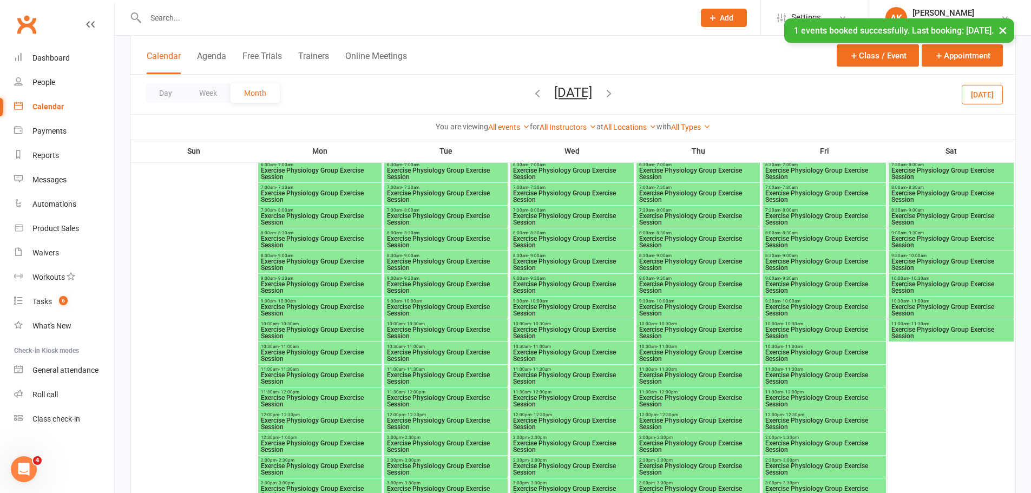
scroll to position [1028, 0]
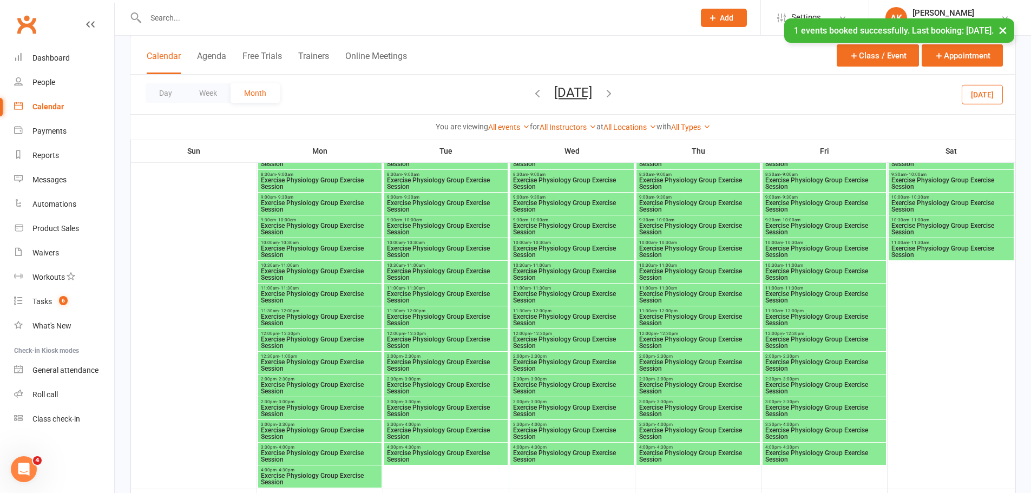
click at [666, 333] on span "- 12:30pm" at bounding box center [667, 333] width 21 height 5
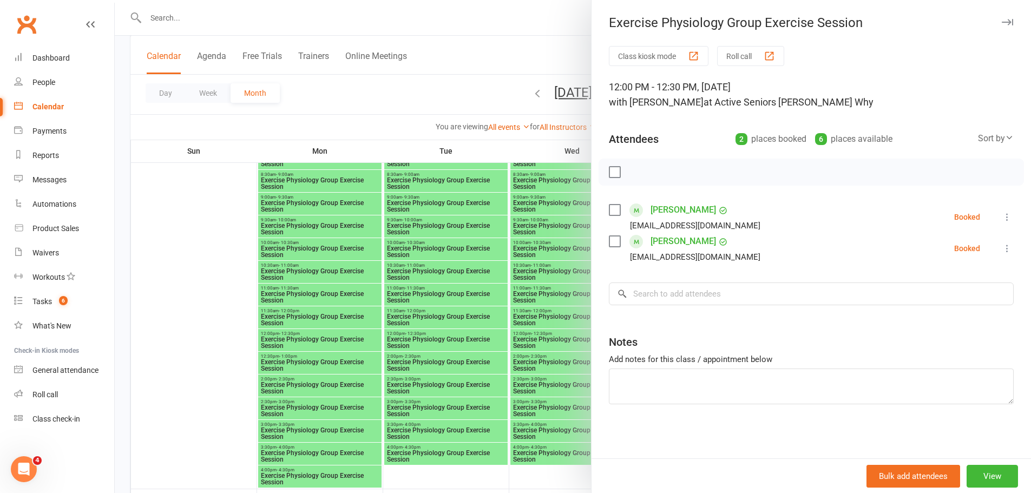
click at [518, 302] on div at bounding box center [573, 246] width 916 height 493
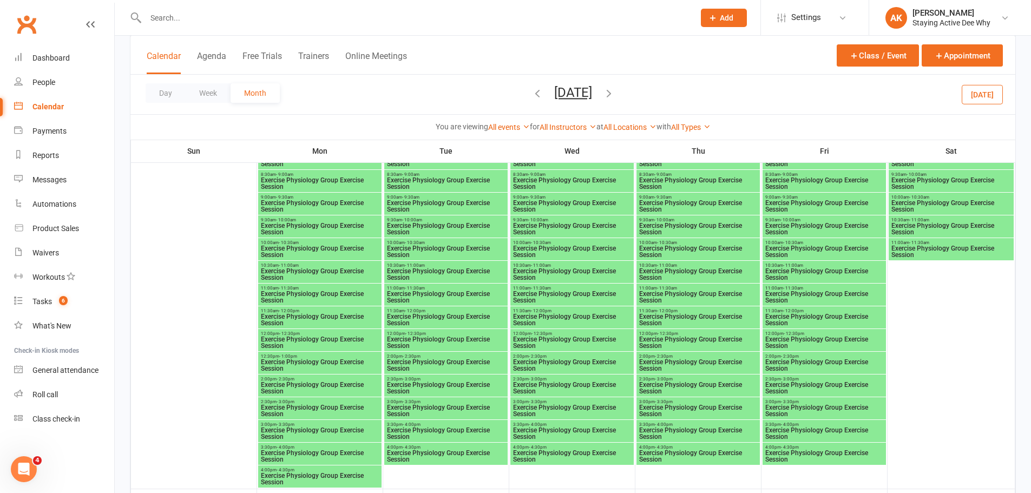
click at [790, 334] on span "- 12:30pm" at bounding box center [793, 333] width 21 height 5
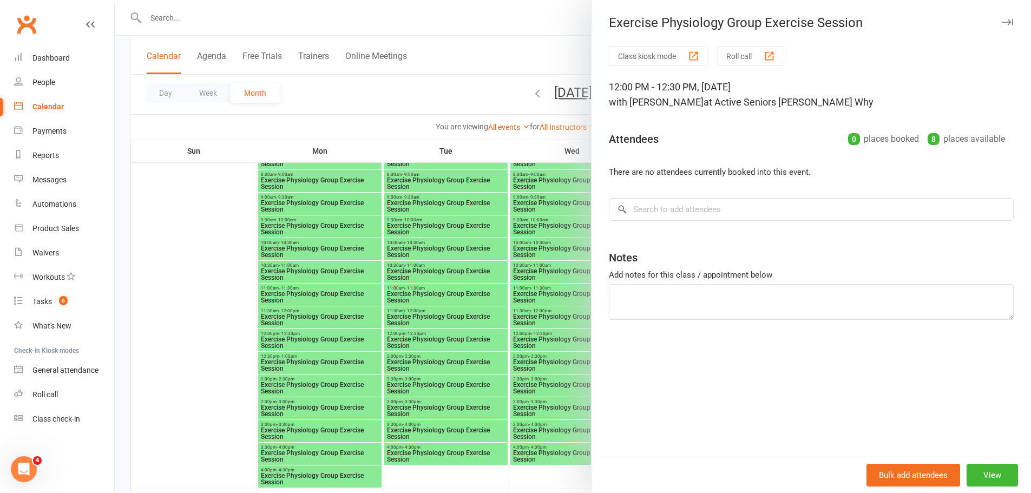
click at [690, 226] on div "Class kiosk mode Roll call 12:00 PM - 12:30 PM, Friday, November, 14, 2025 with…" at bounding box center [810, 251] width 439 height 411
click at [690, 211] on input "search" at bounding box center [811, 209] width 405 height 23
paste input "barbara.aird@gmail.com"
click at [690, 206] on input "barbara.aird@gmail.com" at bounding box center [811, 209] width 405 height 23
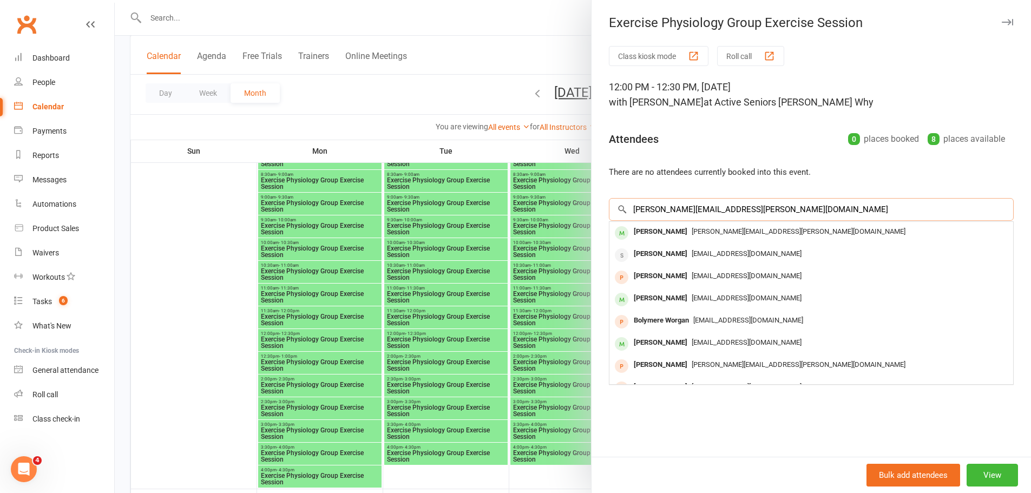
click at [690, 206] on input "barbara.aird@gmail.com" at bounding box center [811, 209] width 405 height 23
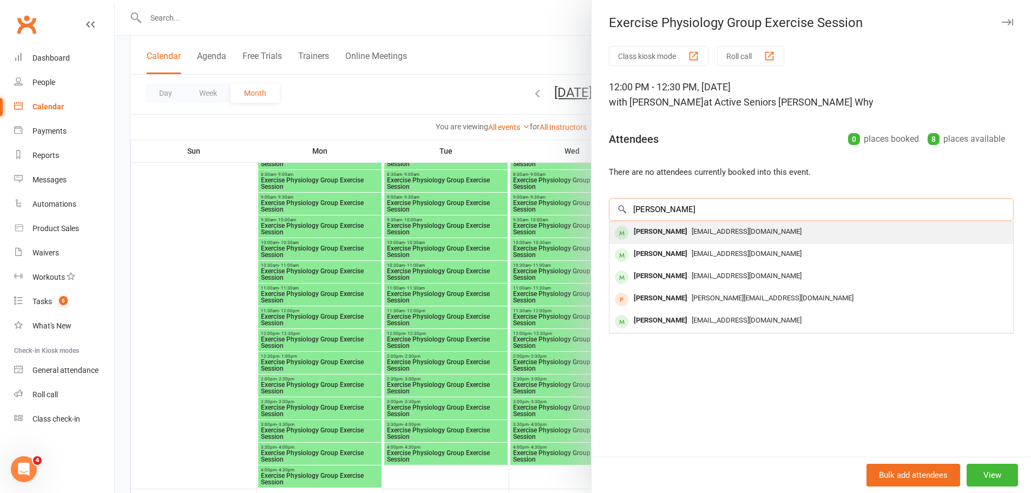
type input "Berry"
click at [681, 224] on div "ericberry@optusnet.com.au" at bounding box center [811, 232] width 395 height 16
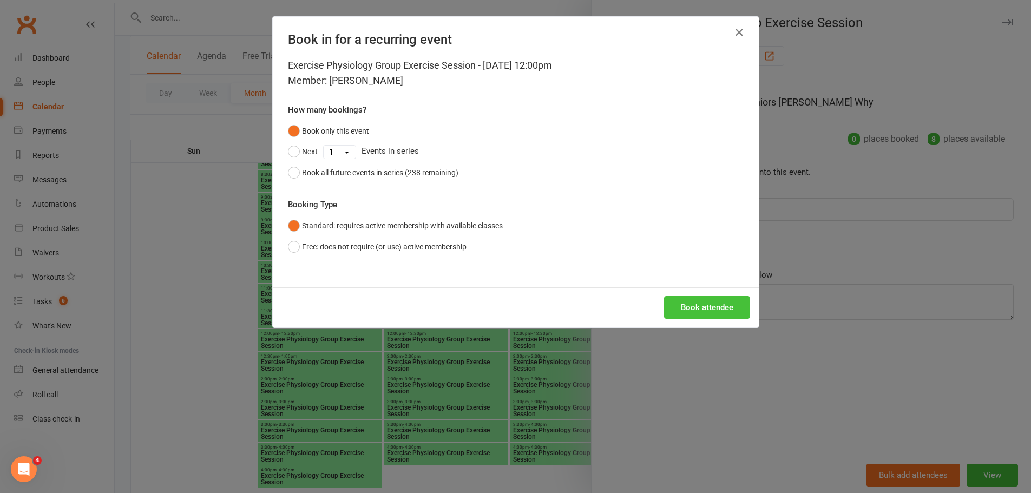
click at [702, 307] on button "Book attendee" at bounding box center [707, 307] width 86 height 23
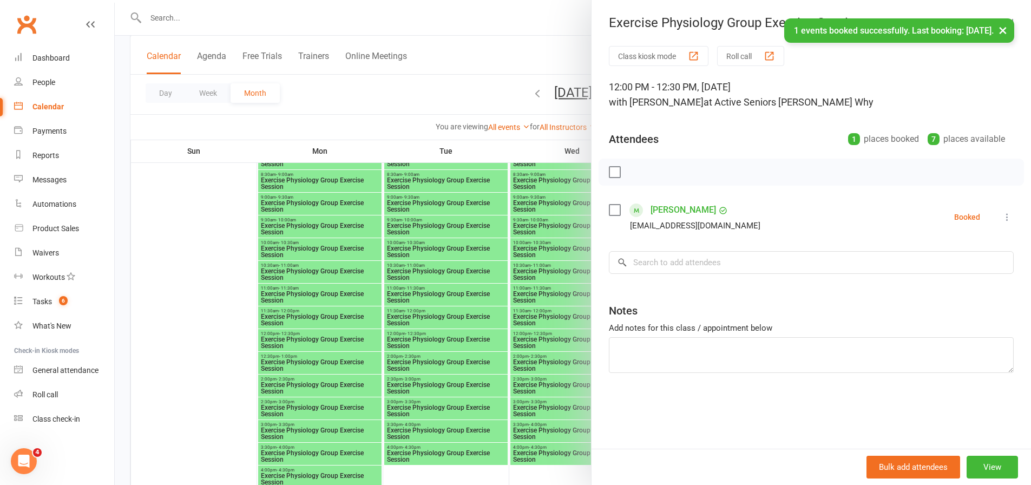
click at [666, 251] on div "Class kiosk mode Roll call 12:00 PM - 12:30 PM, Friday, November, 14, 2025 with…" at bounding box center [810, 247] width 439 height 403
click at [656, 268] on input "search" at bounding box center [811, 262] width 405 height 23
paste input "Berry"
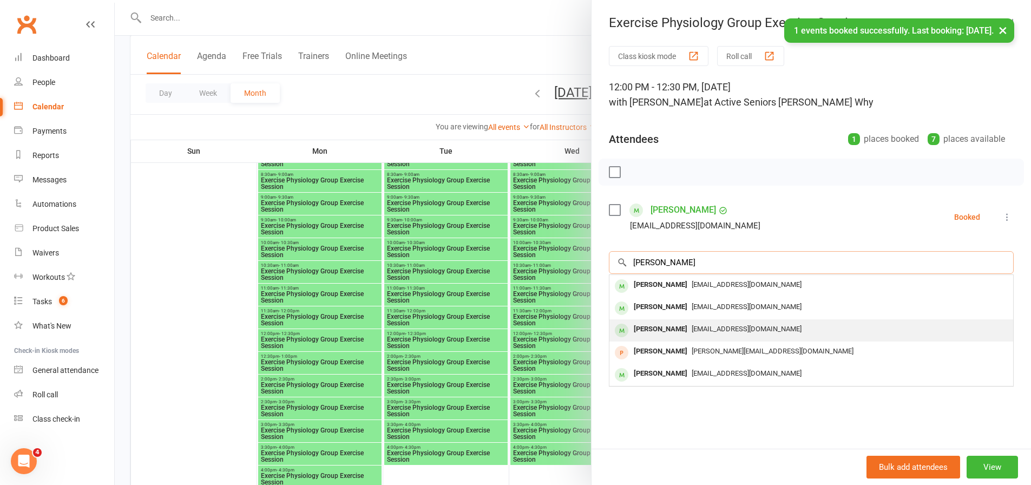
type input "Berry"
click at [667, 327] on div "Kathleen Berry" at bounding box center [660, 329] width 62 height 16
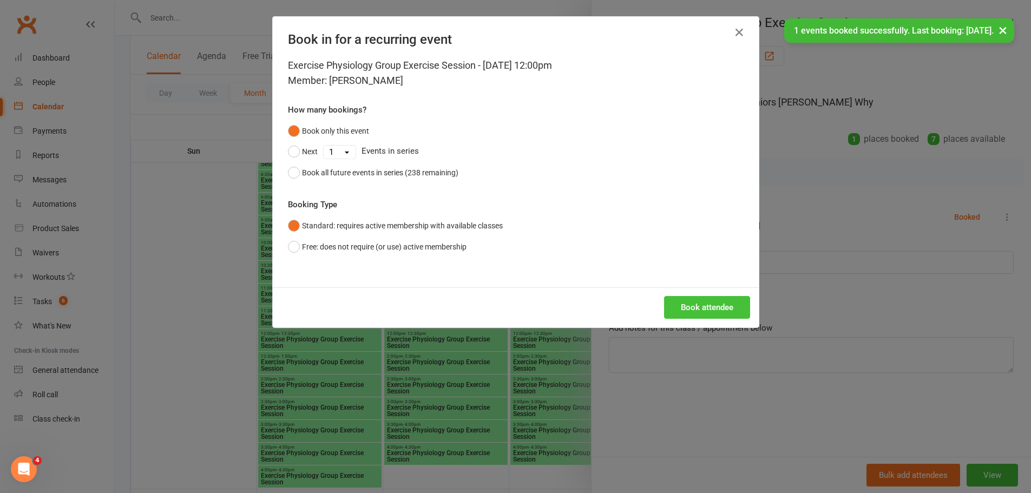
click at [708, 307] on button "Book attendee" at bounding box center [707, 307] width 86 height 23
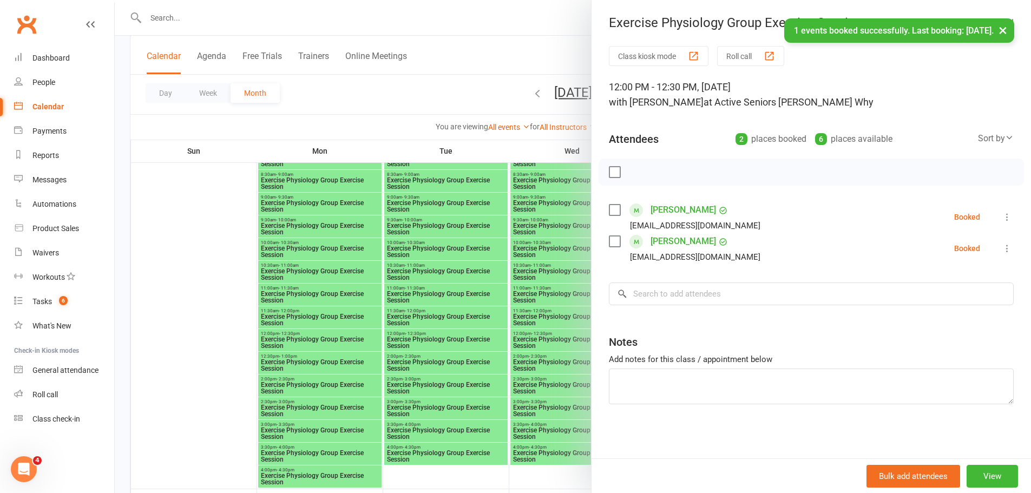
click at [502, 266] on div at bounding box center [573, 246] width 916 height 493
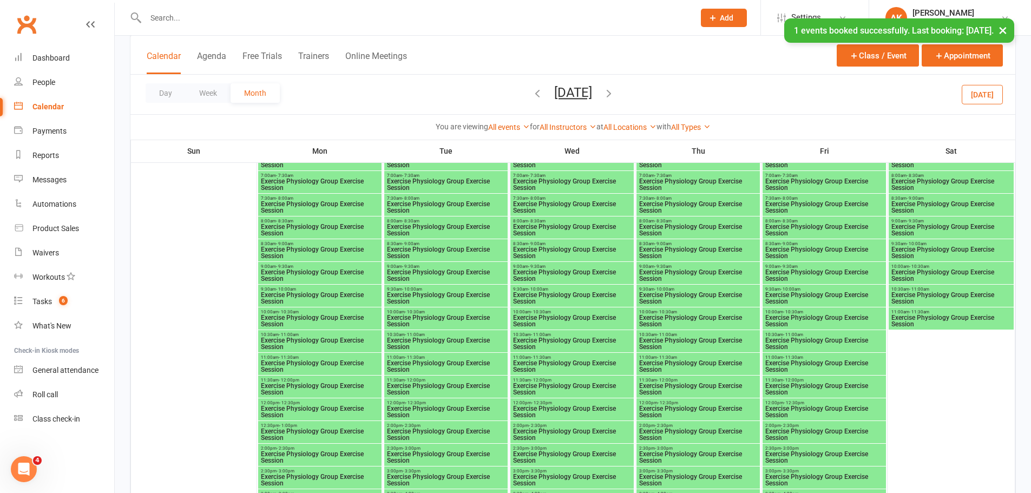
scroll to position [1407, 0]
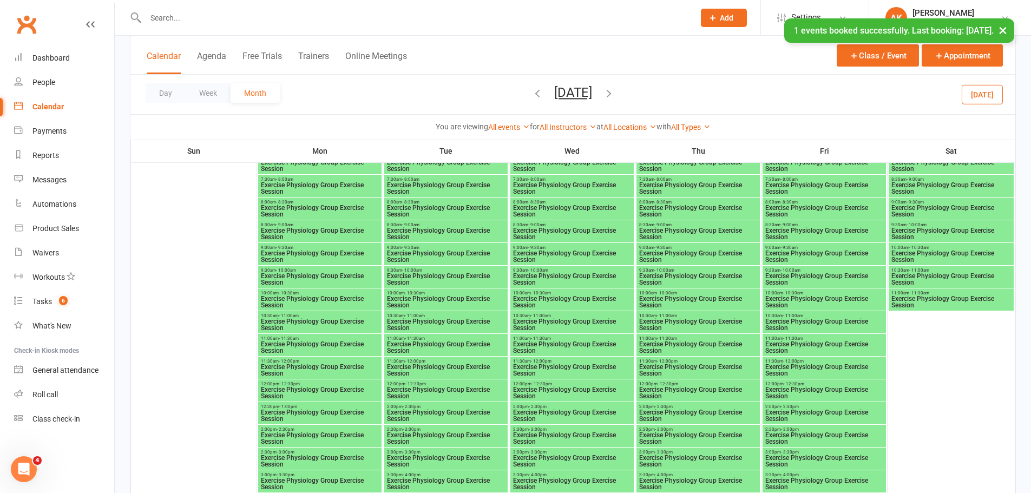
click at [295, 384] on span "- 12:30pm" at bounding box center [289, 383] width 21 height 5
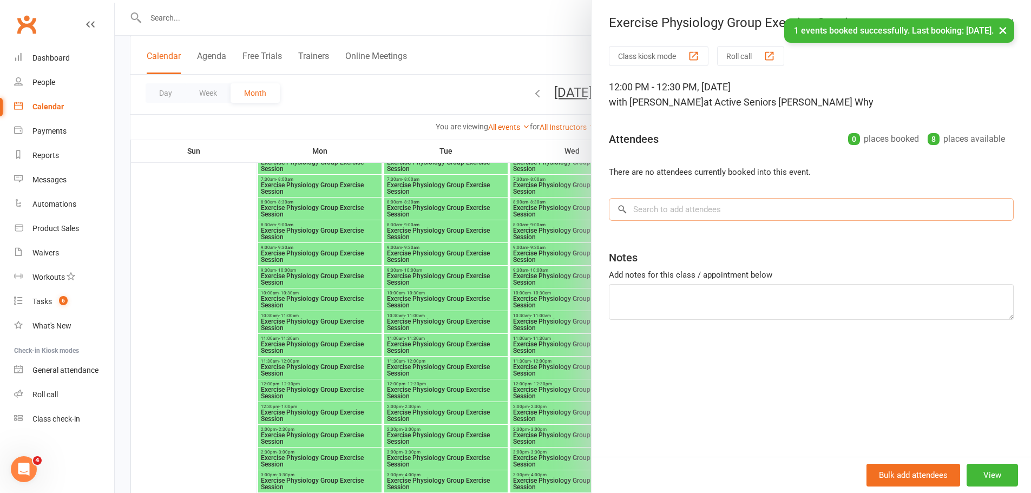
click at [694, 210] on input "search" at bounding box center [811, 209] width 405 height 23
paste input "Berry"
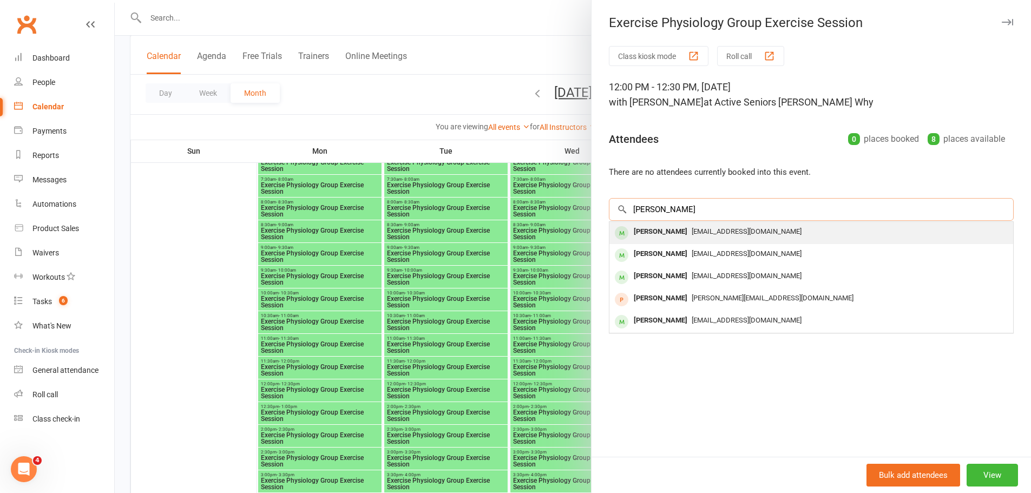
type input "Berry"
click at [691, 233] on span "ericberry@optusnet.com.au" at bounding box center [746, 231] width 110 height 8
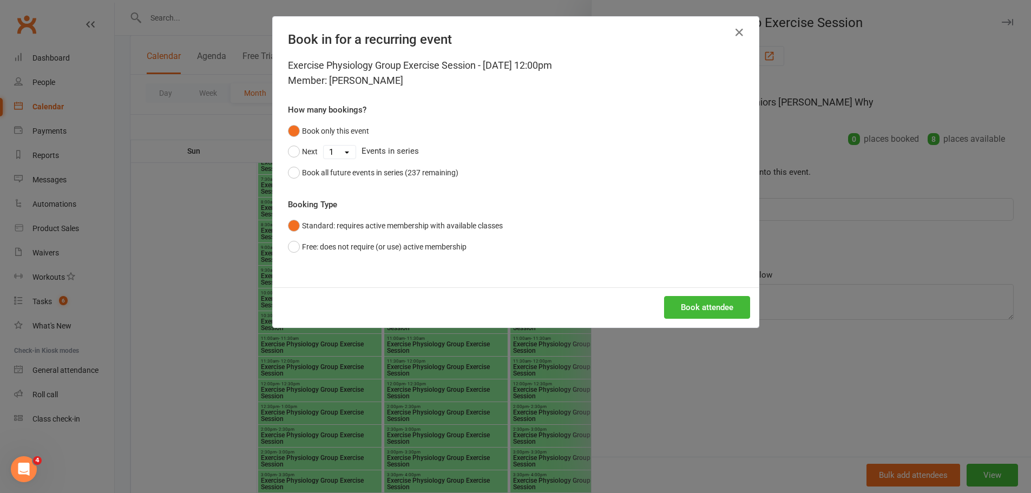
click at [698, 295] on div "Book attendee" at bounding box center [516, 307] width 486 height 40
click at [703, 311] on button "Book attendee" at bounding box center [707, 307] width 86 height 23
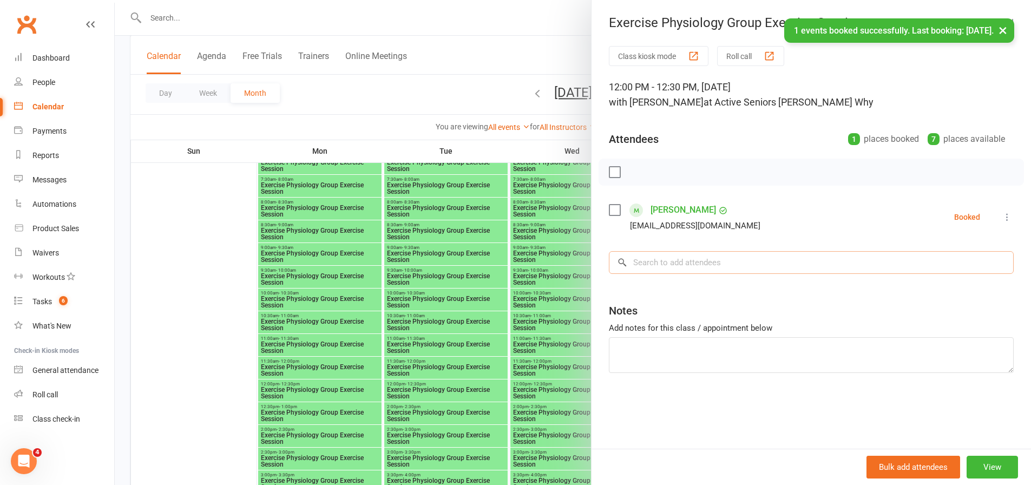
click at [643, 257] on input "search" at bounding box center [811, 262] width 405 height 23
paste input "Berry"
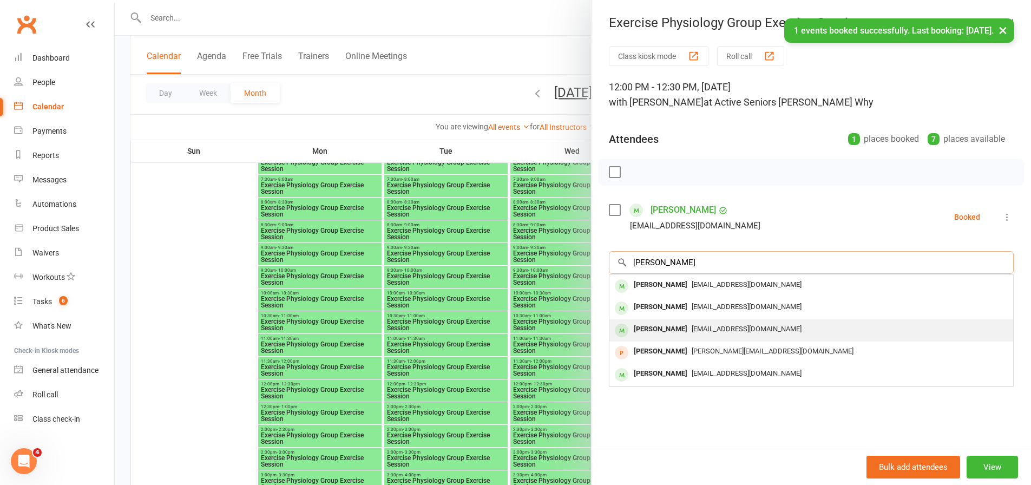
type input "Berry"
click at [664, 323] on div "Kathleen Berry" at bounding box center [660, 329] width 62 height 16
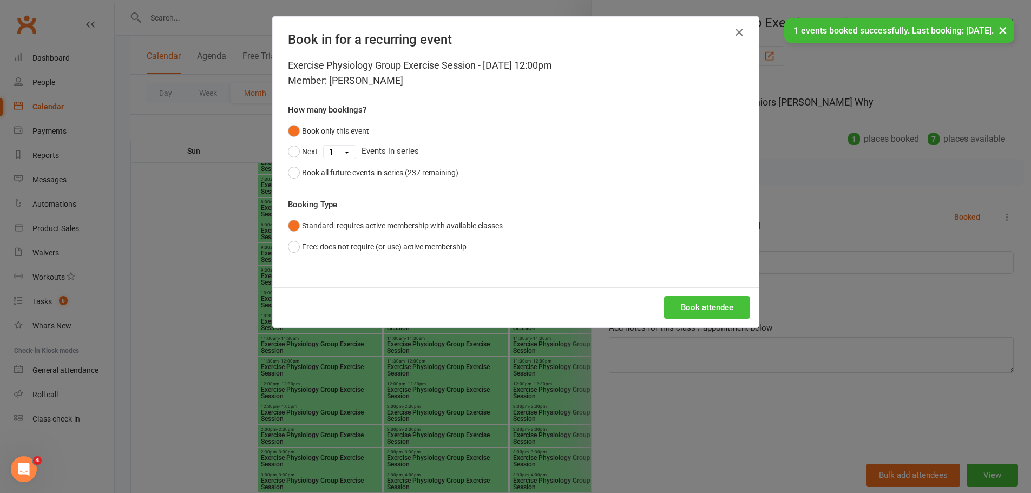
click at [708, 301] on button "Book attendee" at bounding box center [707, 307] width 86 height 23
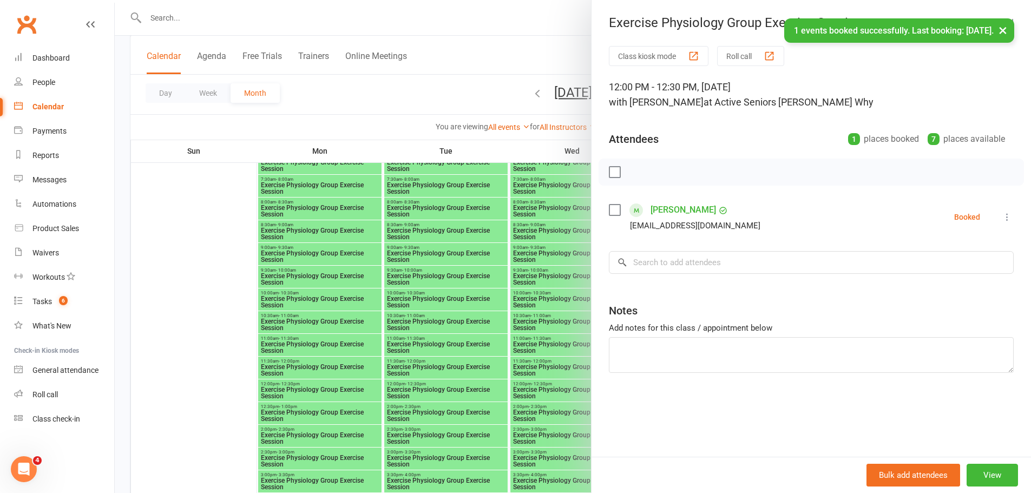
click at [477, 296] on div at bounding box center [573, 246] width 916 height 493
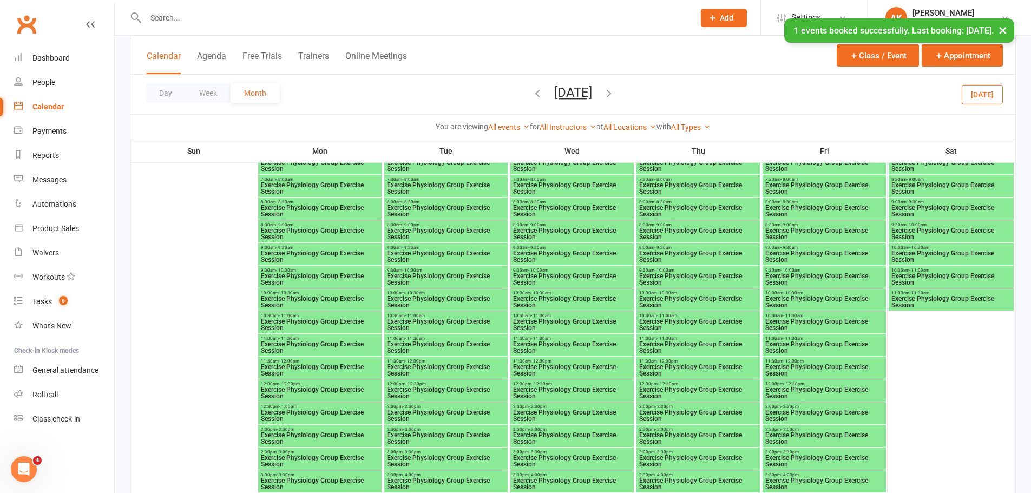
click at [669, 383] on span "- 12:30pm" at bounding box center [667, 383] width 21 height 5
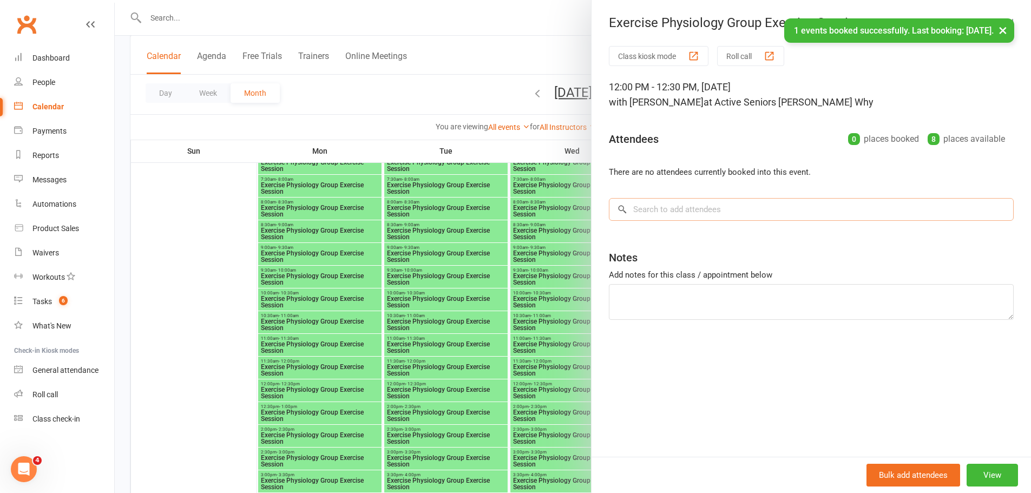
click at [664, 212] on input "search" at bounding box center [811, 209] width 405 height 23
paste input "Berry"
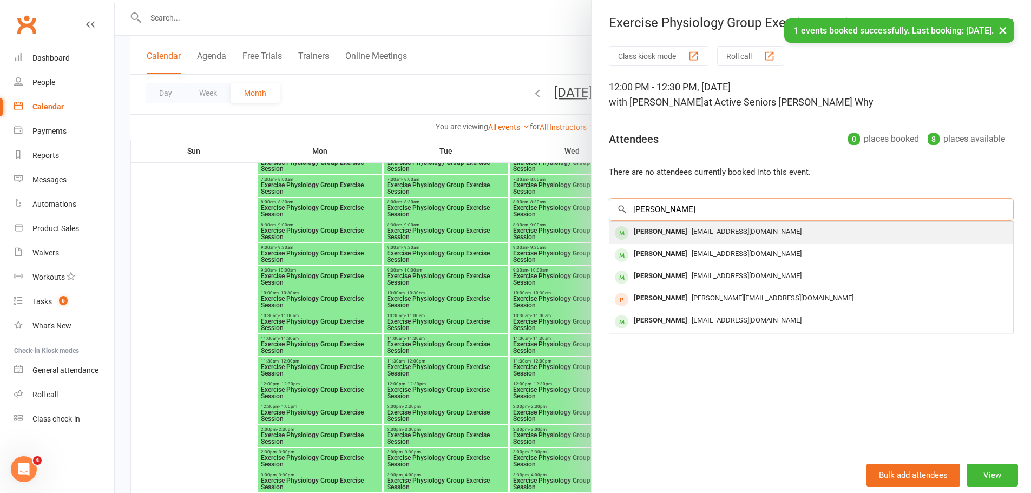
type input "Berry"
click at [691, 233] on span "ericberry@optusnet.com.au" at bounding box center [746, 231] width 110 height 8
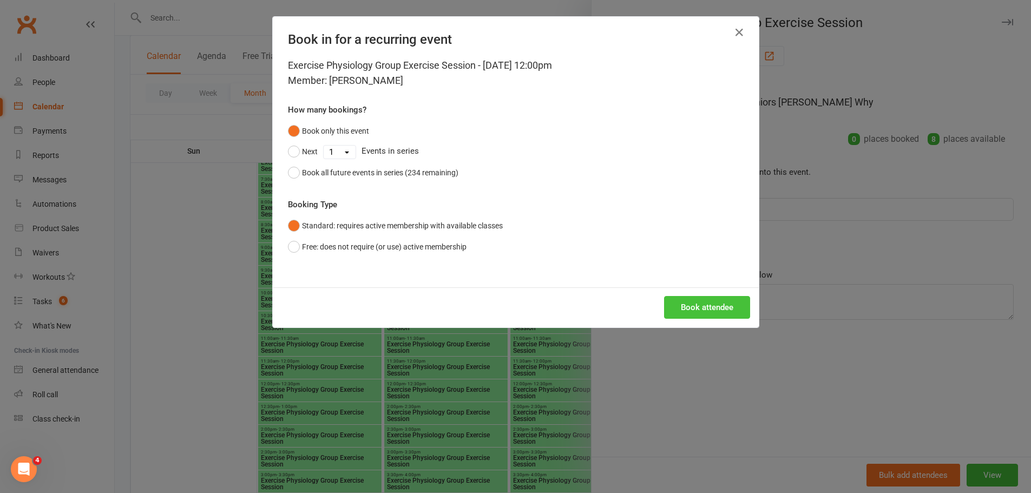
click at [710, 314] on button "Book attendee" at bounding box center [707, 307] width 86 height 23
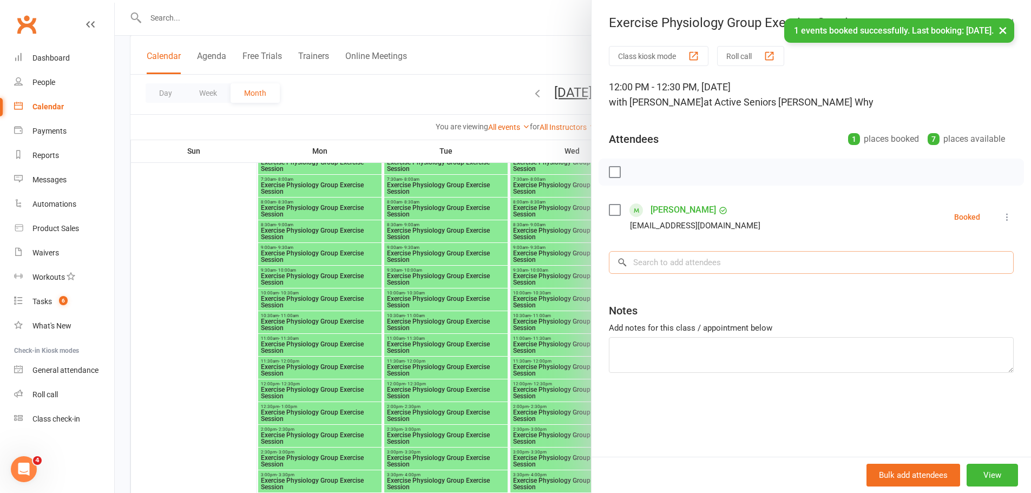
click at [671, 262] on input "search" at bounding box center [811, 262] width 405 height 23
paste input "Berry"
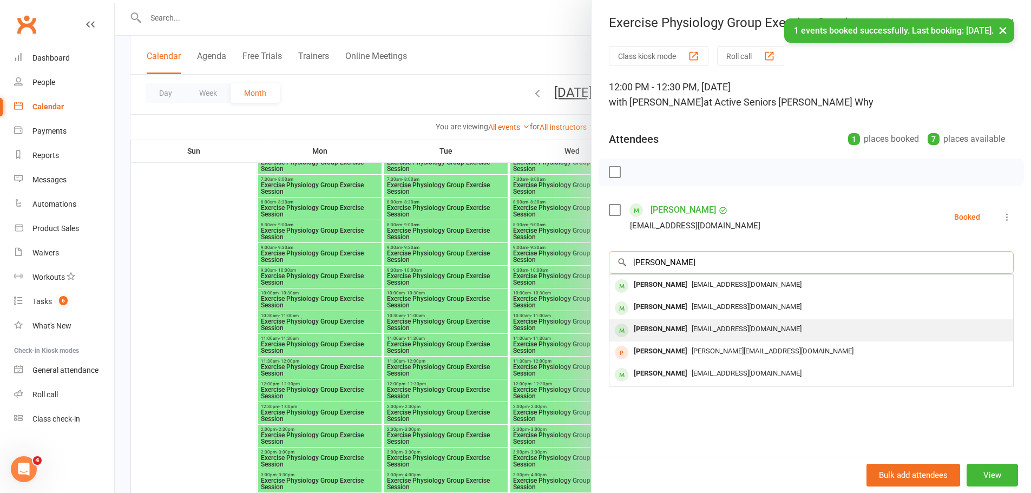
type input "Berry"
click at [667, 325] on div "Kathleen Berry" at bounding box center [660, 329] width 62 height 16
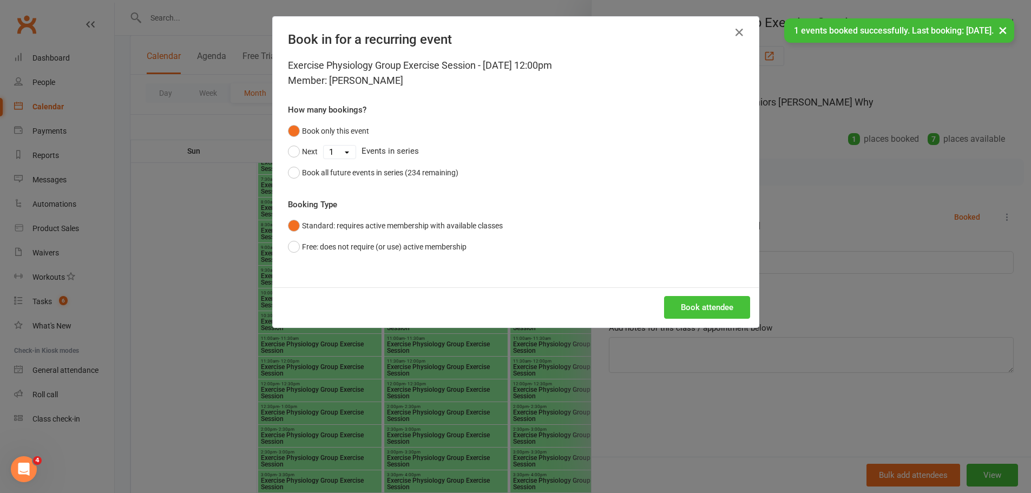
click at [736, 307] on button "Book attendee" at bounding box center [707, 307] width 86 height 23
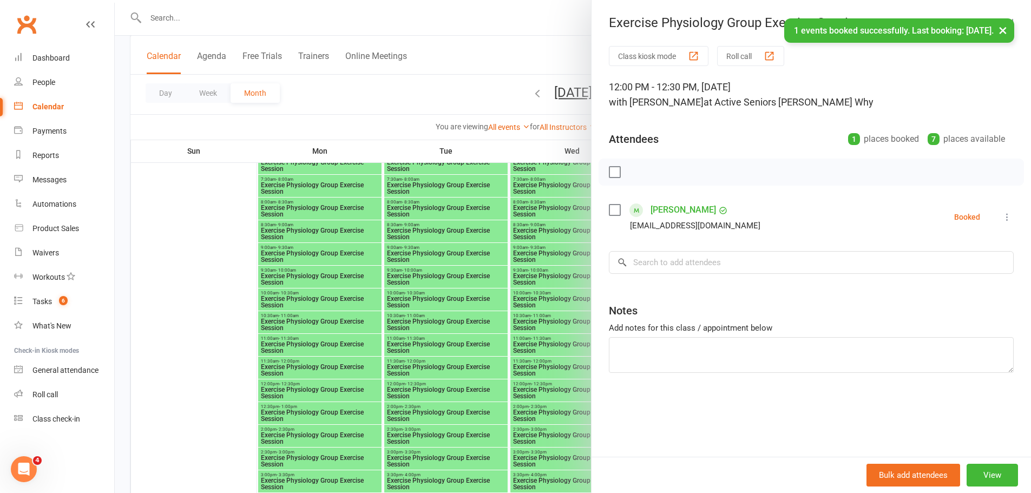
click at [474, 267] on div at bounding box center [573, 246] width 916 height 493
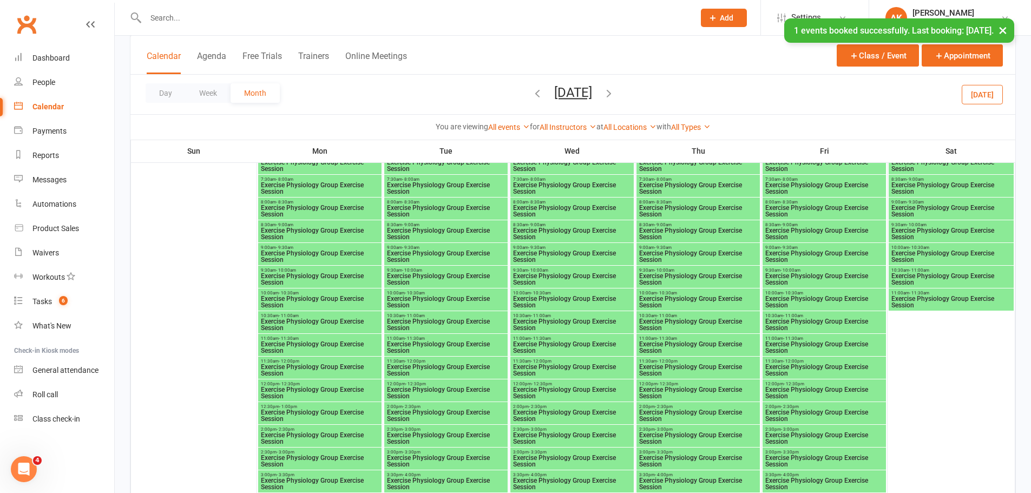
click at [784, 386] on span "Exercise Physiology Group Exercise Session" at bounding box center [823, 392] width 119 height 13
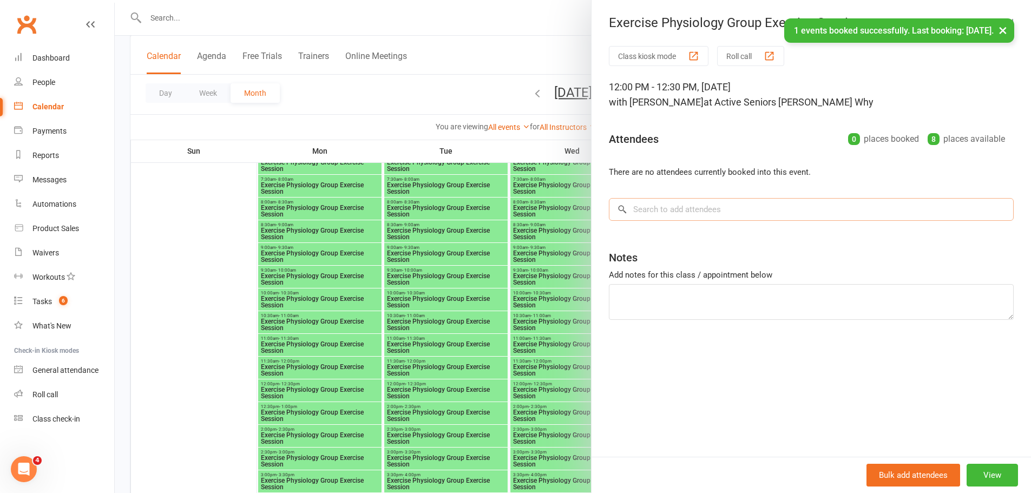
click at [719, 209] on input "search" at bounding box center [811, 209] width 405 height 23
paste input "Berry"
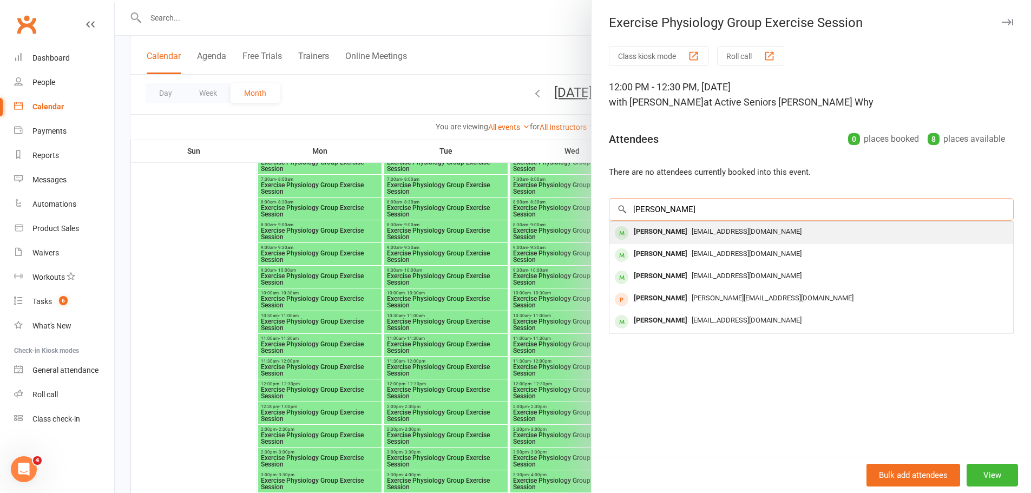
type input "Berry"
click at [704, 224] on div "ericberry@optusnet.com.au" at bounding box center [811, 232] width 395 height 16
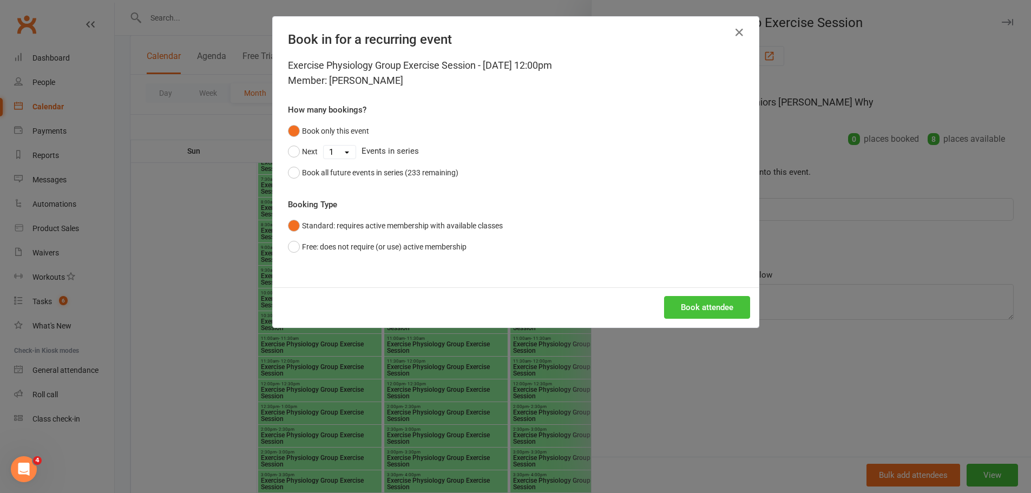
click at [714, 312] on button "Book attendee" at bounding box center [707, 307] width 86 height 23
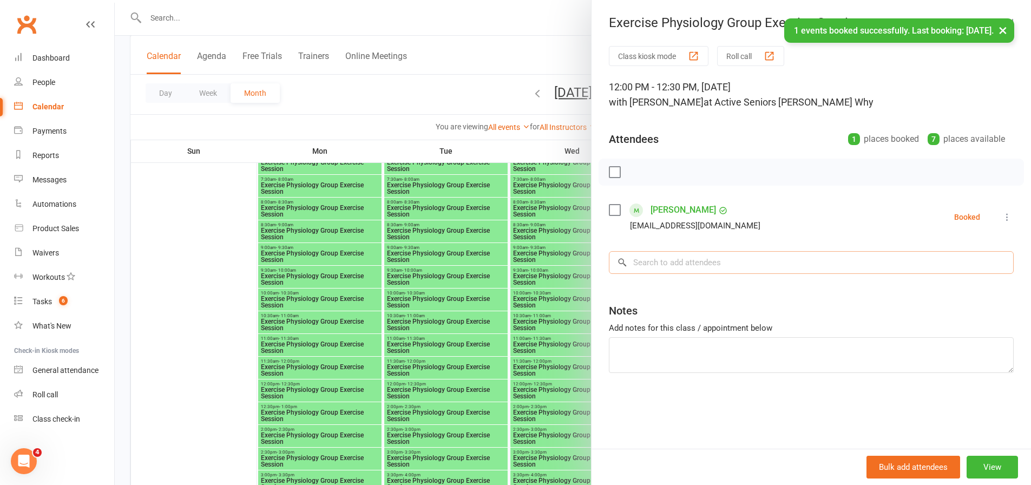
click at [680, 272] on input "search" at bounding box center [811, 262] width 405 height 23
paste input "Berry"
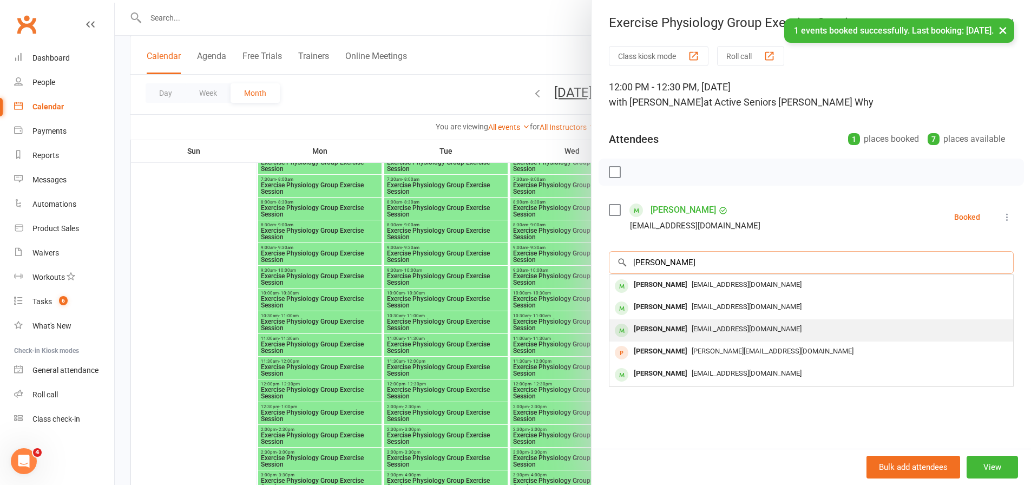
type input "Berry"
click at [676, 328] on div "Kathleen Berry" at bounding box center [660, 329] width 62 height 16
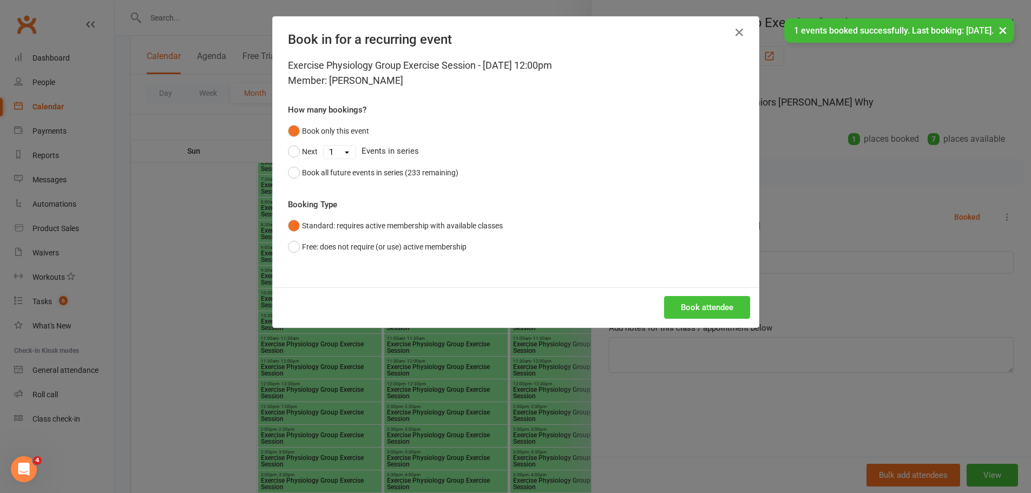
click at [694, 309] on button "Book attendee" at bounding box center [707, 307] width 86 height 23
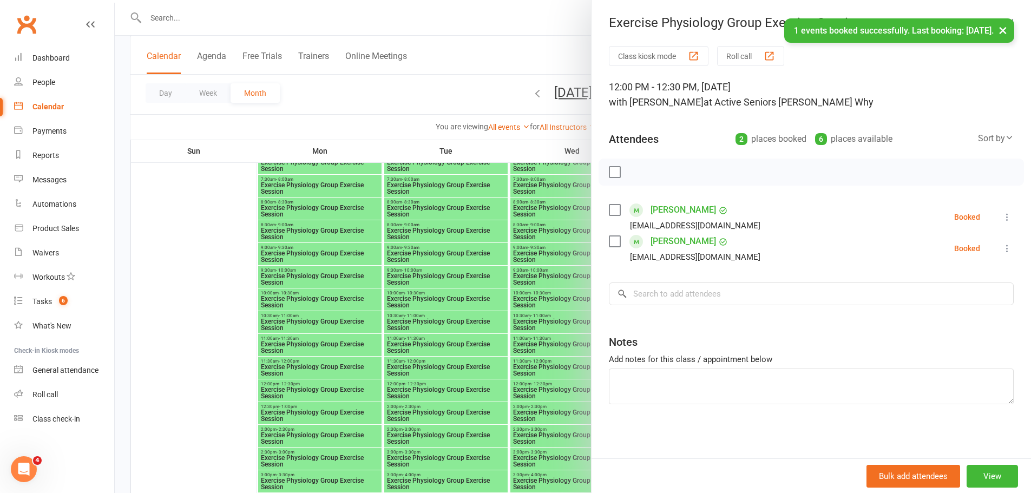
click at [562, 233] on div at bounding box center [573, 246] width 916 height 493
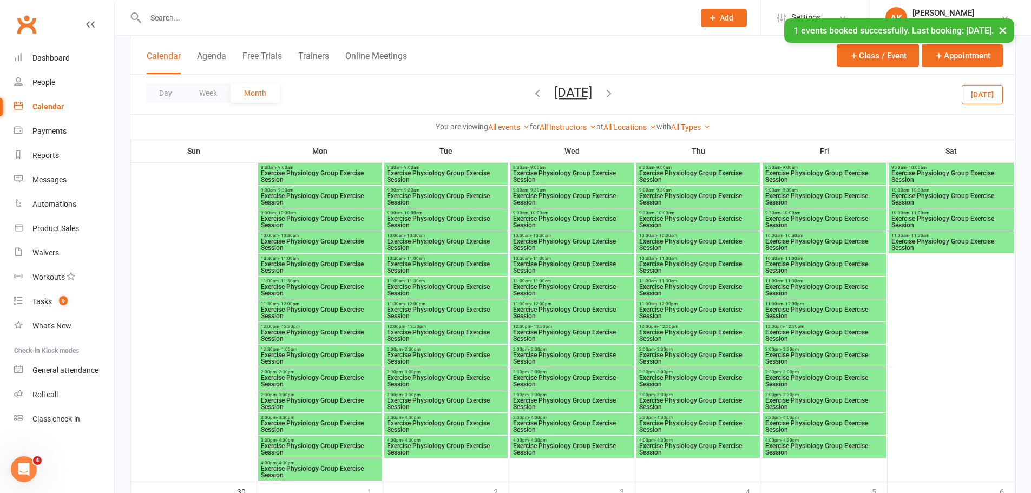
scroll to position [1894, 0]
click at [288, 329] on span "Exercise Physiology Group Exercise Session" at bounding box center [319, 334] width 119 height 13
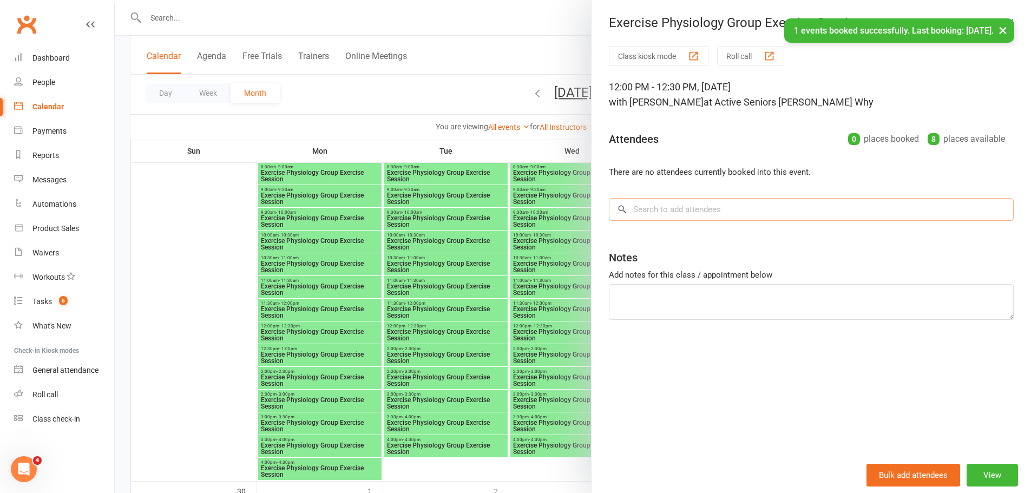
click at [749, 203] on input "search" at bounding box center [811, 209] width 405 height 23
paste input "Berry"
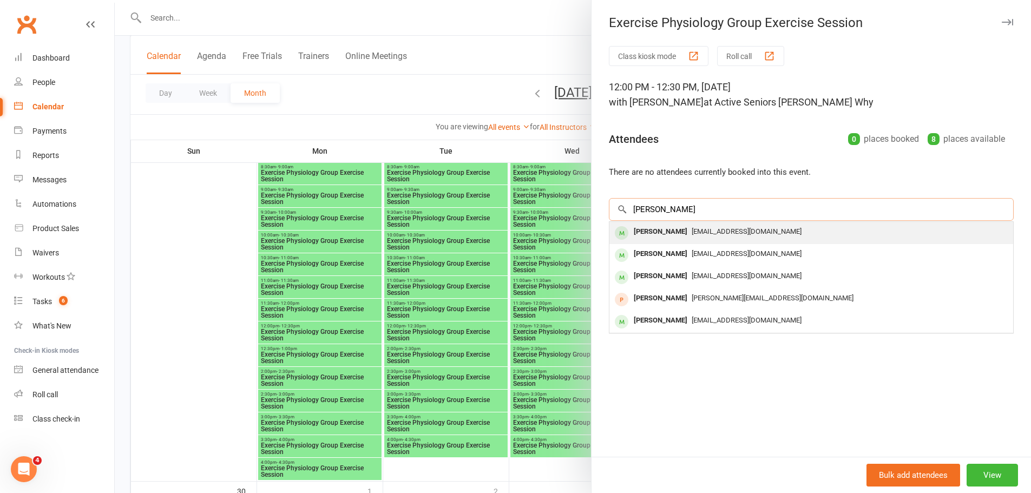
type input "Berry"
click at [691, 234] on span "ericberry@optusnet.com.au" at bounding box center [746, 231] width 110 height 8
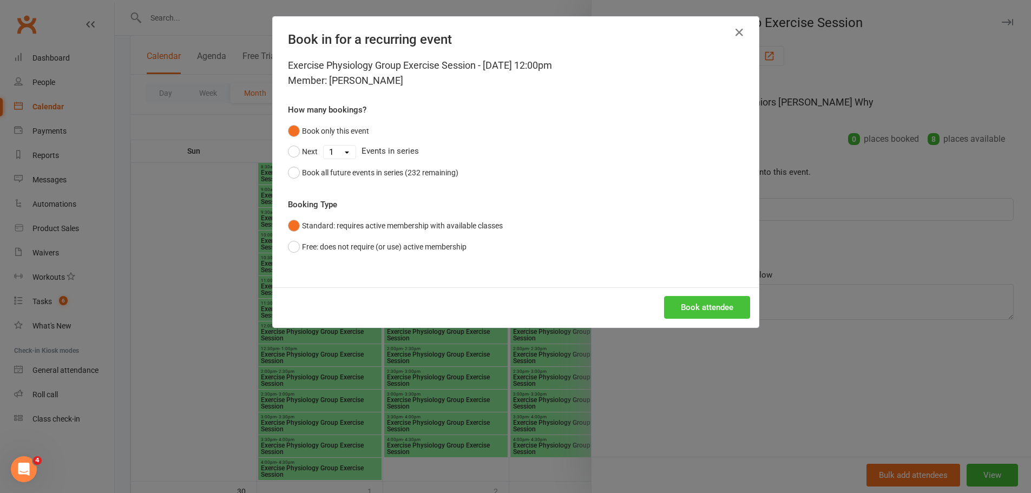
click at [693, 301] on button "Book attendee" at bounding box center [707, 307] width 86 height 23
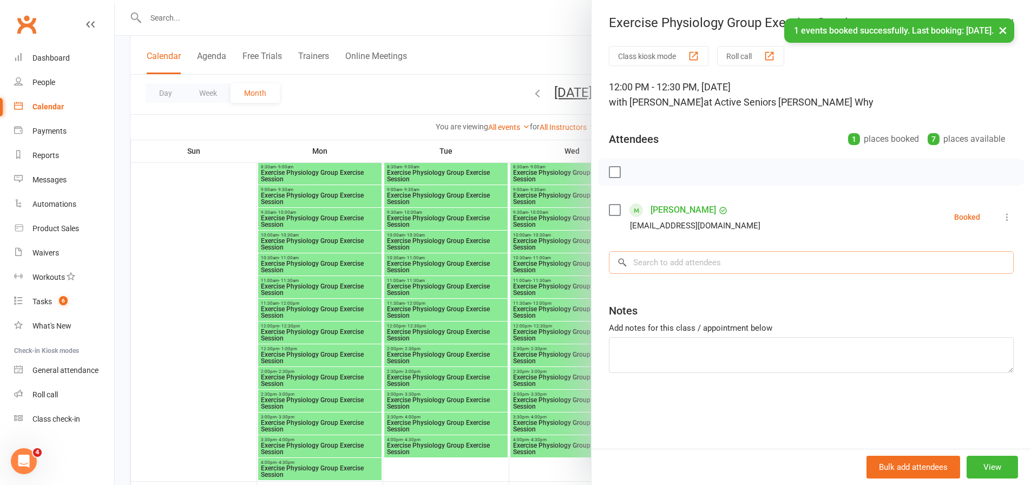
click at [686, 252] on input "search" at bounding box center [811, 262] width 405 height 23
paste input "Berry"
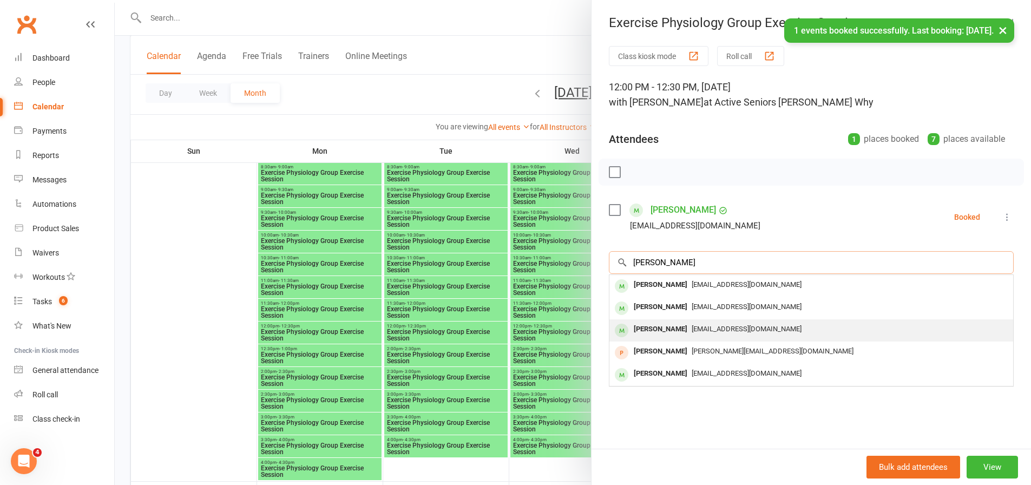
type input "Berry"
click at [672, 333] on div "Kathleen Berry" at bounding box center [660, 329] width 62 height 16
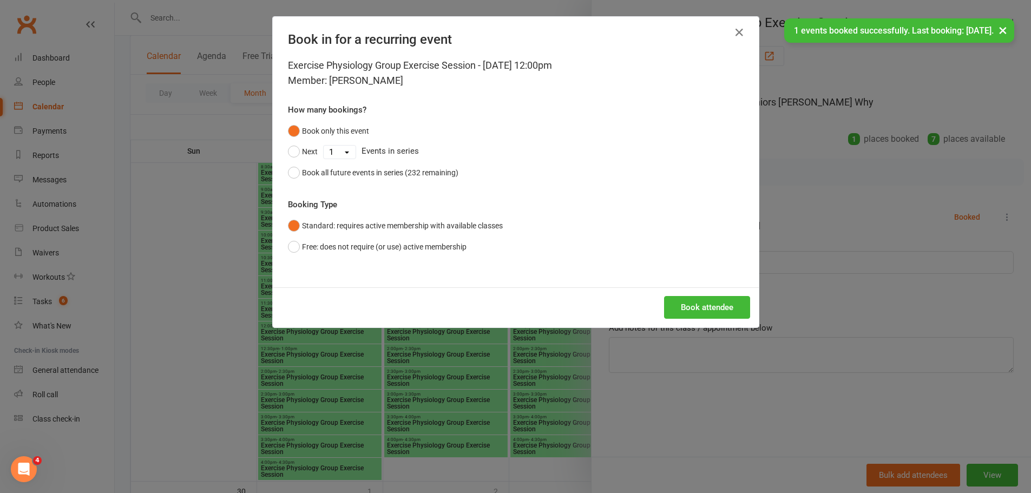
click at [682, 325] on div "Book attendee" at bounding box center [516, 307] width 486 height 40
click at [691, 308] on button "Book attendee" at bounding box center [707, 307] width 86 height 23
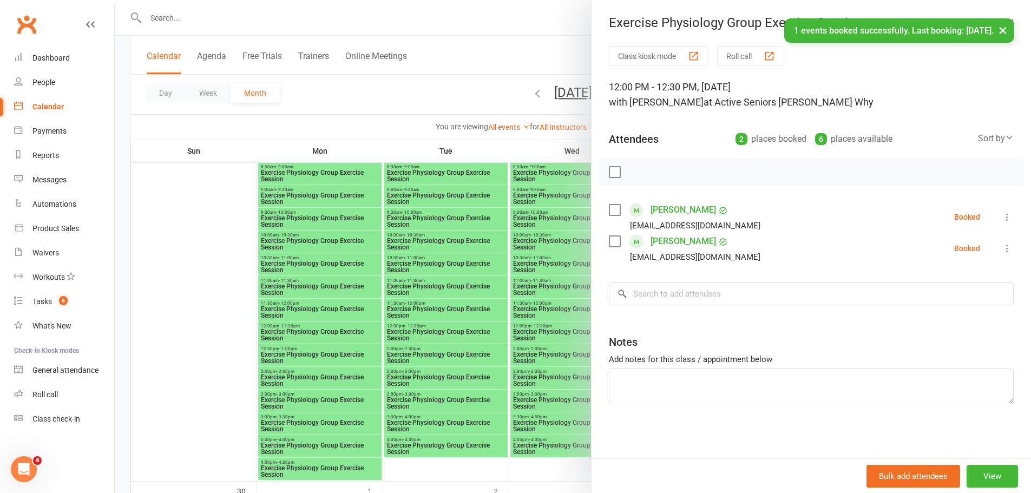
click at [537, 246] on div at bounding box center [573, 246] width 916 height 493
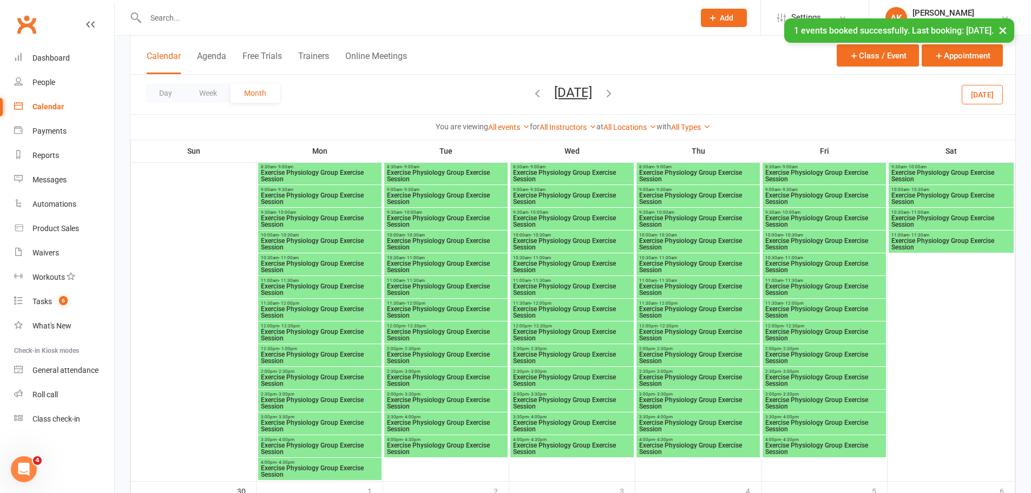
drag, startPoint x: 655, startPoint y: 333, endPoint x: 639, endPoint y: 339, distance: 16.8
click at [639, 339] on span "Exercise Physiology Group Exercise Session" at bounding box center [697, 334] width 119 height 13
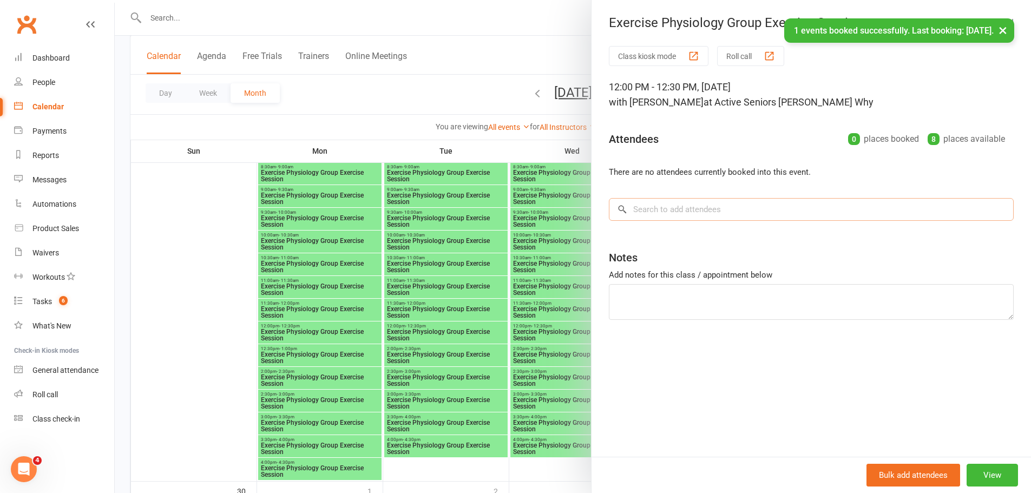
click at [701, 213] on input "search" at bounding box center [811, 209] width 405 height 23
paste input "Berry"
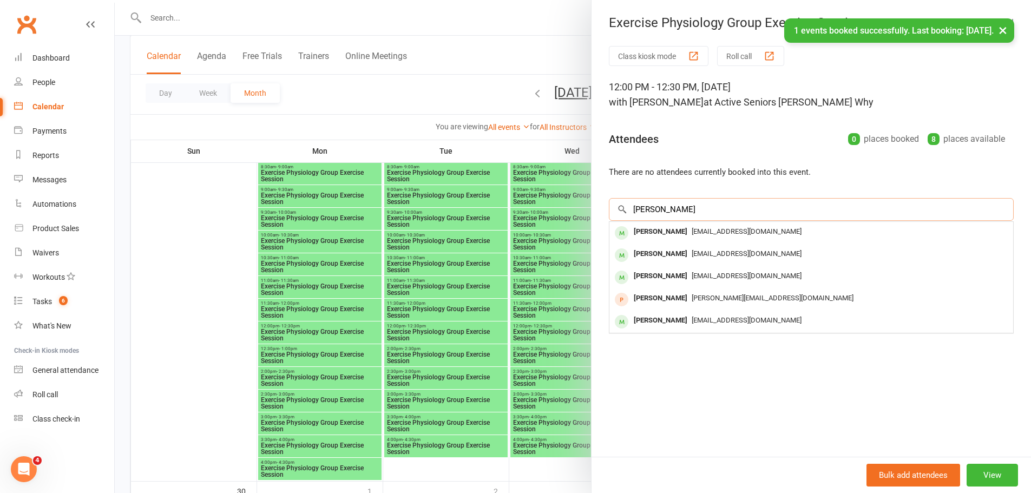
type input "Berry"
click at [691, 234] on span "ericberry@optusnet.com.au" at bounding box center [746, 231] width 110 height 8
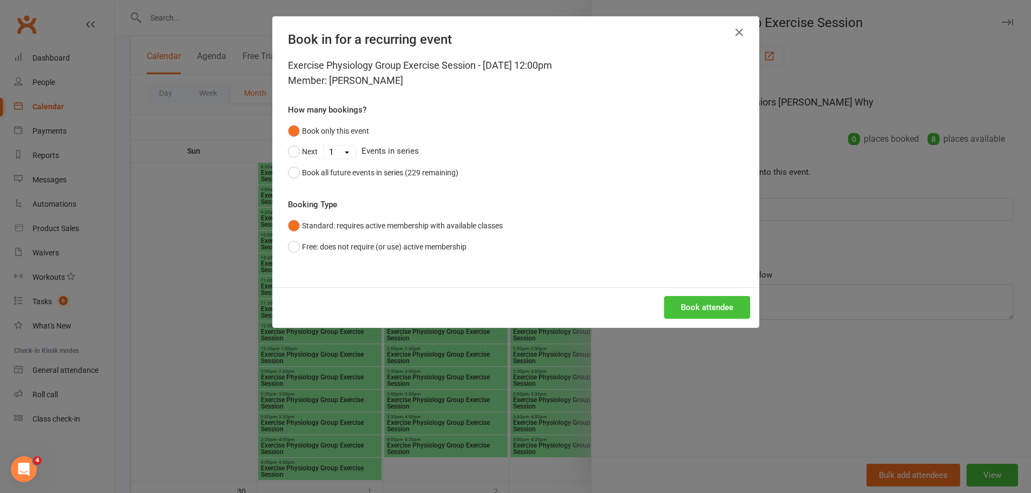
click at [704, 315] on button "Book attendee" at bounding box center [707, 307] width 86 height 23
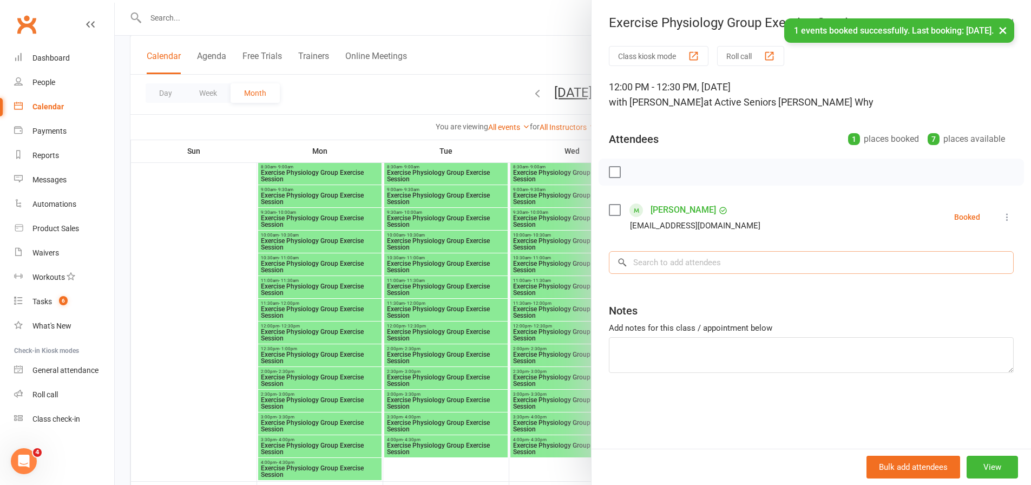
click at [663, 268] on input "search" at bounding box center [811, 262] width 405 height 23
paste input "Berry"
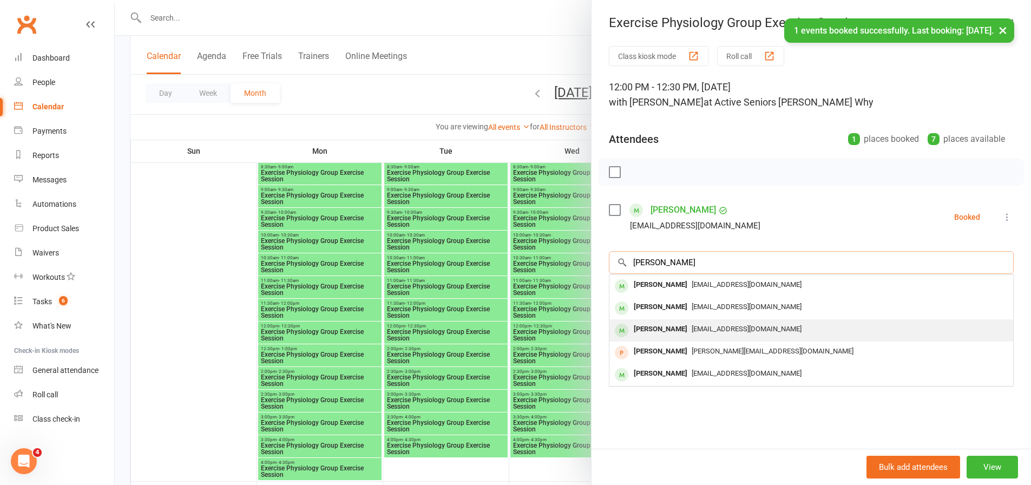
type input "Berry"
click at [660, 319] on div "Kathleen Berry ericberry@optusnet.com.au" at bounding box center [811, 330] width 404 height 22
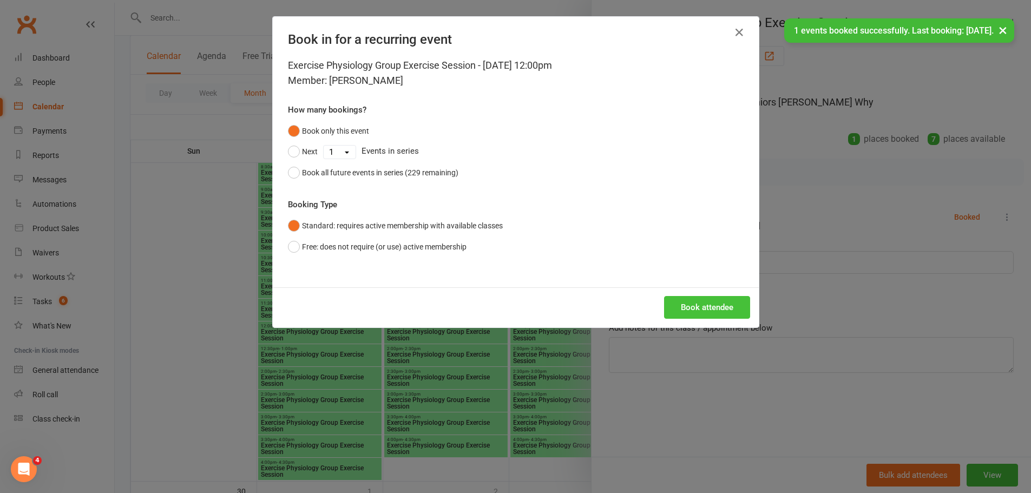
click at [711, 312] on button "Book attendee" at bounding box center [707, 307] width 86 height 23
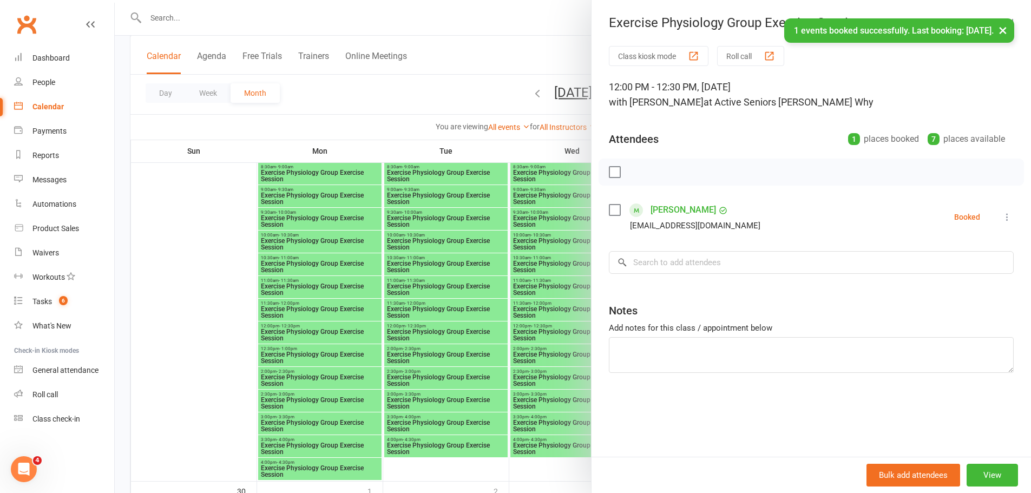
click at [526, 254] on div at bounding box center [573, 246] width 916 height 493
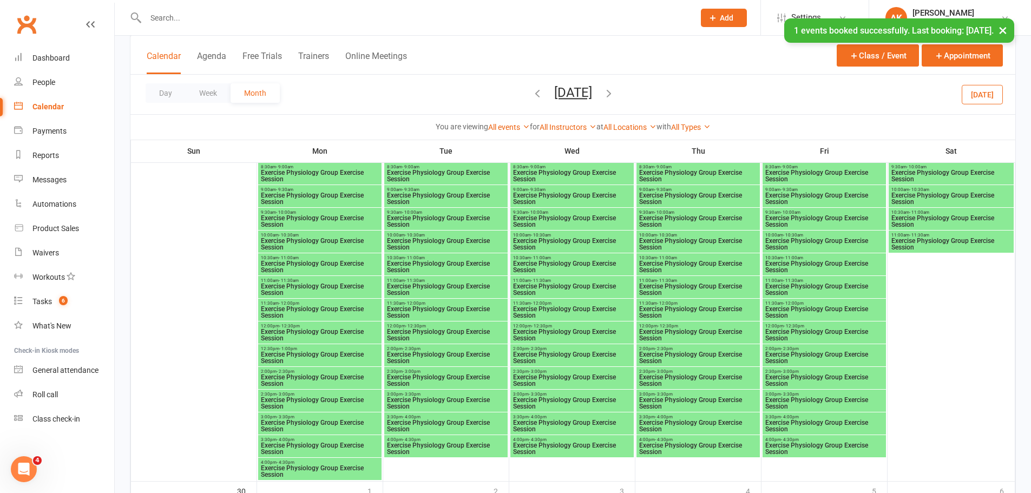
click at [791, 328] on span "Exercise Physiology Group Exercise Session" at bounding box center [823, 334] width 119 height 13
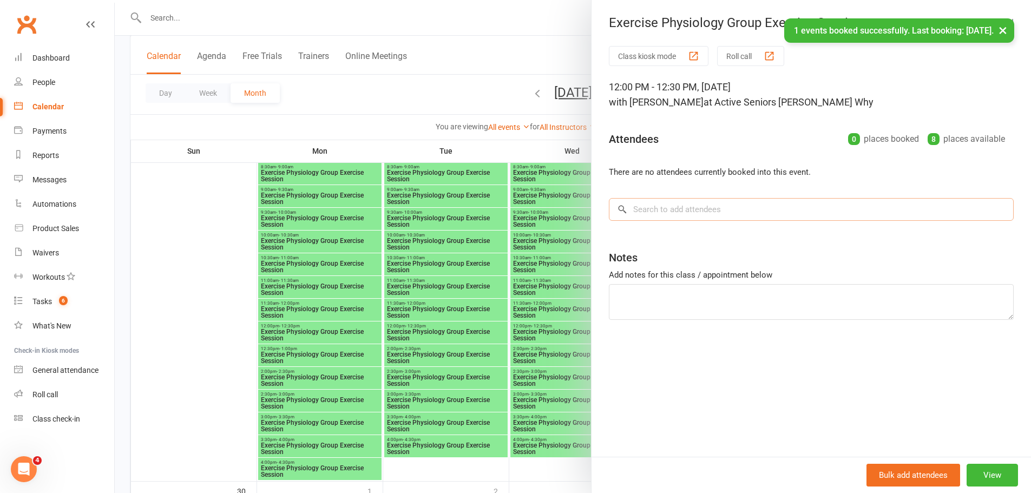
click at [701, 206] on input "search" at bounding box center [811, 209] width 405 height 23
paste input "Berry"
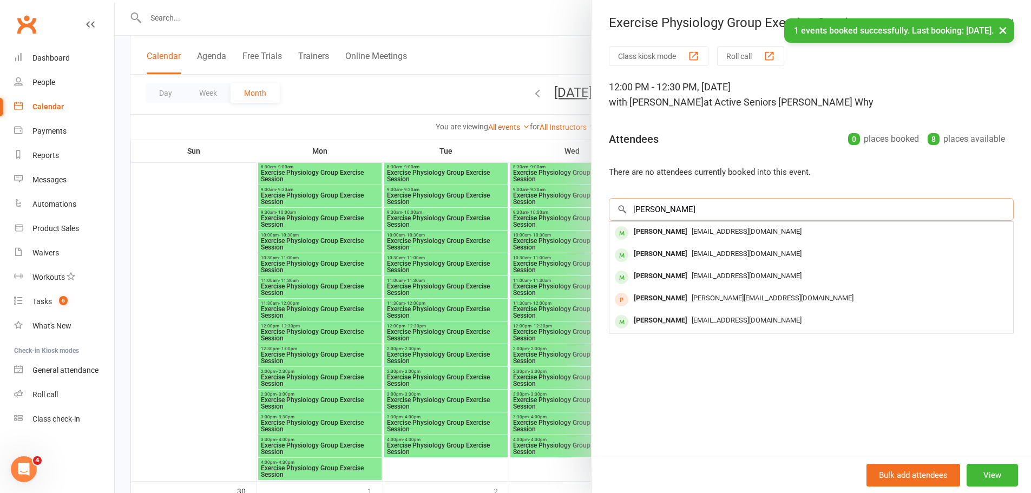
type input "Berry"
click at [691, 227] on span "ericberry@optusnet.com.au" at bounding box center [746, 231] width 110 height 8
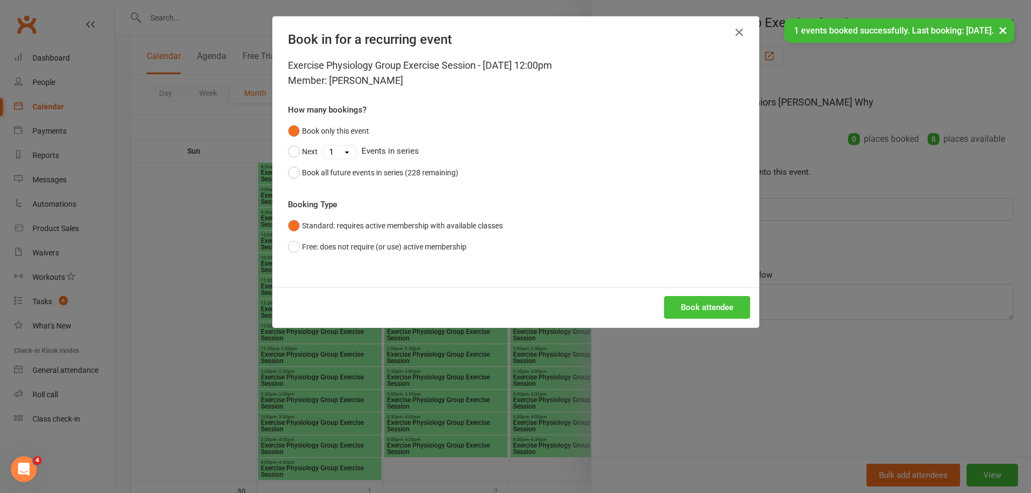
click at [696, 300] on button "Book attendee" at bounding box center [707, 307] width 86 height 23
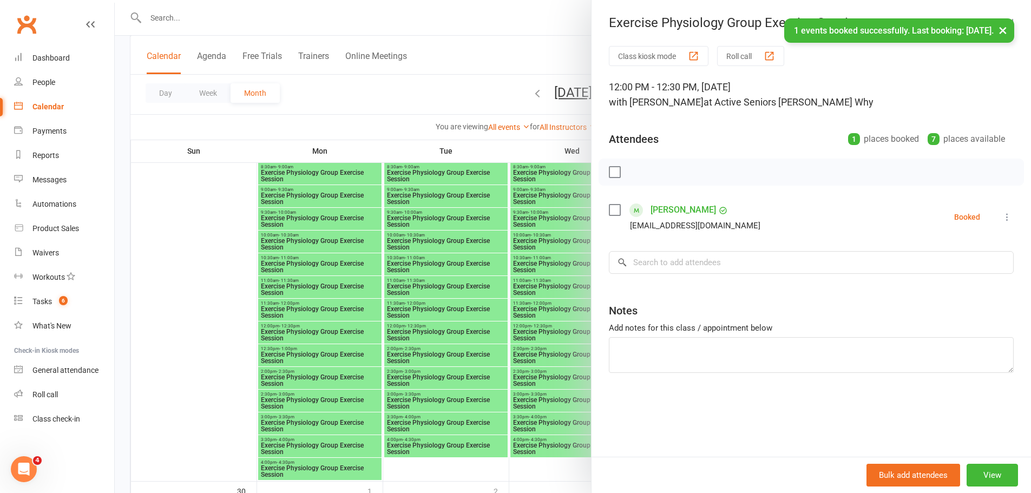
click at [680, 289] on div "Class kiosk mode Roll call 12:00 PM - 12:30 PM, Friday, November, 28, 2025 with…" at bounding box center [810, 251] width 439 height 411
click at [681, 259] on input "search" at bounding box center [811, 262] width 405 height 23
paste input "Berry"
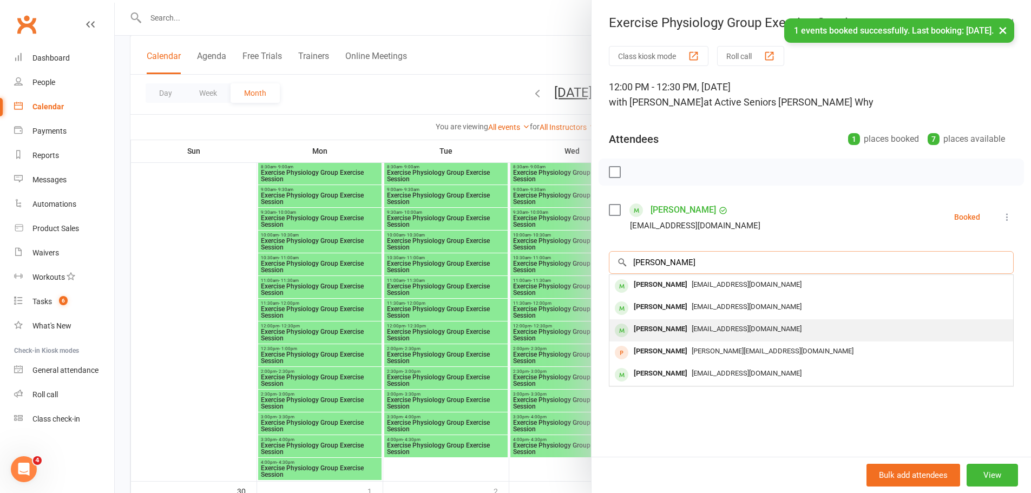
type input "Berry"
click at [675, 326] on div "Kathleen Berry" at bounding box center [660, 329] width 62 height 16
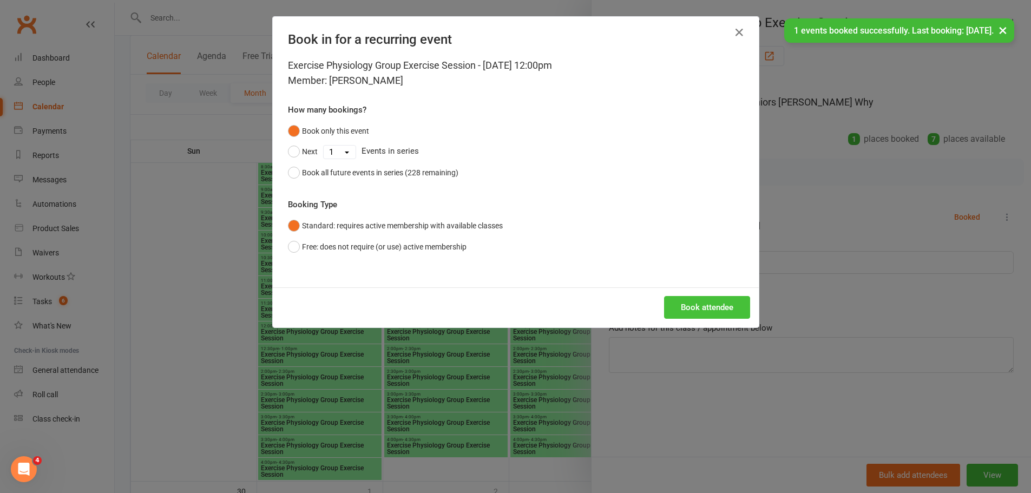
click at [693, 300] on button "Book attendee" at bounding box center [707, 307] width 86 height 23
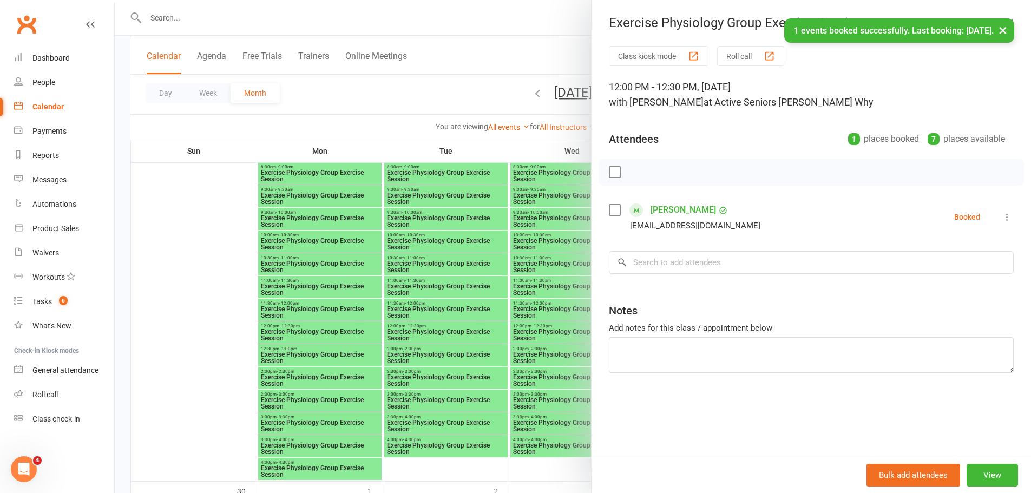
click at [460, 271] on div at bounding box center [573, 246] width 916 height 493
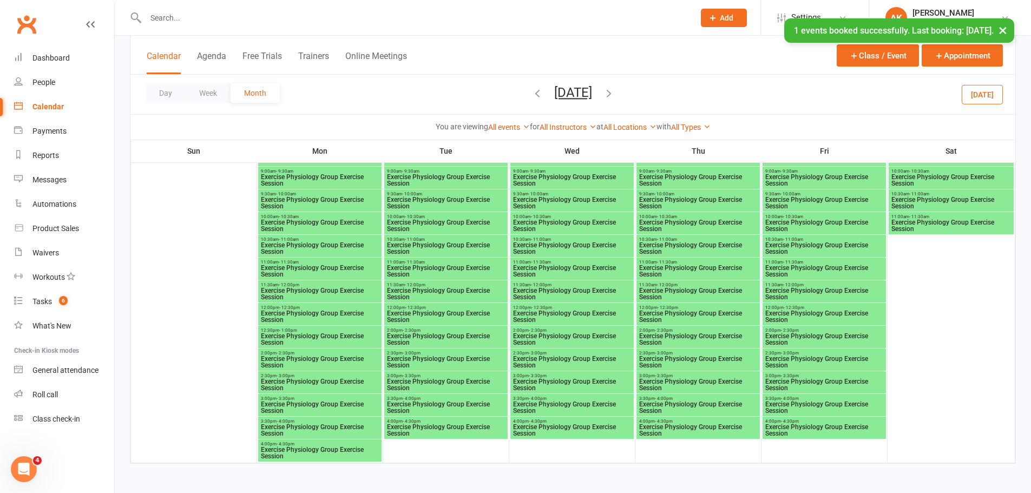
scroll to position [2343, 0]
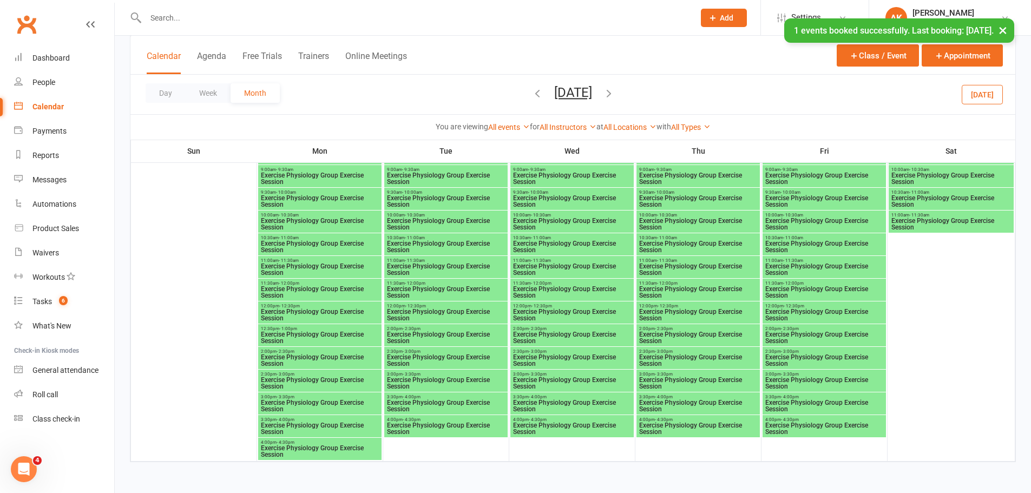
click at [298, 311] on span "Exercise Physiology Group Exercise Session" at bounding box center [319, 314] width 119 height 13
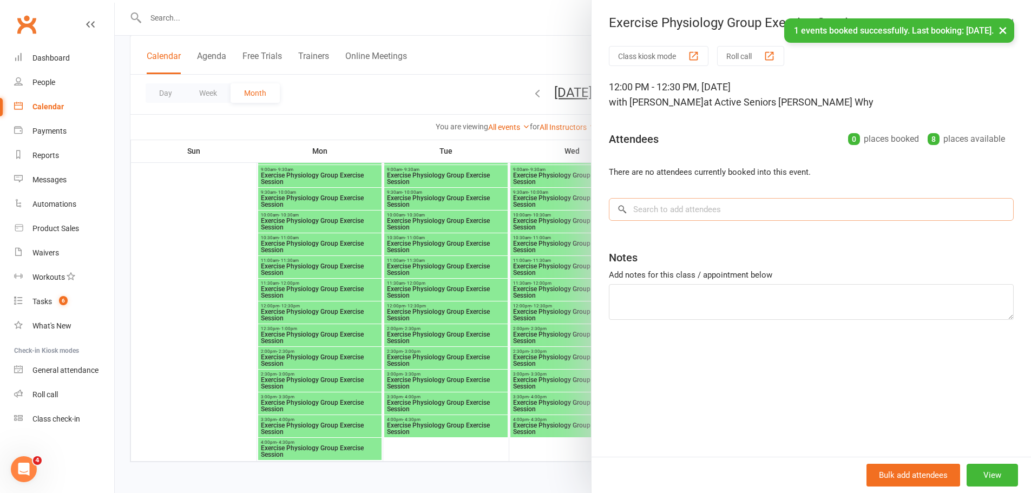
click at [683, 218] on input "search" at bounding box center [811, 209] width 405 height 23
paste input "Berry"
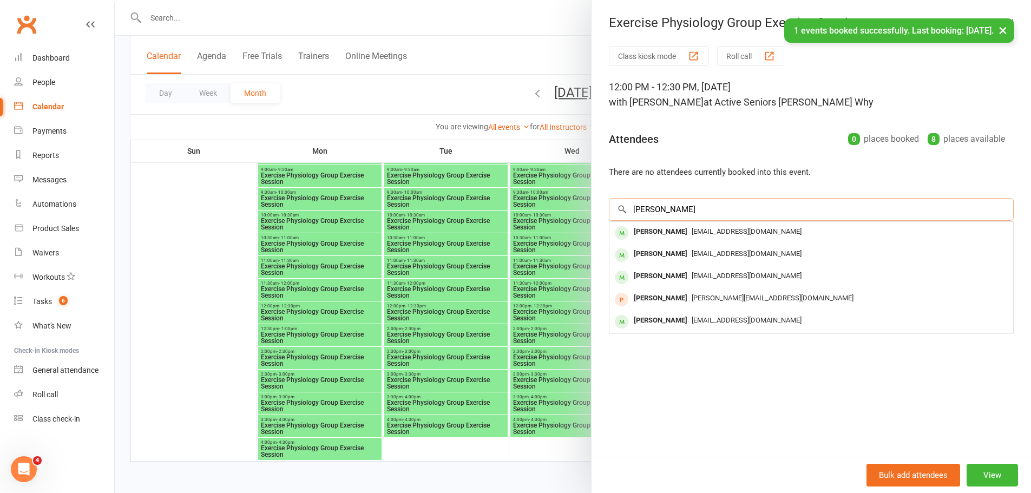
type input "Berry"
click at [679, 226] on div "ericberry@optusnet.com.au" at bounding box center [811, 232] width 395 height 16
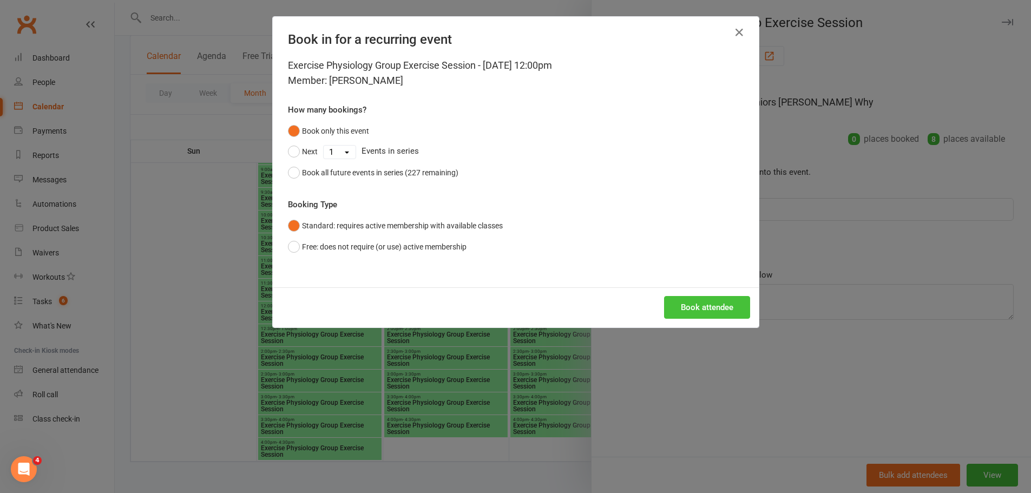
click at [697, 309] on button "Book attendee" at bounding box center [707, 307] width 86 height 23
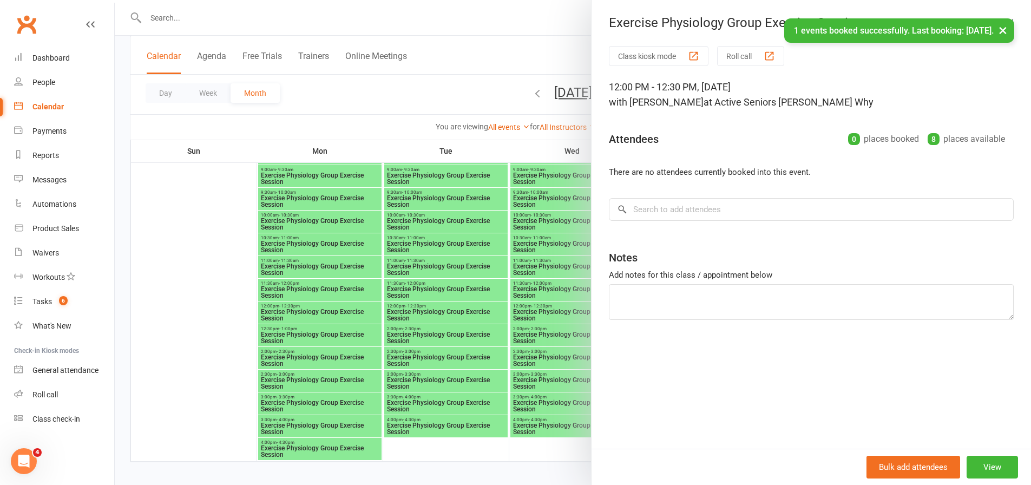
click at [634, 249] on div "Class kiosk mode Roll call 12:00 PM - 12:30 PM, Monday, December, 1, 2025 with …" at bounding box center [810, 247] width 439 height 403
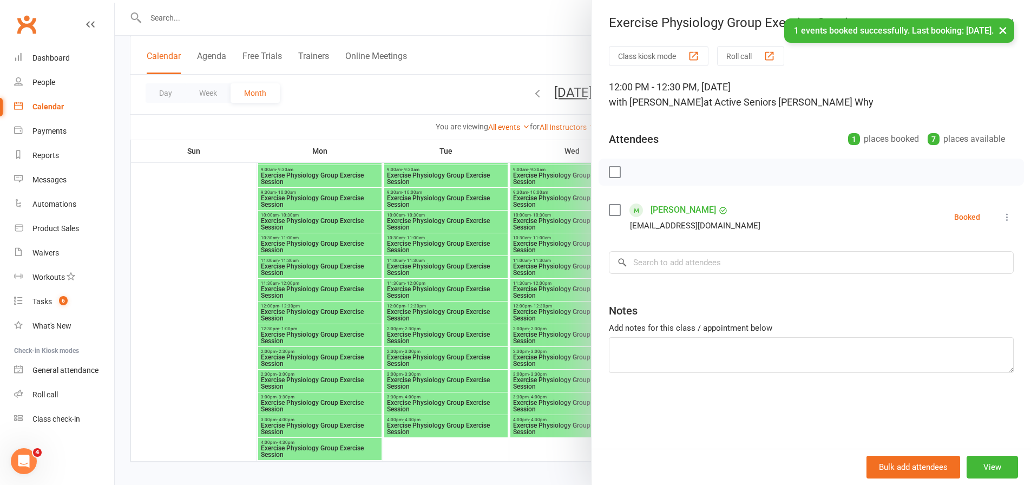
drag, startPoint x: 634, startPoint y: 247, endPoint x: 638, endPoint y: 262, distance: 15.8
click at [634, 250] on div "Class kiosk mode Roll call 12:00 PM - 12:30 PM, Monday, December, 1, 2025 with …" at bounding box center [810, 247] width 439 height 403
click at [638, 262] on input "search" at bounding box center [811, 262] width 405 height 23
paste input "Berry"
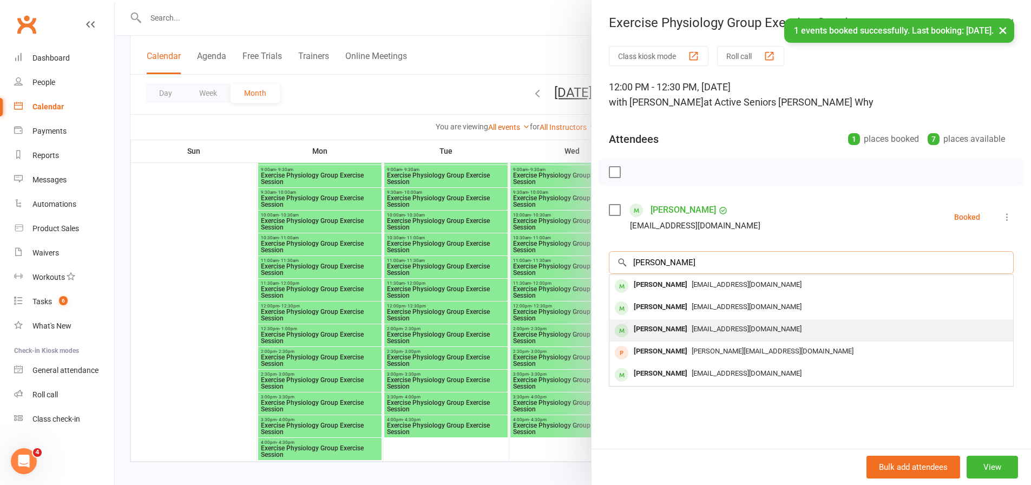
type input "Berry"
click at [665, 325] on div "Kathleen Berry" at bounding box center [660, 329] width 62 height 16
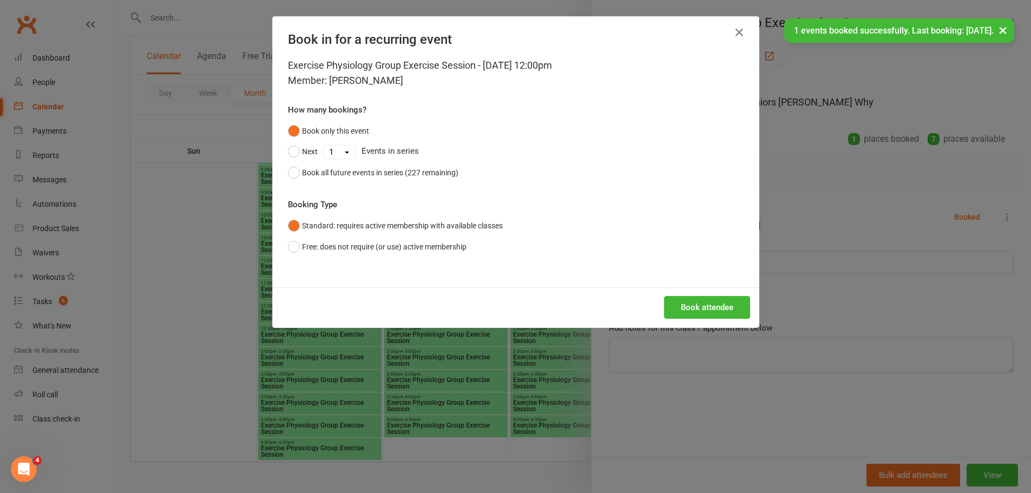
click at [703, 294] on div "Book attendee" at bounding box center [516, 307] width 486 height 40
click at [700, 300] on button "Book attendee" at bounding box center [707, 307] width 86 height 23
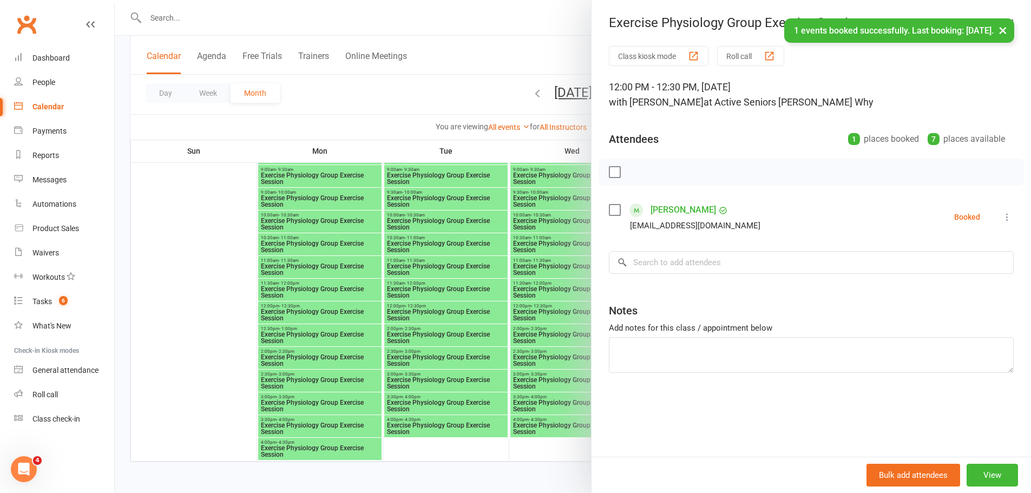
click at [492, 267] on div at bounding box center [573, 246] width 916 height 493
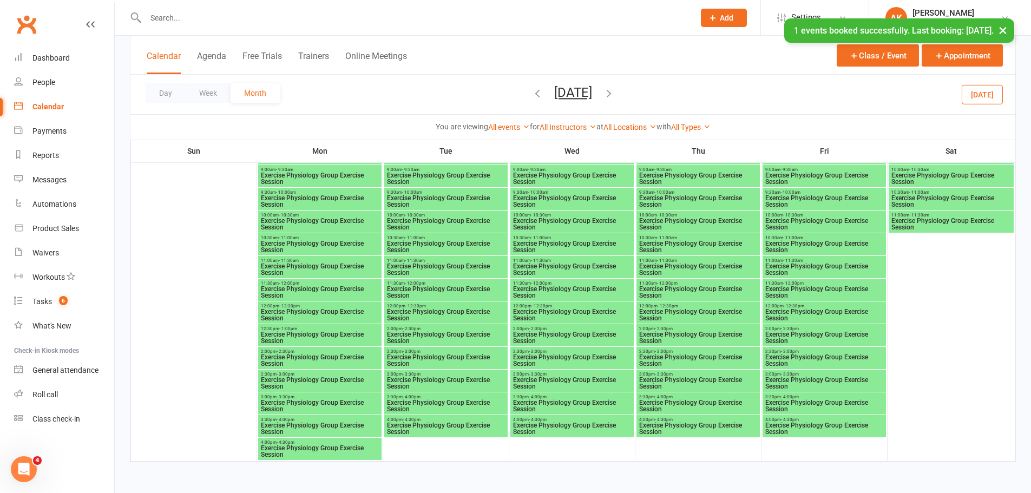
click at [671, 308] on span "Exercise Physiology Group Exercise Session" at bounding box center [697, 314] width 119 height 13
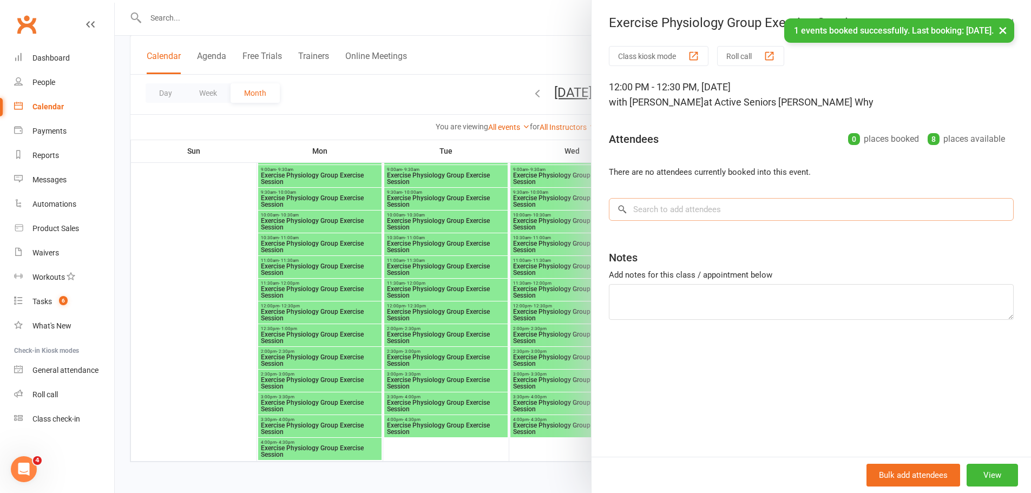
click at [670, 208] on input "search" at bounding box center [811, 209] width 405 height 23
paste input "Berry"
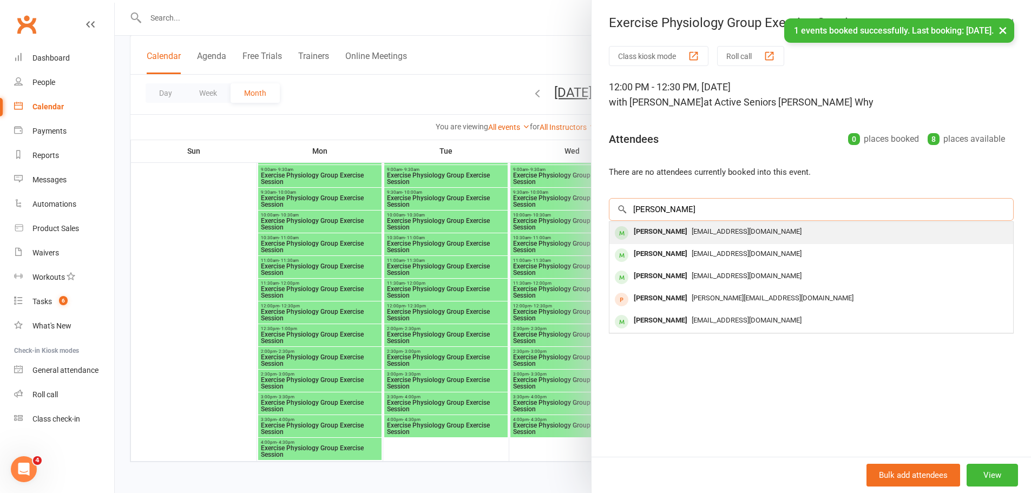
type input "Berry"
click at [691, 227] on span "ericberry@optusnet.com.au" at bounding box center [746, 231] width 110 height 8
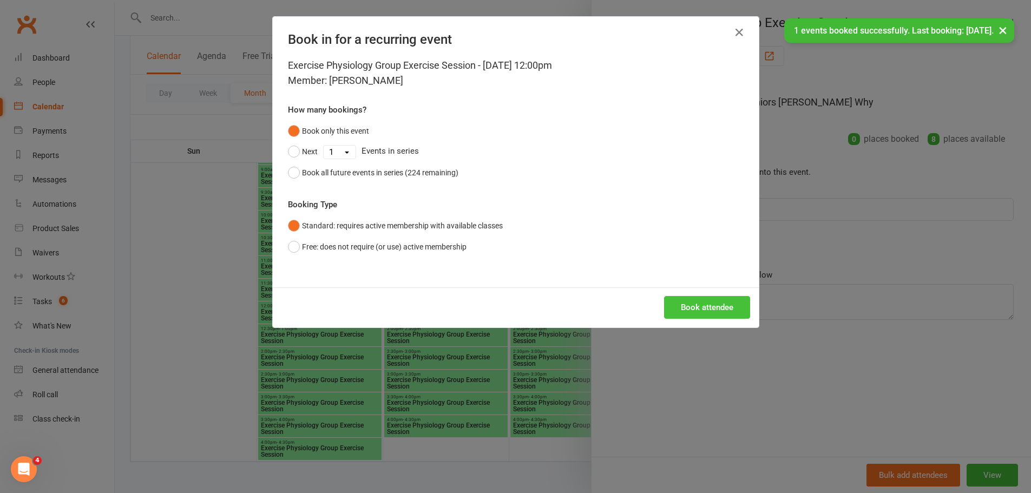
click at [706, 313] on button "Book attendee" at bounding box center [707, 307] width 86 height 23
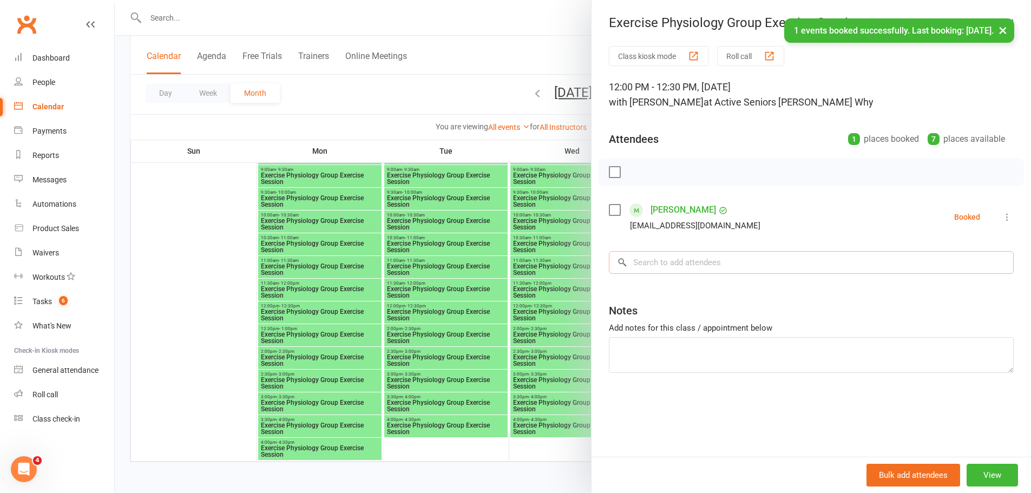
click at [682, 258] on input "search" at bounding box center [811, 262] width 405 height 23
paste input "Berry"
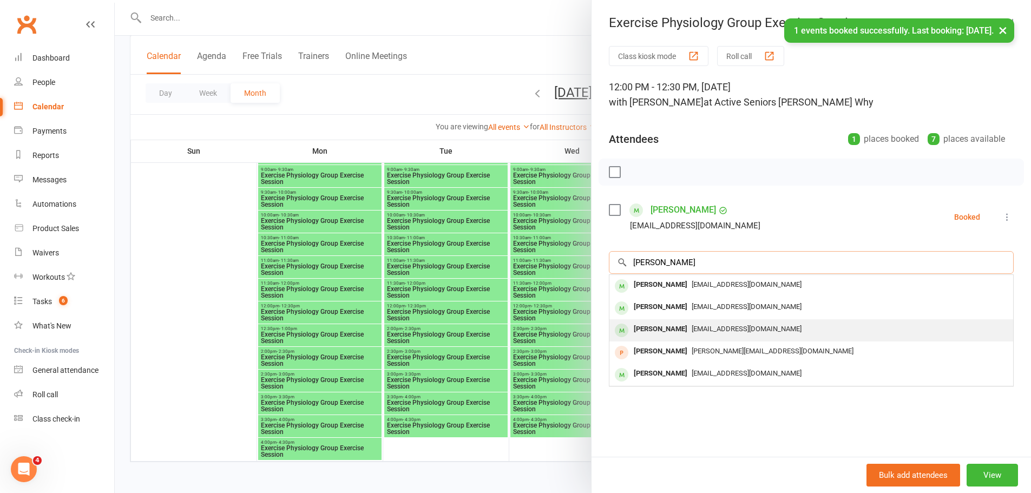
type input "Berry"
click at [667, 322] on div "Kathleen Berry" at bounding box center [660, 329] width 62 height 16
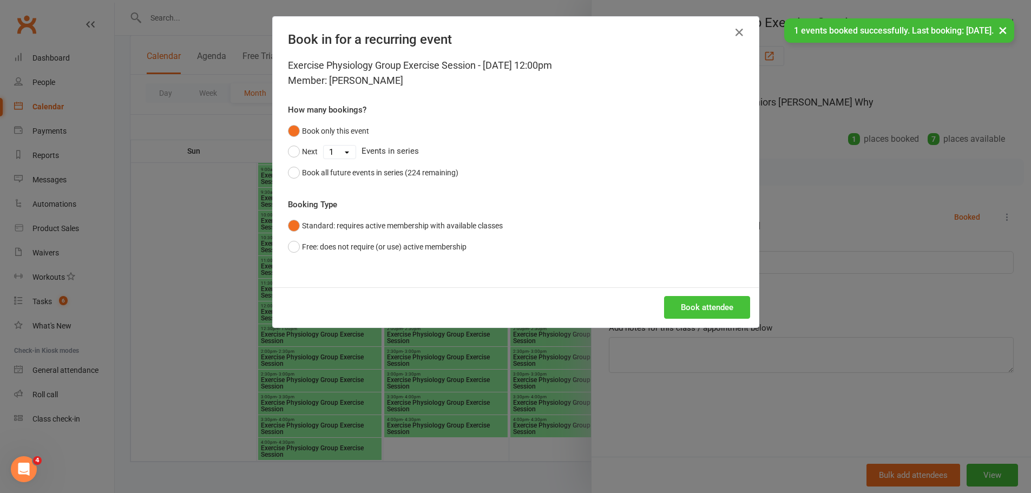
click at [695, 307] on button "Book attendee" at bounding box center [707, 307] width 86 height 23
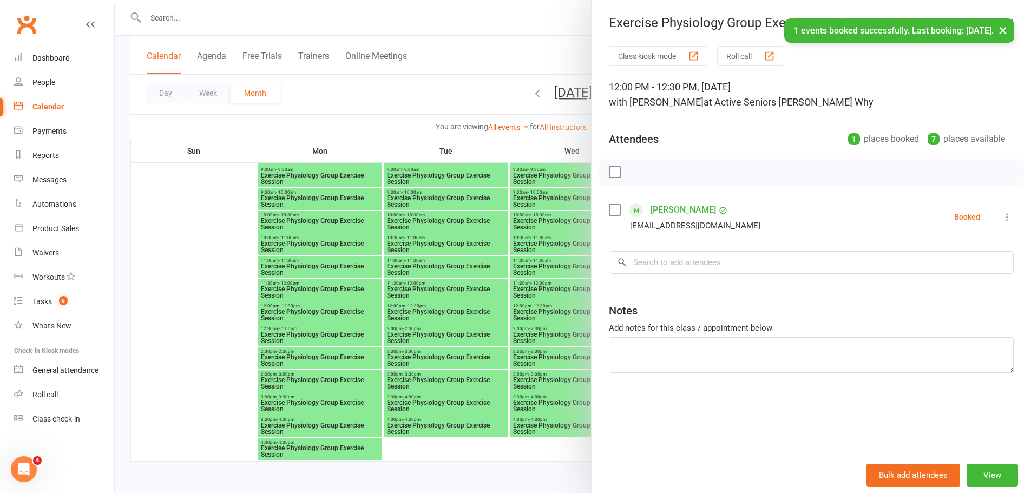
click at [523, 275] on div at bounding box center [573, 246] width 916 height 493
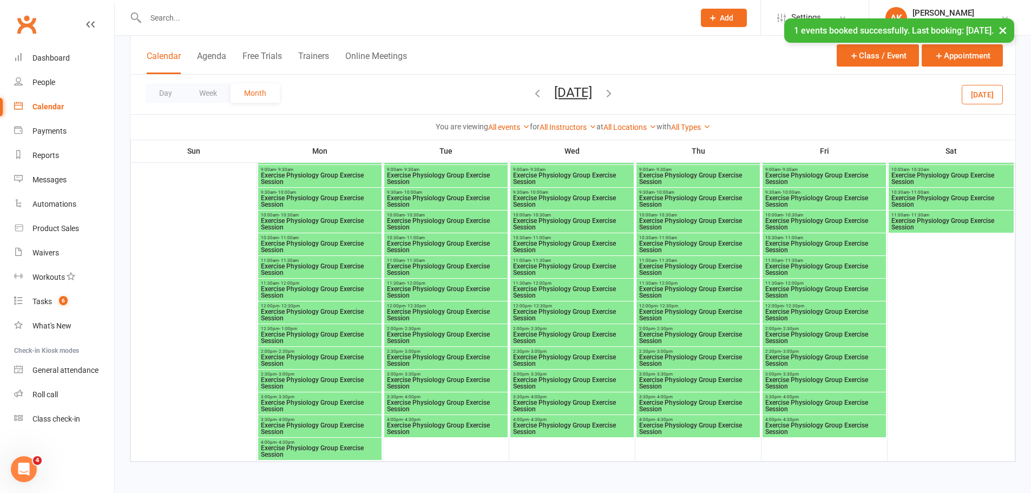
click at [792, 308] on span "Exercise Physiology Group Exercise Session" at bounding box center [823, 314] width 119 height 13
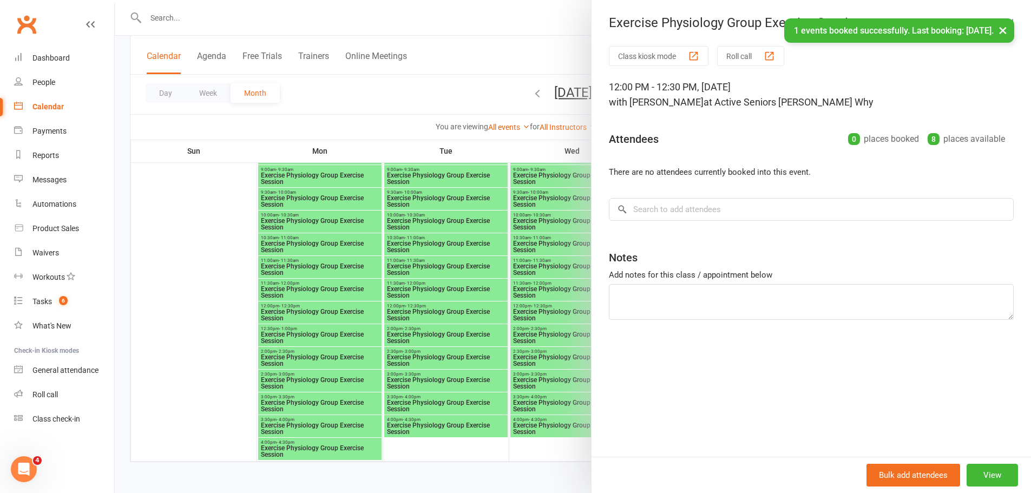
click at [702, 192] on div "Class kiosk mode Roll call 12:00 PM - 12:30 PM, Friday, December, 5, 2025 with …" at bounding box center [810, 251] width 439 height 411
click at [701, 221] on div "Class kiosk mode Roll call 12:00 PM - 12:30 PM, Friday, December, 5, 2025 with …" at bounding box center [810, 251] width 439 height 411
click at [702, 212] on input "search" at bounding box center [811, 209] width 405 height 23
paste input "Berry"
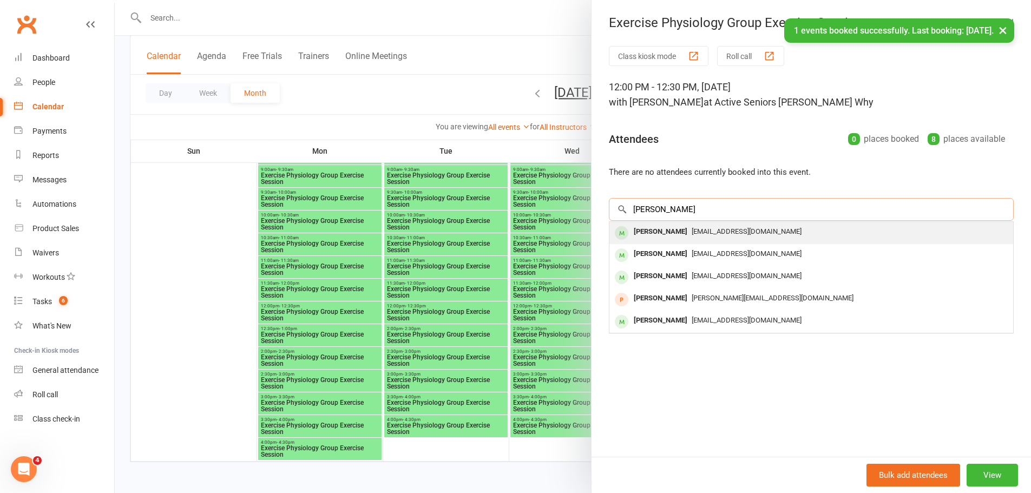
type input "Berry"
click at [687, 226] on div "ericberry@optusnet.com.au" at bounding box center [811, 232] width 395 height 16
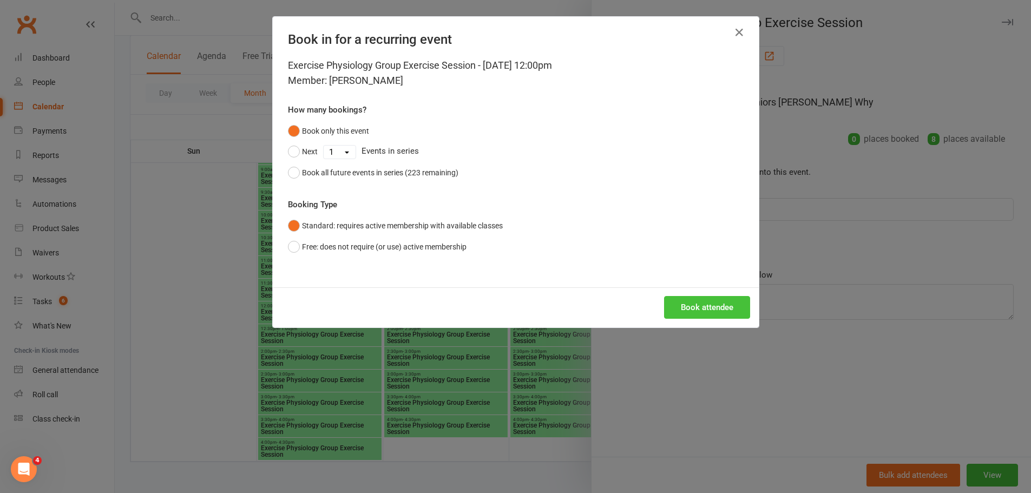
click at [715, 307] on button "Book attendee" at bounding box center [707, 307] width 86 height 23
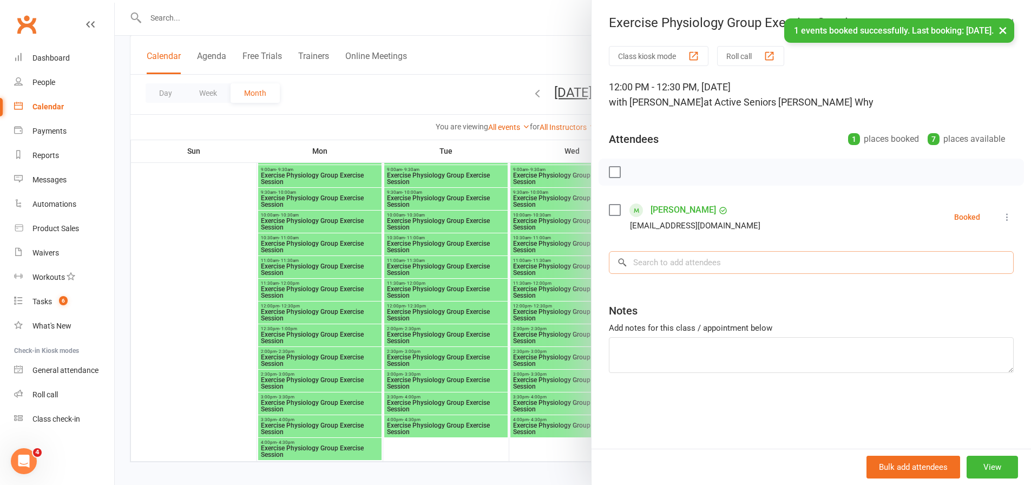
click at [704, 273] on input "search" at bounding box center [811, 262] width 405 height 23
click at [704, 270] on input "search" at bounding box center [811, 262] width 405 height 23
paste input "Berry"
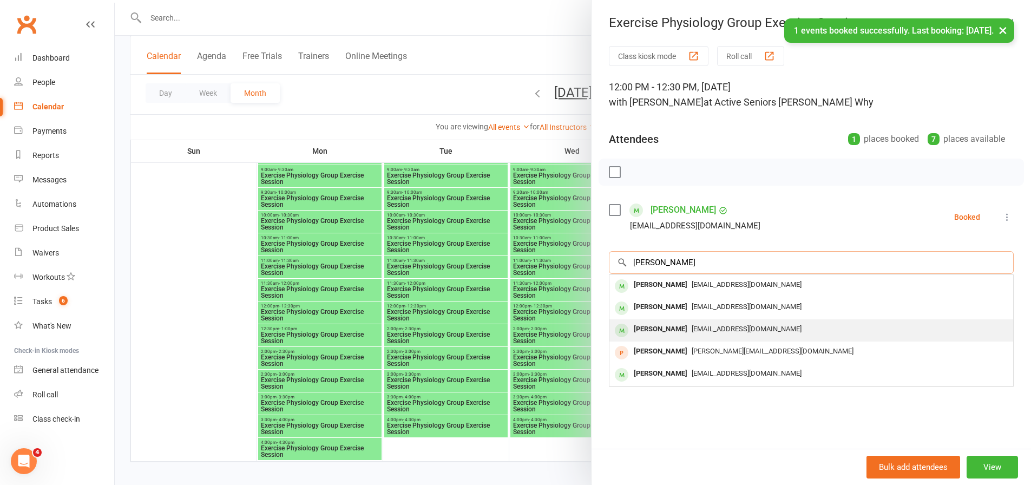
type input "Berry"
click at [677, 336] on div "Kathleen Berry" at bounding box center [660, 329] width 62 height 16
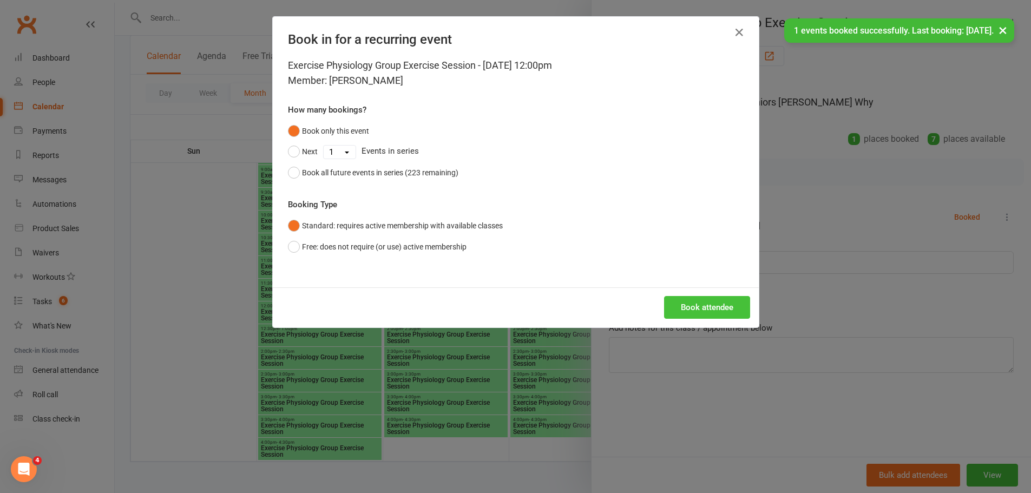
click at [667, 311] on button "Book attendee" at bounding box center [707, 307] width 86 height 23
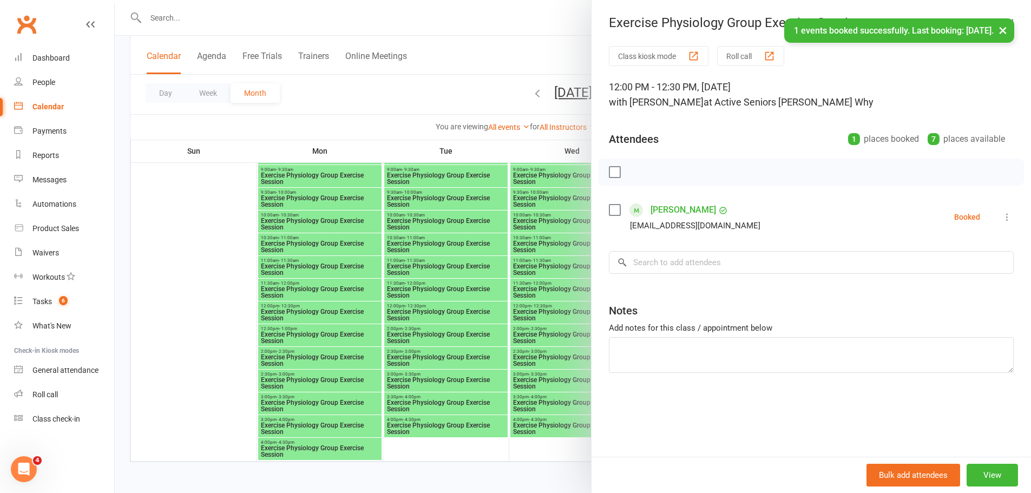
click at [563, 300] on div at bounding box center [573, 246] width 916 height 493
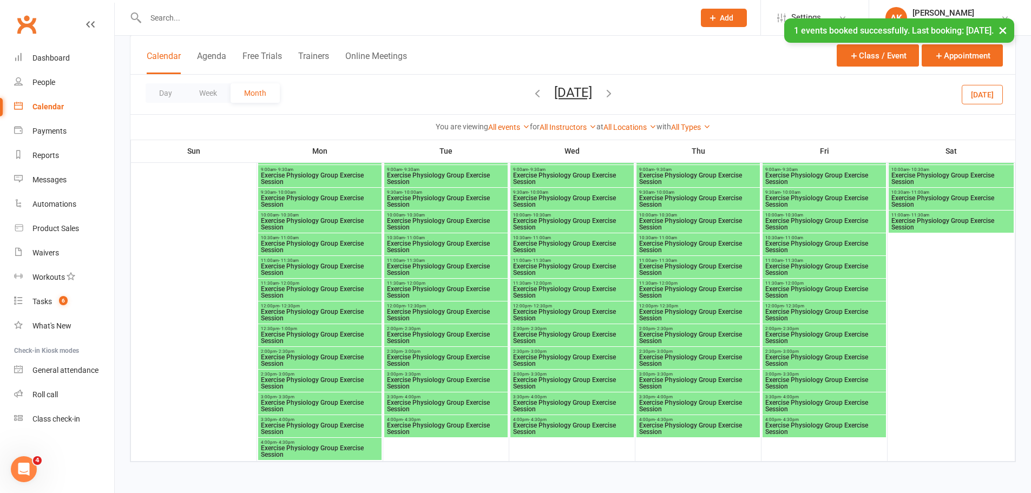
click at [665, 313] on span "Exercise Physiology Group Exercise Session" at bounding box center [697, 314] width 119 height 13
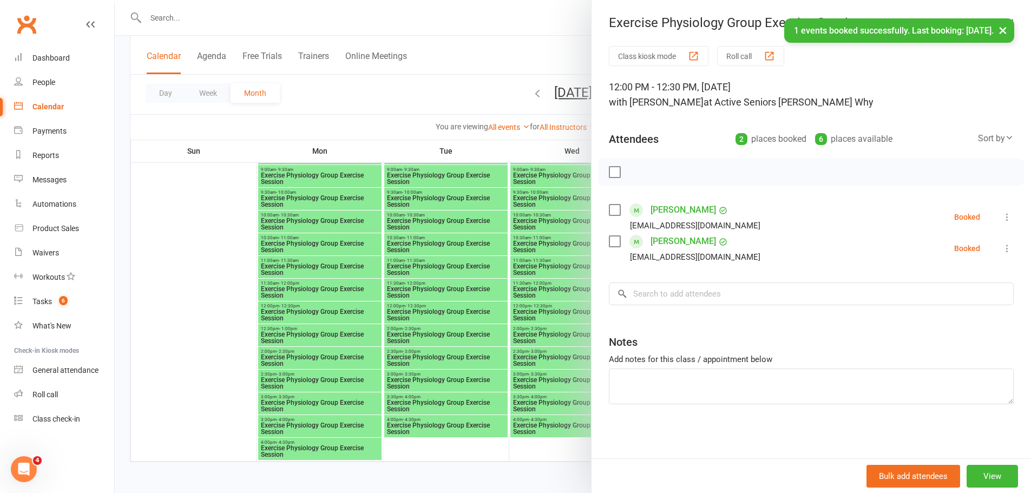
click at [515, 261] on div at bounding box center [573, 246] width 916 height 493
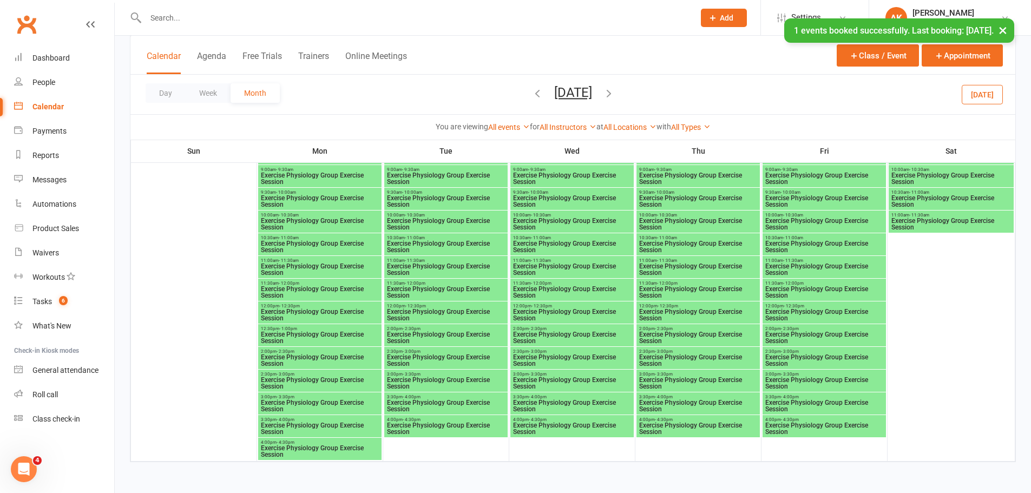
click at [299, 314] on span "Exercise Physiology Group Exercise Session" at bounding box center [319, 314] width 119 height 13
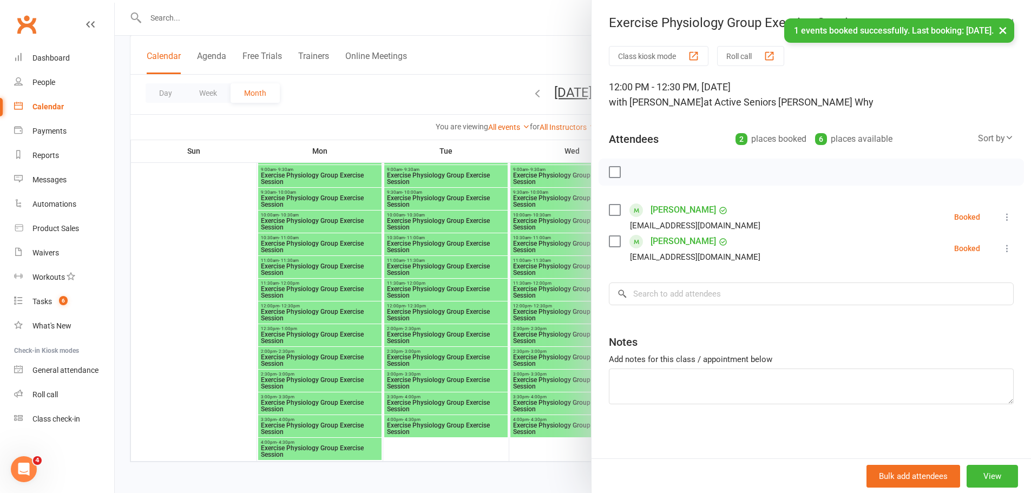
click at [470, 292] on div at bounding box center [573, 246] width 916 height 493
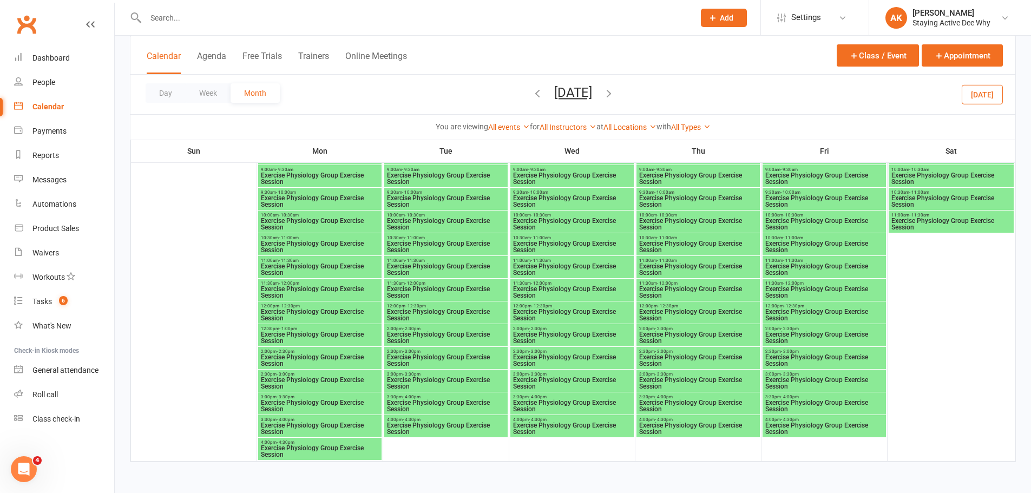
click at [797, 313] on span "Exercise Physiology Group Exercise Session" at bounding box center [823, 314] width 119 height 13
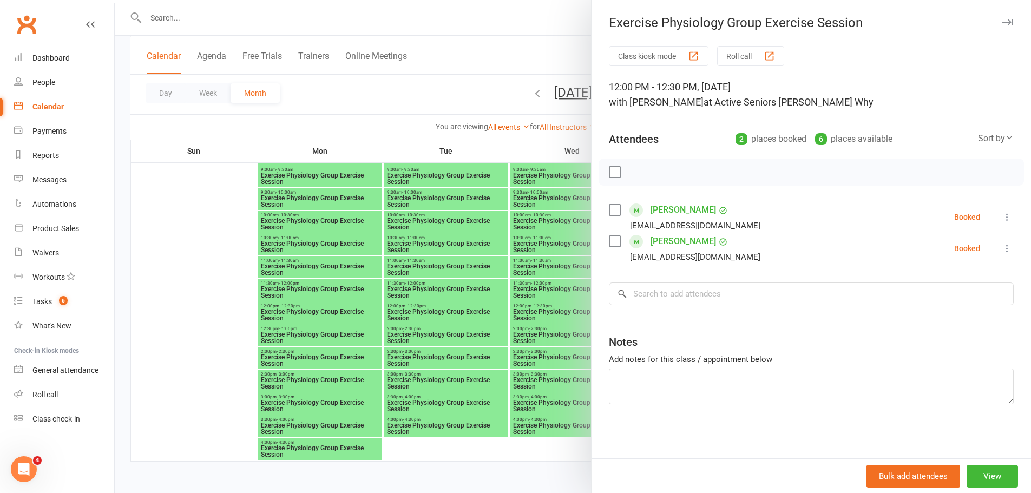
click at [533, 270] on div at bounding box center [573, 246] width 916 height 493
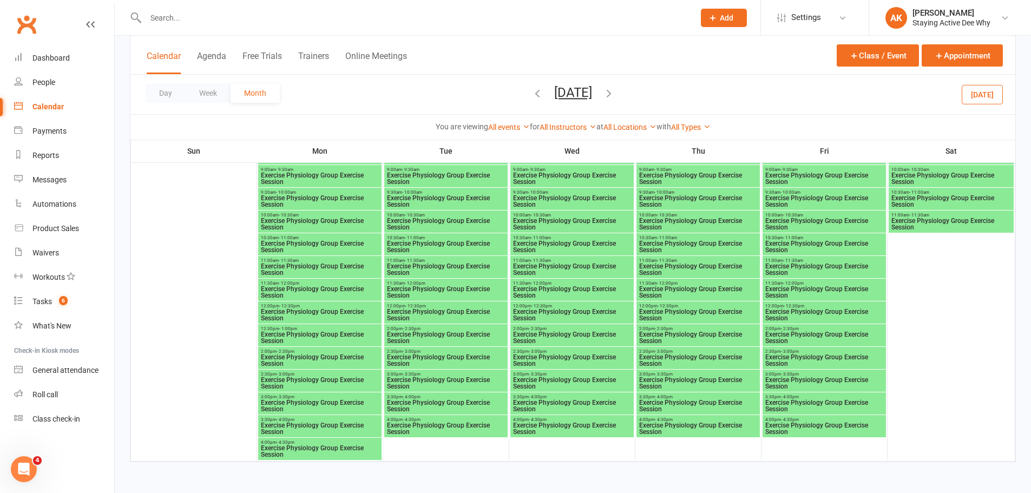
click at [233, 14] on input "text" at bounding box center [414, 17] width 544 height 15
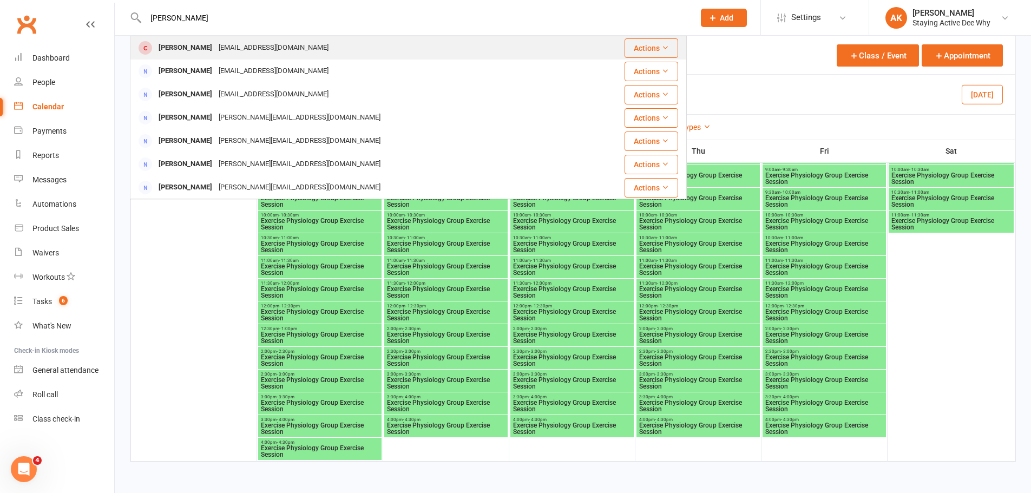
type input "lawton"
click at [226, 39] on div "Margaret Lawton margielawton@yahoo.com.au" at bounding box center [361, 48] width 461 height 22
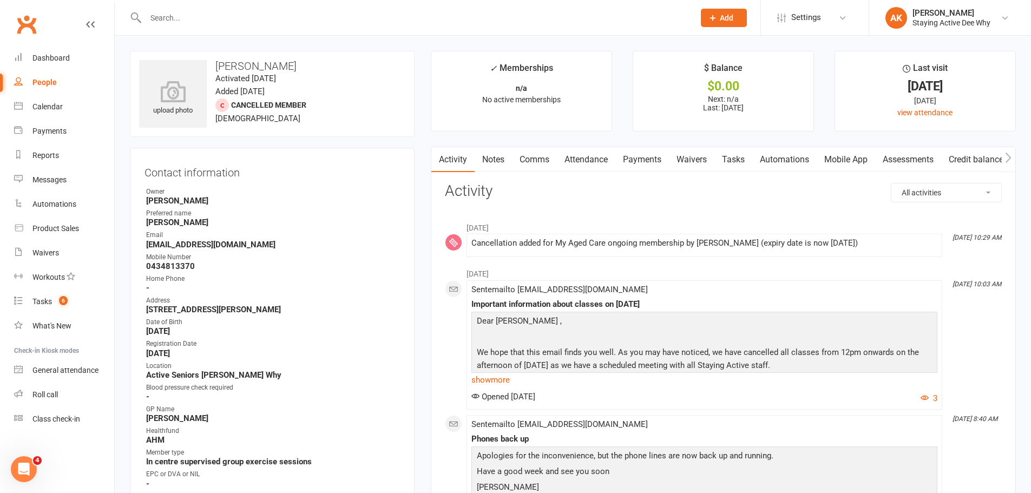
click at [486, 158] on link "Notes" at bounding box center [492, 159] width 37 height 25
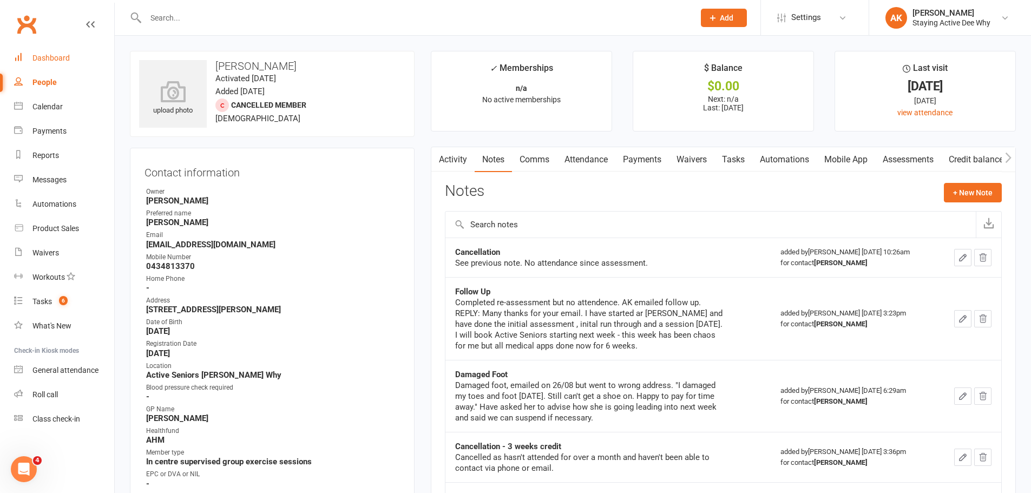
click at [65, 51] on link "Dashboard" at bounding box center [64, 58] width 100 height 24
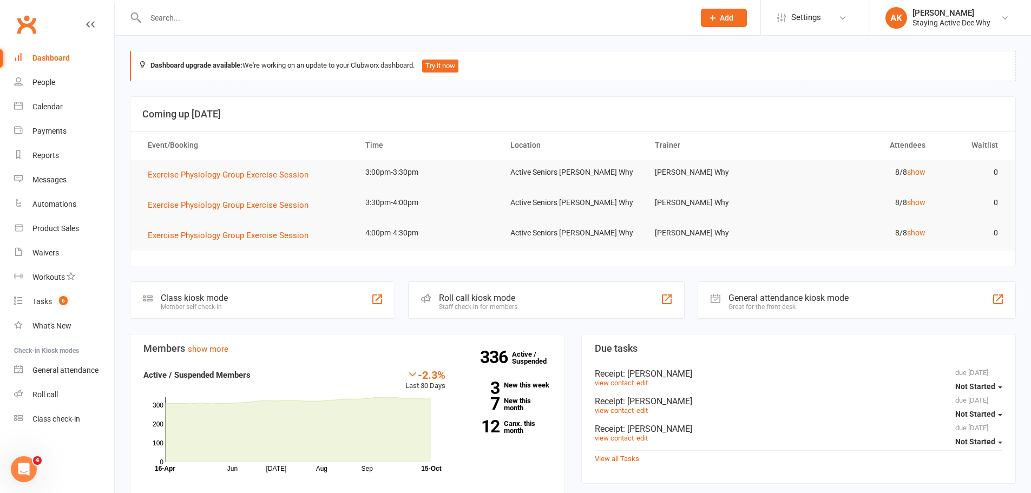
click at [212, 12] on input "text" at bounding box center [414, 17] width 544 height 15
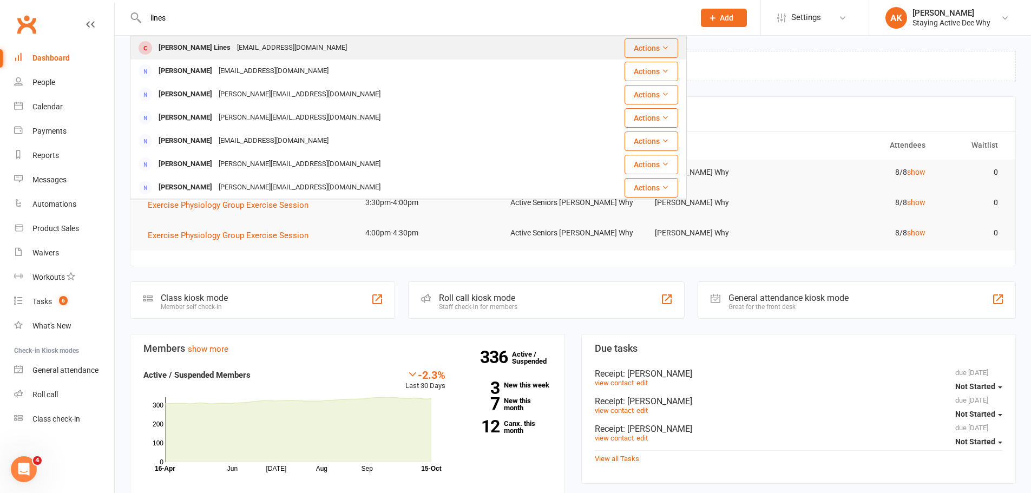
type input "lines"
click at [234, 45] on div "kayelines@tpg.com.au" at bounding box center [292, 48] width 116 height 16
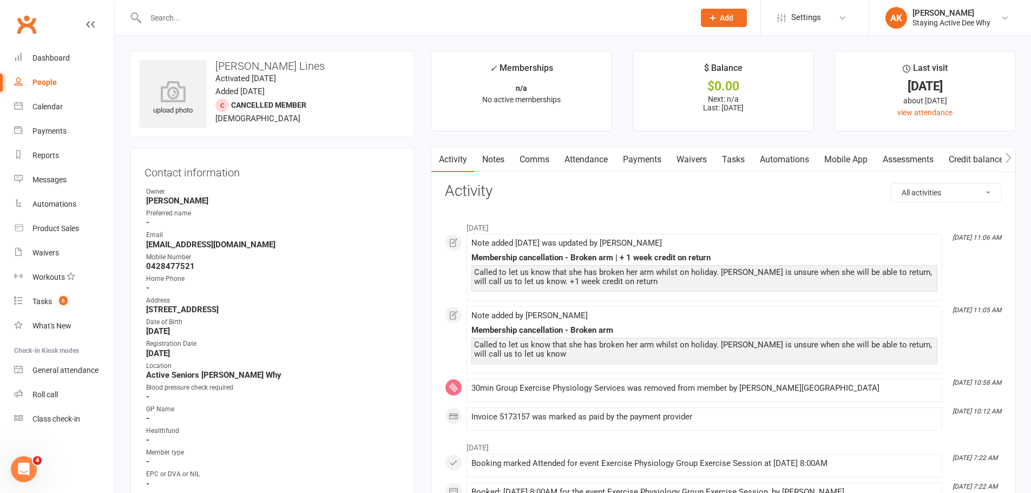
click at [491, 151] on link "Notes" at bounding box center [492, 159] width 37 height 25
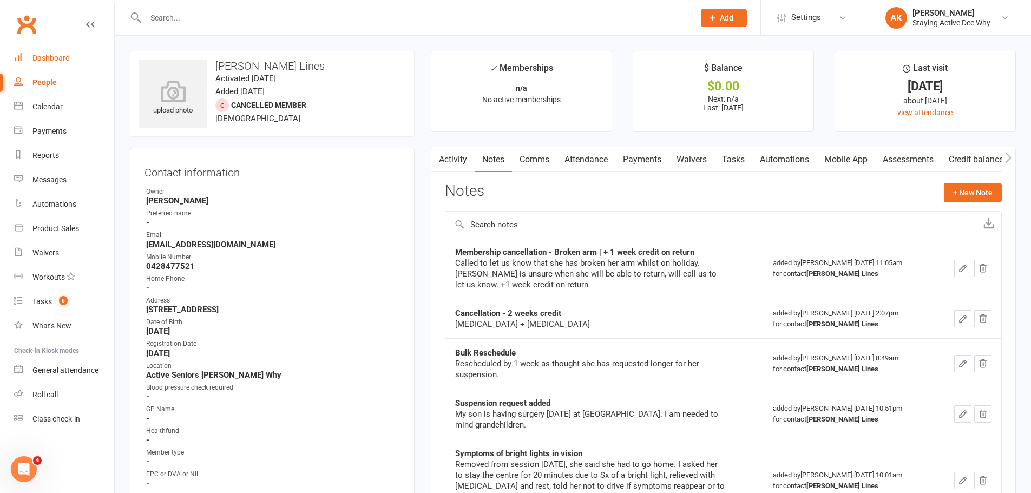
click at [40, 50] on link "Dashboard" at bounding box center [64, 58] width 100 height 24
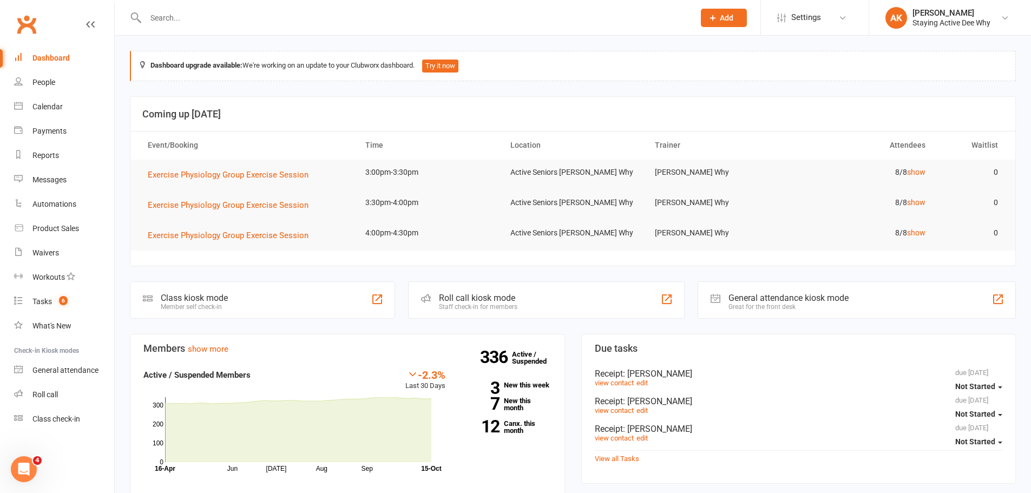
click at [273, 25] on input "text" at bounding box center [414, 17] width 544 height 15
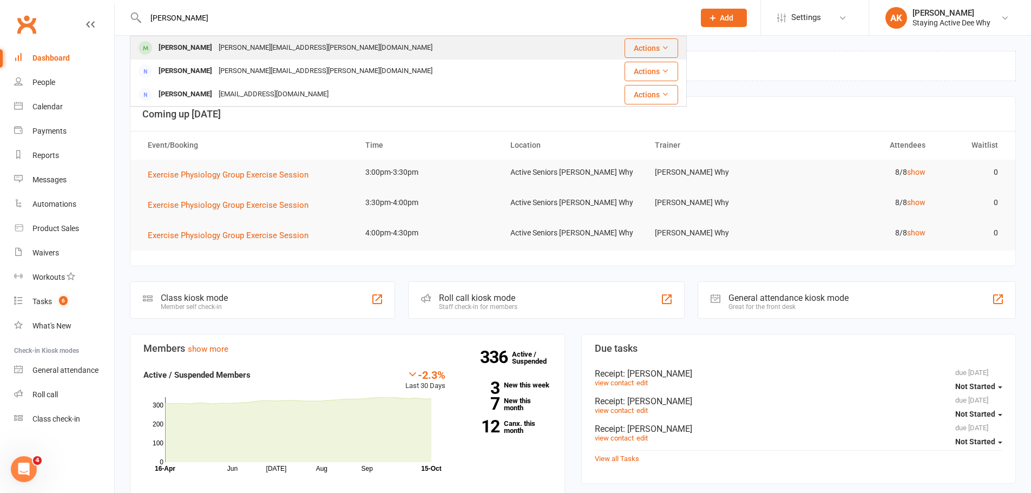
type input "Aird"
click at [241, 42] on div "barbara.aird@gmail.com" at bounding box center [325, 48] width 220 height 16
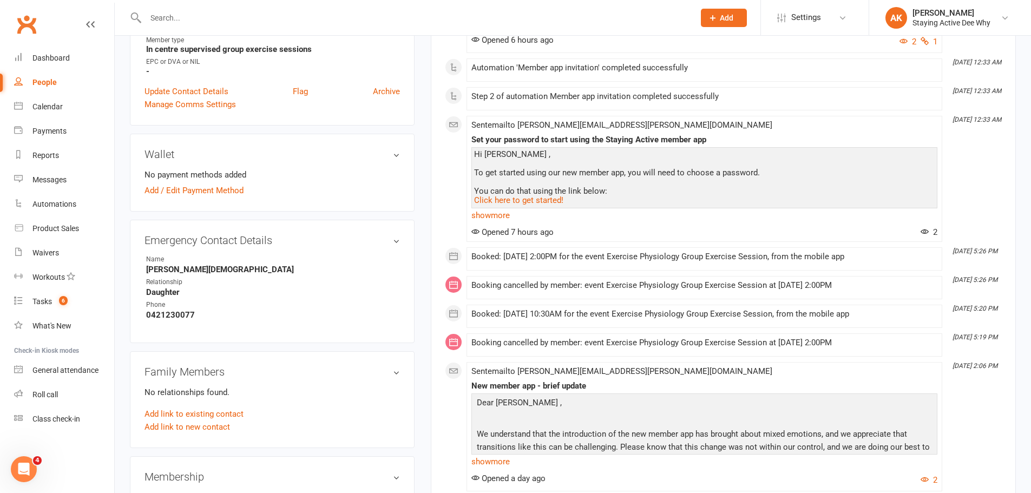
scroll to position [487, 0]
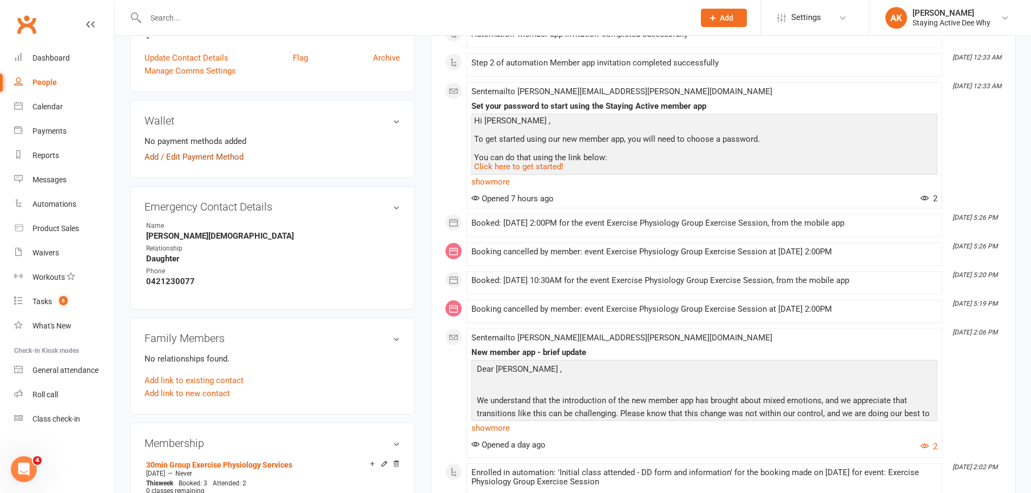
click at [163, 150] on link "Add / Edit Payment Method" at bounding box center [193, 156] width 99 height 13
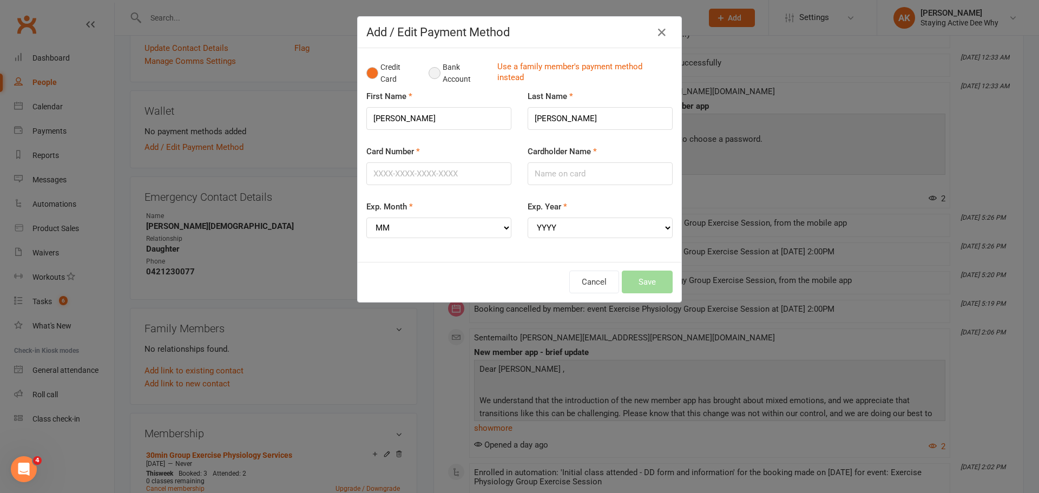
click at [437, 76] on button "Bank Account" at bounding box center [458, 73] width 60 height 33
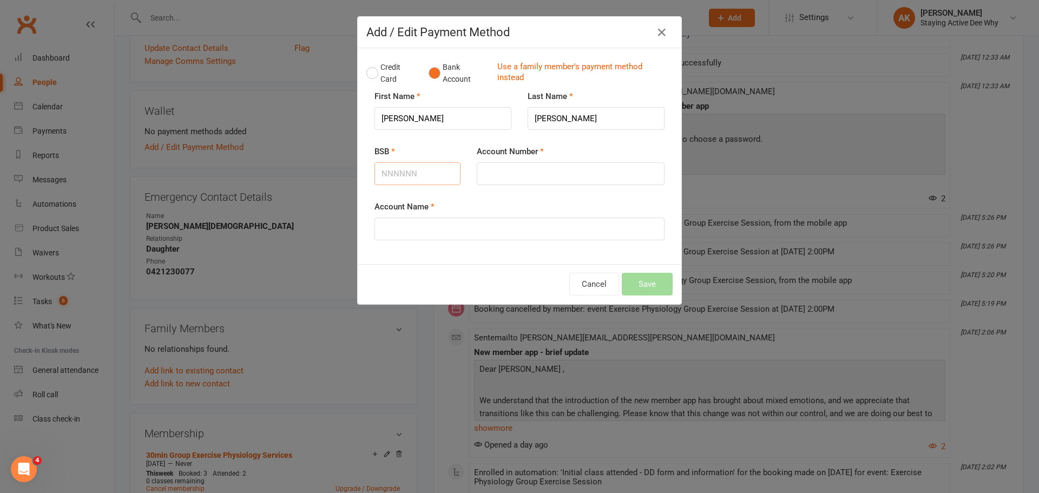
click at [400, 182] on input "BSB" at bounding box center [417, 173] width 86 height 23
type input "062197"
type input "28000026"
type input "Barbara Kay Aird"
click at [491, 174] on input "28000026" at bounding box center [571, 173] width 188 height 23
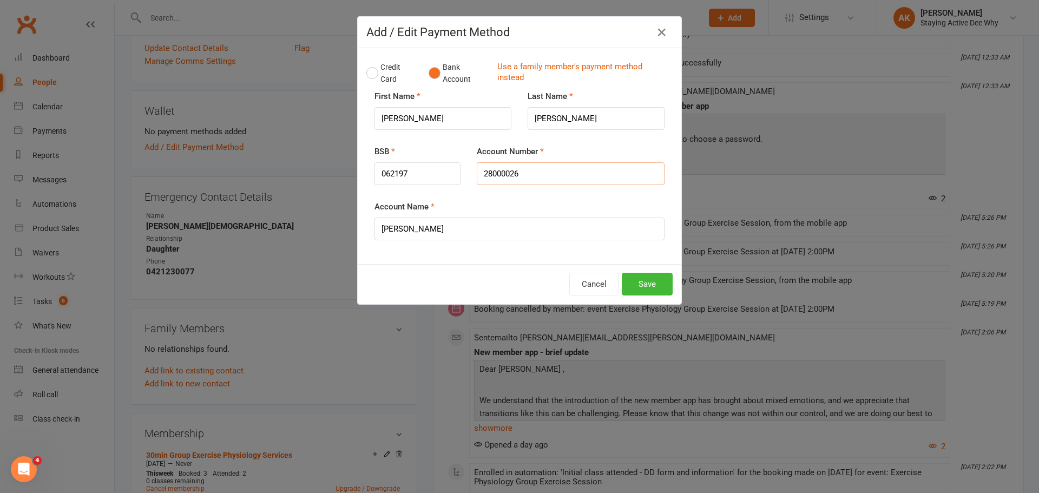
drag, startPoint x: 498, startPoint y: 171, endPoint x: 471, endPoint y: 174, distance: 26.6
click at [471, 174] on div "Account Number 28000026" at bounding box center [571, 172] width 204 height 55
click at [476, 196] on div "Account Number 28000026" at bounding box center [571, 172] width 204 height 55
click at [637, 282] on button "Save" at bounding box center [647, 284] width 51 height 23
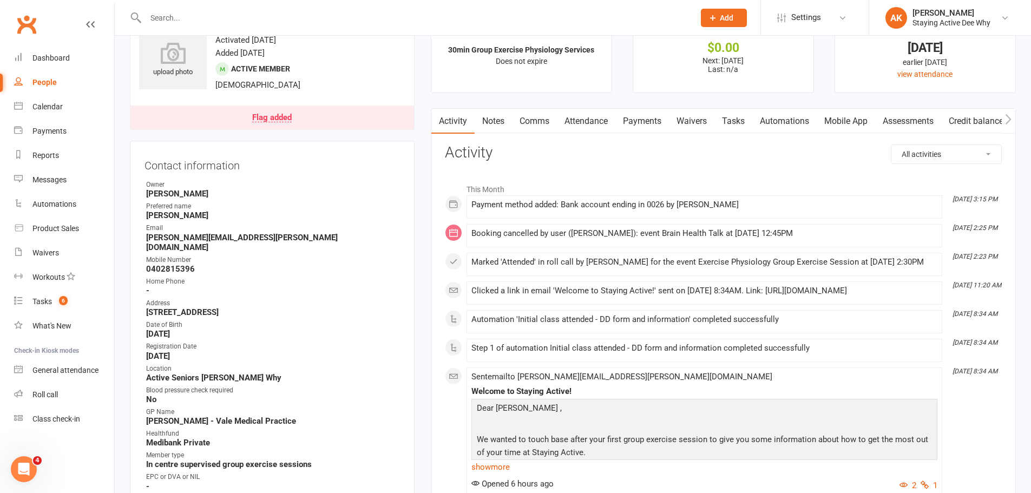
scroll to position [0, 0]
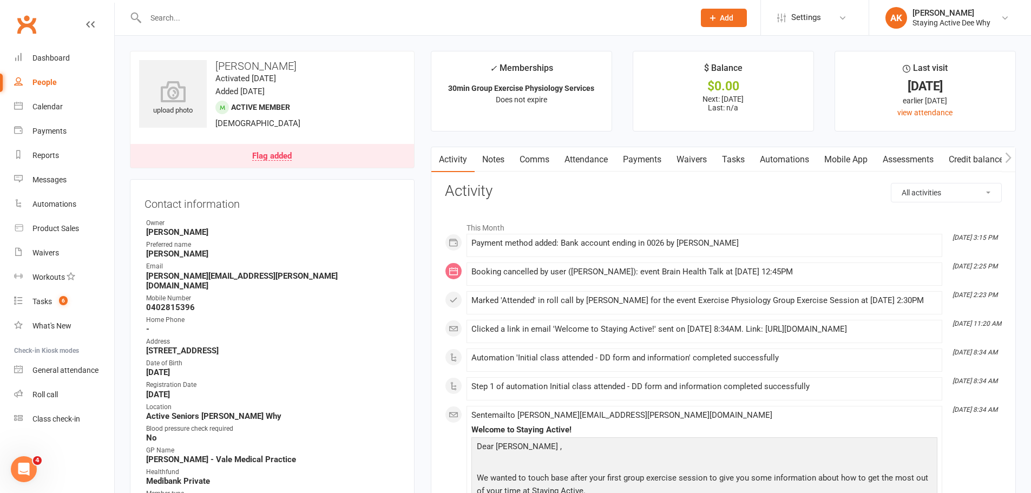
click at [622, 157] on link "Payments" at bounding box center [642, 159] width 54 height 25
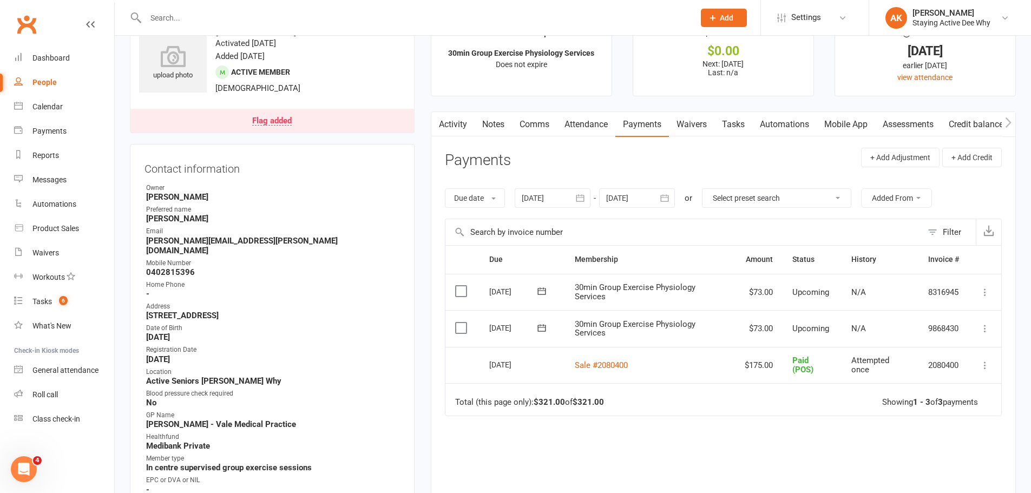
scroll to position [54, 0]
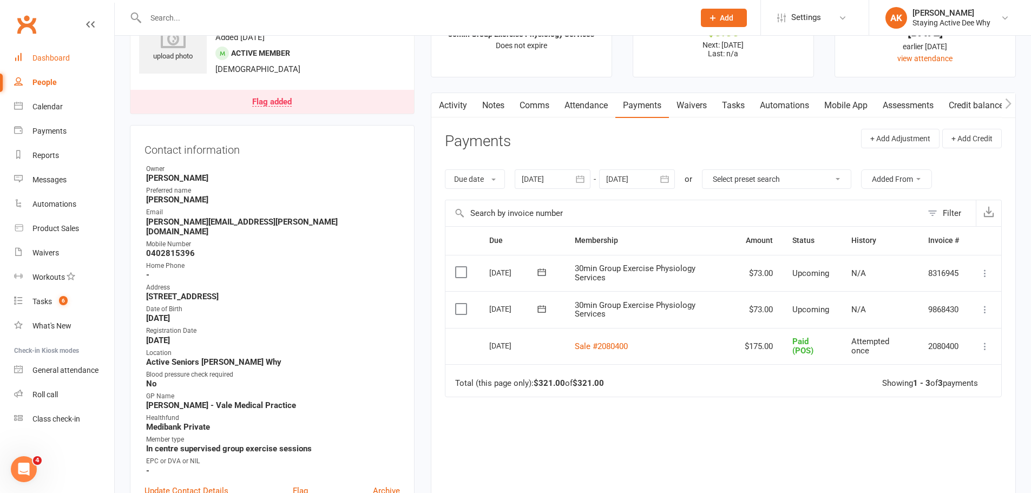
click at [51, 62] on div "Dashboard" at bounding box center [50, 58] width 37 height 9
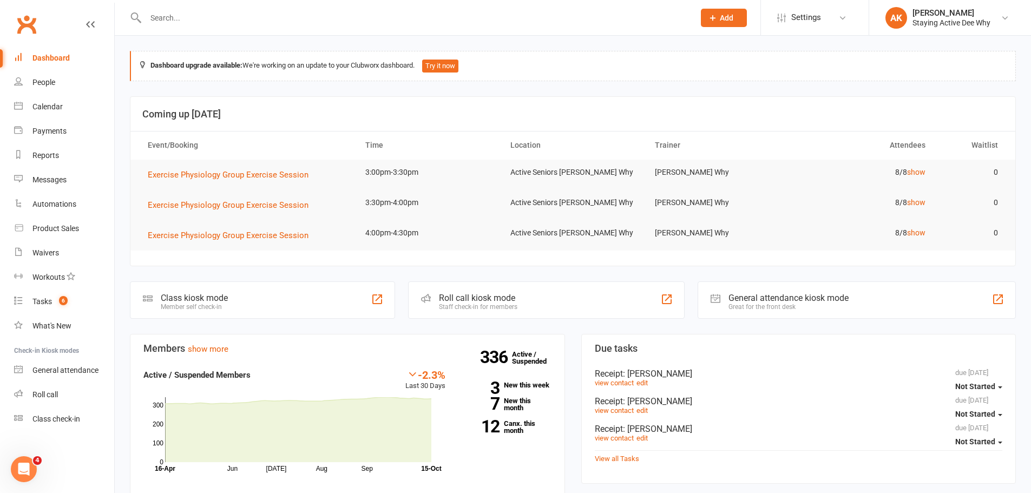
click at [512, 416] on div "336 Active / Suspended 3 New this week 7 New this month 12 Canx. this month" at bounding box center [506, 405] width 106 height 74
click at [509, 421] on link "12 Canx. this month" at bounding box center [506, 427] width 90 height 14
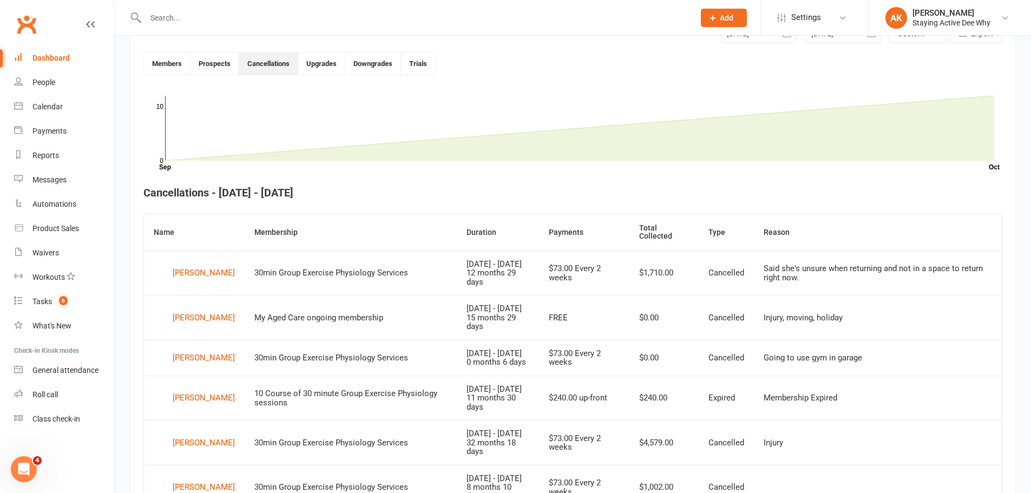
scroll to position [295, 0]
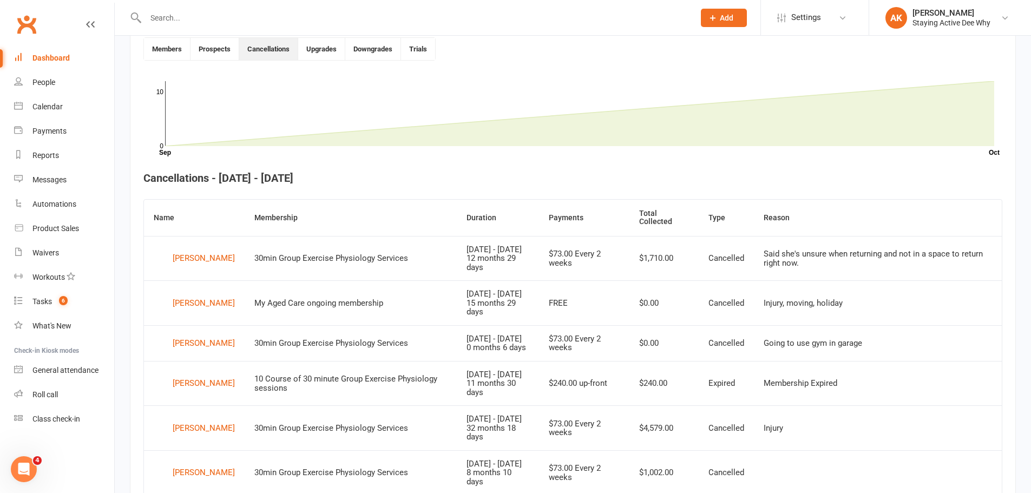
click at [62, 51] on link "Dashboard" at bounding box center [64, 58] width 100 height 24
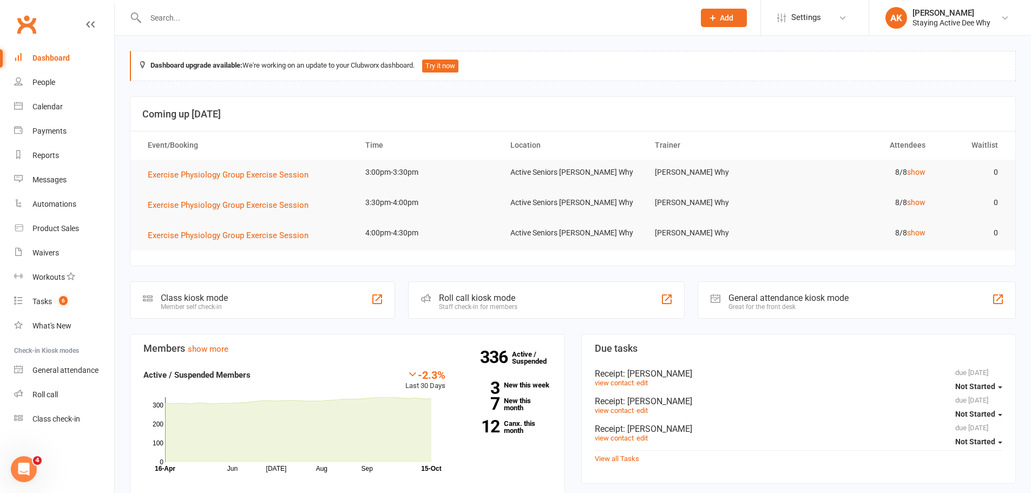
click at [216, 15] on input "text" at bounding box center [414, 17] width 544 height 15
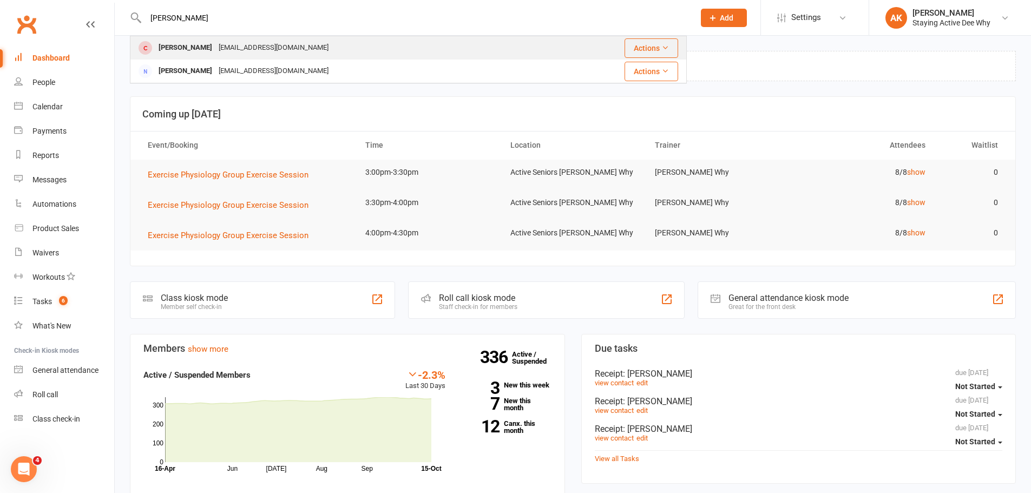
type input "knox"
click at [220, 54] on div "Emmaknox1952@gmail.com" at bounding box center [273, 48] width 116 height 16
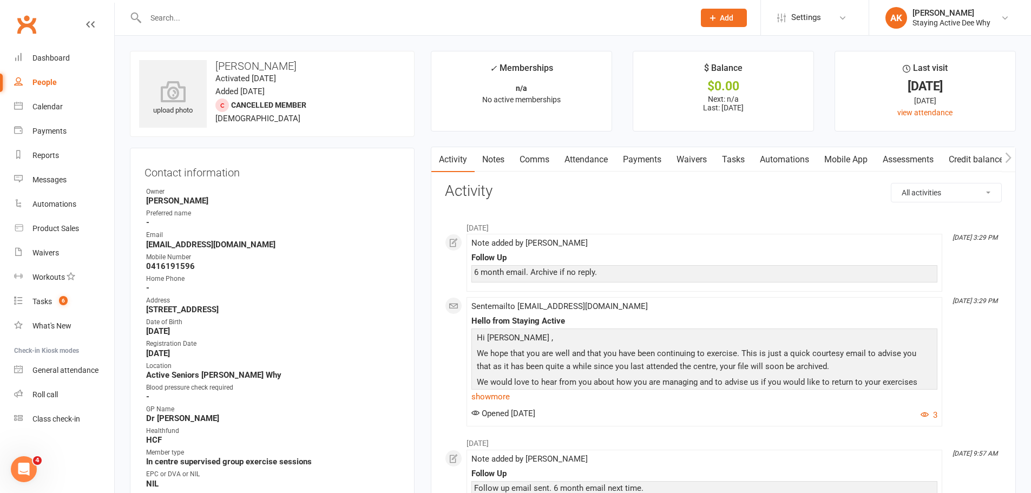
click at [493, 155] on link "Notes" at bounding box center [492, 159] width 37 height 25
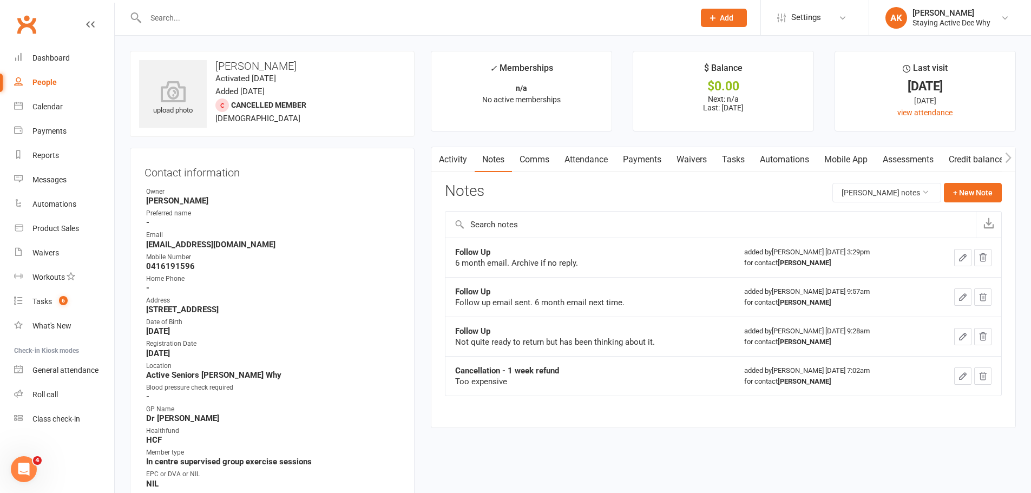
click at [457, 155] on link "Activity" at bounding box center [452, 159] width 43 height 25
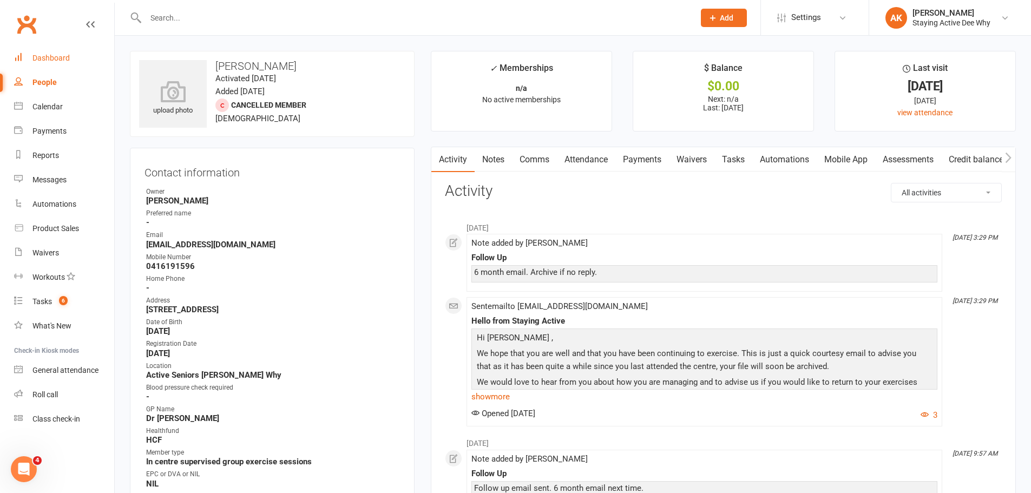
click at [46, 57] on div "Dashboard" at bounding box center [50, 58] width 37 height 9
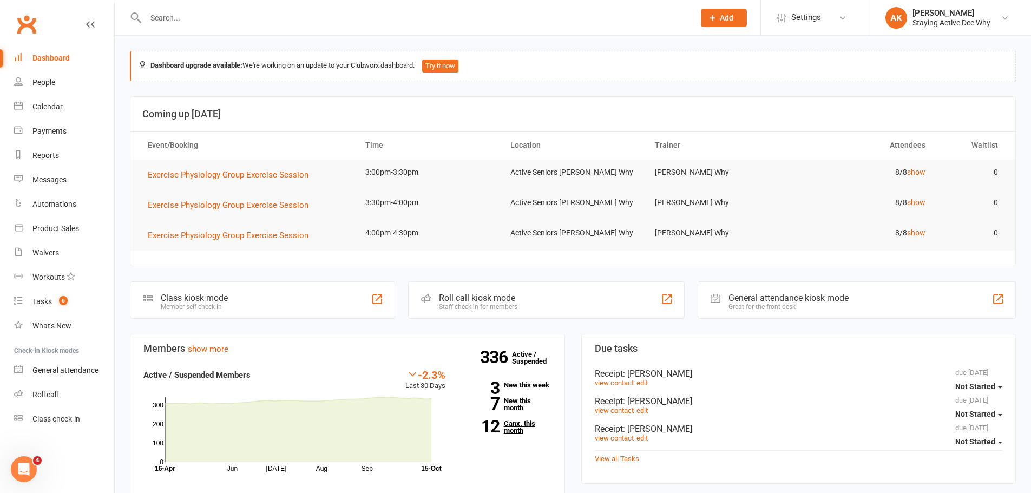
click at [505, 429] on link "12 Canx. this month" at bounding box center [506, 427] width 90 height 14
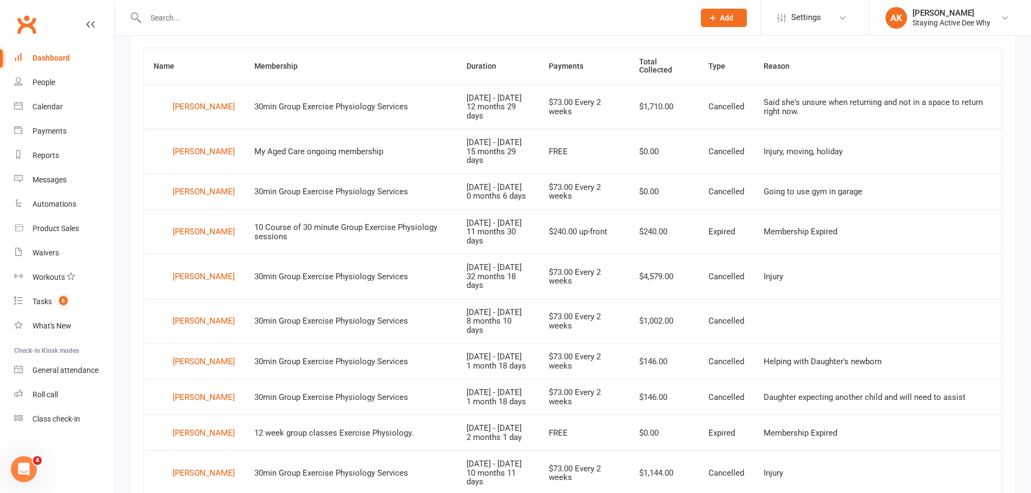
scroll to position [458, 0]
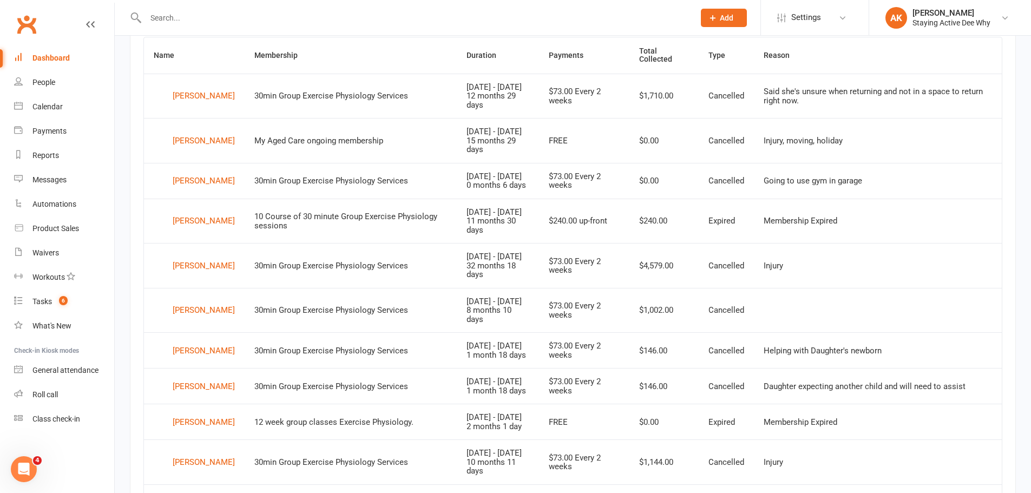
click at [44, 56] on div "Dashboard" at bounding box center [50, 58] width 37 height 9
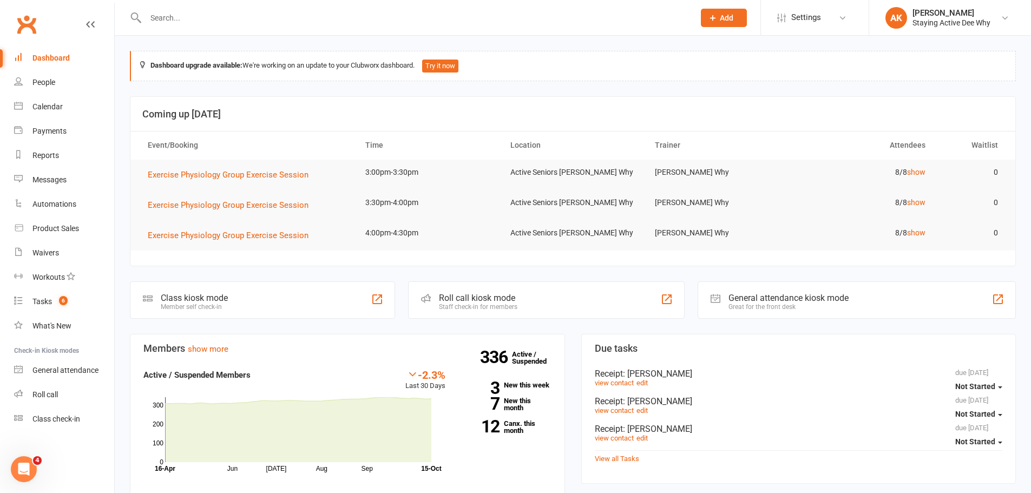
click at [170, 14] on input "text" at bounding box center [414, 17] width 544 height 15
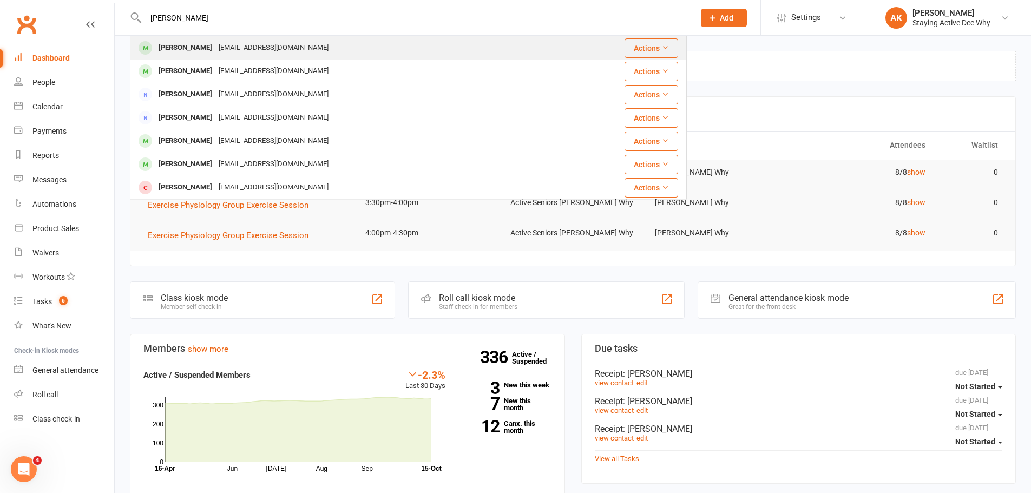
type input "dunn"
click at [190, 40] on div "Valerie Dunn" at bounding box center [185, 48] width 60 height 16
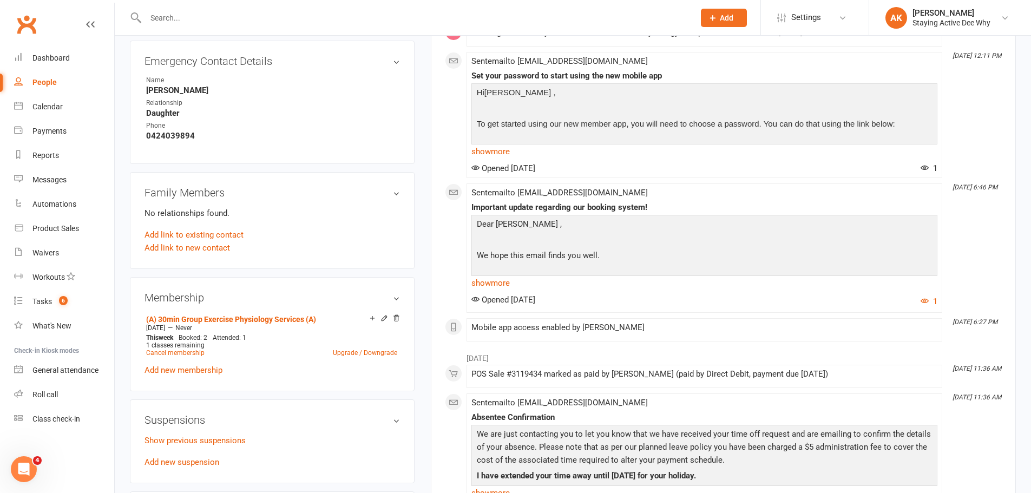
scroll to position [649, 0]
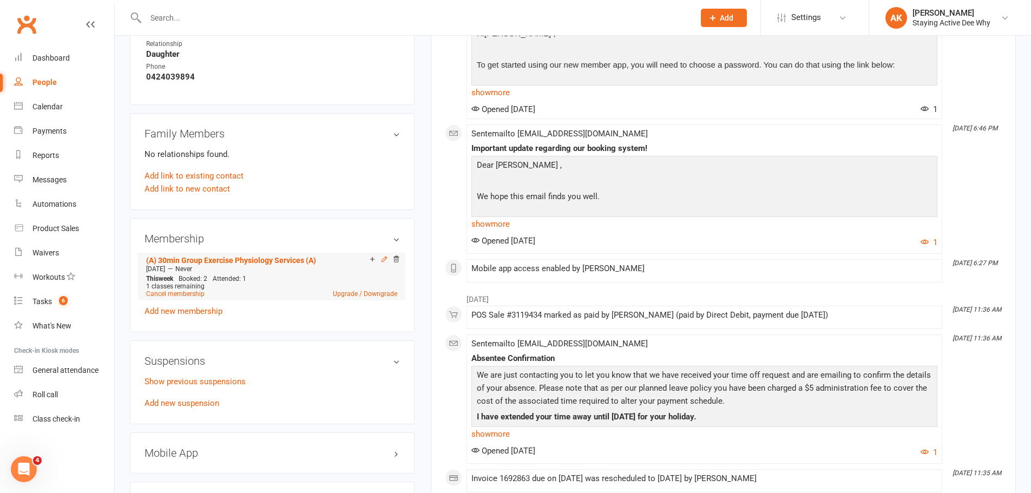
click at [383, 263] on icon at bounding box center [384, 259] width 8 height 8
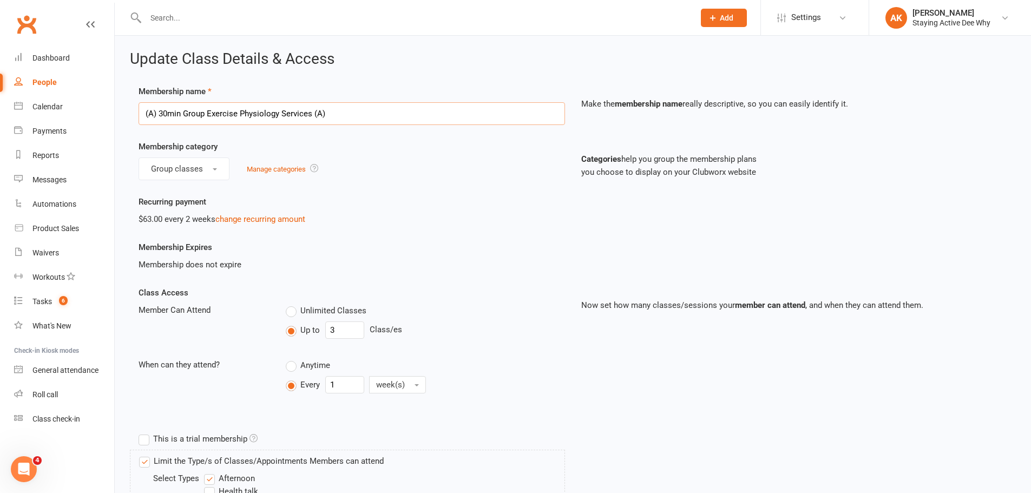
click at [345, 117] on input "(A) 30min Group Exercise Physiology Services (A)" at bounding box center [352, 113] width 426 height 23
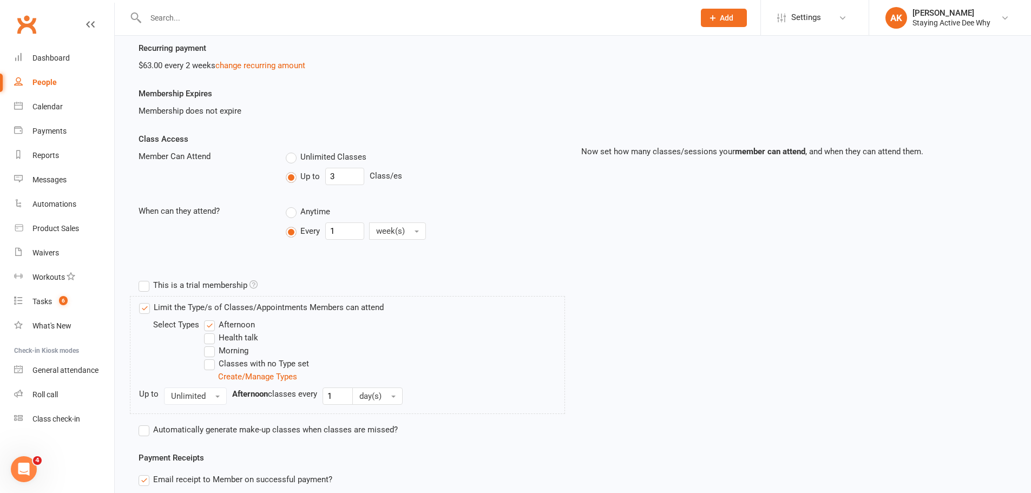
scroll to position [406, 0]
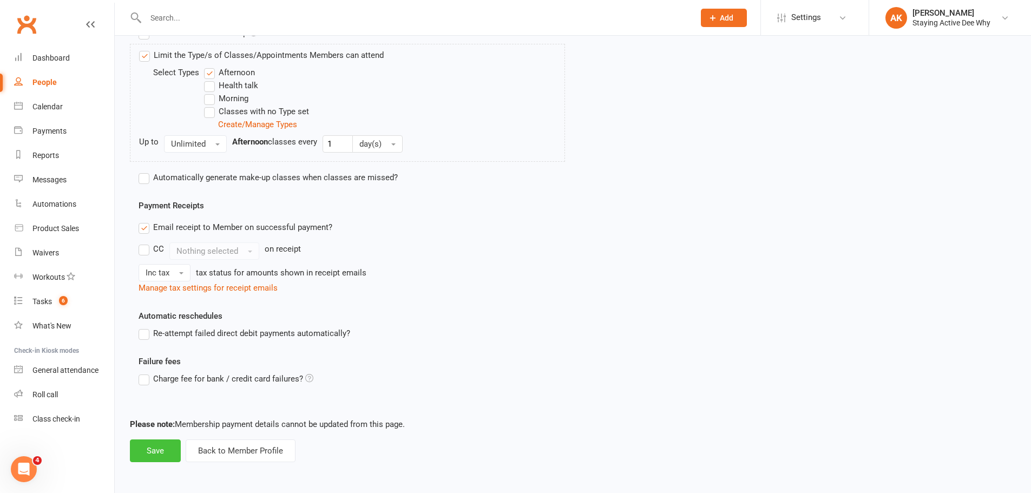
type input "(A) 30min Group Exercise Physiology Services (A) Item Code: 502"
click at [170, 449] on button "Save" at bounding box center [155, 450] width 51 height 23
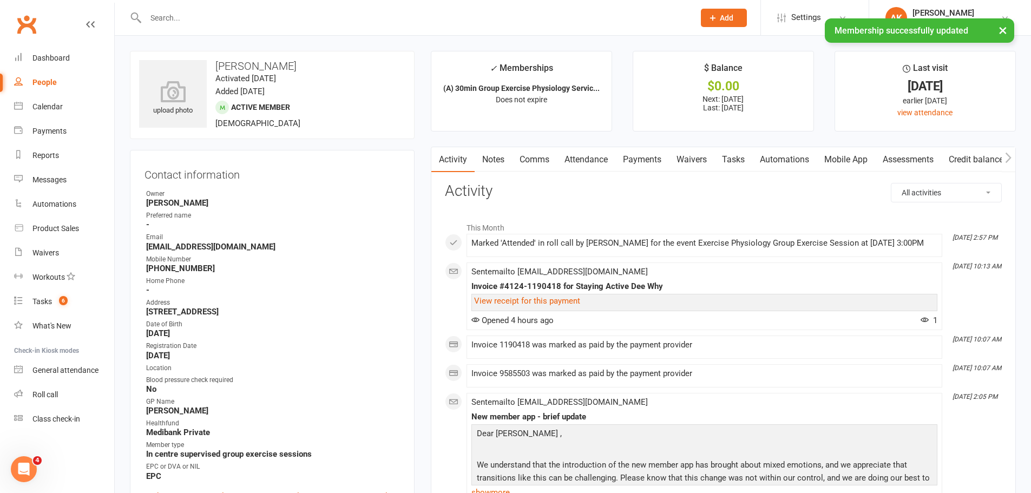
click at [651, 156] on link "Payments" at bounding box center [642, 159] width 54 height 25
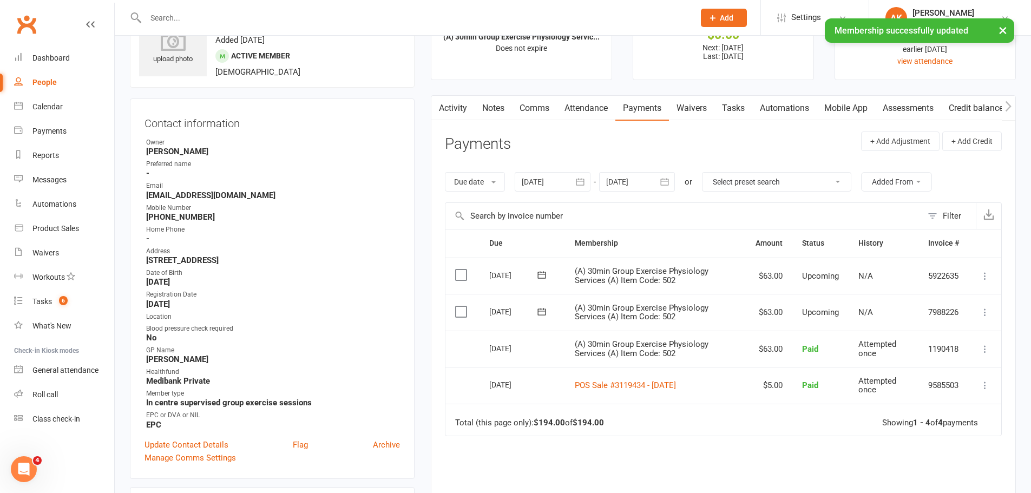
scroll to position [54, 0]
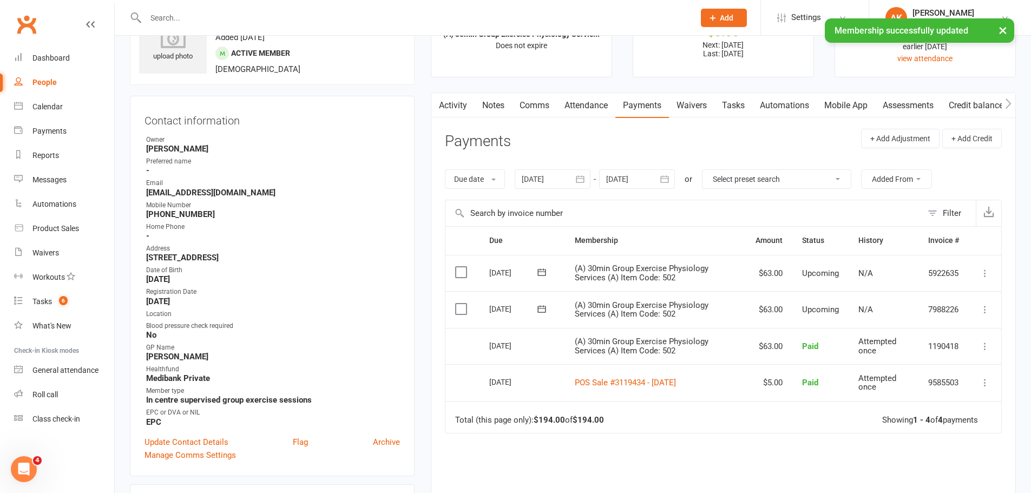
click at [987, 347] on icon at bounding box center [984, 346] width 11 height 11
click at [921, 416] on link "View invoice receipt" at bounding box center [936, 411] width 107 height 22
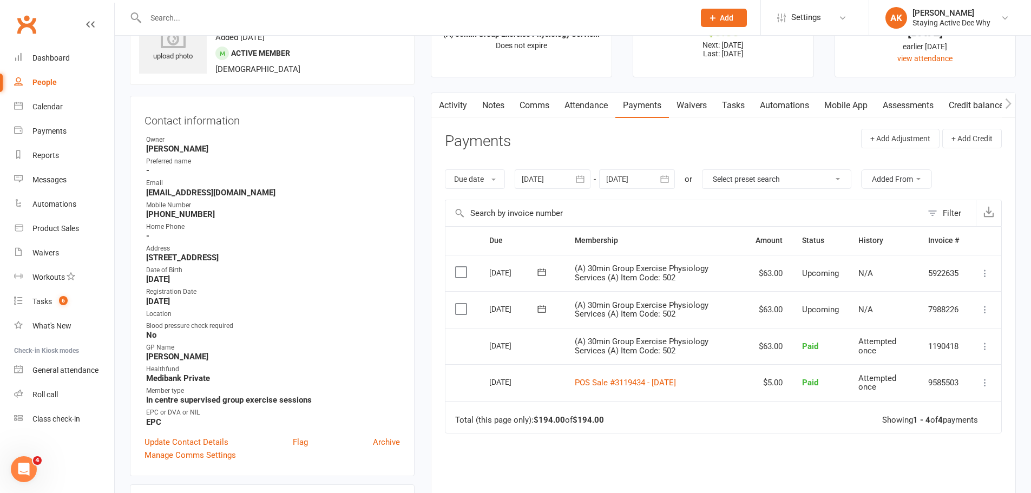
click at [553, 184] on div at bounding box center [553, 178] width 76 height 19
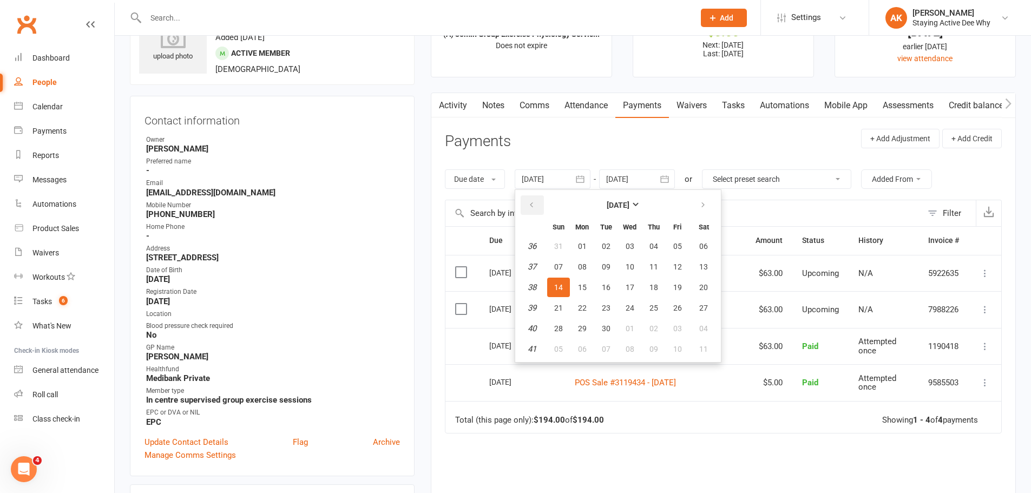
click at [538, 205] on button "button" at bounding box center [531, 204] width 23 height 19
drag, startPoint x: 556, startPoint y: 249, endPoint x: 565, endPoint y: 289, distance: 41.7
click at [557, 250] on span "27" at bounding box center [558, 246] width 9 height 9
type input "27 Jul 2025"
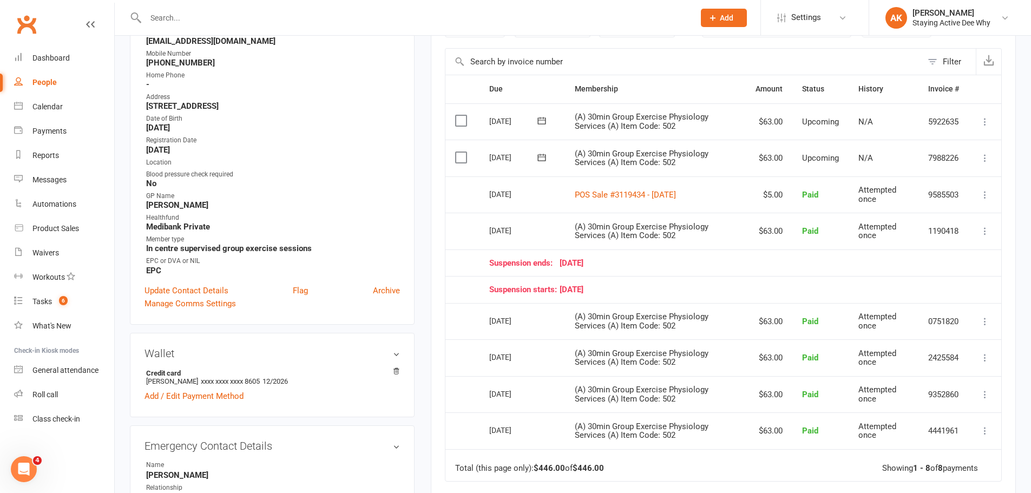
scroll to position [216, 0]
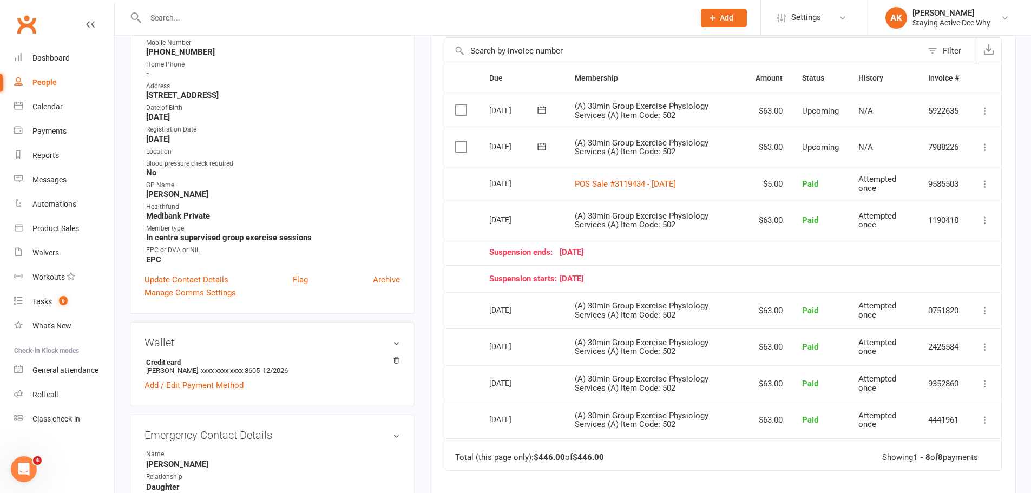
click at [986, 313] on icon at bounding box center [984, 310] width 11 height 11
click at [939, 382] on link "View invoice receipt" at bounding box center [936, 375] width 107 height 22
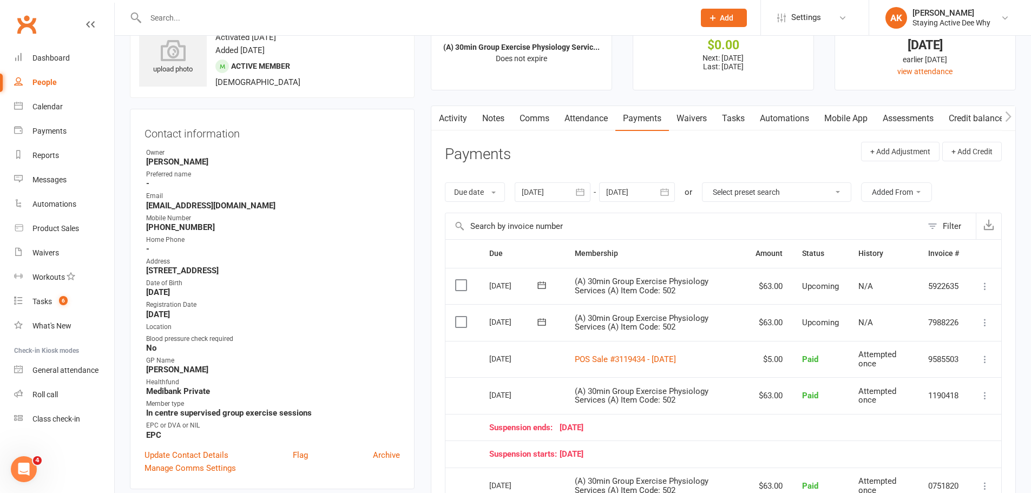
scroll to position [0, 0]
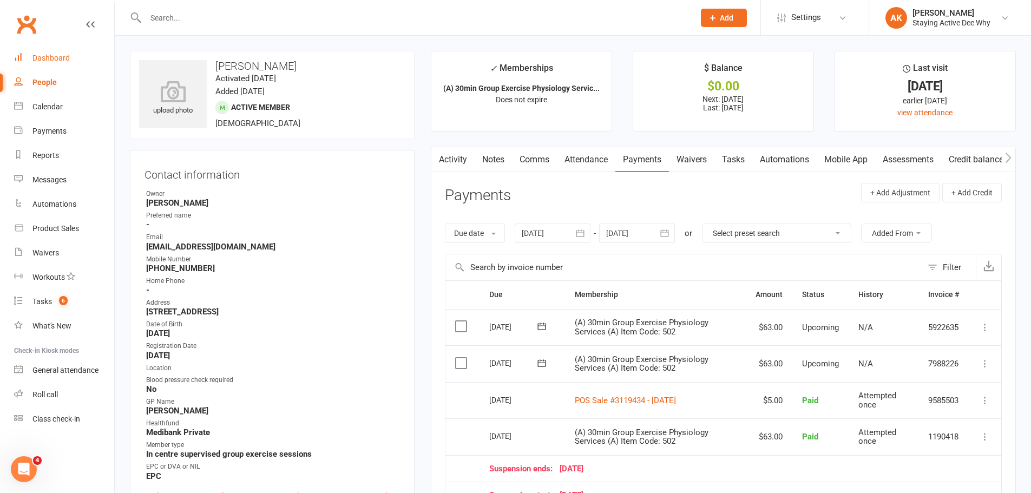
click at [37, 66] on link "Dashboard" at bounding box center [64, 58] width 100 height 24
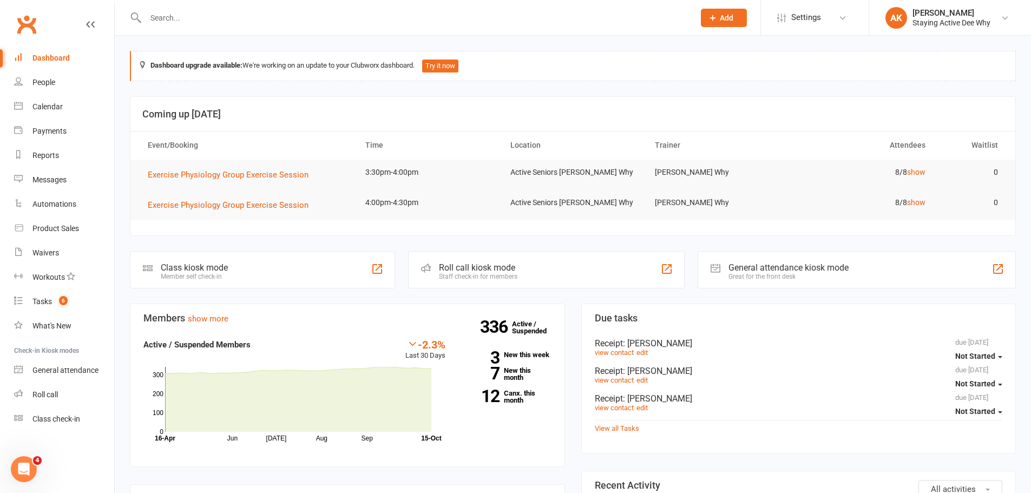
click at [461, 270] on div "Roll call kiosk mode" at bounding box center [478, 267] width 78 height 10
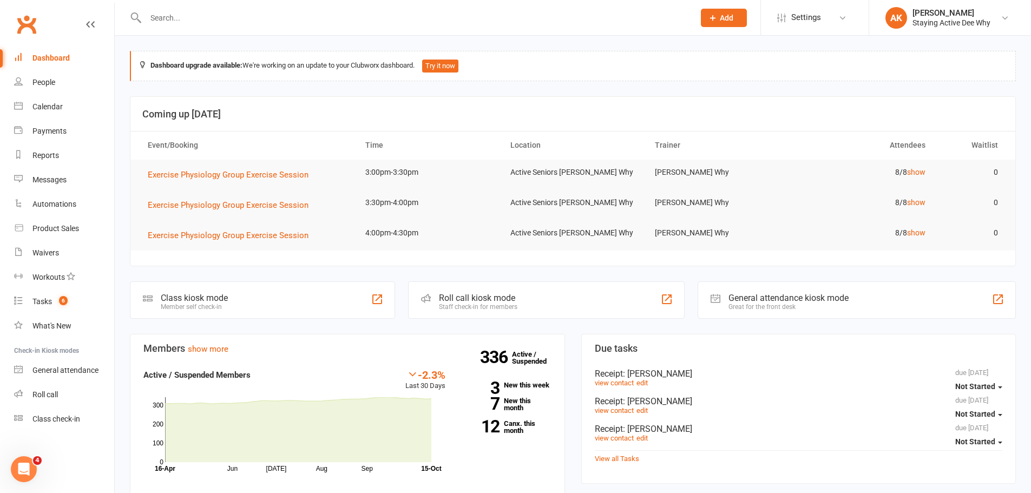
click at [301, 15] on input "text" at bounding box center [414, 17] width 544 height 15
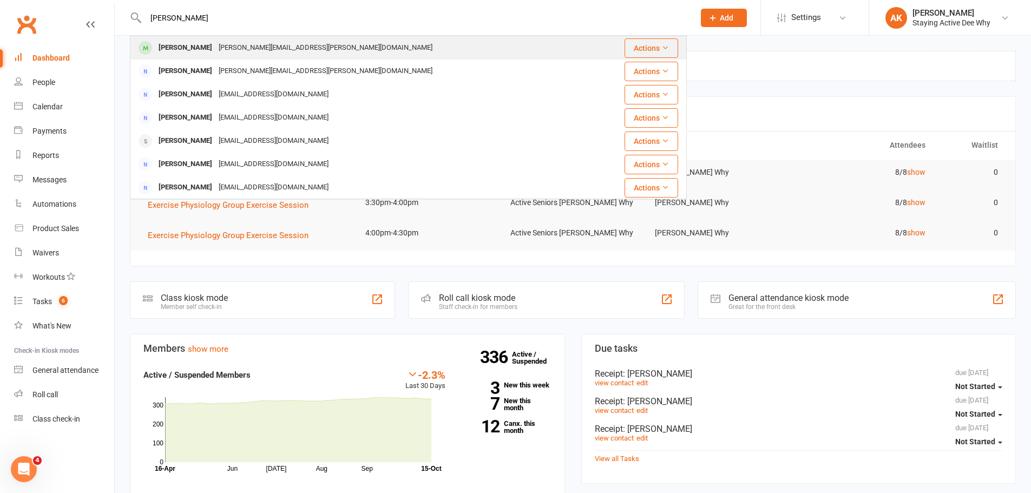
type input "barbara aird"
click at [264, 49] on div "barbara.aird@gmail.com" at bounding box center [325, 48] width 220 height 16
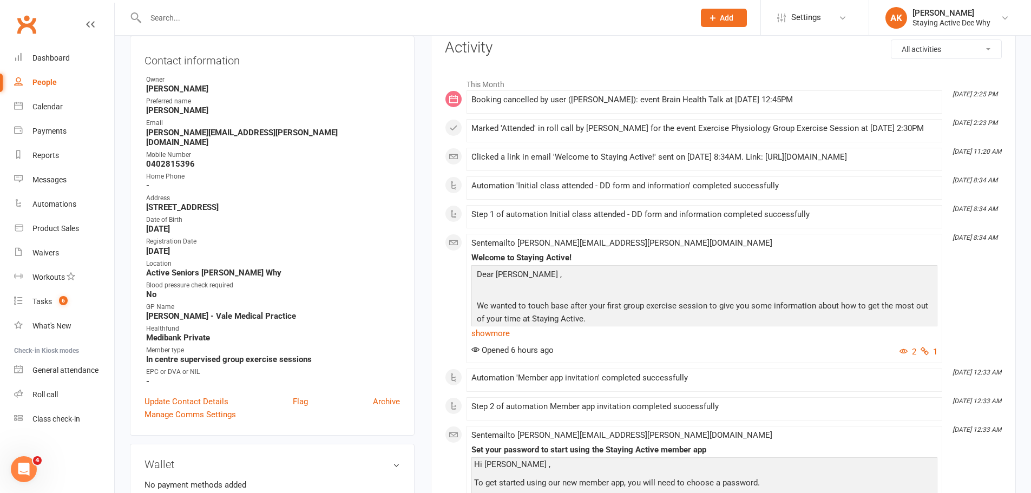
scroll to position [162, 0]
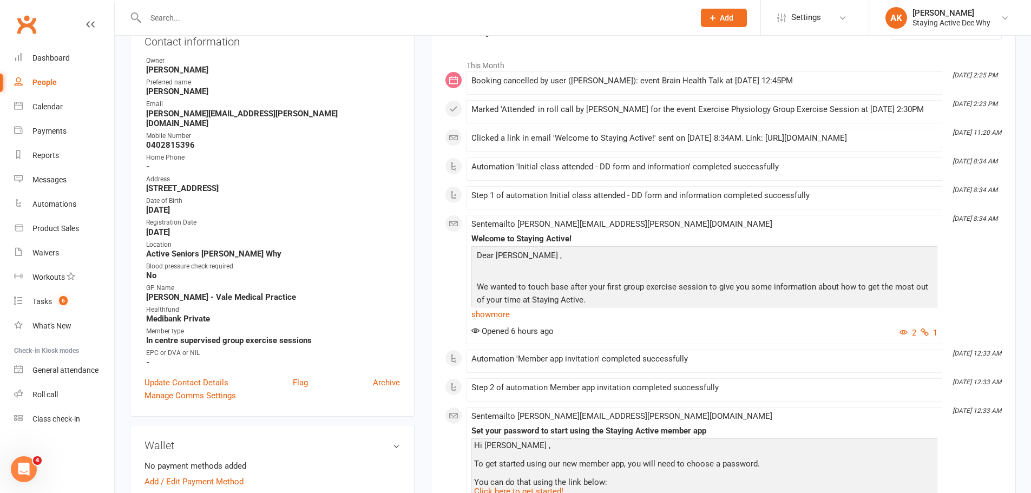
click at [208, 110] on strong "barbara.aird@gmail.com" at bounding box center [273, 118] width 254 height 19
copy render-form-field "barbara.aird@gmail.com"
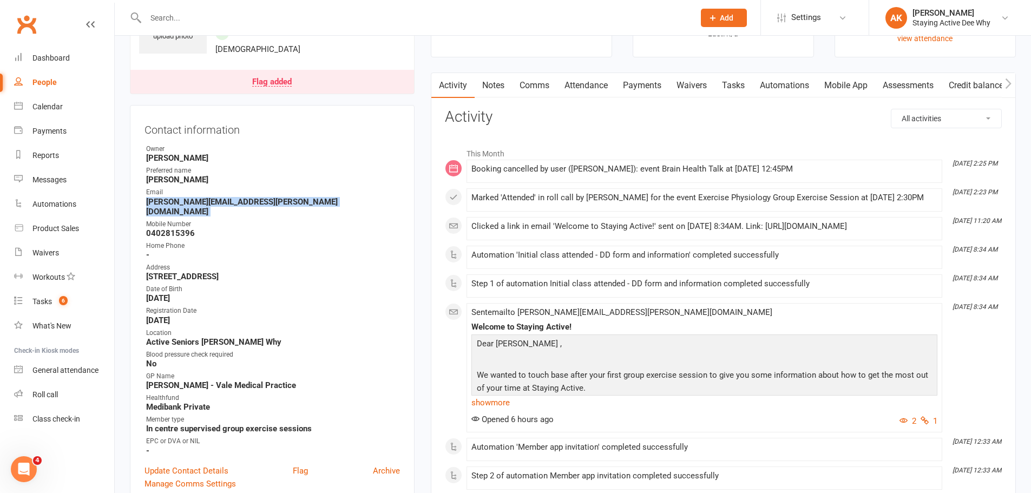
scroll to position [0, 0]
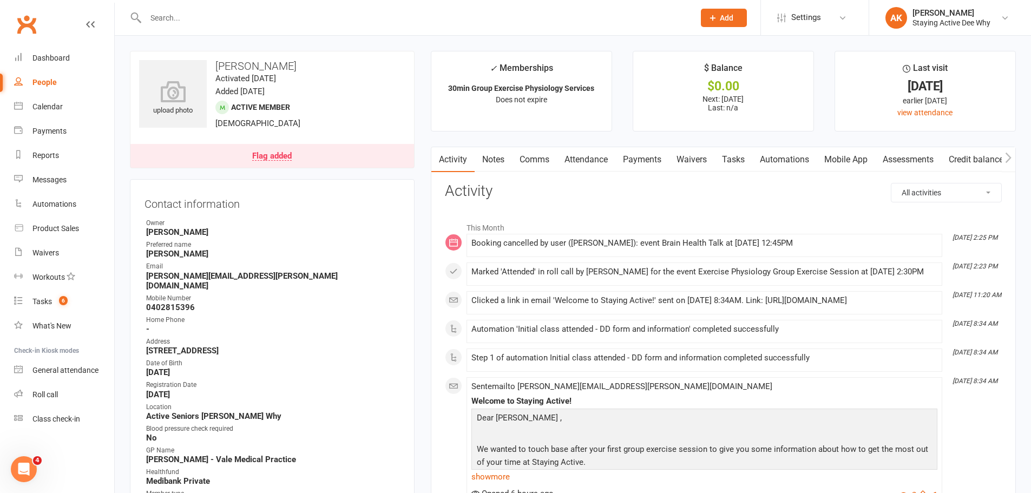
click at [214, 21] on input "text" at bounding box center [414, 17] width 544 height 15
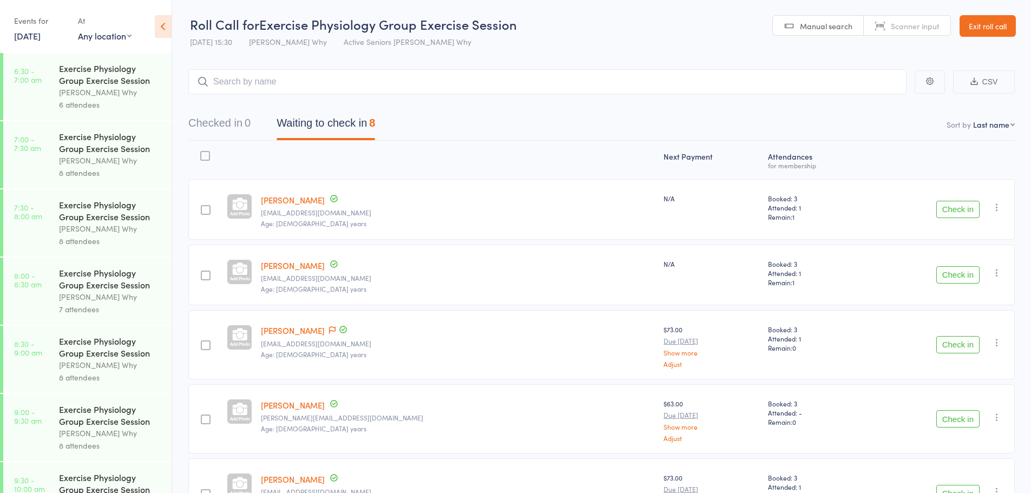
click at [943, 208] on button "Check in" at bounding box center [957, 209] width 43 height 17
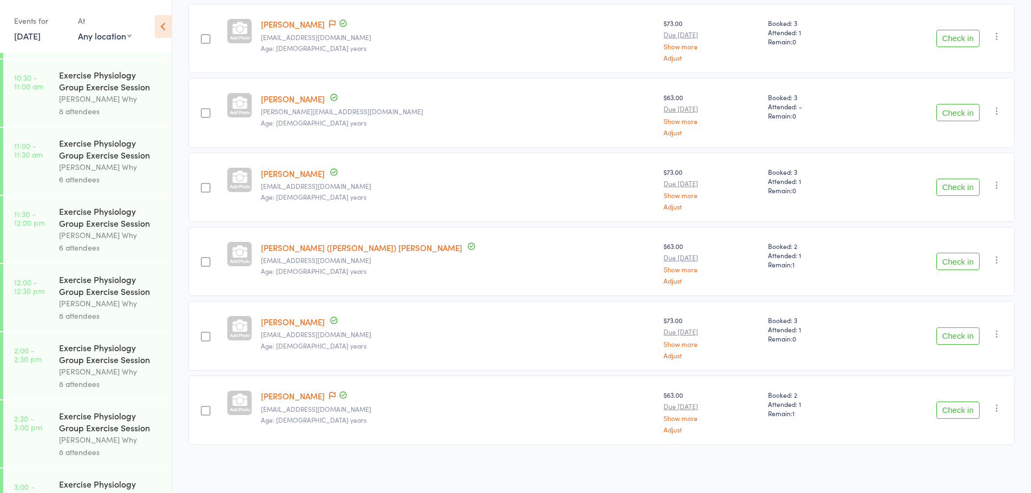
scroll to position [719, 0]
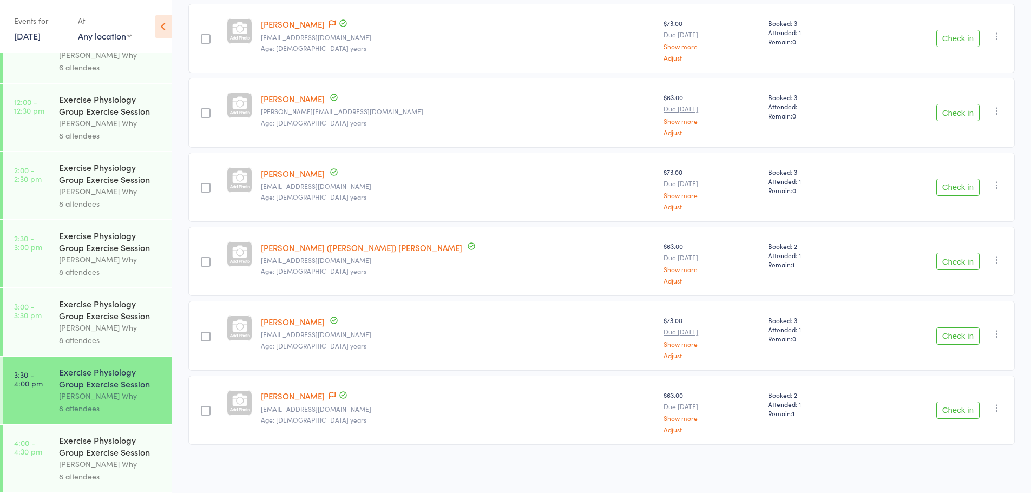
click at [127, 447] on div "Exercise Physiology Group Exercise Session" at bounding box center [110, 446] width 103 height 24
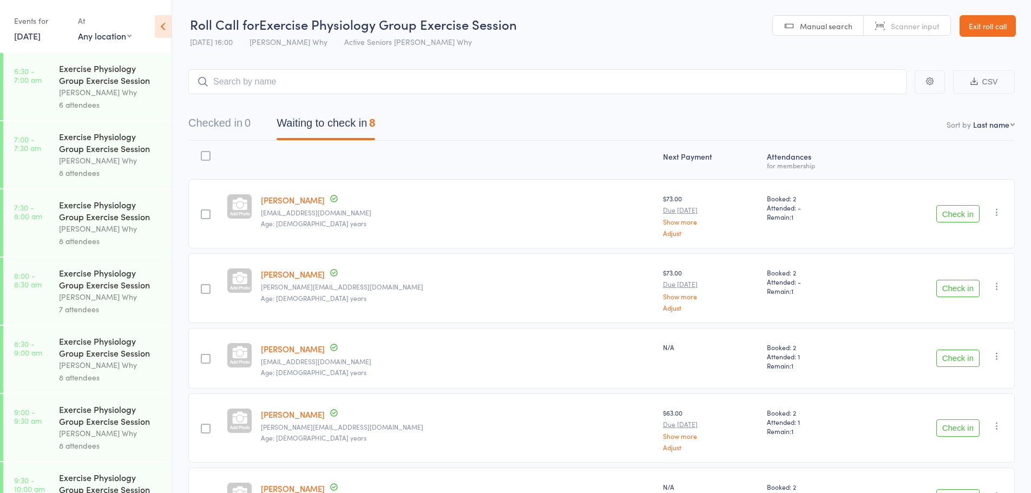
click at [992, 25] on link "Exit roll call" at bounding box center [987, 26] width 56 height 22
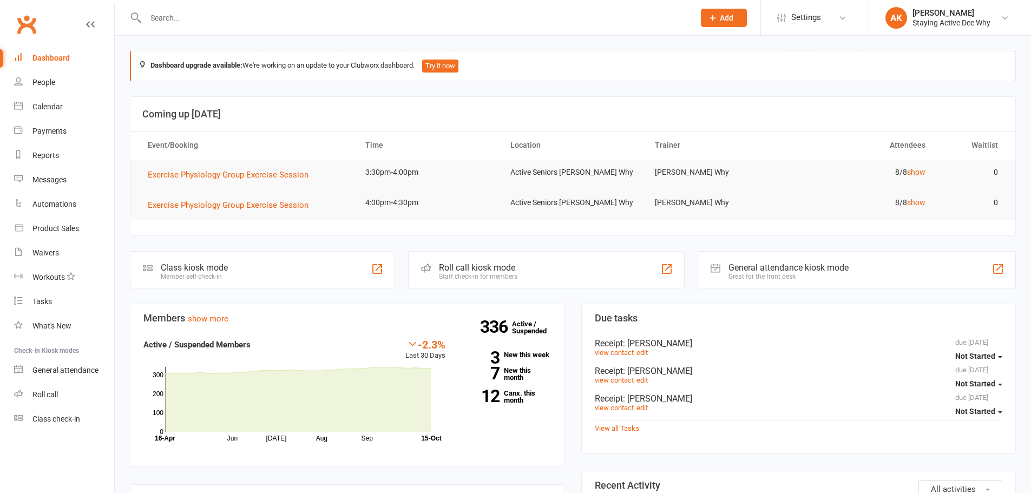
click at [197, 19] on input "text" at bounding box center [414, 17] width 544 height 15
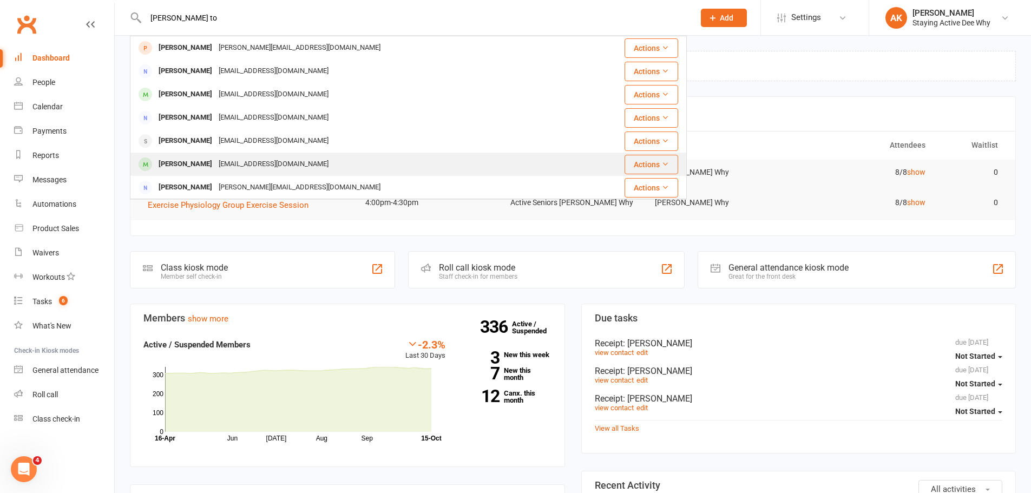
type input "pam to"
click at [238, 161] on div "pamtok@optusnet.com.au" at bounding box center [273, 164] width 116 height 16
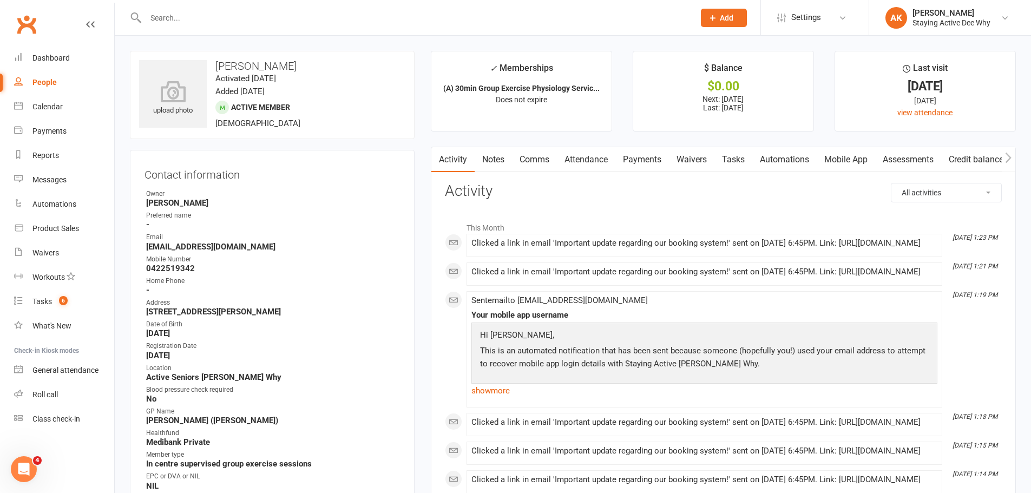
click at [591, 157] on link "Attendance" at bounding box center [586, 159] width 58 height 25
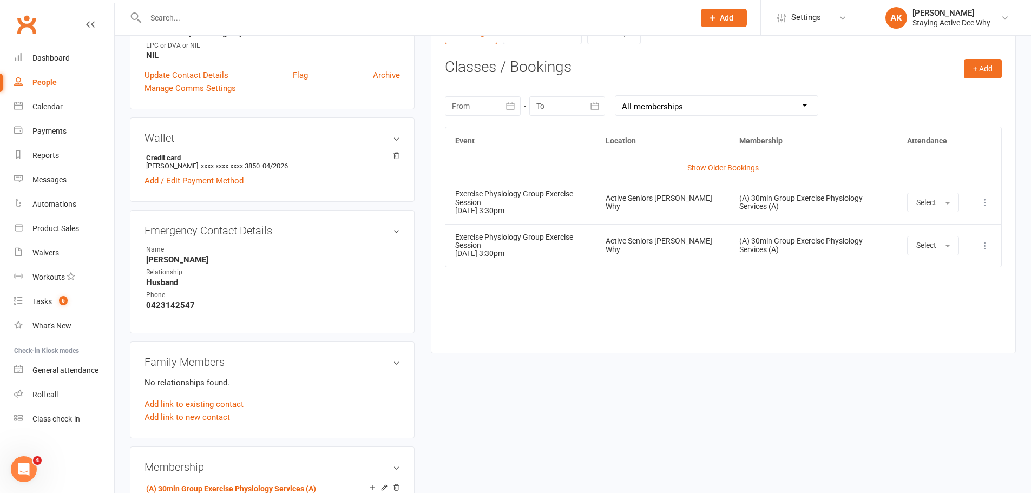
scroll to position [433, 0]
click at [536, 346] on div "Activity Notes Comms Attendance Payments Waivers Tasks Automations Mobile App A…" at bounding box center [723, 32] width 585 height 637
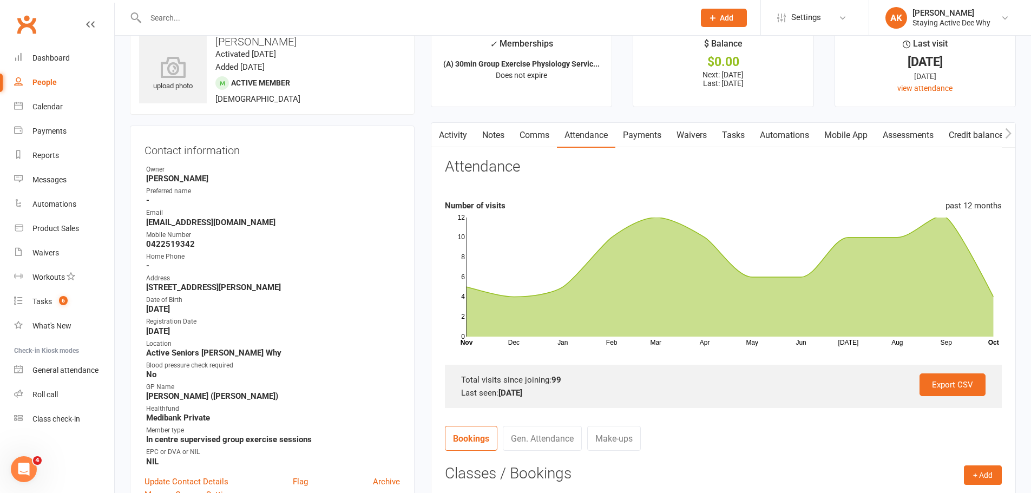
scroll to position [0, 0]
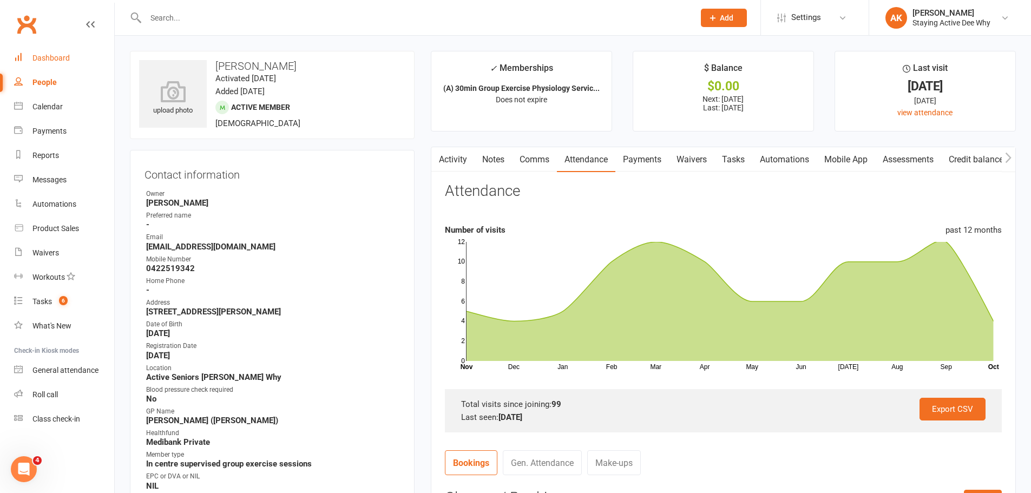
click at [46, 67] on link "Dashboard" at bounding box center [64, 58] width 100 height 24
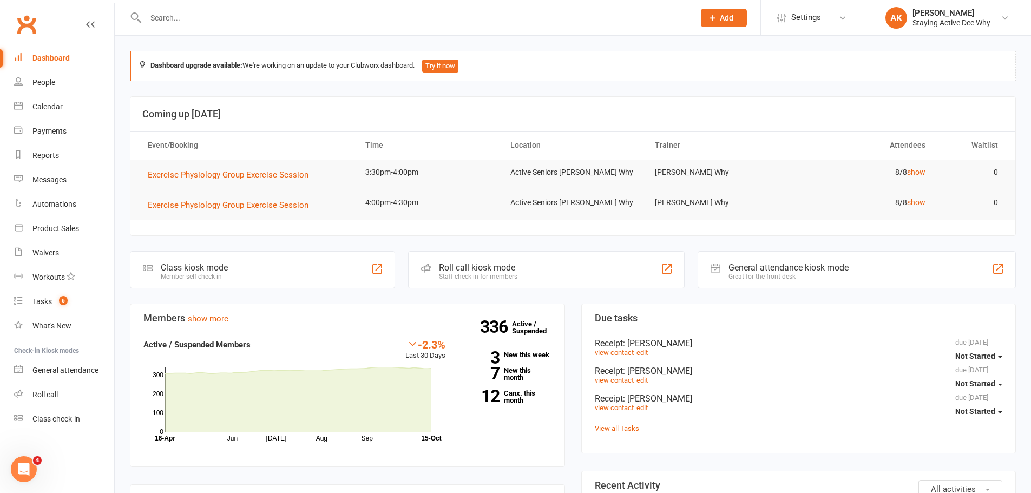
click at [477, 269] on div "Roll call kiosk mode" at bounding box center [478, 267] width 78 height 10
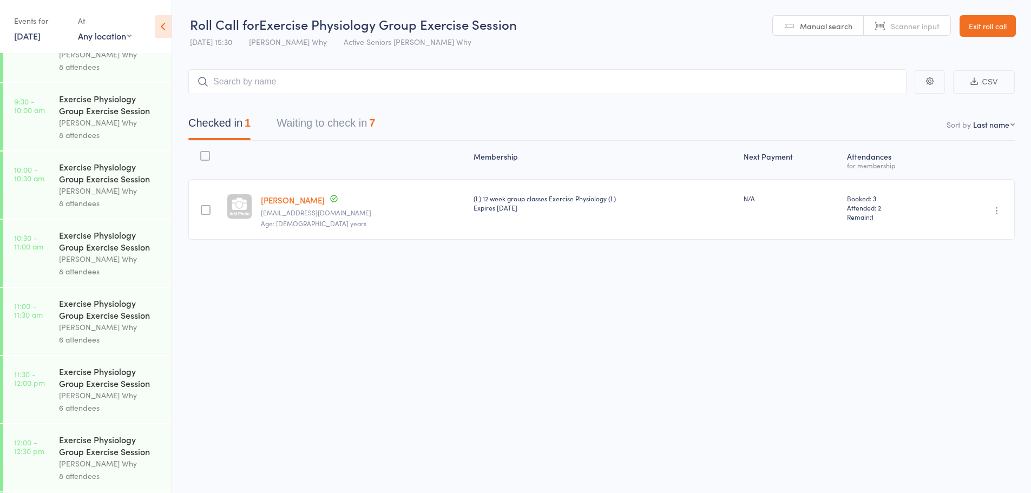
scroll to position [703, 0]
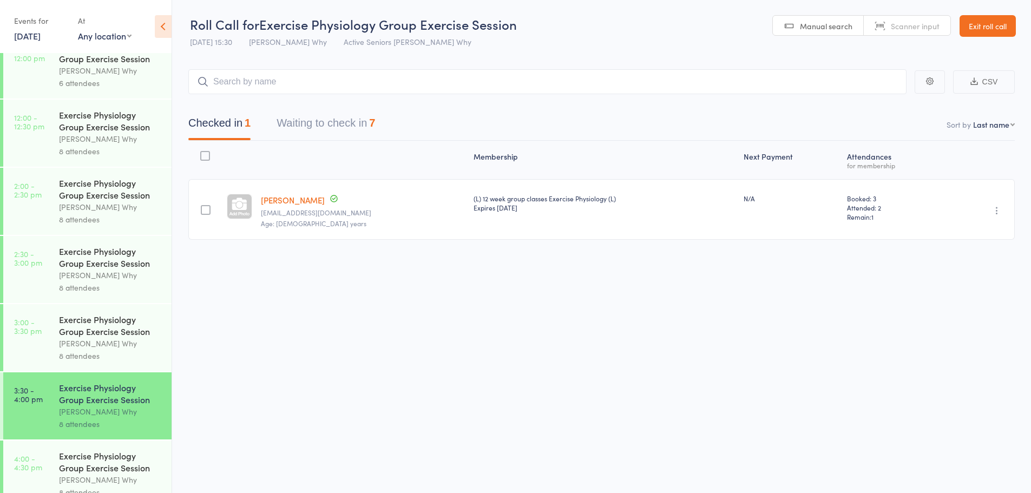
click at [312, 134] on button "Waiting to check in 7" at bounding box center [325, 125] width 98 height 29
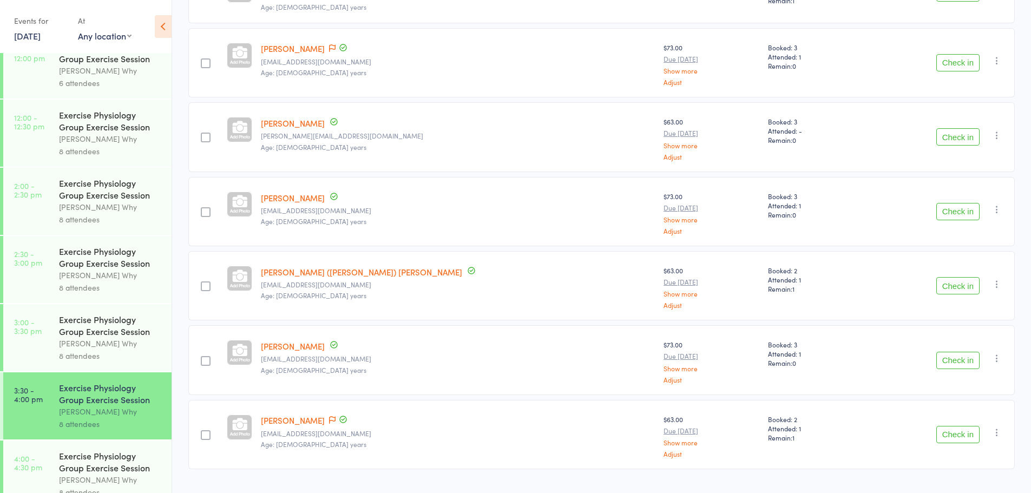
scroll to position [108, 0]
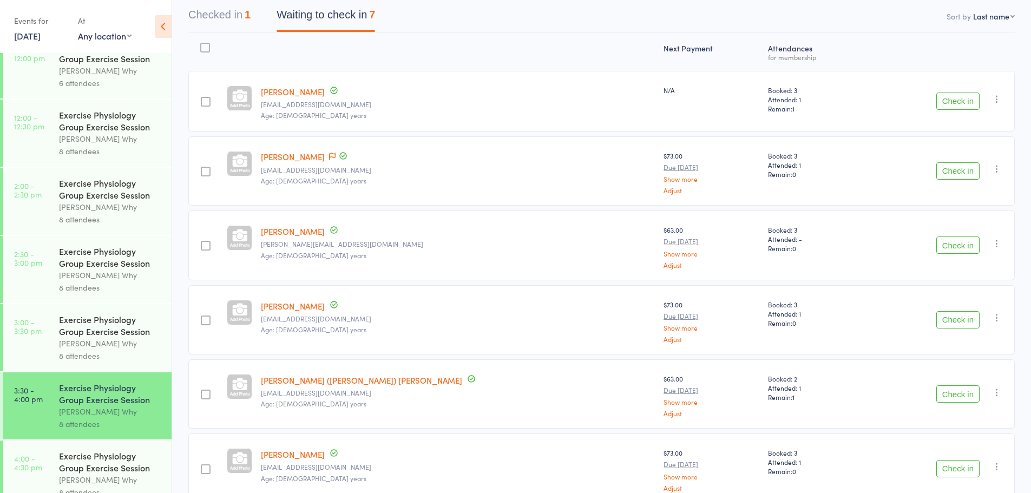
click at [945, 97] on button "Check in" at bounding box center [957, 101] width 43 height 17
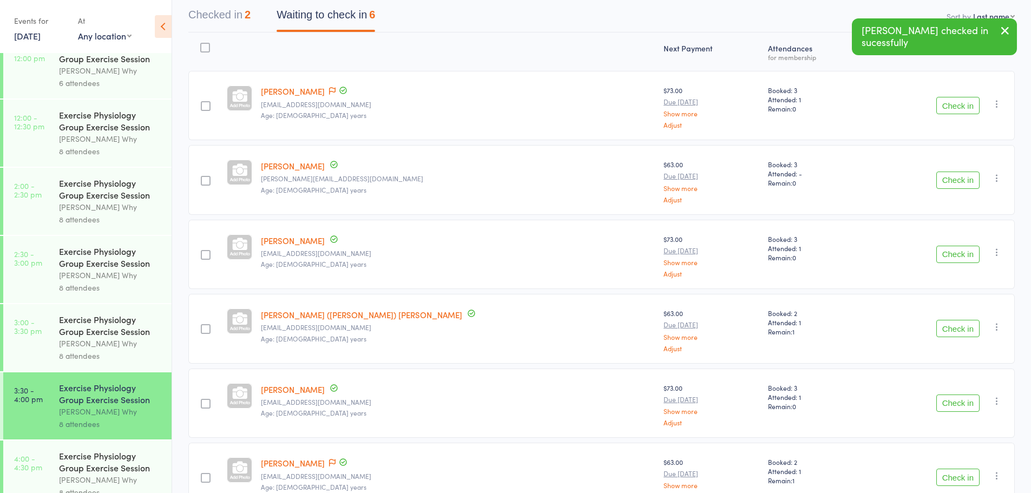
click at [944, 107] on button "Check in" at bounding box center [957, 105] width 43 height 17
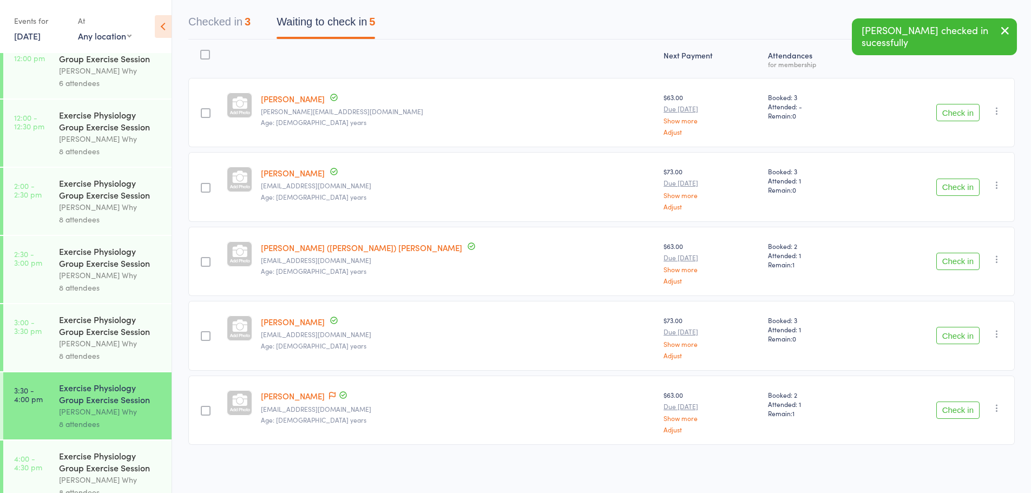
click at [953, 115] on button "Check in" at bounding box center [957, 112] width 43 height 17
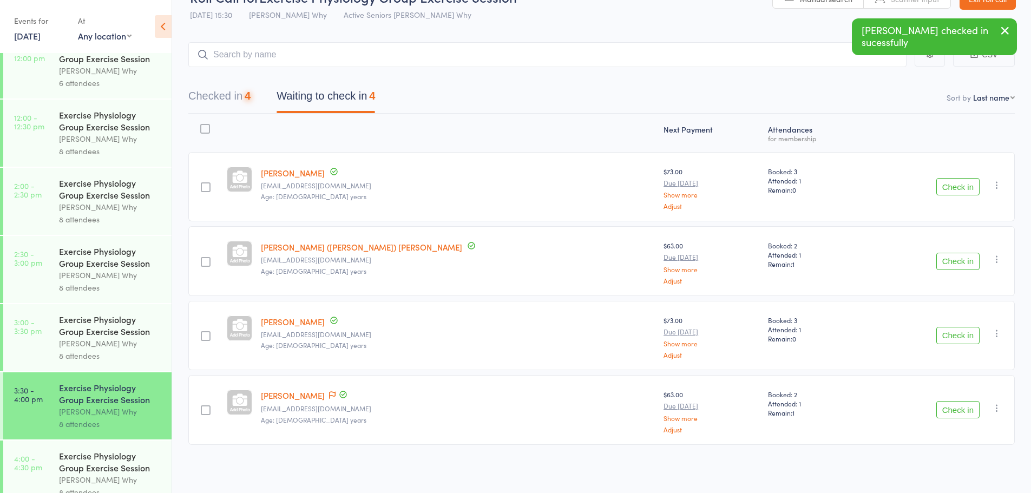
click at [953, 118] on div "Next Payment Atten­dances for membership Margaret Maas margiemaas@icloud.com Ag…" at bounding box center [601, 282] width 826 height 336
click at [961, 192] on button "Check in" at bounding box center [957, 186] width 43 height 17
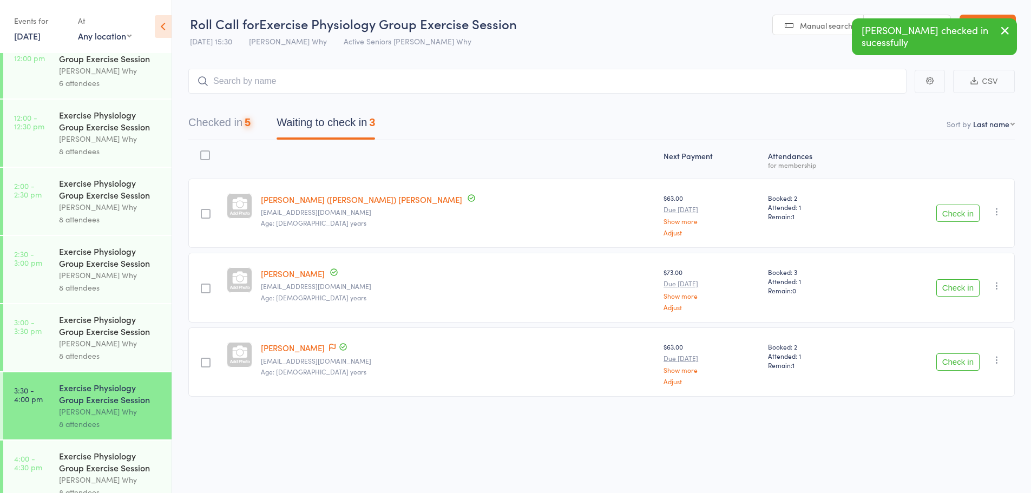
scroll to position [1, 0]
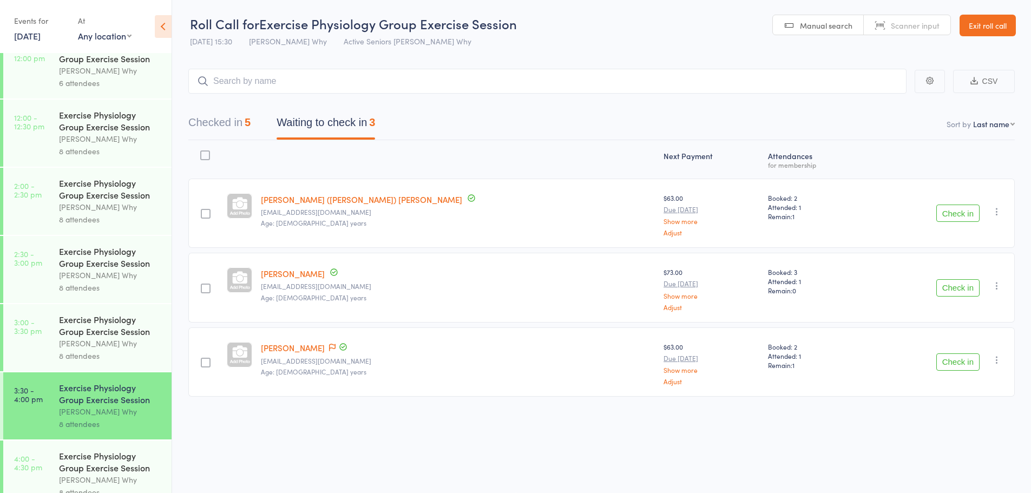
click at [957, 216] on button "Check in" at bounding box center [957, 213] width 43 height 17
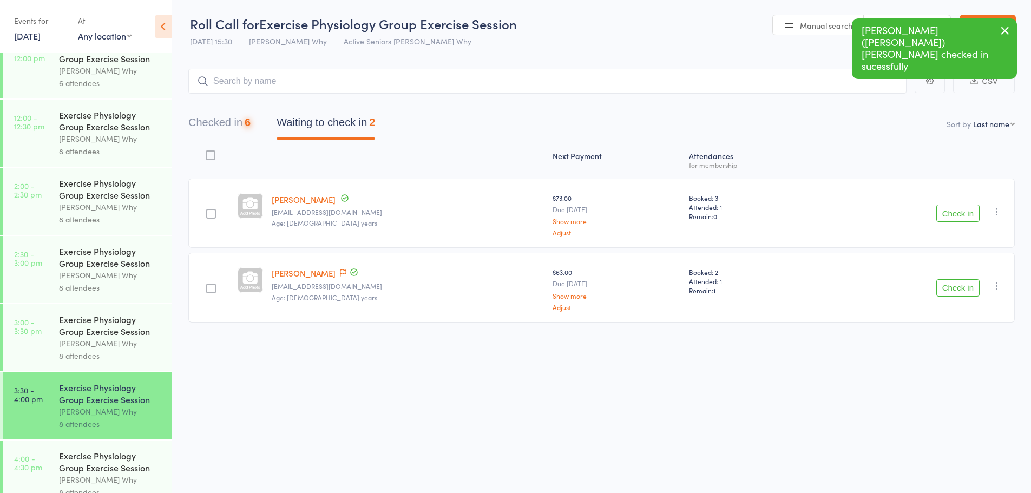
click at [957, 216] on button "Check in" at bounding box center [957, 213] width 43 height 17
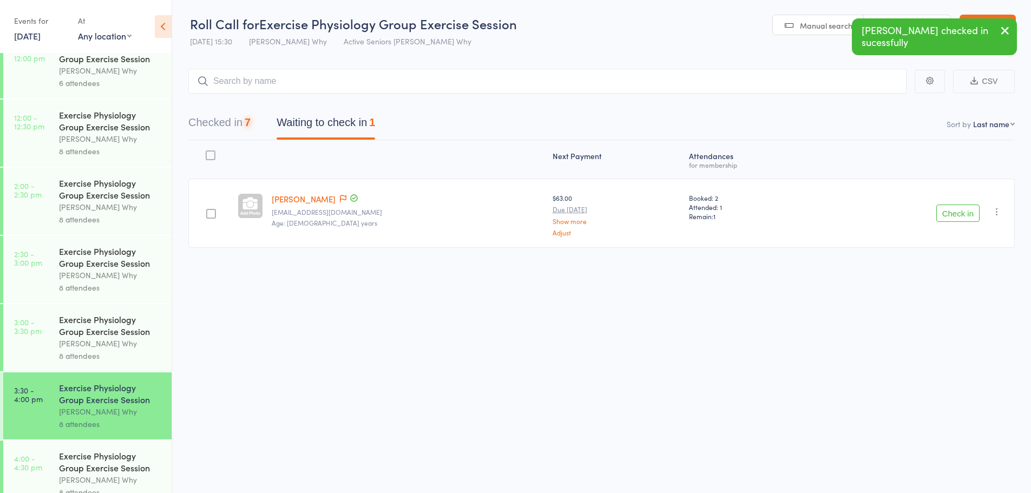
click at [957, 216] on button "Check in" at bounding box center [957, 213] width 43 height 17
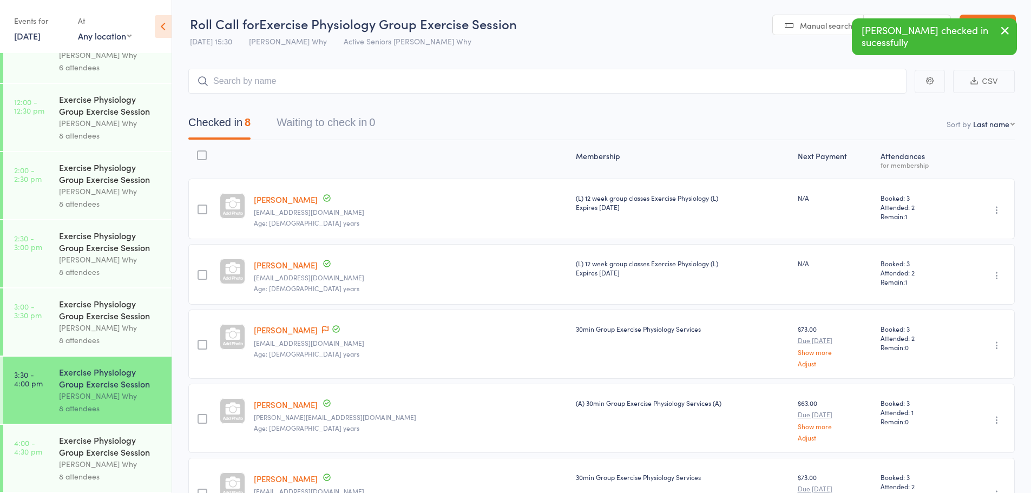
scroll to position [306, 0]
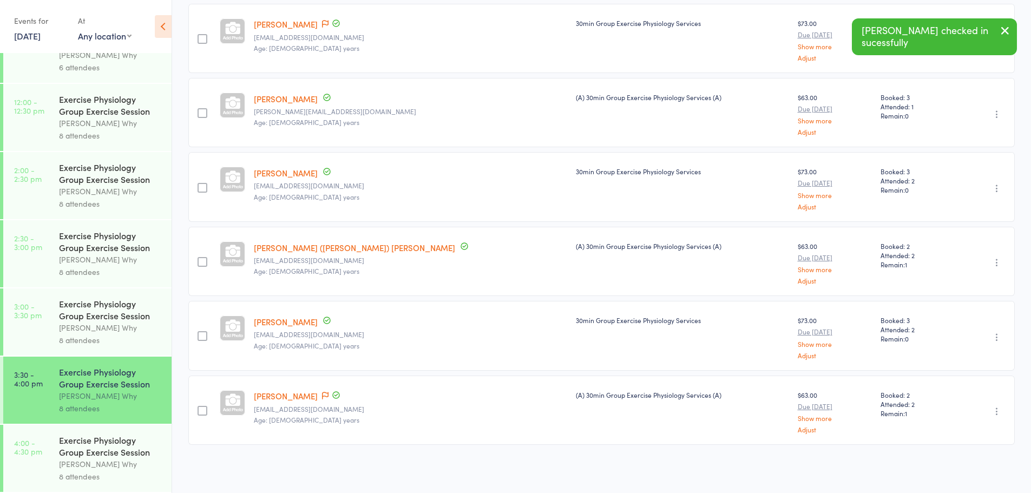
click at [123, 447] on div "Exercise Physiology Group Exercise Session" at bounding box center [110, 446] width 103 height 24
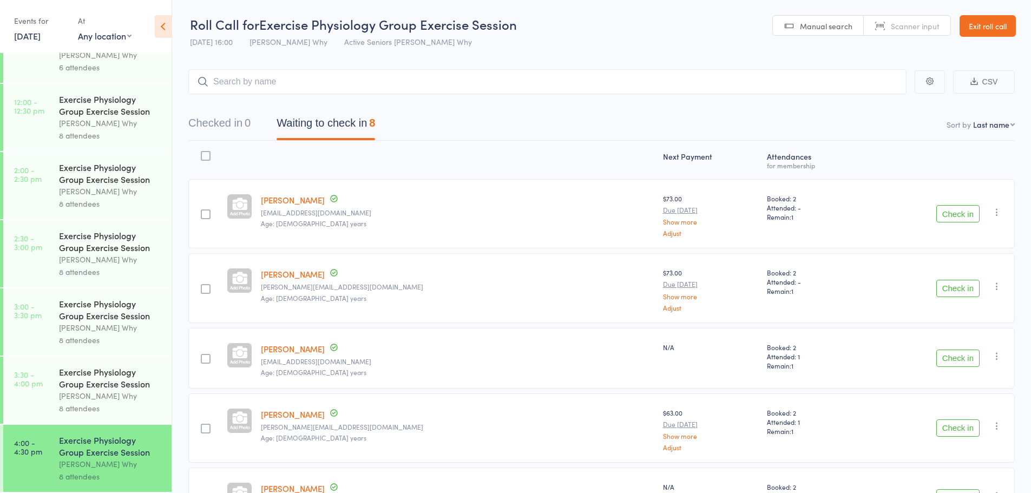
click at [991, 20] on link "Exit roll call" at bounding box center [987, 26] width 56 height 22
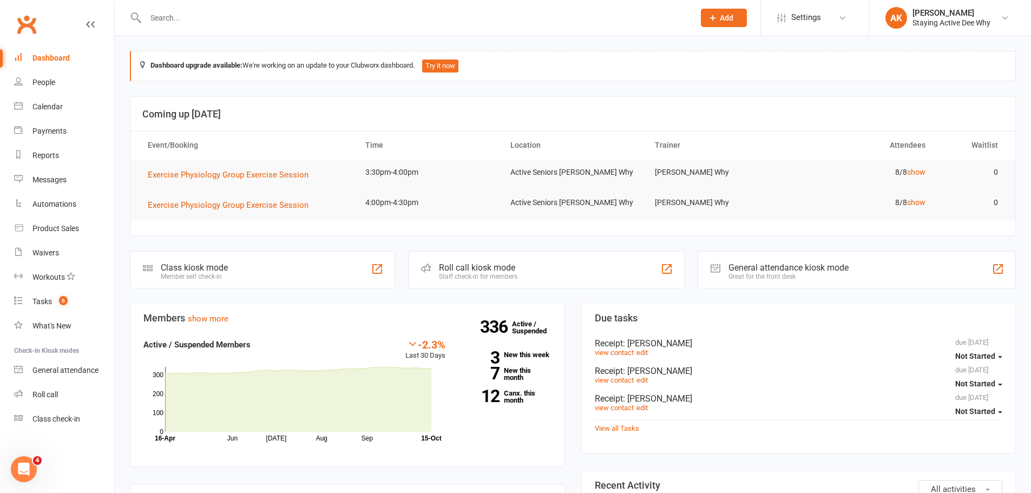
click at [169, 15] on input "text" at bounding box center [414, 17] width 544 height 15
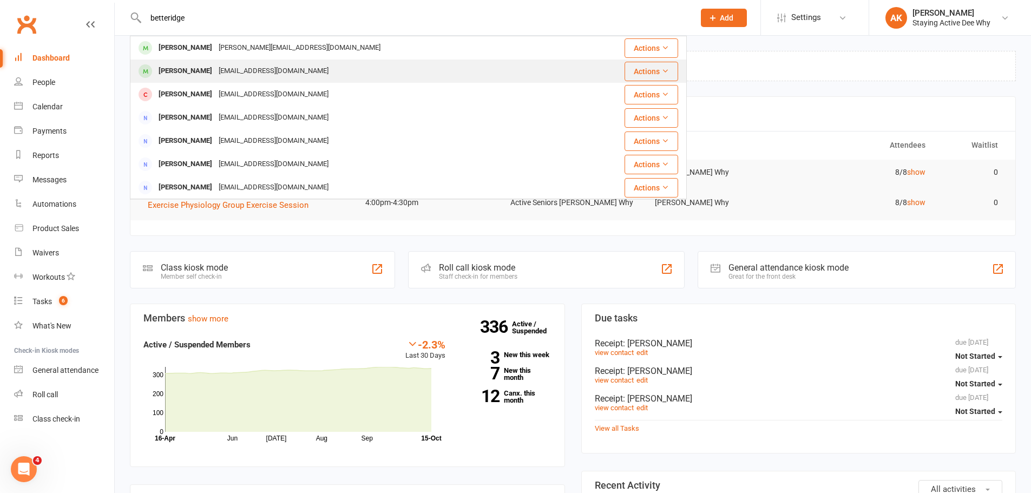
type input "betteridge"
click at [175, 67] on div "[PERSON_NAME]" at bounding box center [185, 71] width 60 height 16
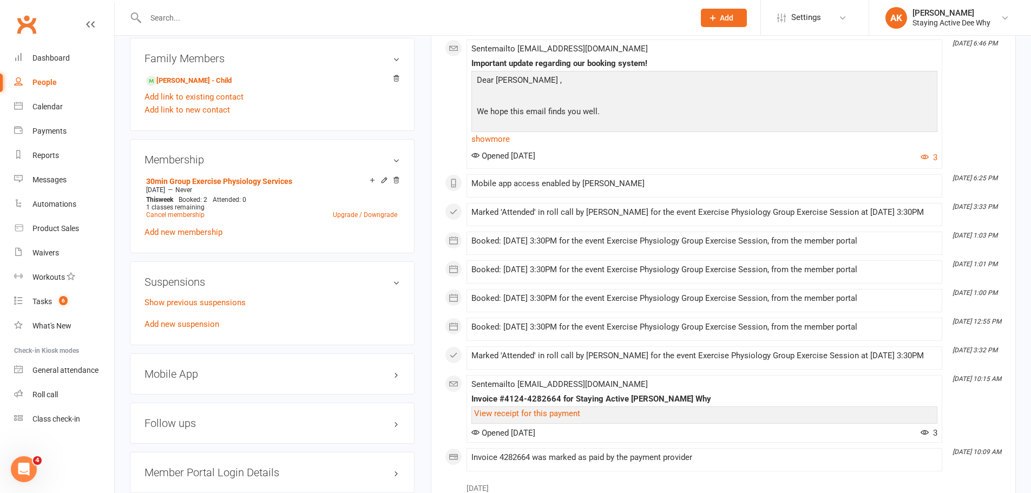
scroll to position [757, 0]
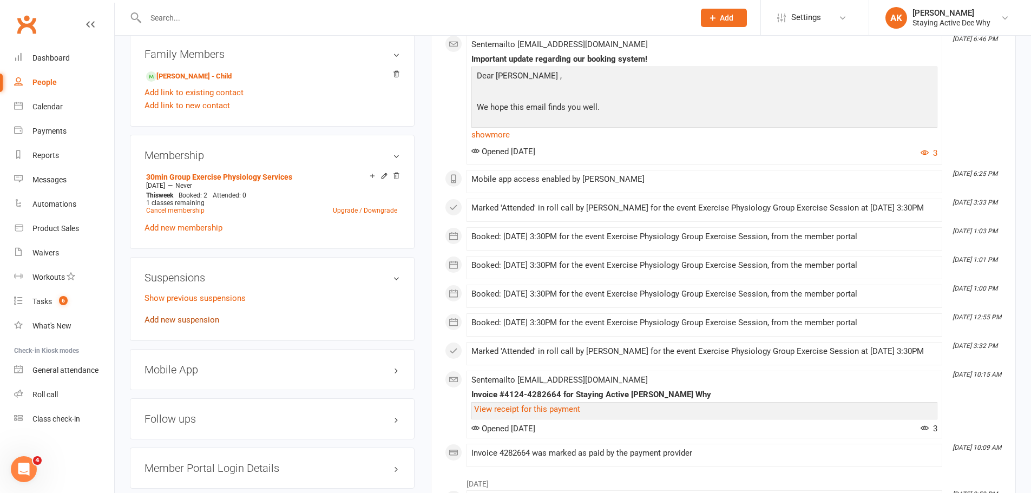
click at [193, 321] on link "Add new suspension" at bounding box center [181, 320] width 75 height 10
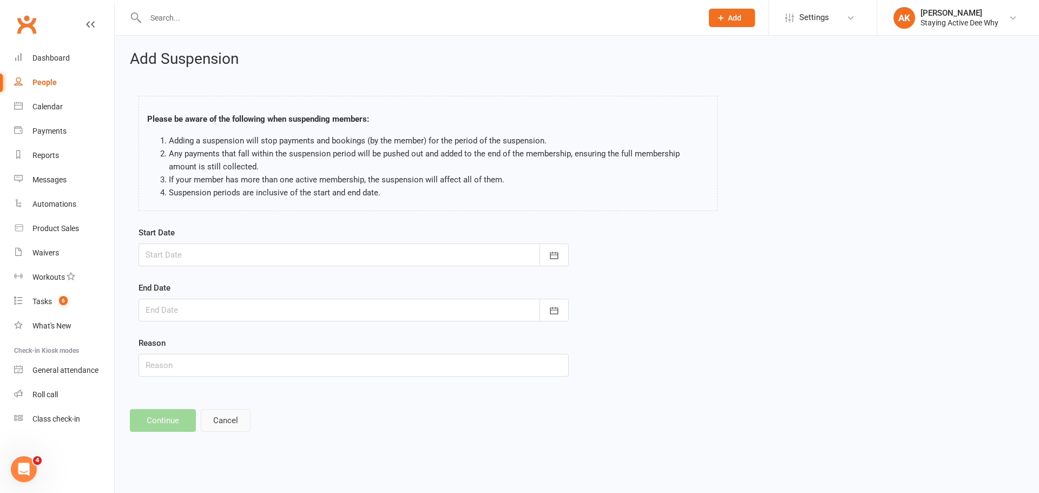
click at [239, 424] on button "Cancel" at bounding box center [226, 420] width 50 height 23
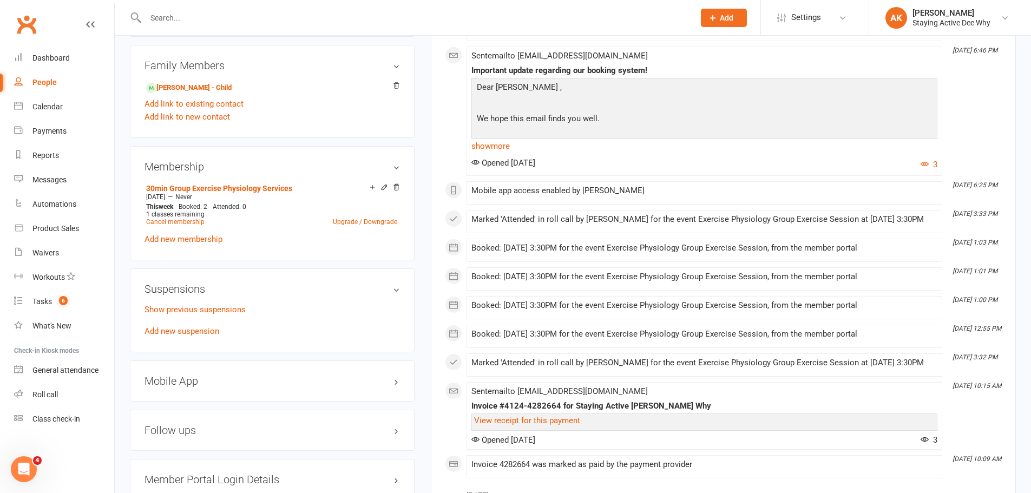
scroll to position [757, 0]
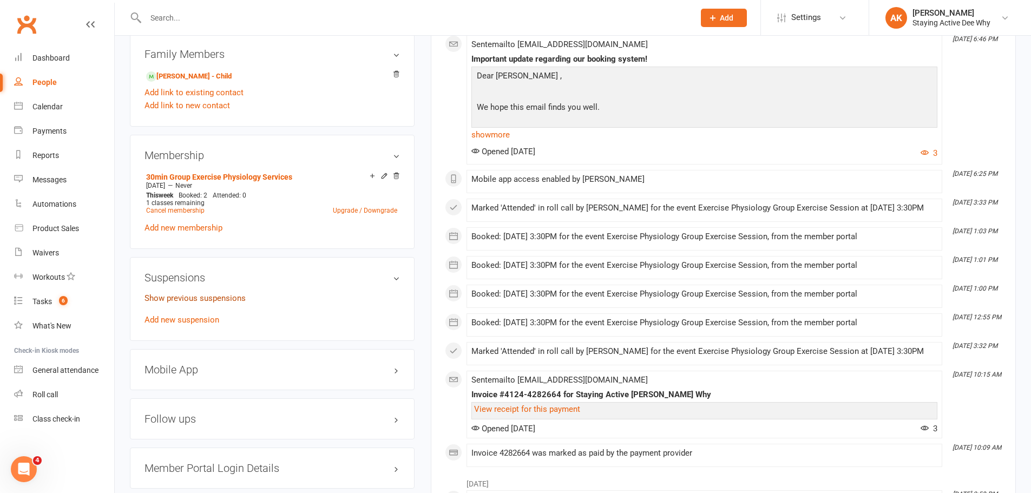
click at [210, 300] on link "Show previous suspensions" at bounding box center [194, 298] width 101 height 10
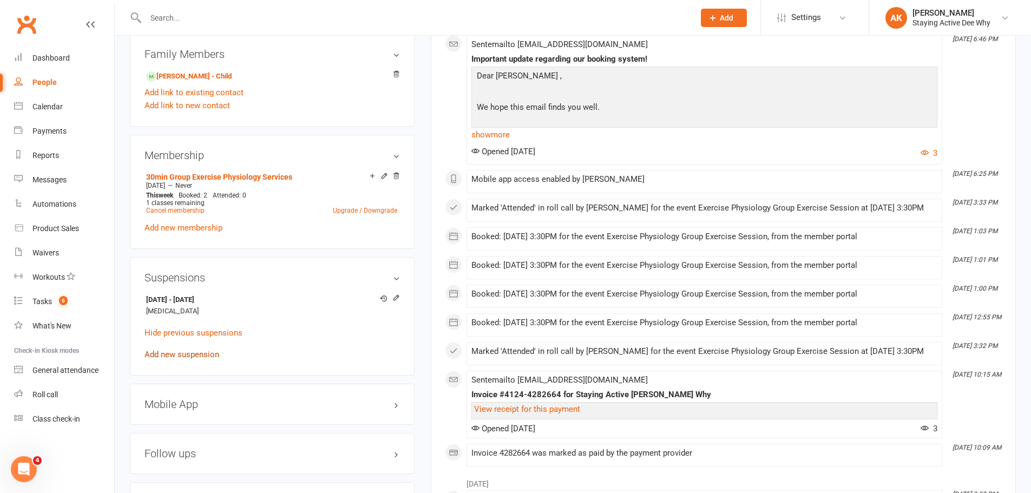
click at [203, 350] on link "Add new suspension" at bounding box center [181, 355] width 75 height 10
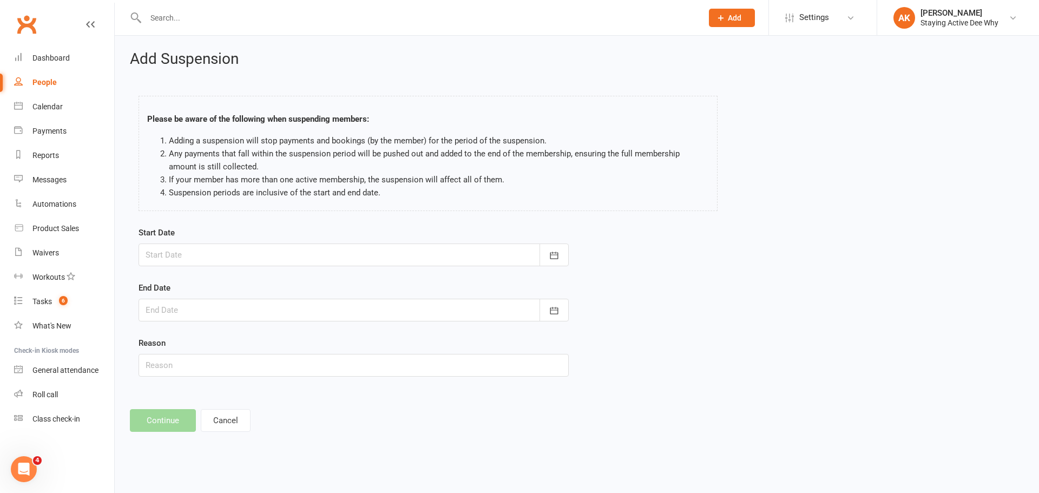
click at [196, 247] on div at bounding box center [354, 254] width 430 height 23
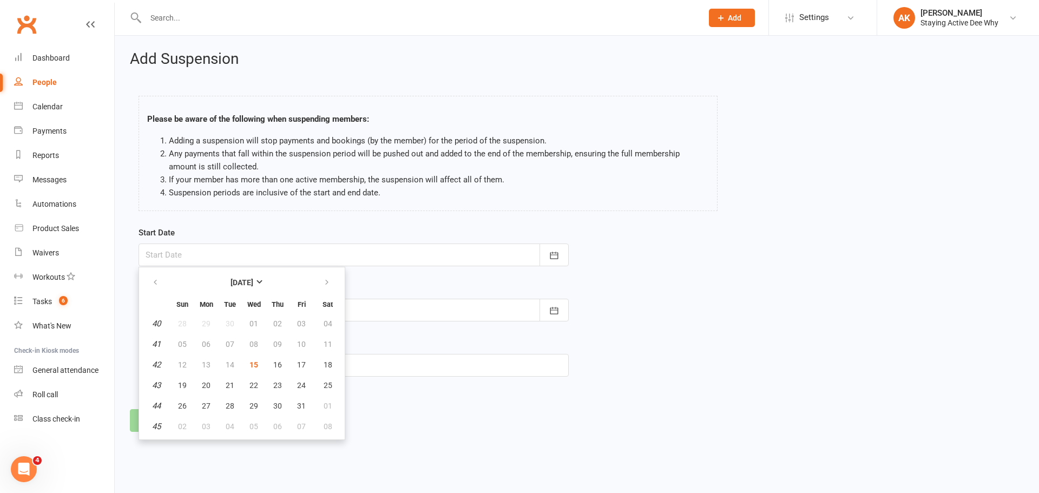
click at [187, 462] on html "Prospect Member Non-attending contact Class / event Appointment Task Membership…" at bounding box center [519, 231] width 1039 height 462
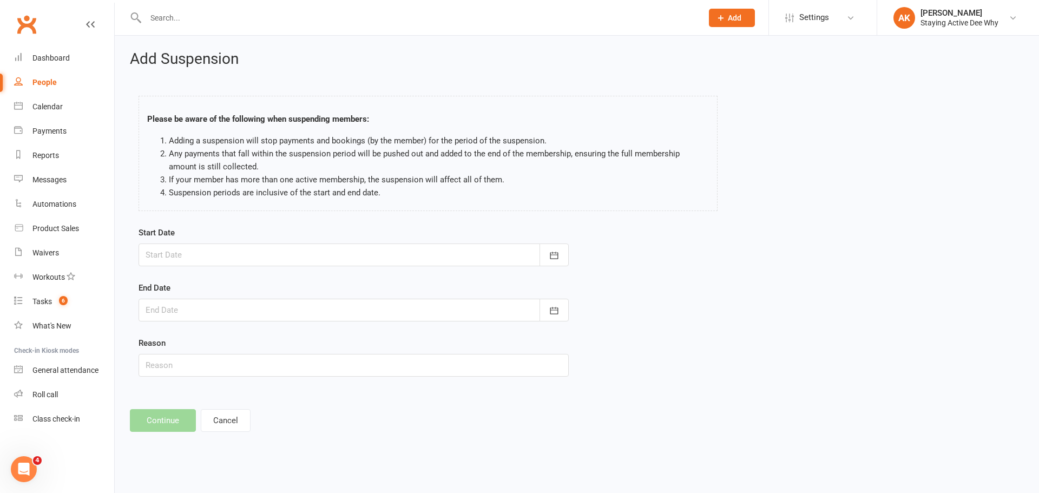
click at [195, 315] on div at bounding box center [354, 310] width 430 height 23
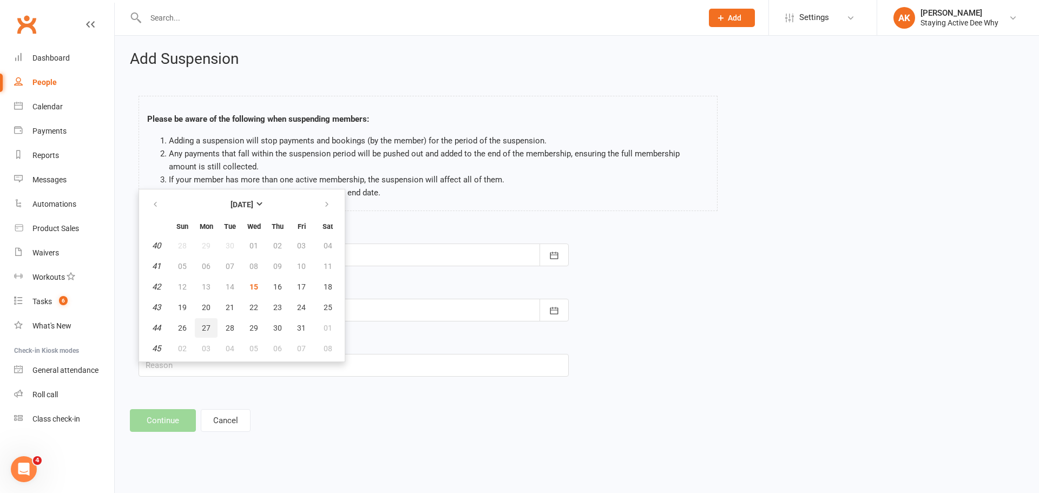
click at [203, 326] on span "27" at bounding box center [206, 328] width 9 height 9
type input "[DATE]"
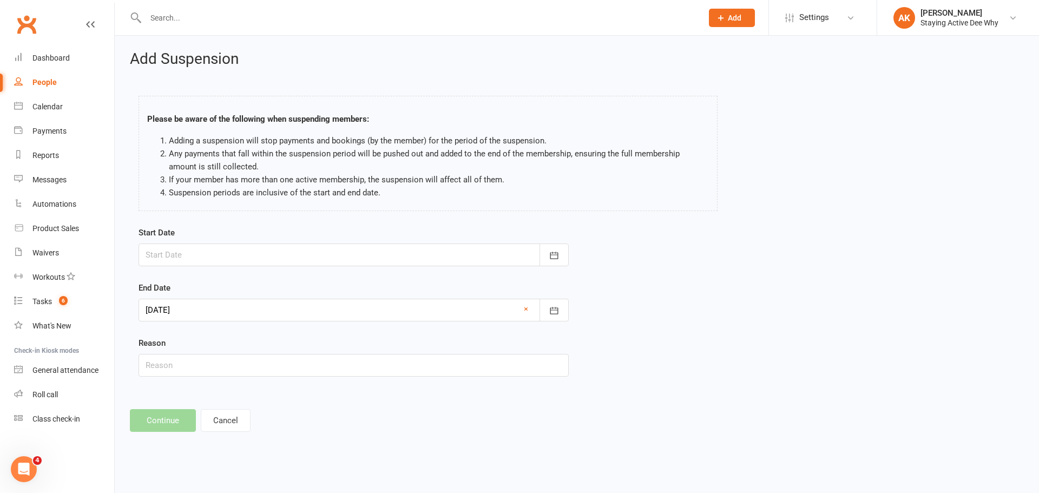
click at [179, 255] on div at bounding box center [354, 254] width 430 height 23
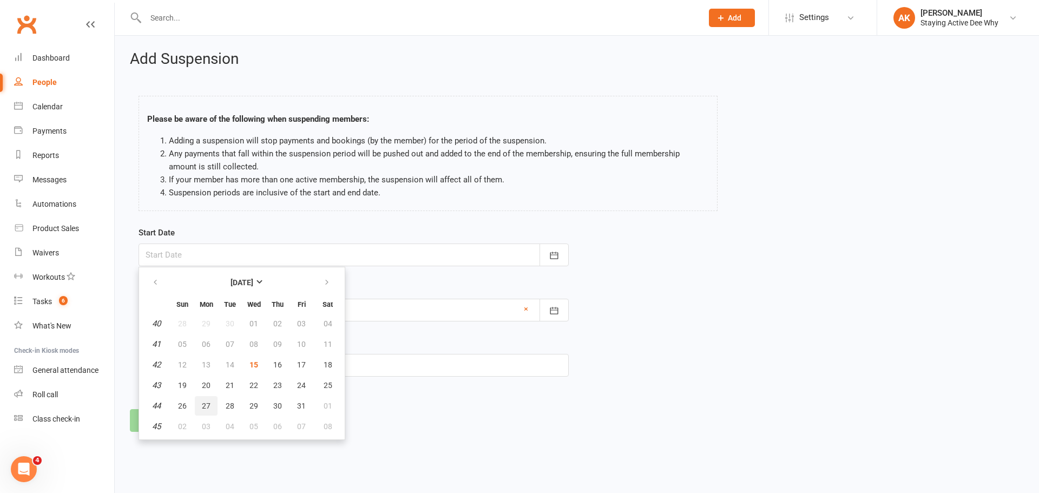
click at [206, 402] on span "27" at bounding box center [206, 405] width 9 height 9
type input "[DATE]"
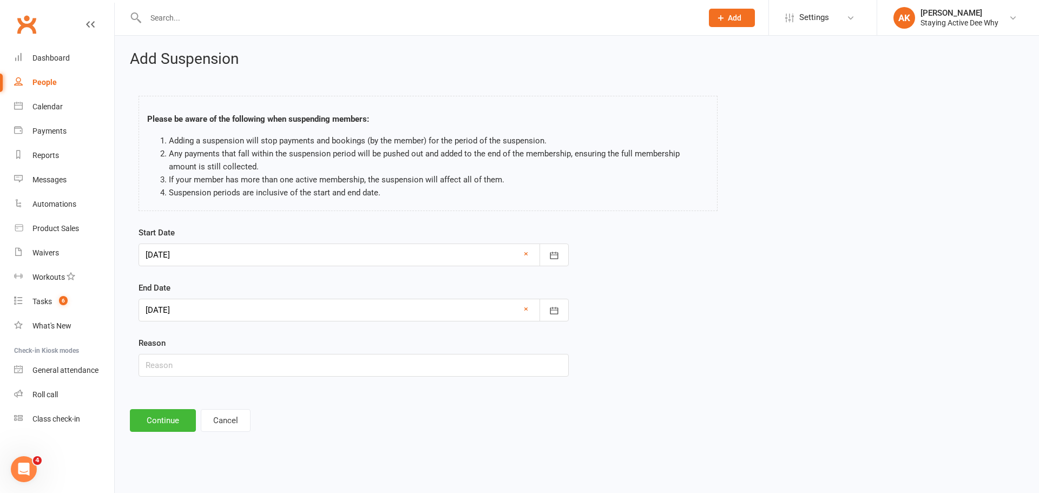
click at [187, 311] on div at bounding box center [354, 310] width 430 height 23
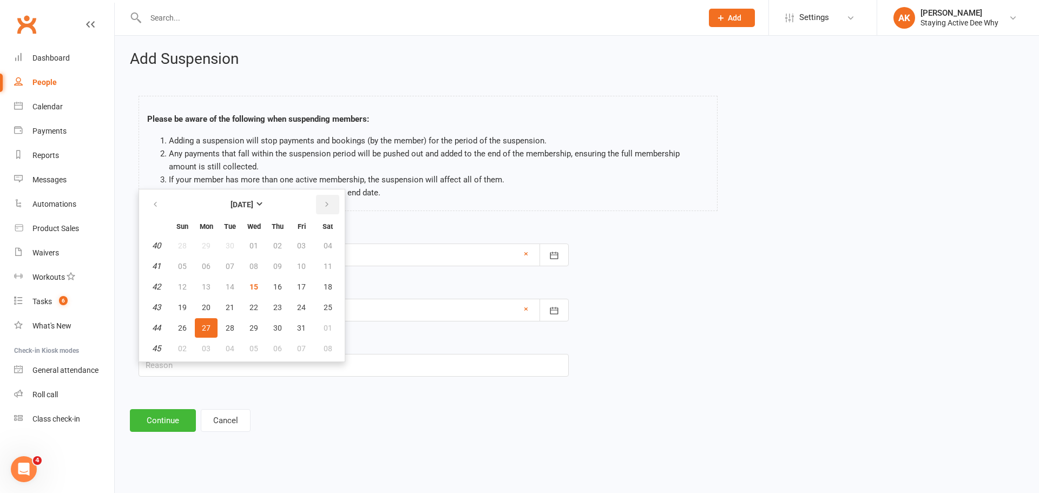
click at [328, 203] on icon "button" at bounding box center [327, 204] width 8 height 9
click at [334, 207] on button "button" at bounding box center [327, 204] width 23 height 19
click at [187, 289] on button "14" at bounding box center [182, 286] width 23 height 19
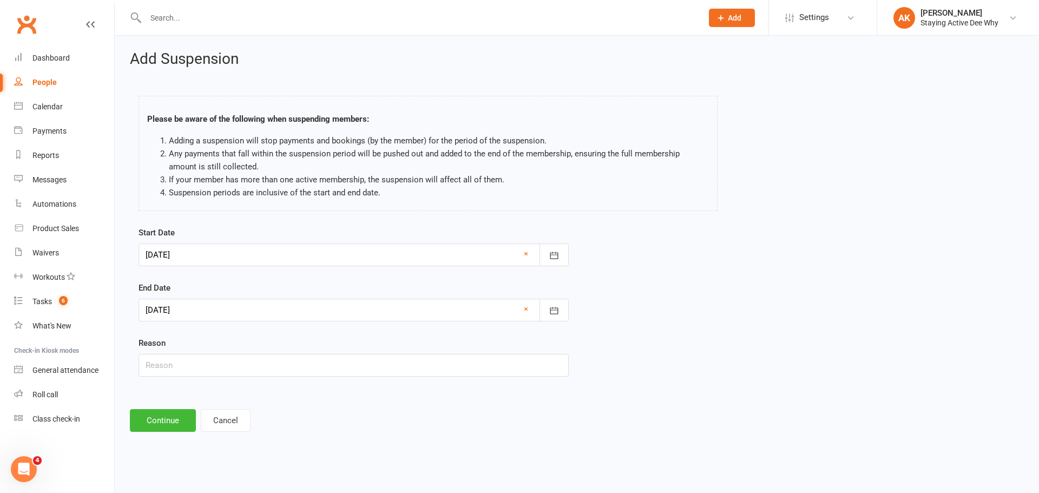
click at [192, 317] on div at bounding box center [354, 310] width 430 height 23
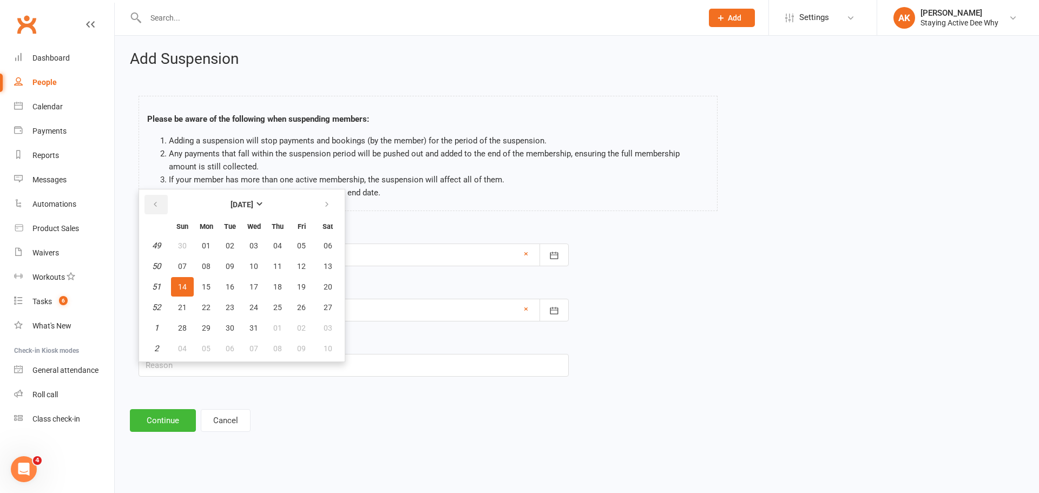
click at [161, 203] on button "button" at bounding box center [155, 204] width 23 height 19
click at [162, 209] on button "button" at bounding box center [155, 204] width 23 height 19
click at [206, 342] on button "03" at bounding box center [206, 348] width 23 height 19
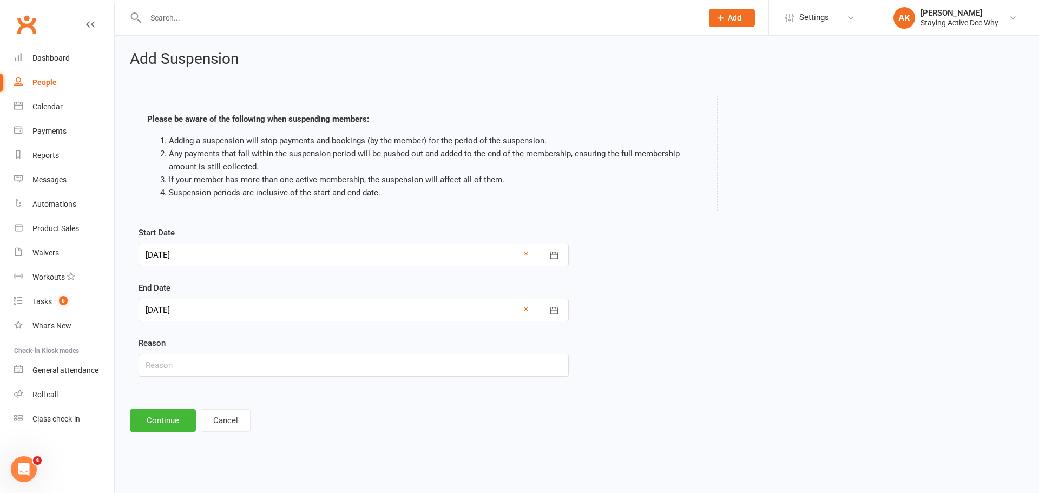
click at [193, 311] on div at bounding box center [354, 310] width 430 height 23
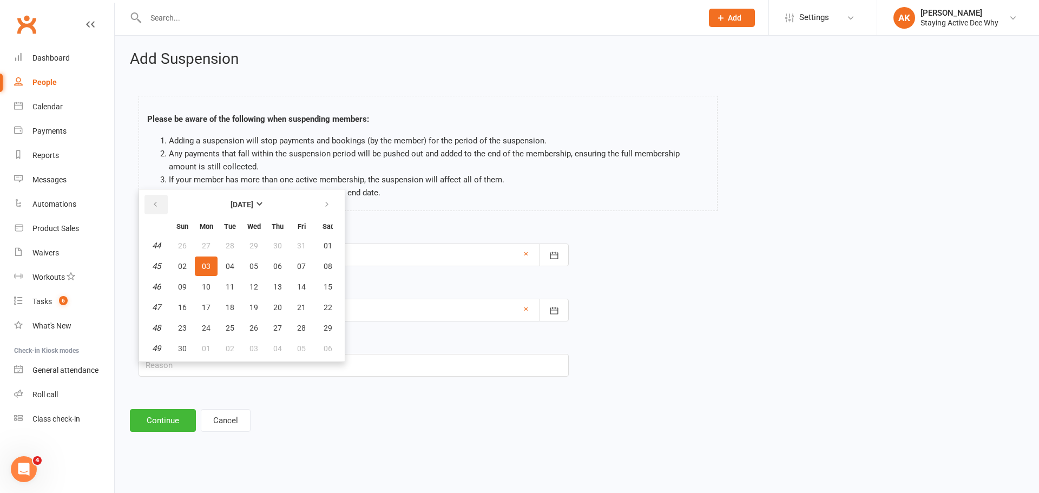
click at [163, 208] on button "button" at bounding box center [155, 204] width 23 height 19
click at [336, 207] on button "button" at bounding box center [327, 204] width 23 height 19
click at [326, 208] on icon "button" at bounding box center [327, 204] width 8 height 9
click at [185, 287] on span "14" at bounding box center [182, 286] width 9 height 9
type input "[DATE]"
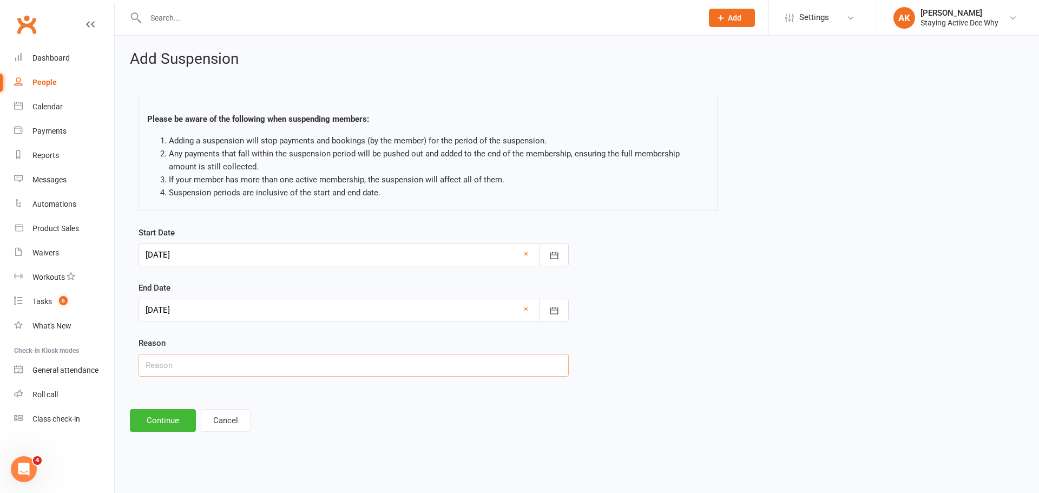
click at [161, 364] on input "text" at bounding box center [354, 365] width 430 height 23
type input "Medical"
click at [173, 424] on button "Continue" at bounding box center [163, 420] width 66 height 23
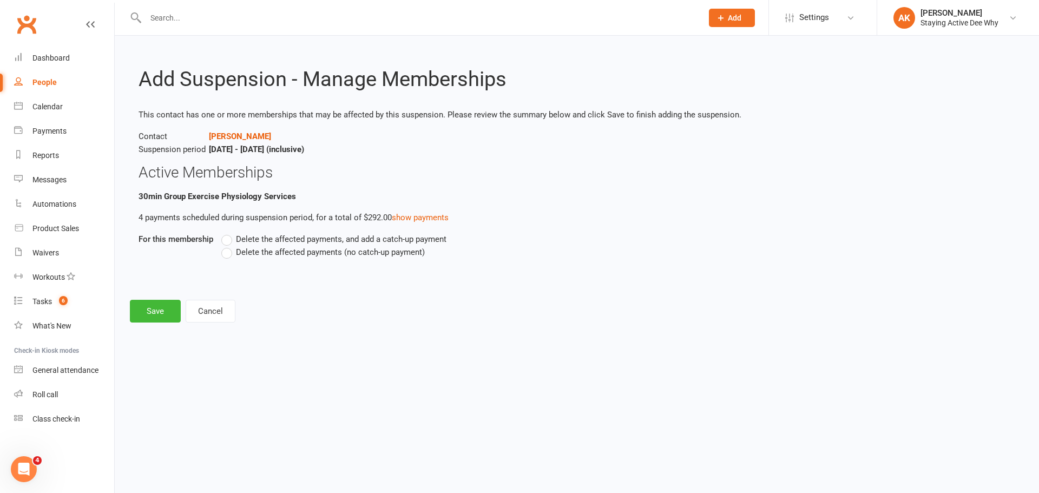
click at [238, 251] on span "Delete the affected payments (no catch-up payment)" at bounding box center [330, 251] width 189 height 11
click at [228, 246] on input "Delete the affected payments (no catch-up payment)" at bounding box center [224, 246] width 7 height 0
click at [147, 317] on button "Save" at bounding box center [155, 311] width 51 height 23
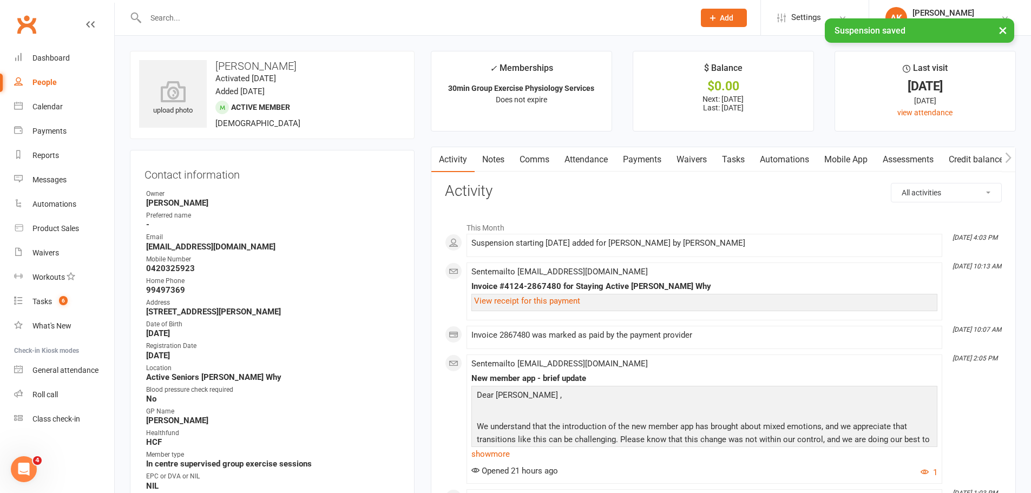
click at [249, 18] on div "× Suspension saved" at bounding box center [508, 18] width 1017 height 0
click at [164, 16] on input "text" at bounding box center [414, 17] width 544 height 15
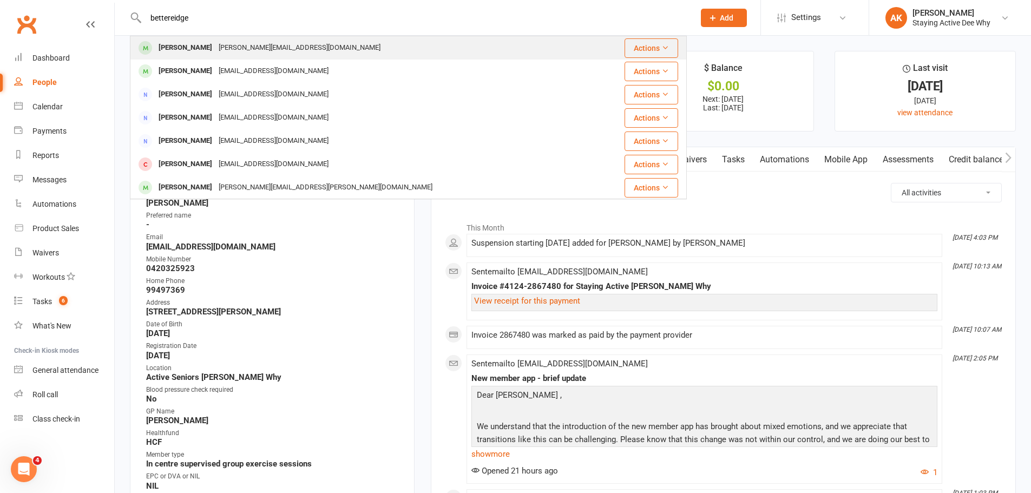
type input "bettereidge"
click at [170, 51] on div "[PERSON_NAME]" at bounding box center [185, 48] width 60 height 16
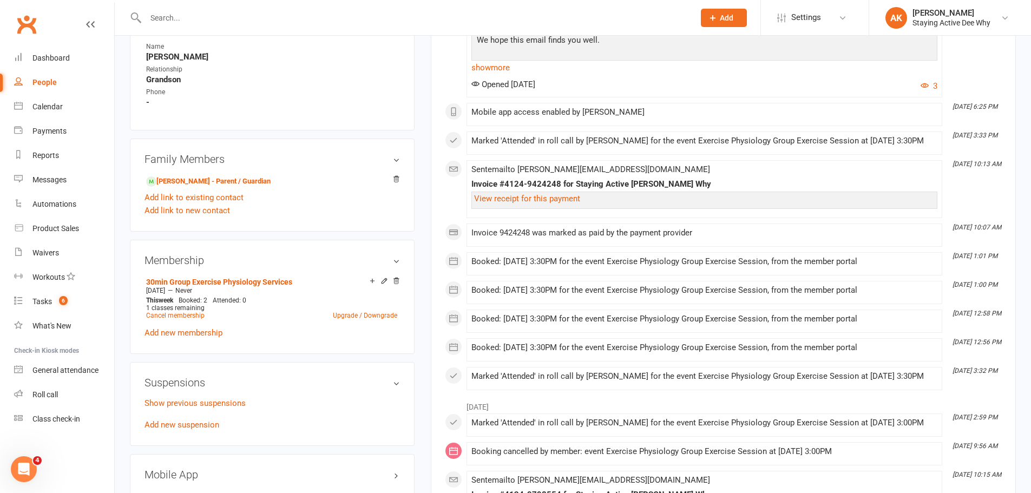
scroll to position [703, 0]
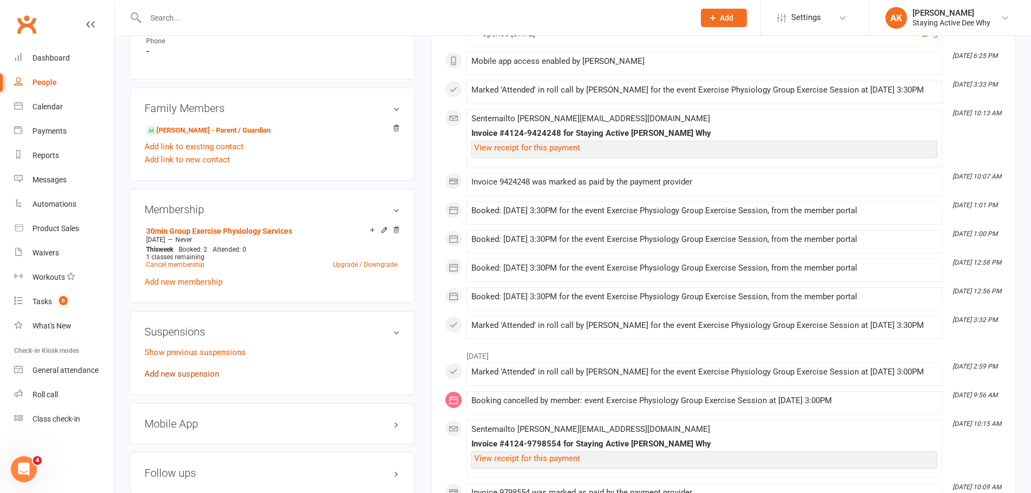
click at [174, 374] on link "Add new suspension" at bounding box center [181, 374] width 75 height 10
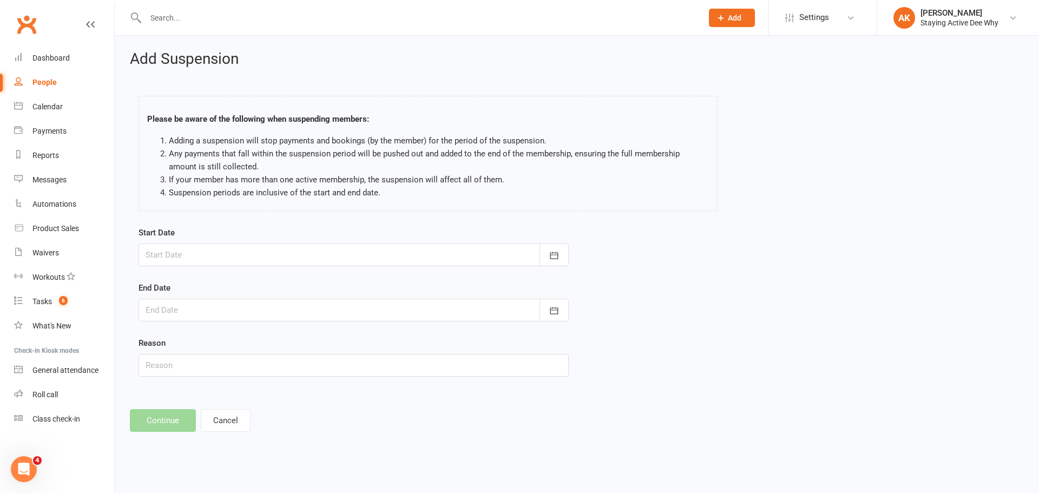
click at [192, 254] on div at bounding box center [354, 254] width 430 height 23
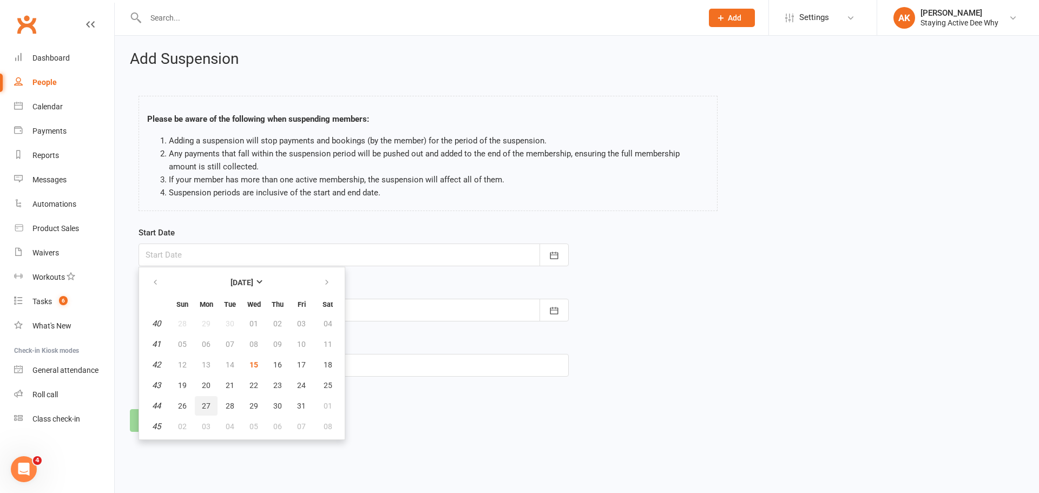
click at [207, 401] on span "27" at bounding box center [206, 405] width 9 height 9
type input "[DATE]"
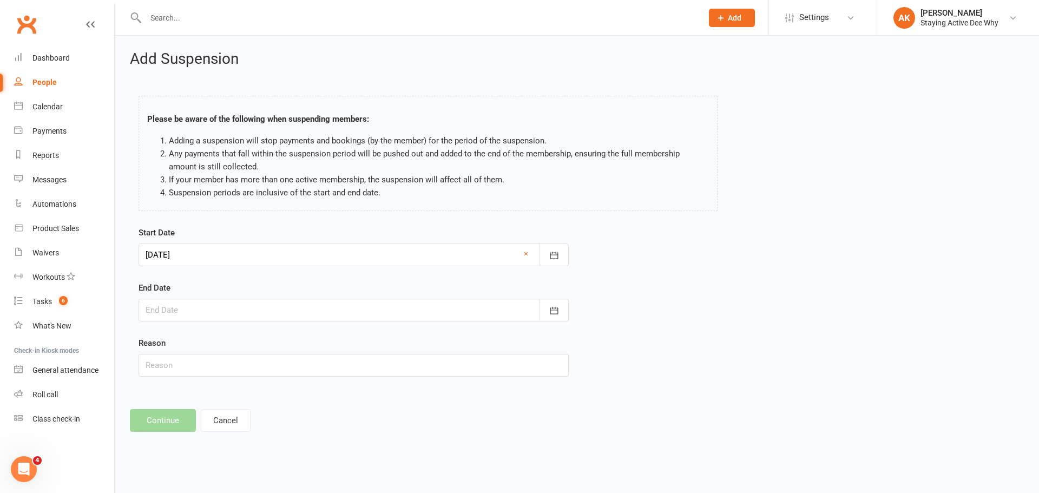
click at [196, 311] on div at bounding box center [354, 310] width 430 height 23
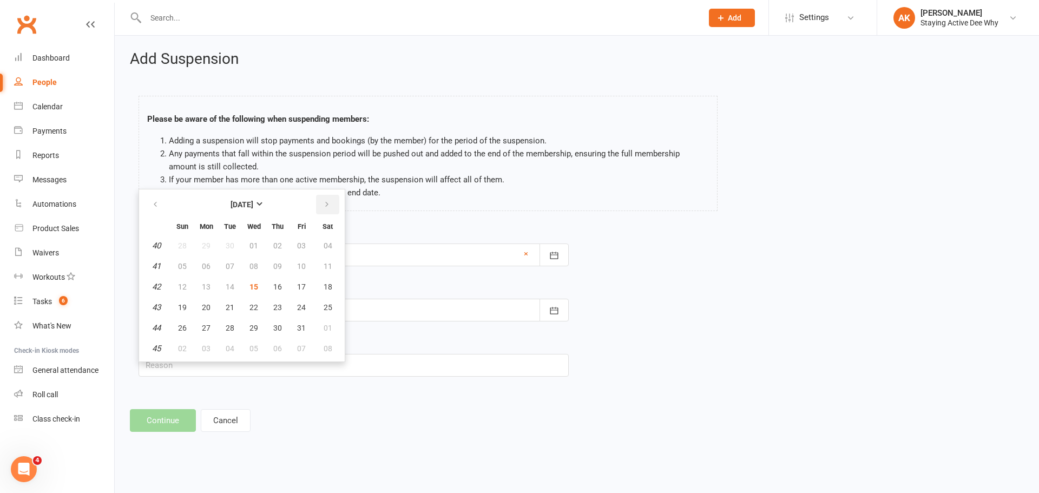
click at [327, 203] on icon "button" at bounding box center [327, 204] width 8 height 9
click at [182, 284] on span "14" at bounding box center [182, 286] width 9 height 9
type input "[DATE]"
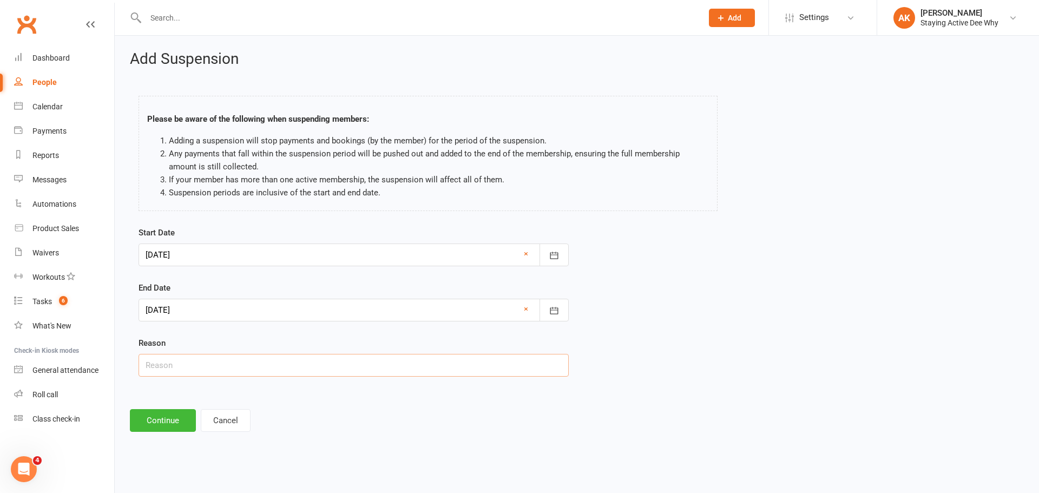
click at [168, 366] on input "text" at bounding box center [354, 365] width 430 height 23
type input "Medical"
click at [160, 425] on button "Continue" at bounding box center [163, 420] width 66 height 23
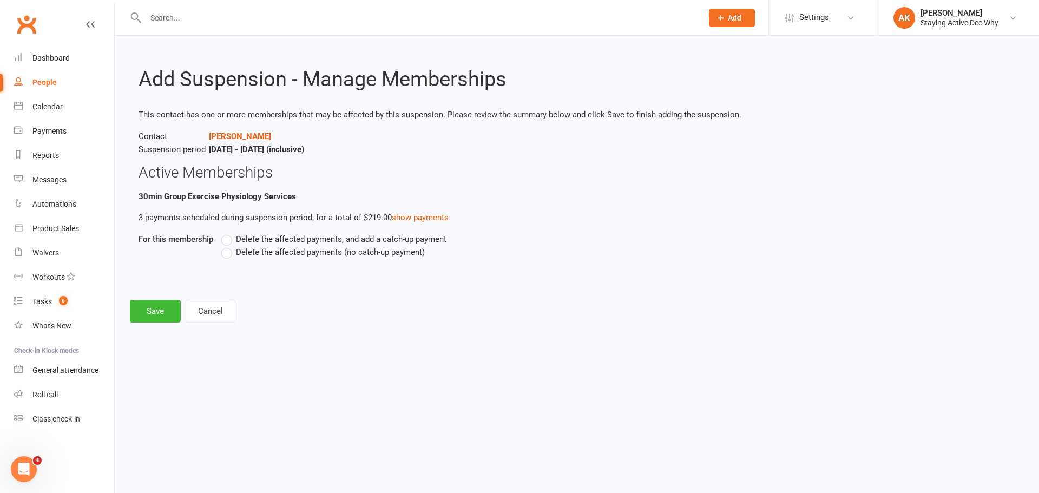
click at [305, 253] on span "Delete the affected payments (no catch-up payment)" at bounding box center [330, 251] width 189 height 11
click at [228, 246] on input "Delete the affected payments (no catch-up payment)" at bounding box center [224, 246] width 7 height 0
click at [147, 315] on button "Save" at bounding box center [155, 311] width 51 height 23
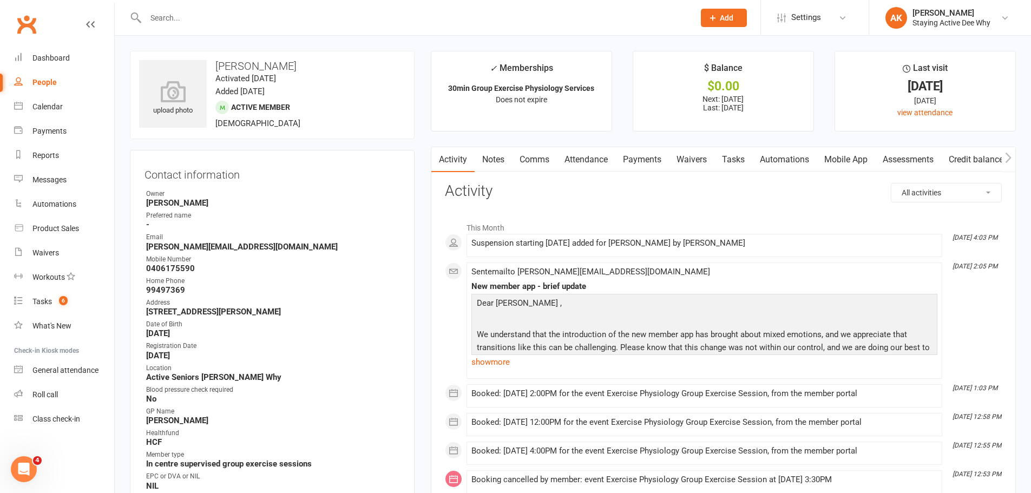
click at [543, 154] on link "Comms" at bounding box center [534, 159] width 45 height 25
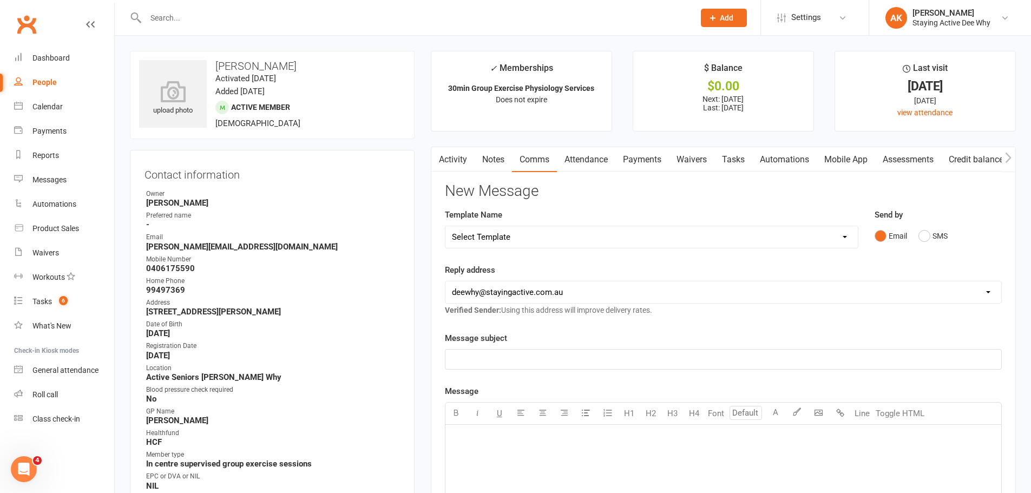
click at [496, 239] on select "Select Template [Email] 12 month follow-up [Email] 12 week health challenge [Em…" at bounding box center [651, 237] width 412 height 22
select select "23"
click at [445, 226] on select "Select Template [Email] 12 month follow-up [Email] 12 week health challenge [Em…" at bounding box center [651, 237] width 412 height 22
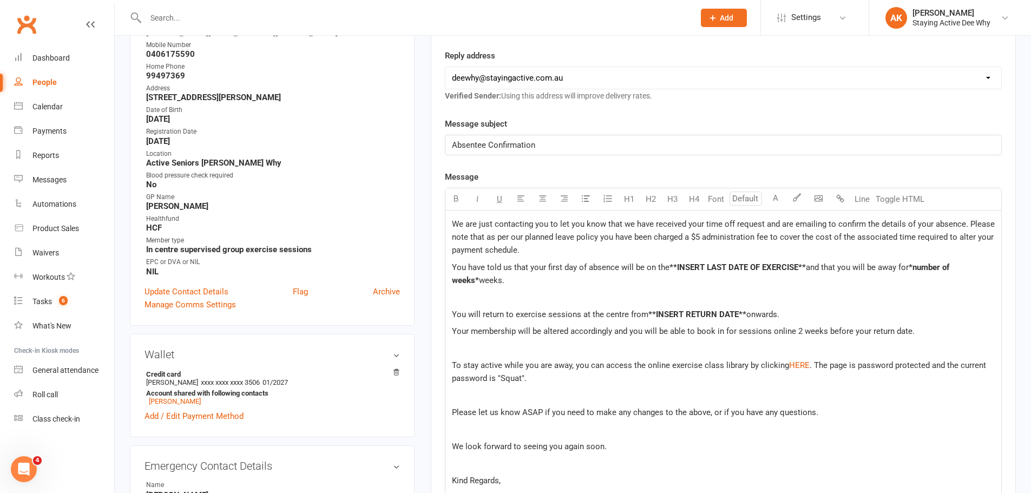
scroll to position [216, 0]
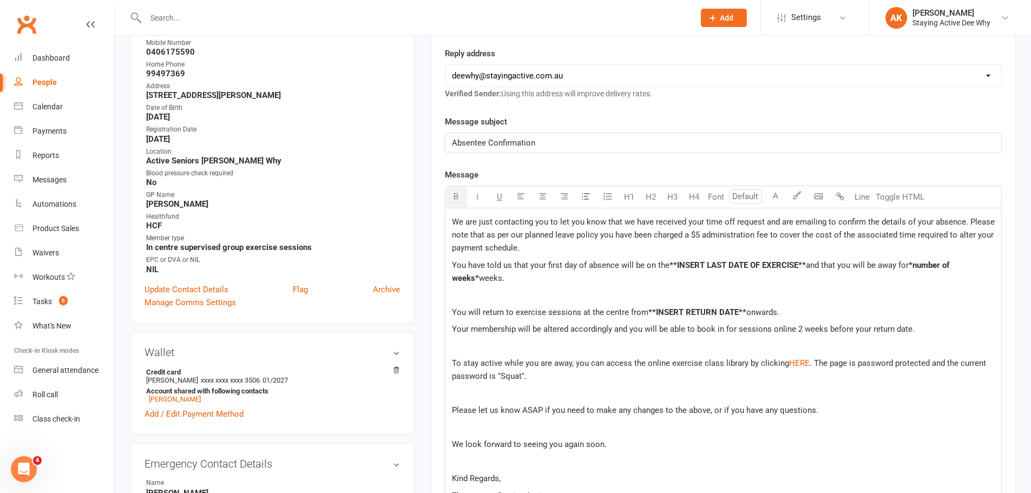
drag, startPoint x: 807, startPoint y: 266, endPoint x: 669, endPoint y: 268, distance: 138.0
click at [669, 268] on p "You have told us that your first day of absence will be on the **INSERT LAST DA…" at bounding box center [723, 272] width 543 height 26
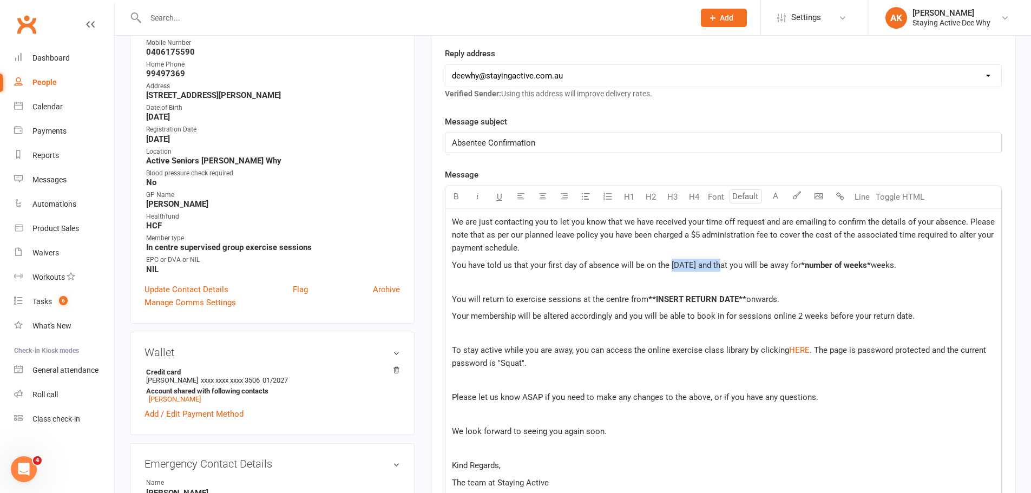
drag, startPoint x: 718, startPoint y: 266, endPoint x: 670, endPoint y: 262, distance: 48.3
click at [670, 262] on span "You have told us that your first day of absence will be on the [DATE] and that …" at bounding box center [626, 265] width 349 height 10
drag, startPoint x: 894, startPoint y: 267, endPoint x: 823, endPoint y: 262, distance: 71.1
click at [823, 262] on p "You have told us that your first day of absence will be on the [DATE] and that …" at bounding box center [723, 265] width 543 height 13
drag, startPoint x: 744, startPoint y: 300, endPoint x: 647, endPoint y: 304, distance: 98.0
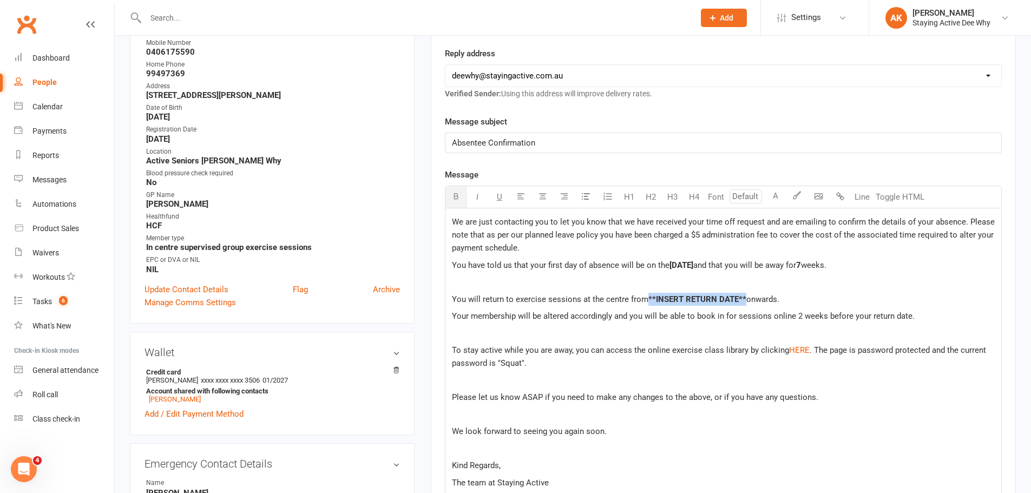
click at [647, 304] on p "You will return to exercise sessions at the centre from **INSERT RETURN DATE** …" at bounding box center [723, 299] width 543 height 13
click at [726, 303] on span "**INSERT RETURN DATE**" at bounding box center [697, 299] width 98 height 10
drag, startPoint x: 744, startPoint y: 300, endPoint x: 646, endPoint y: 301, distance: 98.5
click at [646, 301] on p "You will return to exercise sessions at the centre from **INSERT RETURN DATE** …" at bounding box center [723, 299] width 543 height 13
click at [705, 300] on span "onwards." at bounding box center [688, 299] width 33 height 10
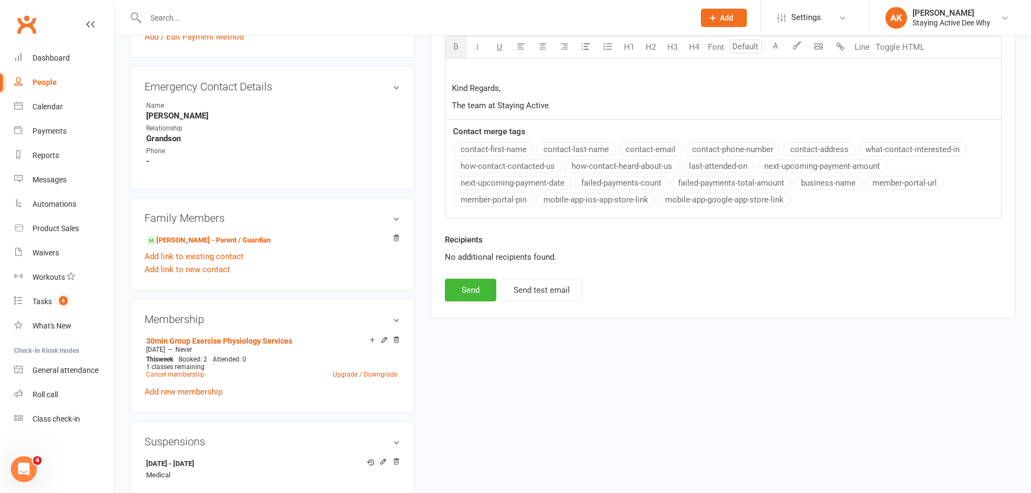
scroll to position [595, 0]
click at [486, 289] on button "Send" at bounding box center [470, 288] width 51 height 23
select select
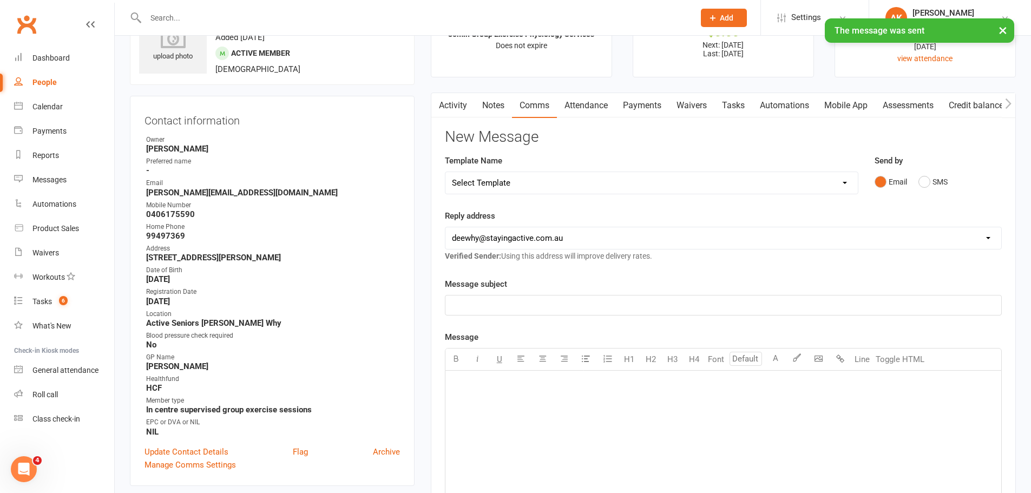
scroll to position [0, 0]
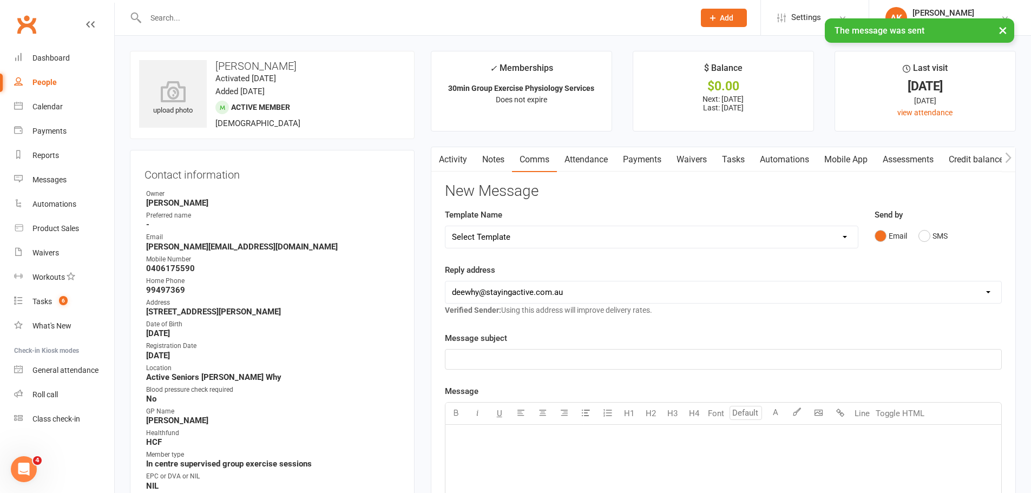
click at [493, 159] on link "Notes" at bounding box center [492, 159] width 37 height 25
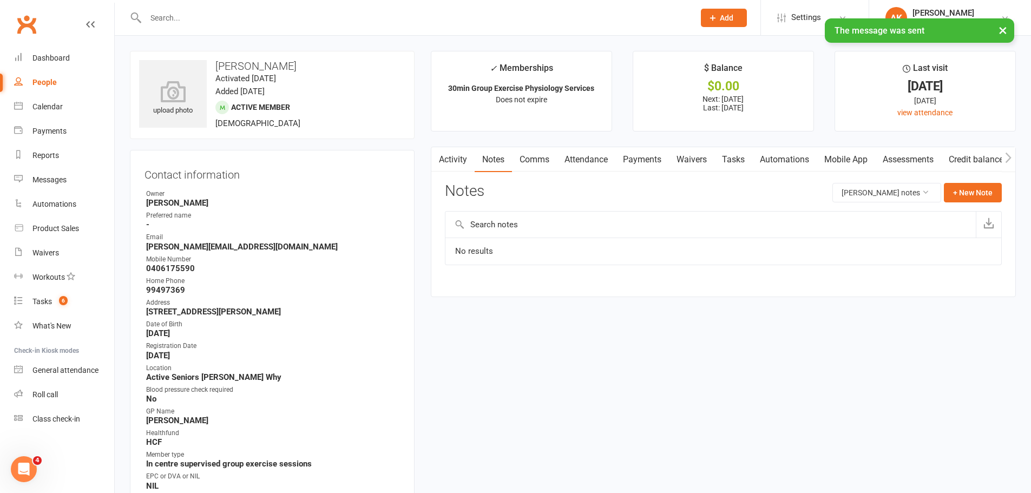
click at [445, 147] on link "Activity" at bounding box center [452, 159] width 43 height 25
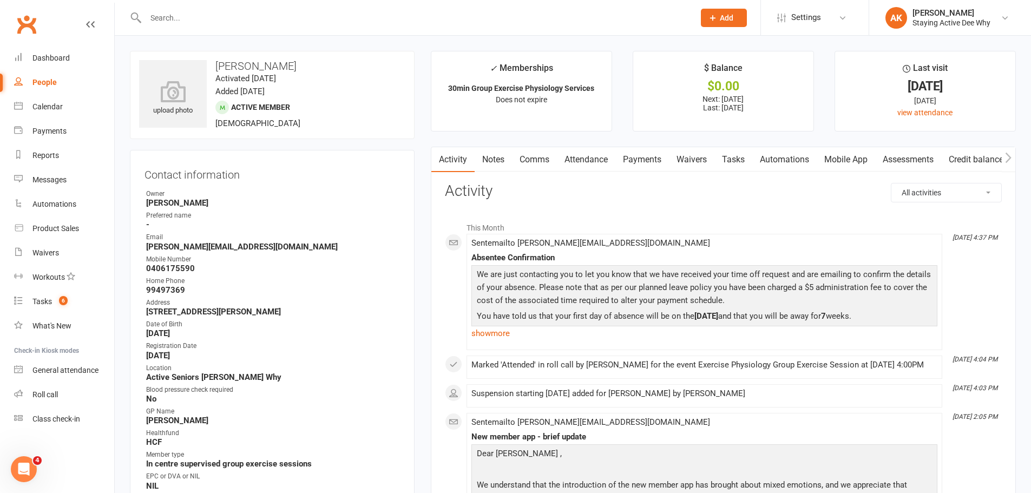
click at [224, 23] on input "text" at bounding box center [414, 17] width 544 height 15
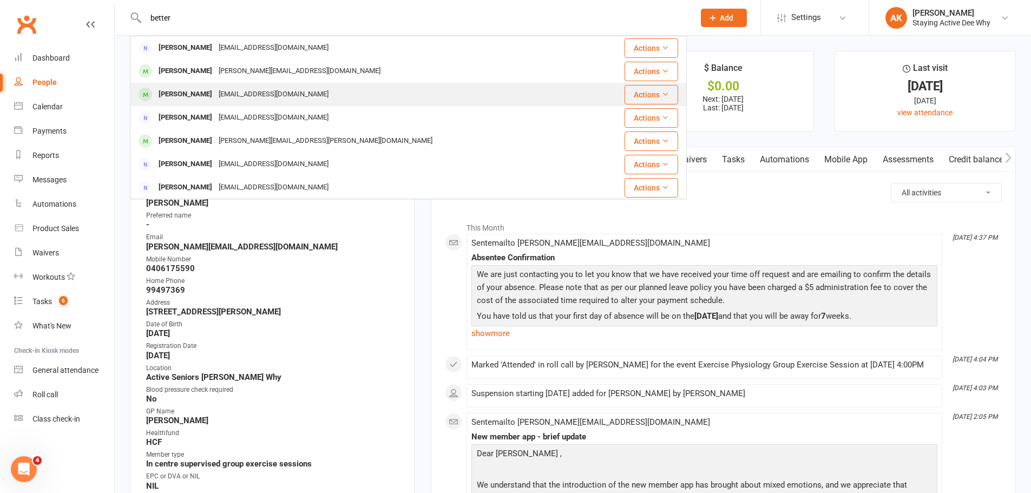
type input "better"
click at [207, 93] on div "[PERSON_NAME]" at bounding box center [185, 95] width 60 height 16
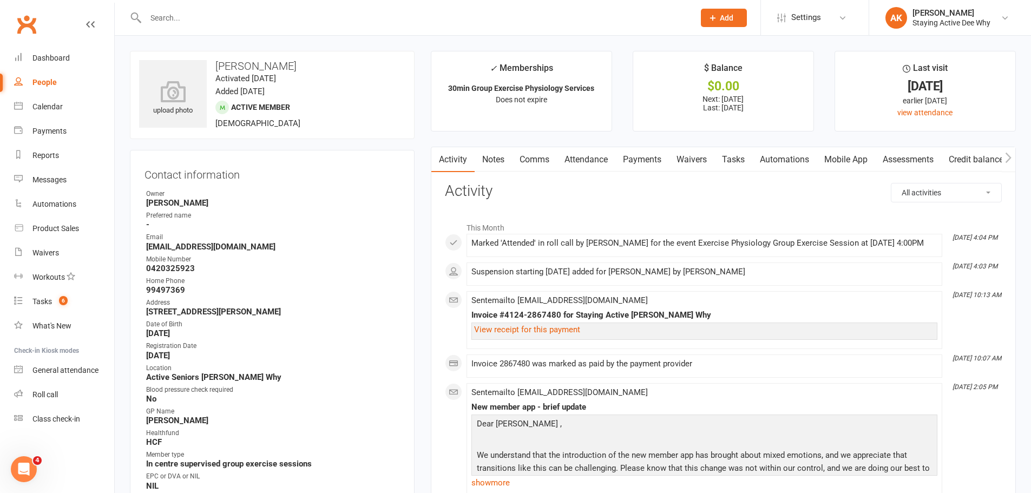
click at [276, 23] on input "text" at bounding box center [414, 17] width 544 height 15
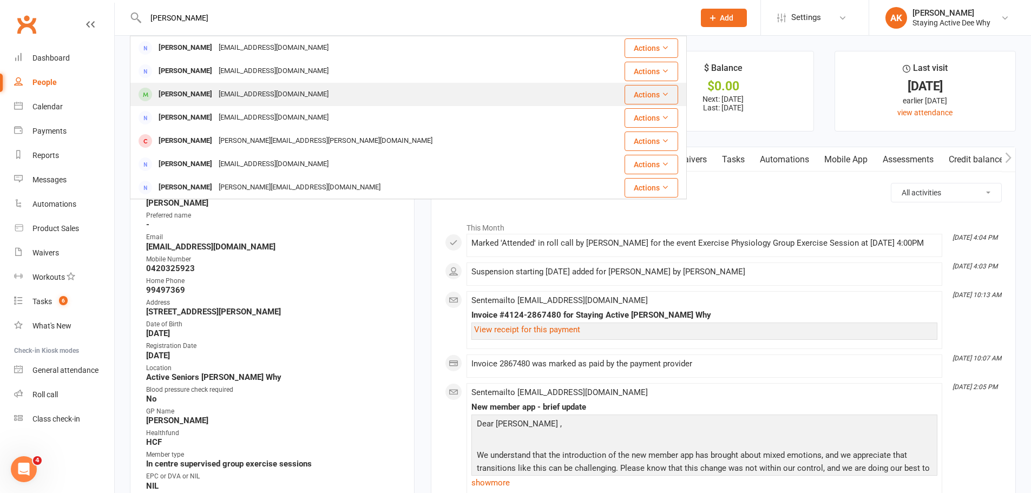
type input "[PERSON_NAME]"
click at [268, 88] on div "[EMAIL_ADDRESS][DOMAIN_NAME]" at bounding box center [273, 95] width 116 height 16
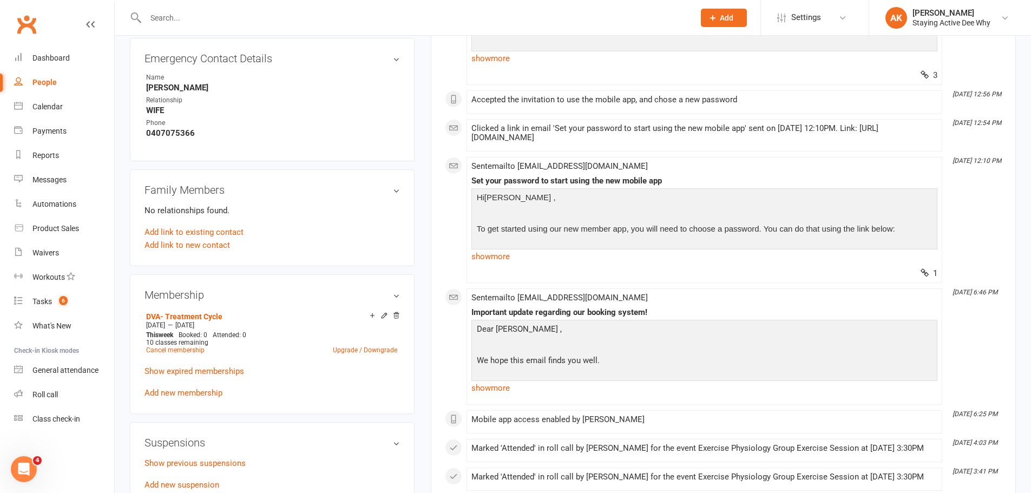
scroll to position [649, 0]
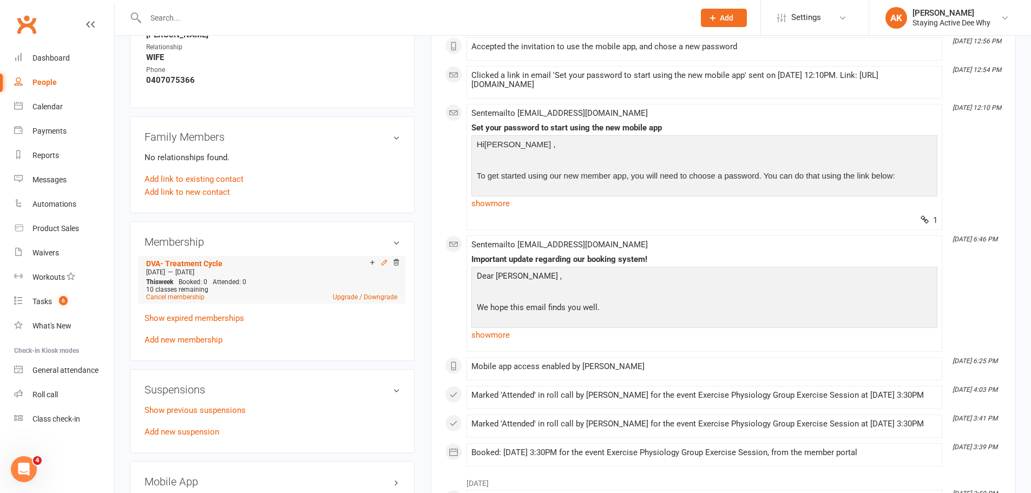
click at [384, 259] on icon at bounding box center [384, 263] width 8 height 8
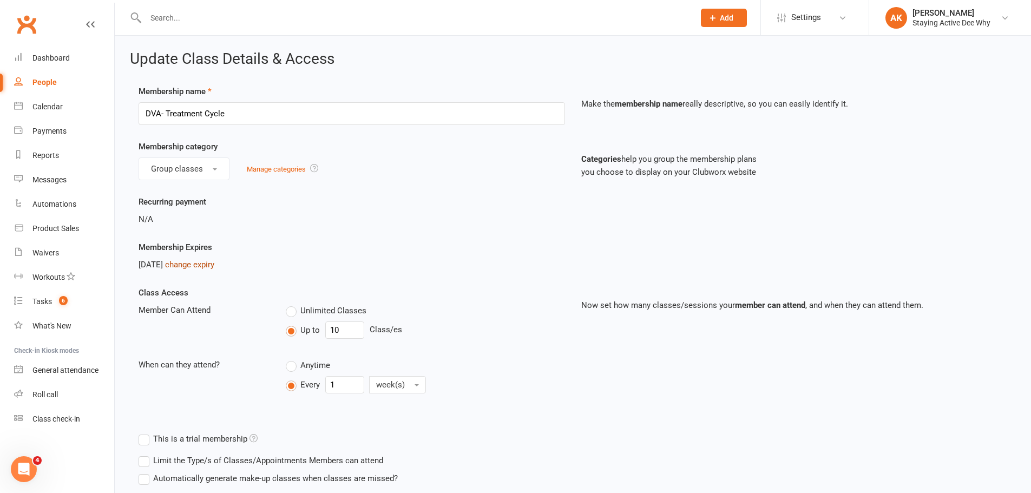
click at [192, 261] on link "change expiry" at bounding box center [189, 265] width 49 height 10
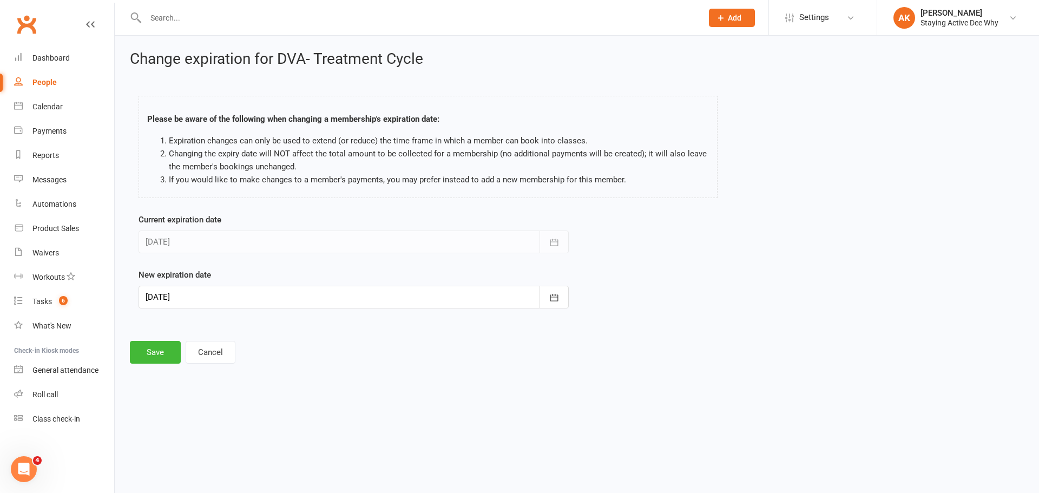
click at [192, 299] on div at bounding box center [354, 297] width 430 height 23
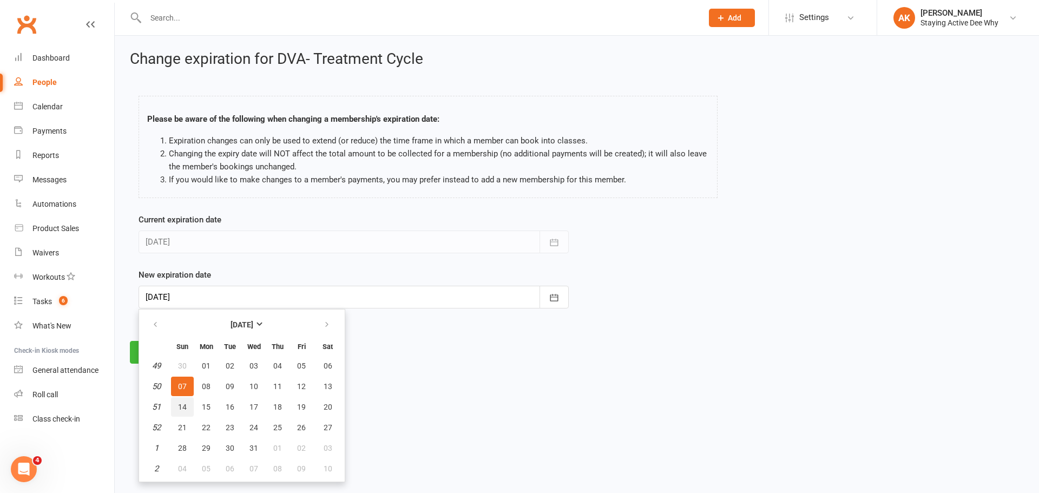
click at [186, 406] on span "14" at bounding box center [182, 407] width 9 height 9
type input "[DATE]"
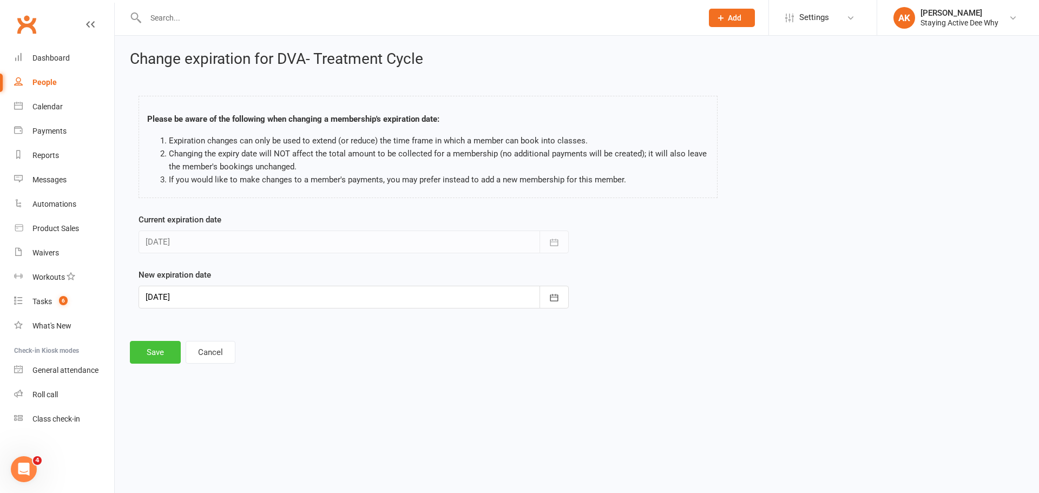
click at [173, 357] on button "Save" at bounding box center [155, 352] width 51 height 23
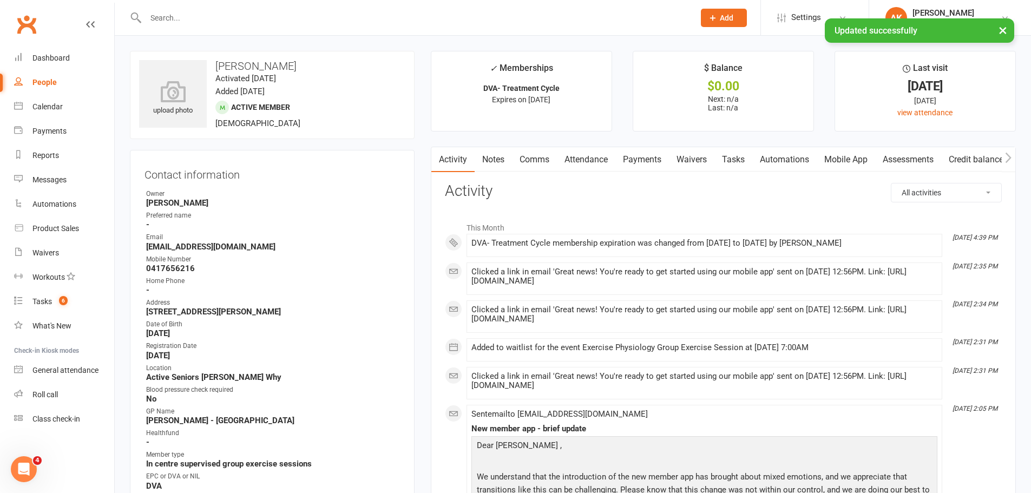
click at [174, 16] on input "text" at bounding box center [414, 17] width 544 height 15
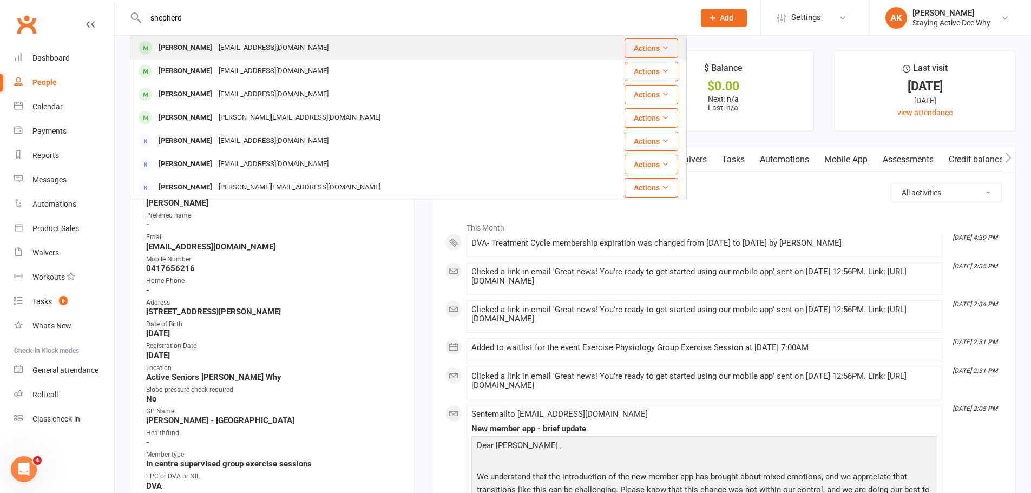
type input "shepherd"
click at [172, 49] on div "[PERSON_NAME]" at bounding box center [185, 48] width 60 height 16
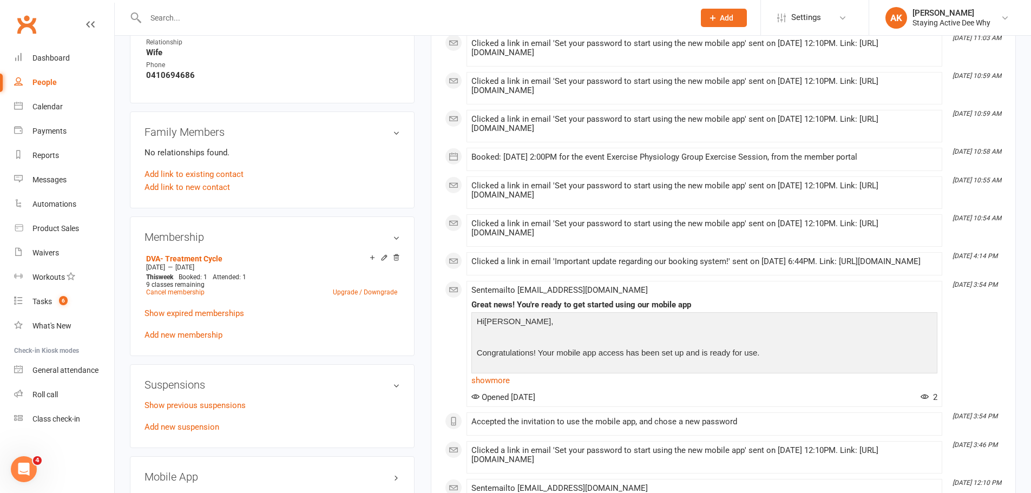
scroll to position [703, 0]
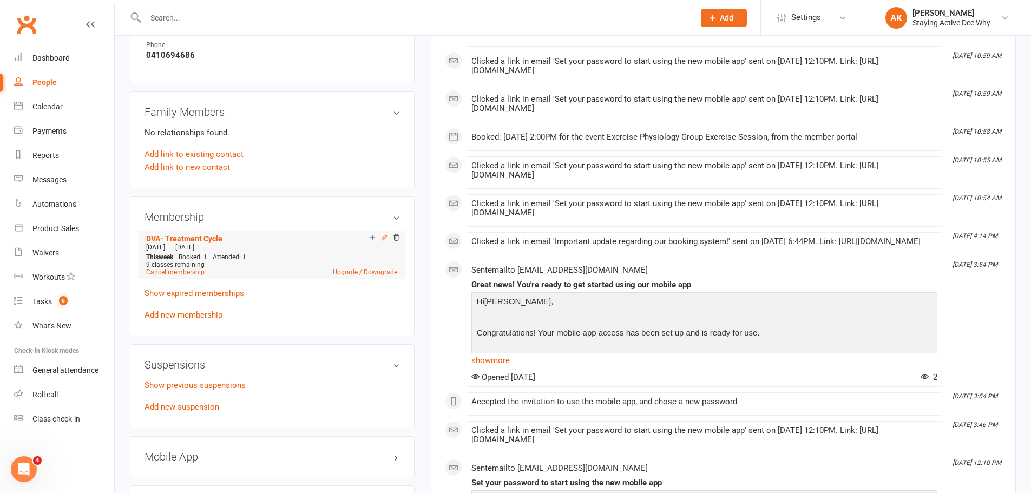
click at [386, 238] on icon at bounding box center [384, 238] width 8 height 8
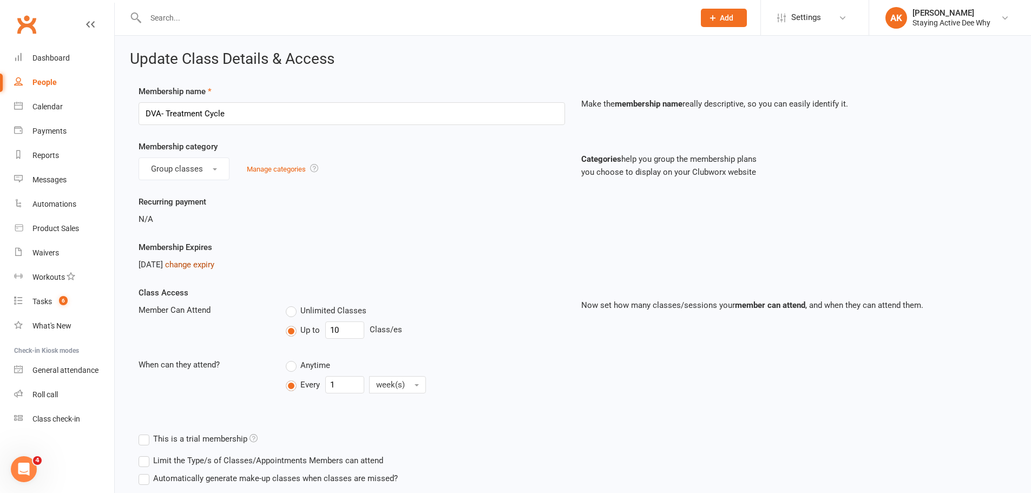
click at [214, 264] on link "change expiry" at bounding box center [189, 265] width 49 height 10
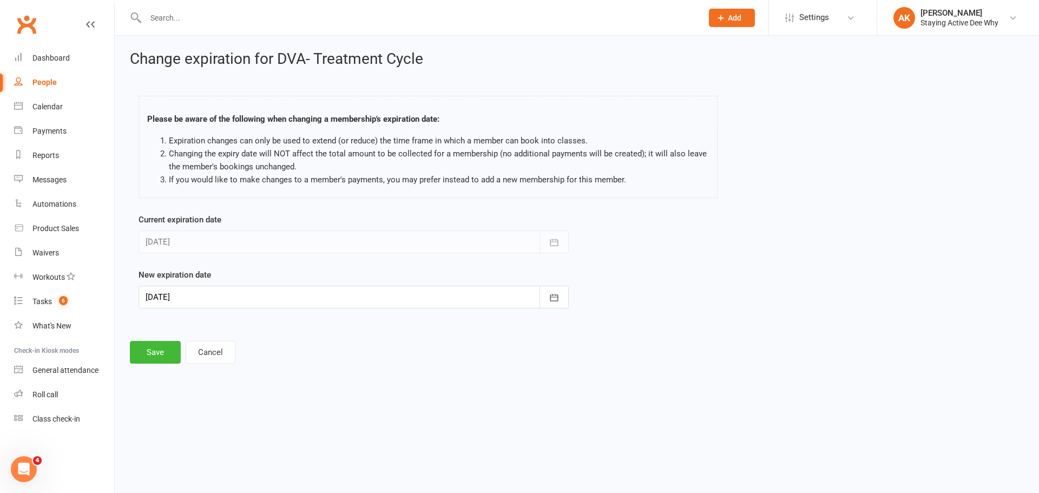
click at [252, 296] on div at bounding box center [354, 297] width 430 height 23
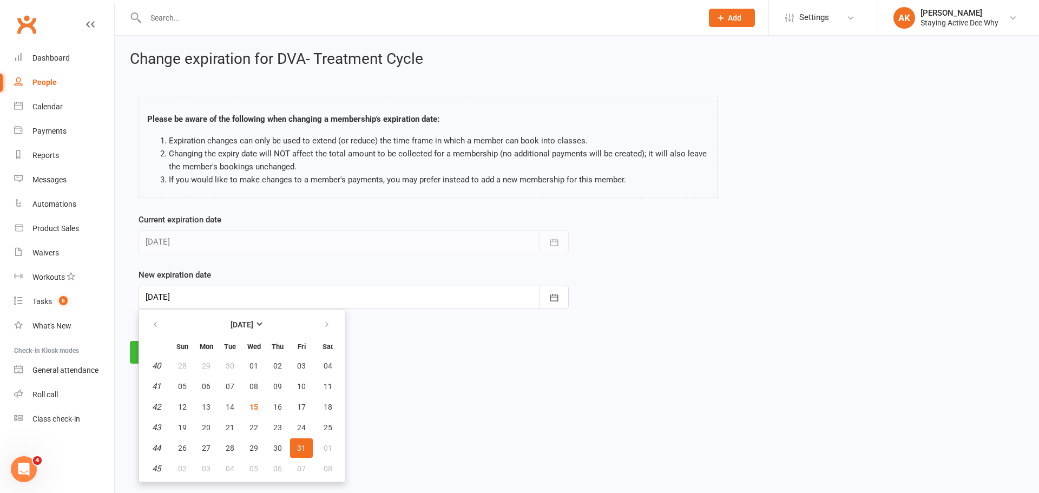
click at [491, 394] on html "Prospect Member Non-attending contact Class / event Appointment Task Membership…" at bounding box center [519, 197] width 1039 height 394
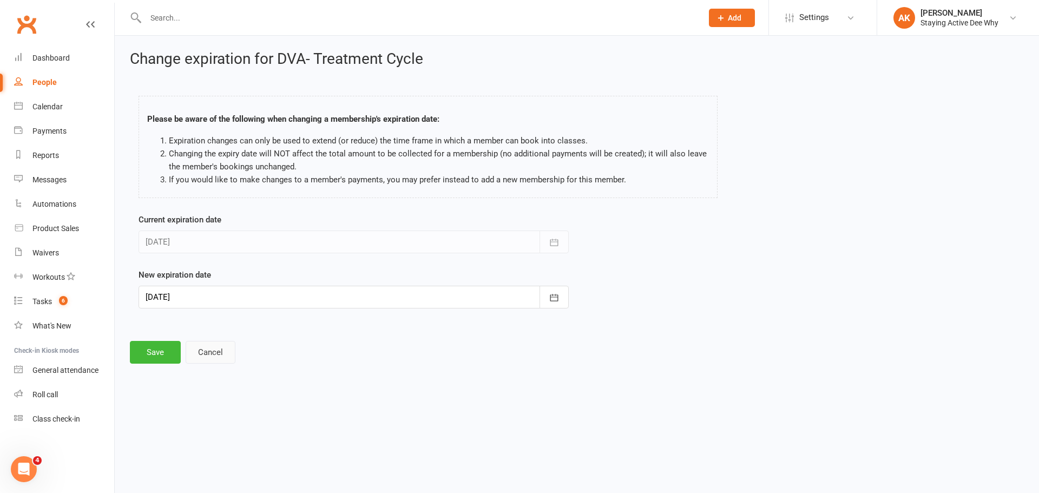
click at [229, 348] on button "Cancel" at bounding box center [211, 352] width 50 height 23
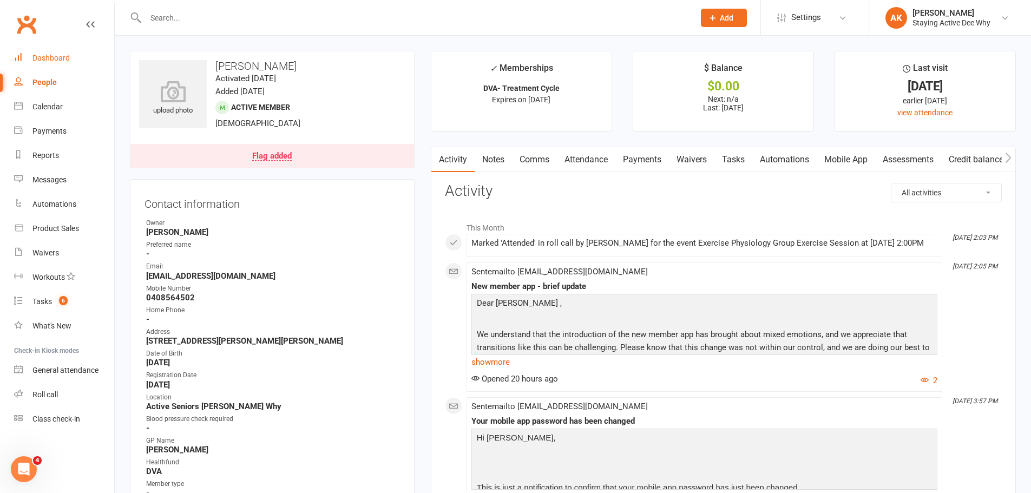
click at [49, 58] on div "Dashboard" at bounding box center [50, 58] width 37 height 9
